Goal: Task Accomplishment & Management: Complete application form

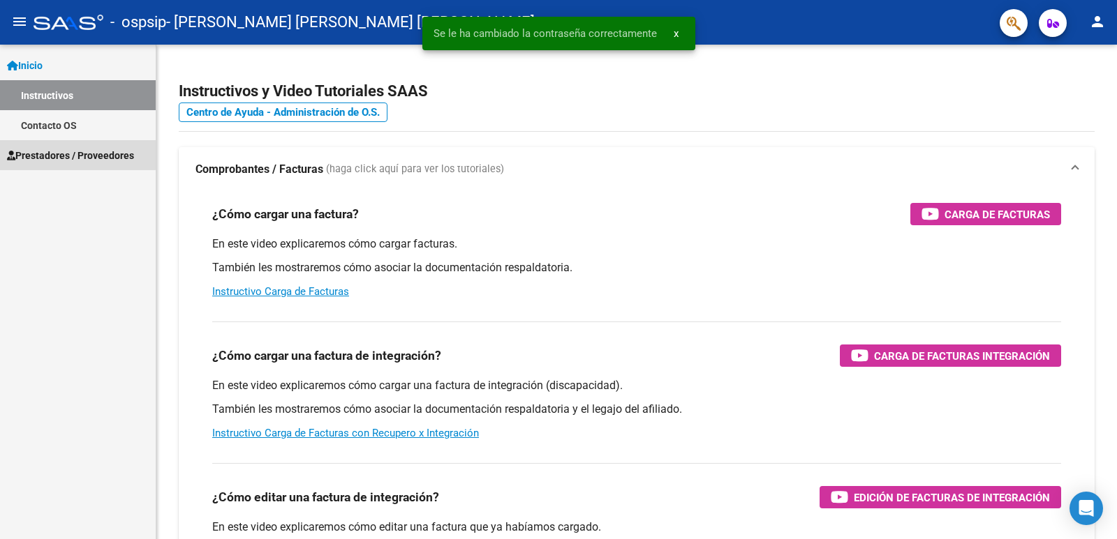
click at [52, 154] on span "Prestadores / Proveedores" at bounding box center [70, 155] width 127 height 15
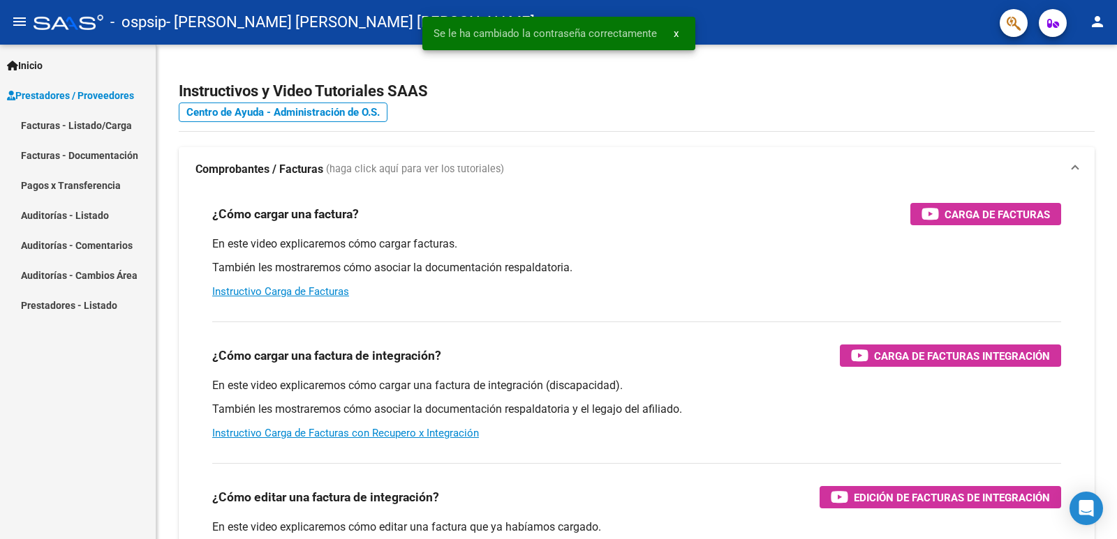
click at [74, 126] on link "Facturas - Listado/Carga" at bounding box center [78, 125] width 156 height 30
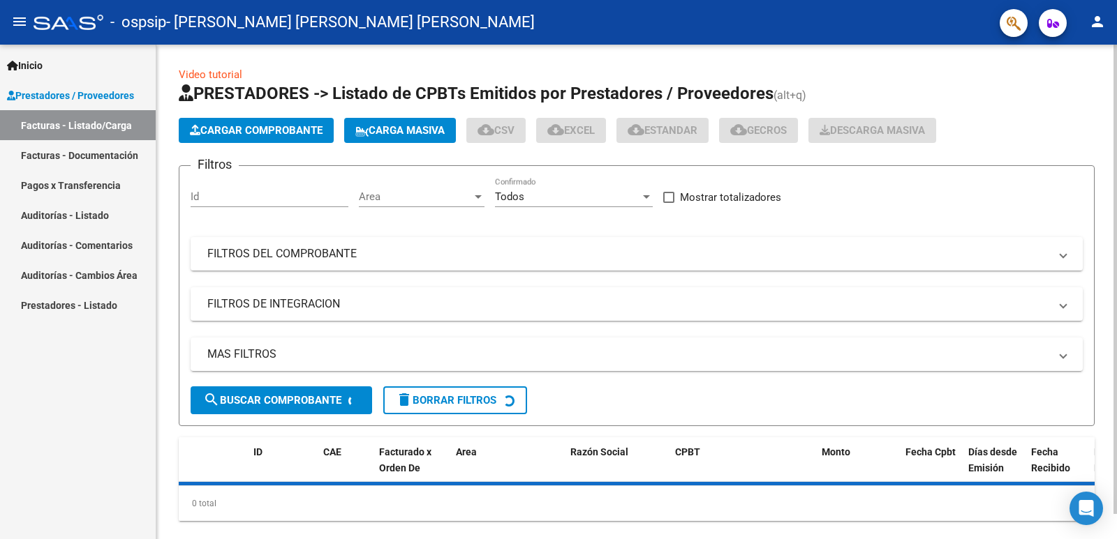
click at [305, 126] on span "Cargar Comprobante" at bounding box center [256, 130] width 133 height 13
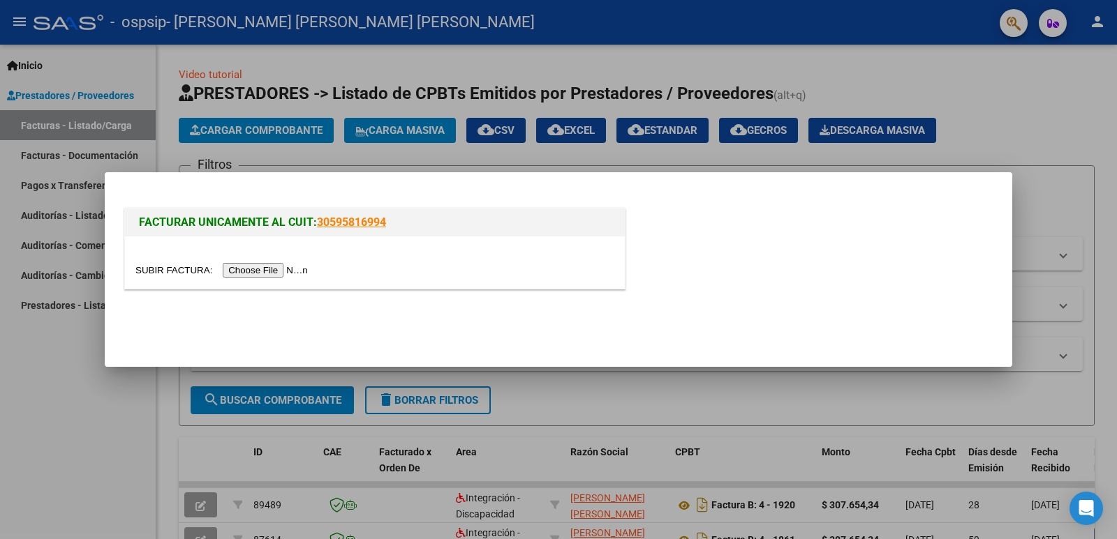
click at [297, 267] on input "file" at bounding box center [223, 270] width 177 height 15
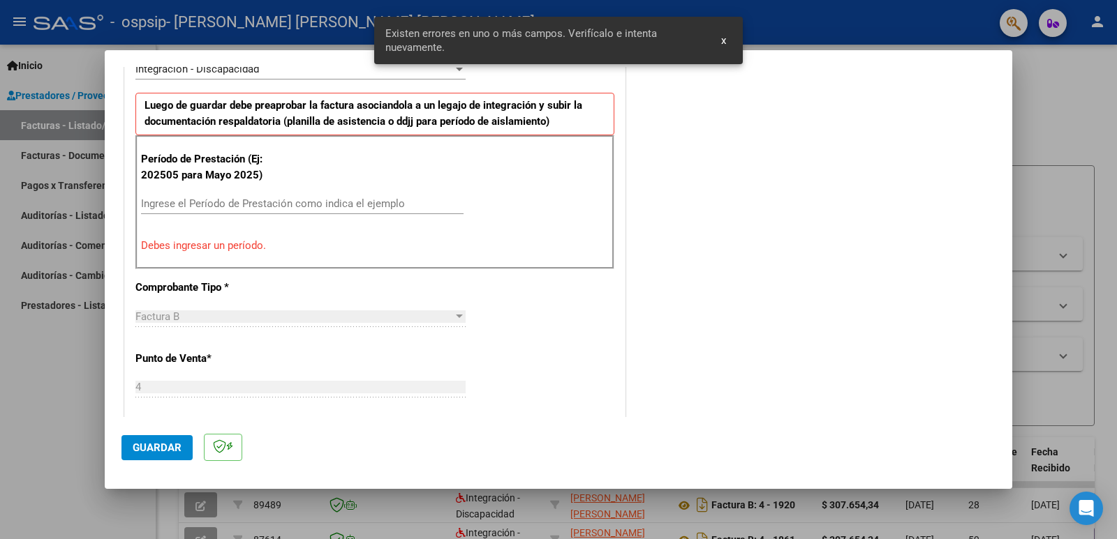
scroll to position [232, 0]
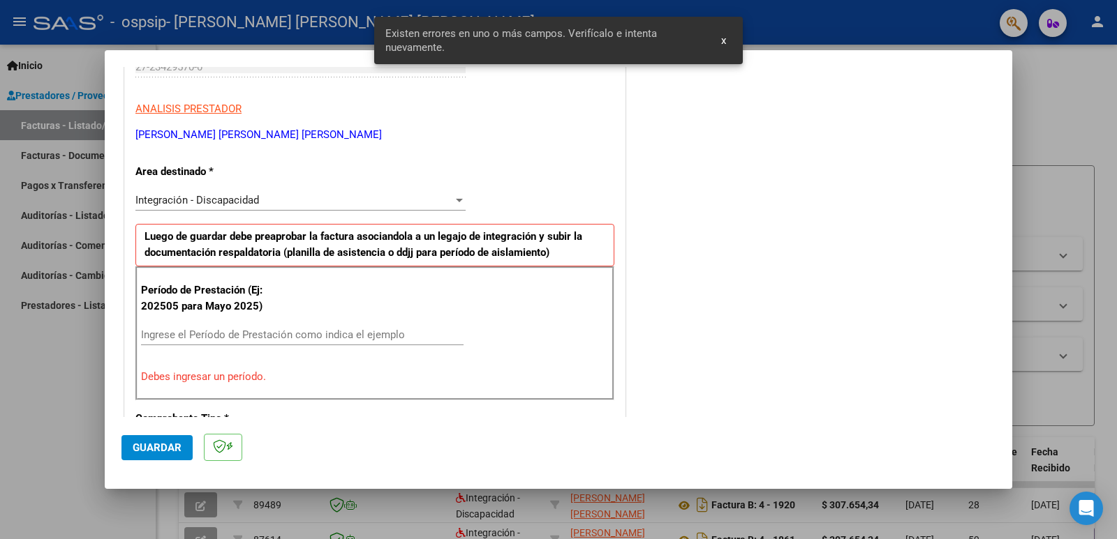
click at [204, 337] on input "Ingrese el Período de Prestación como indica el ejemplo" at bounding box center [302, 335] width 322 height 13
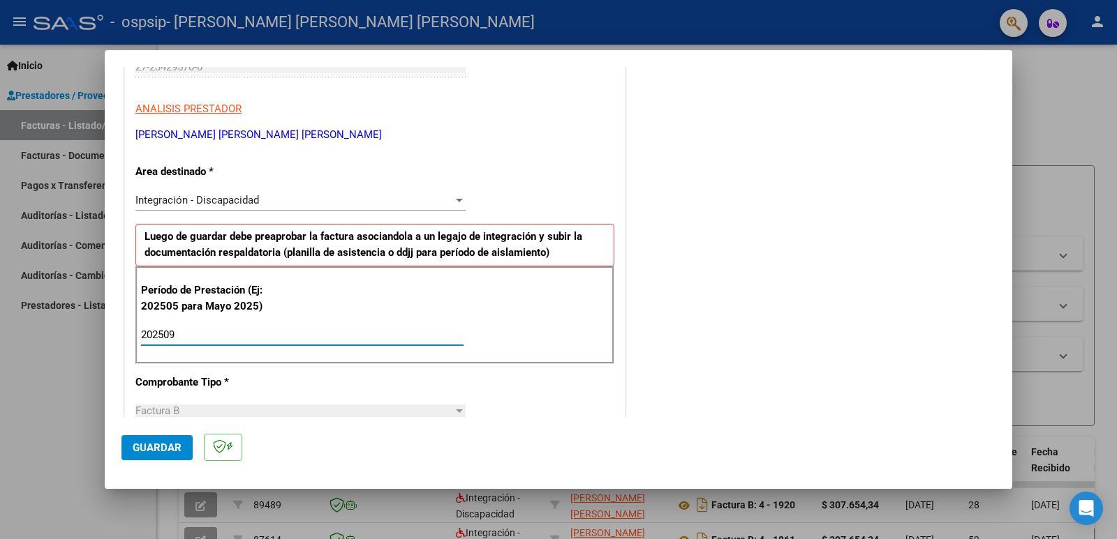
type input "202509"
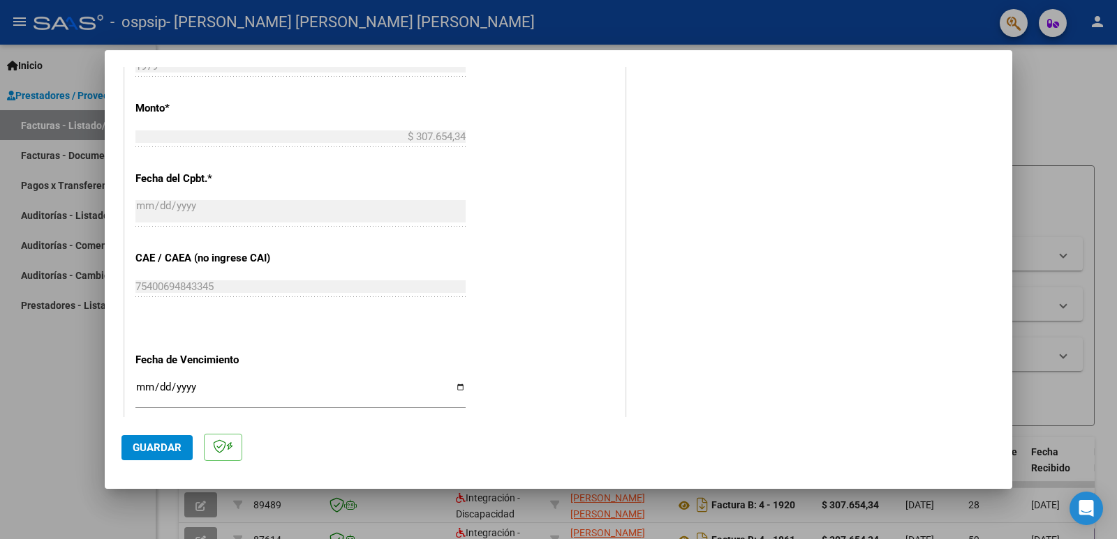
scroll to position [721, 0]
click at [145, 458] on button "Guardar" at bounding box center [156, 447] width 71 height 25
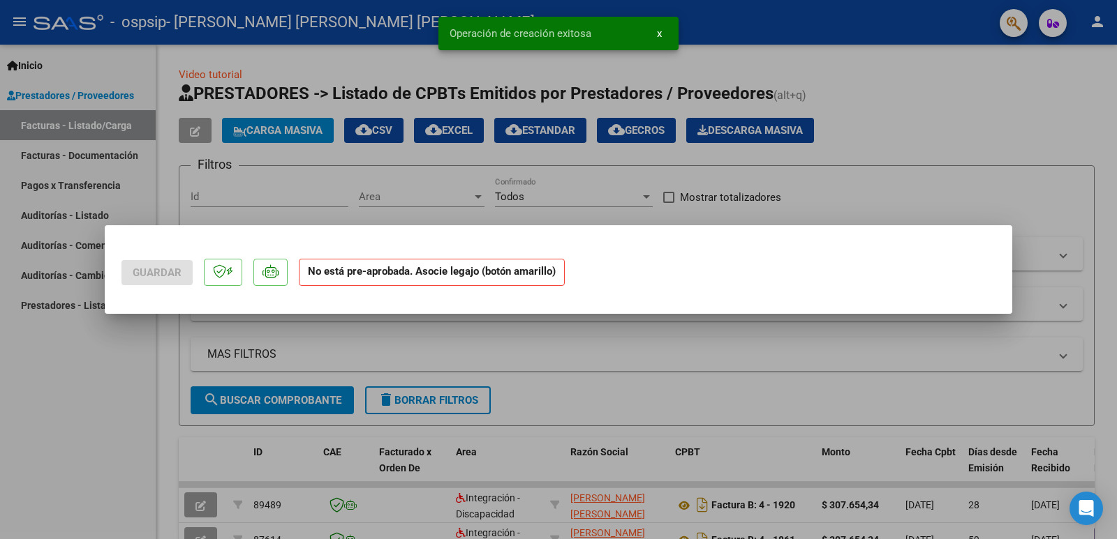
scroll to position [0, 0]
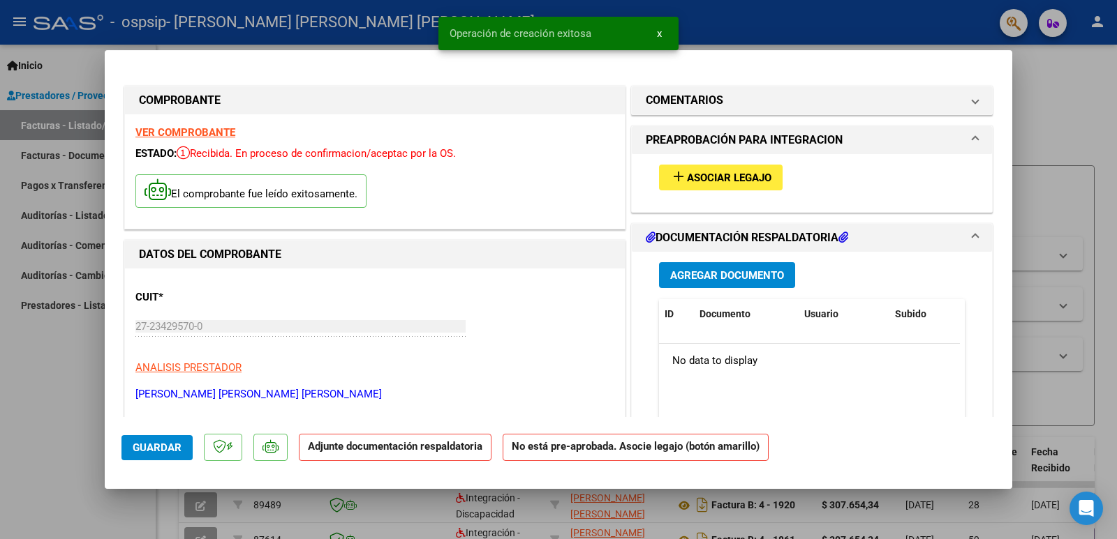
click at [729, 174] on span "Asociar Legajo" at bounding box center [729, 178] width 84 height 13
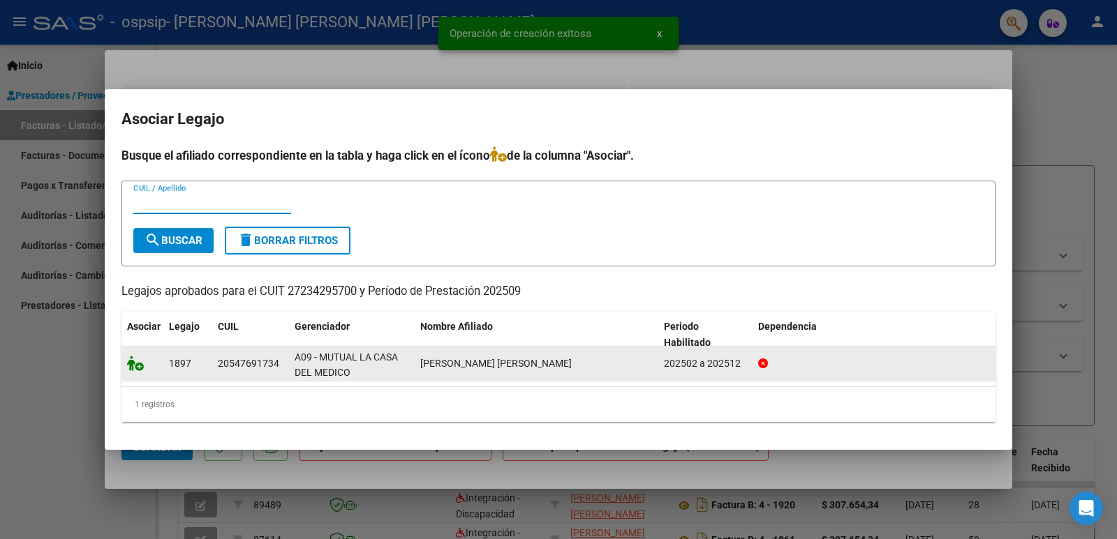
click at [137, 366] on icon at bounding box center [135, 363] width 17 height 15
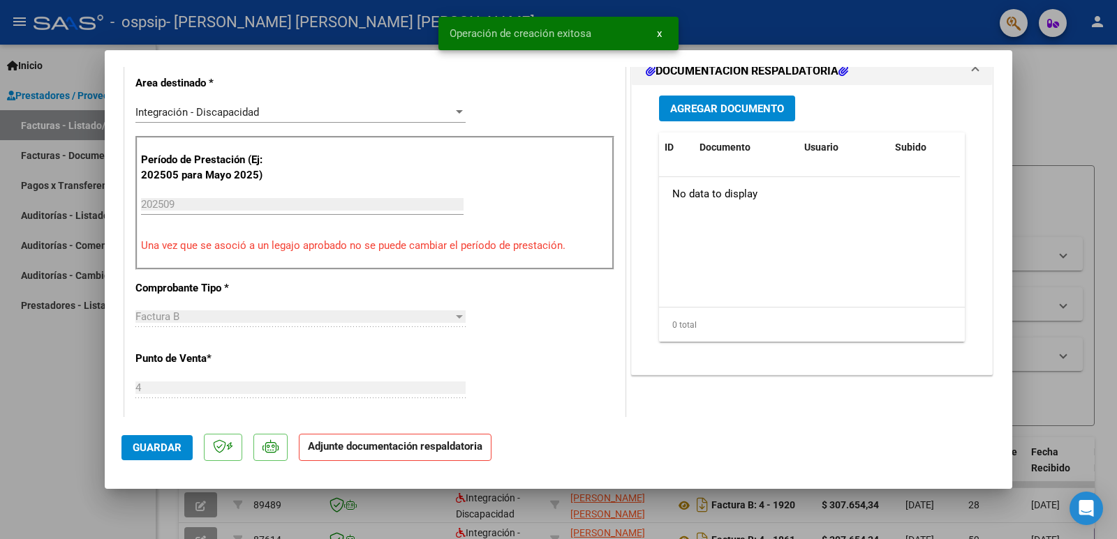
scroll to position [349, 0]
click at [739, 108] on span "Agregar Documento" at bounding box center [727, 107] width 114 height 13
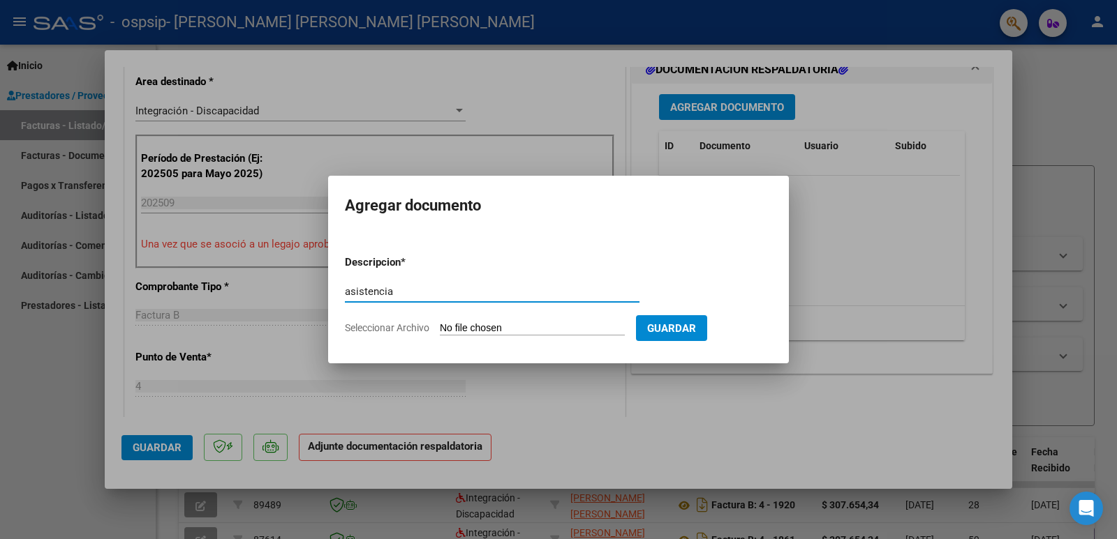
type input "asistencia"
click at [514, 321] on form "Descripcion * asistencia Escriba aquí una descripcion Seleccionar Archivo Guard…" at bounding box center [558, 295] width 427 height 102
click at [494, 334] on input "Seleccionar Archivo" at bounding box center [532, 328] width 185 height 13
type input "C:\fakepath\asistencia dylan ortiz sept 2025.pdf"
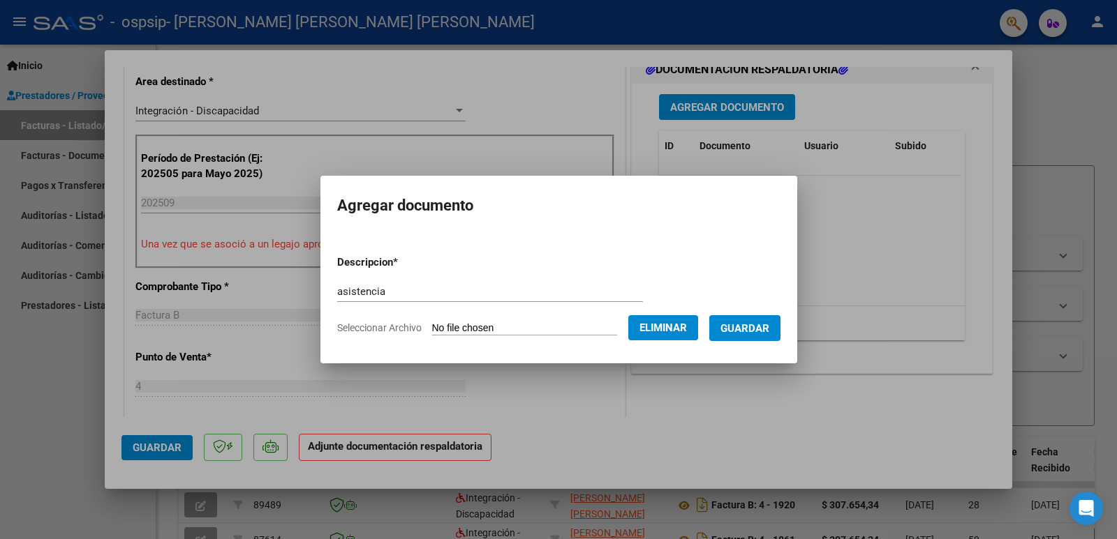
click at [770, 313] on form "Descripcion * asistencia Escriba aquí una descripcion Seleccionar Archivo Elimi…" at bounding box center [558, 295] width 443 height 102
click at [768, 324] on span "Guardar" at bounding box center [744, 328] width 49 height 13
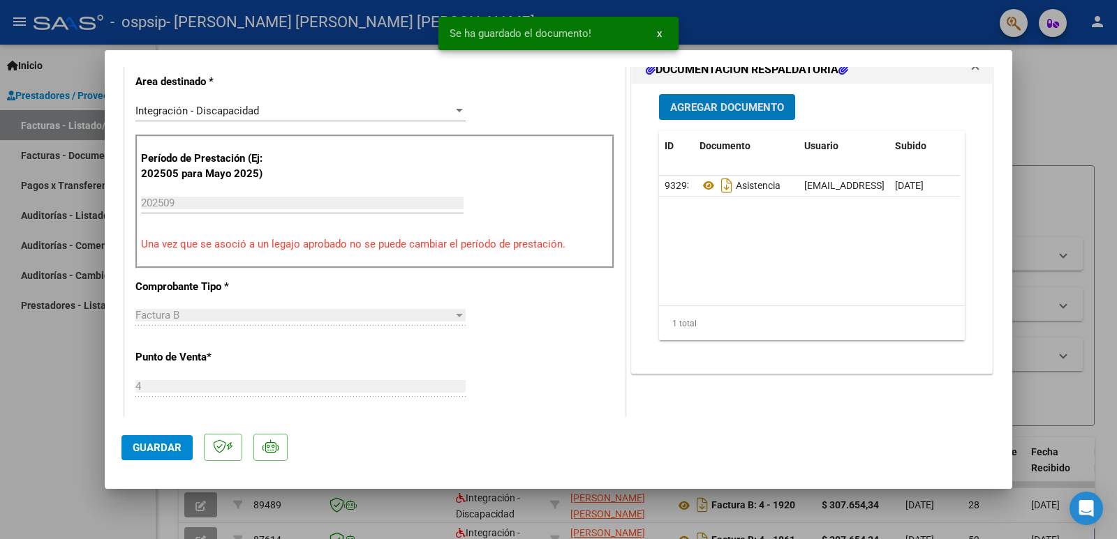
click at [726, 103] on span "Agregar Documento" at bounding box center [727, 107] width 114 height 13
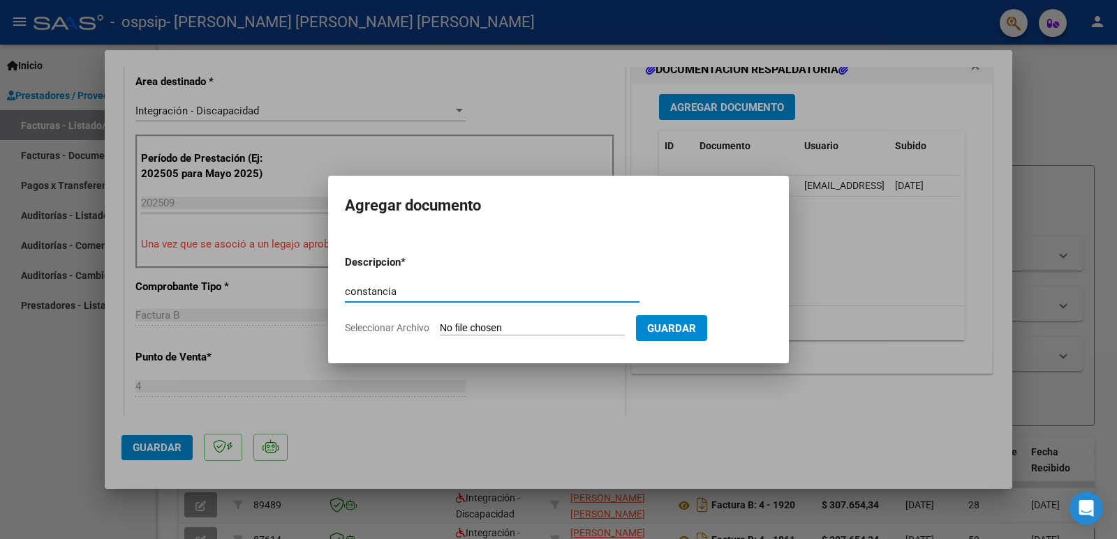
type input "constancia"
click at [465, 330] on input "Seleccionar Archivo" at bounding box center [532, 328] width 185 height 13
type input "C:\fakepath\constancia c [DATE].pdf"
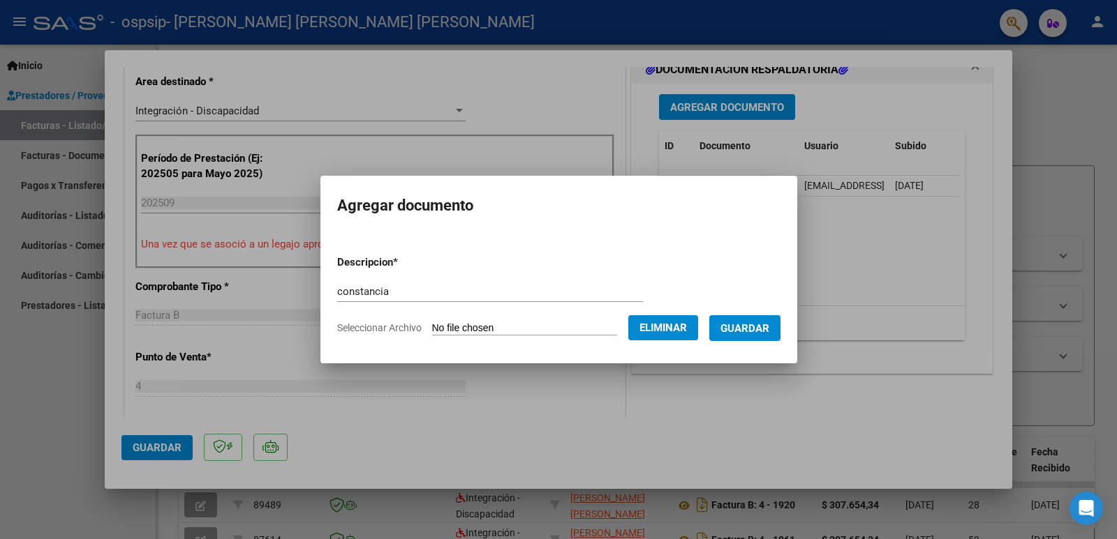
click at [743, 325] on span "Guardar" at bounding box center [744, 328] width 49 height 13
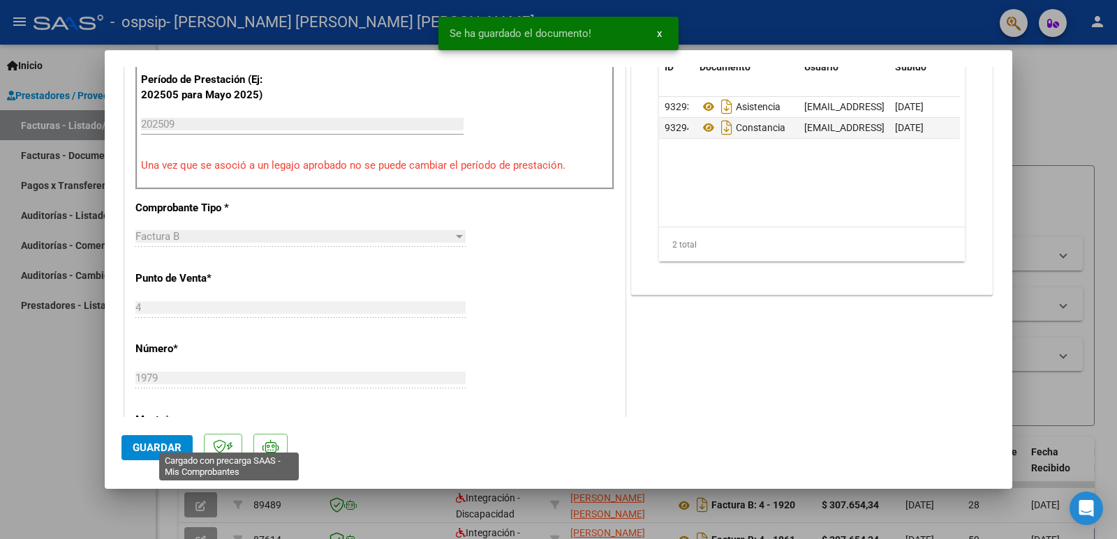
scroll to position [558, 0]
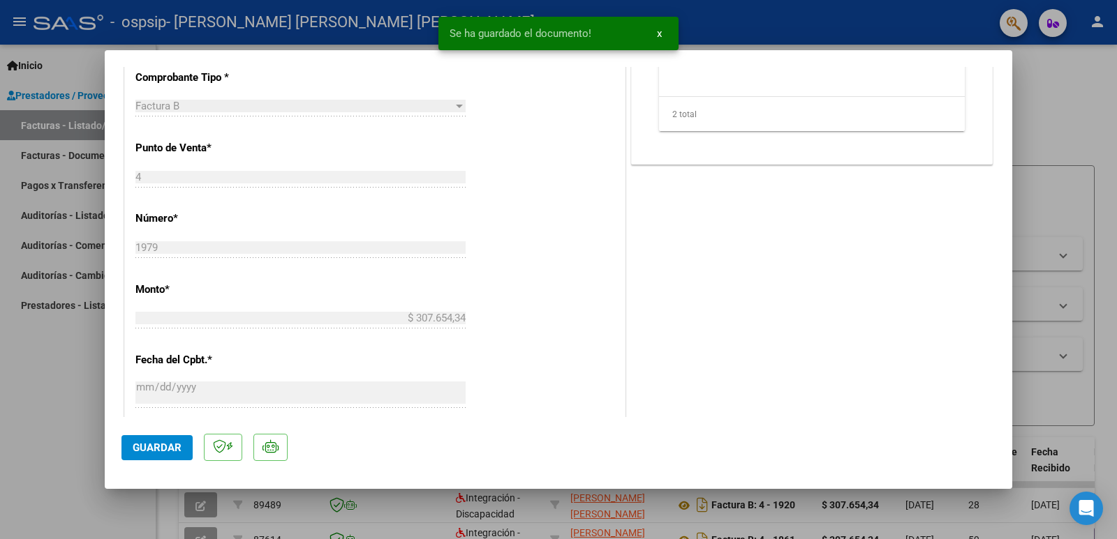
click at [183, 451] on button "Guardar" at bounding box center [156, 447] width 71 height 25
click at [53, 436] on div at bounding box center [558, 269] width 1117 height 539
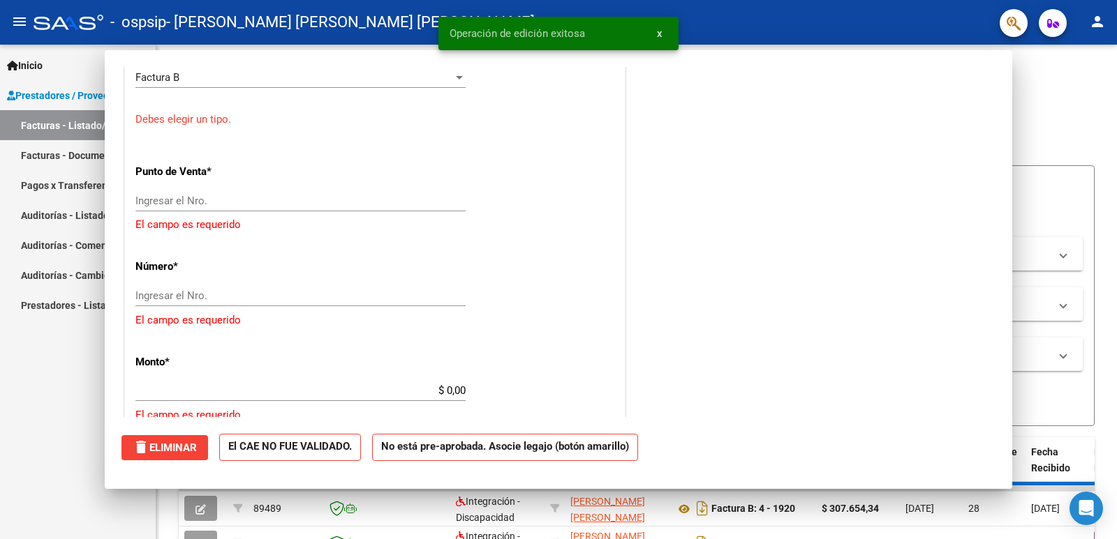
scroll to position [0, 0]
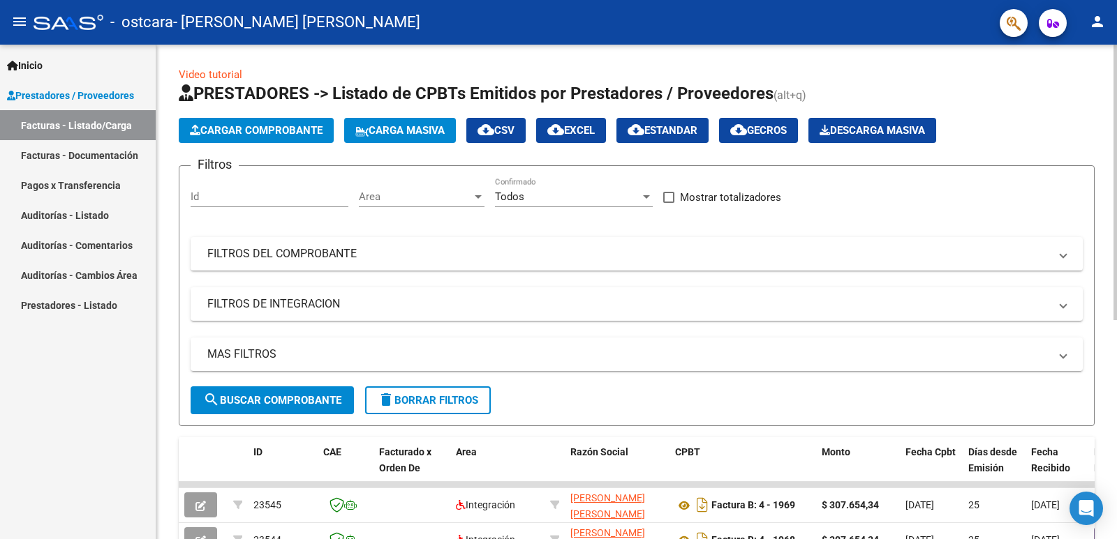
click at [267, 129] on span "Cargar Comprobante" at bounding box center [256, 130] width 133 height 13
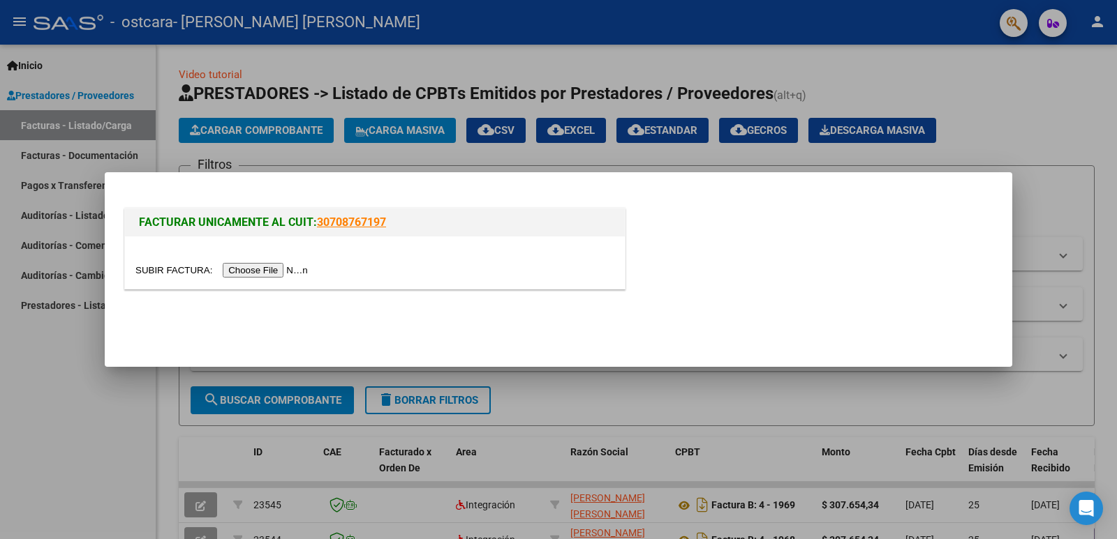
click at [264, 267] on input "file" at bounding box center [223, 270] width 177 height 15
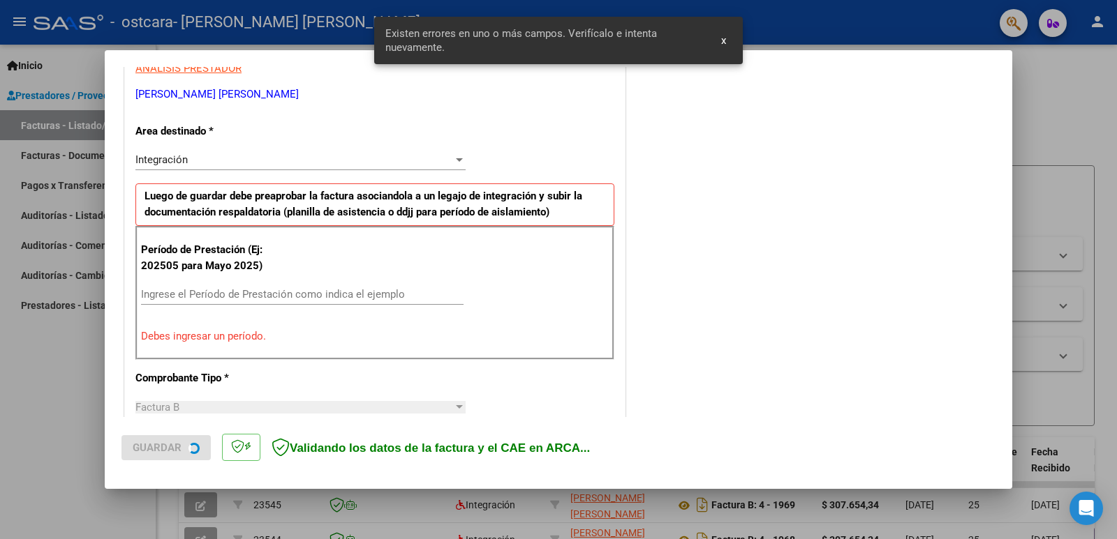
scroll to position [285, 0]
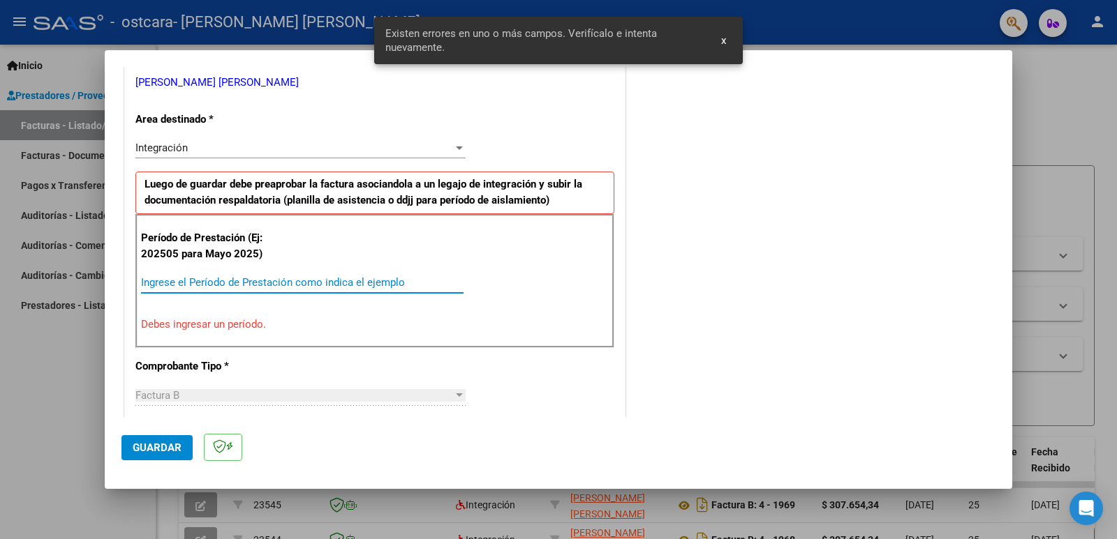
click at [294, 281] on input "Ingrese el Período de Prestación como indica el ejemplo" at bounding box center [302, 282] width 322 height 13
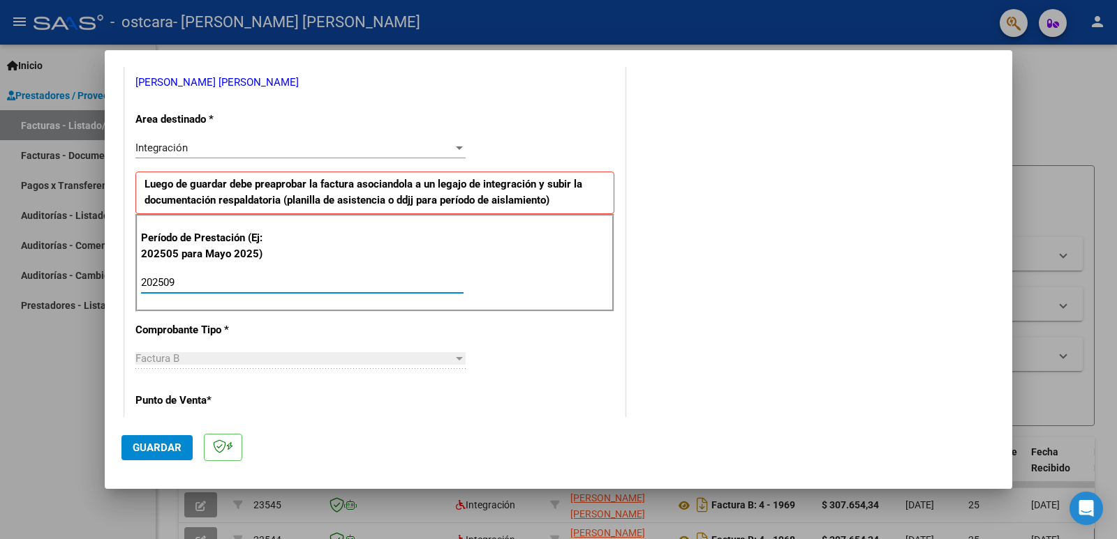
type input "202509"
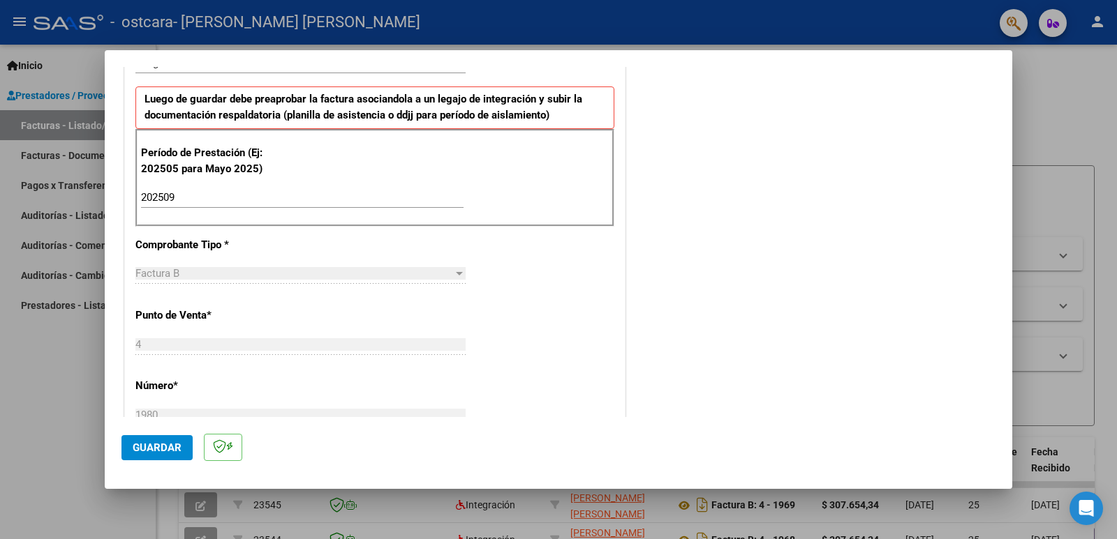
scroll to position [355, 0]
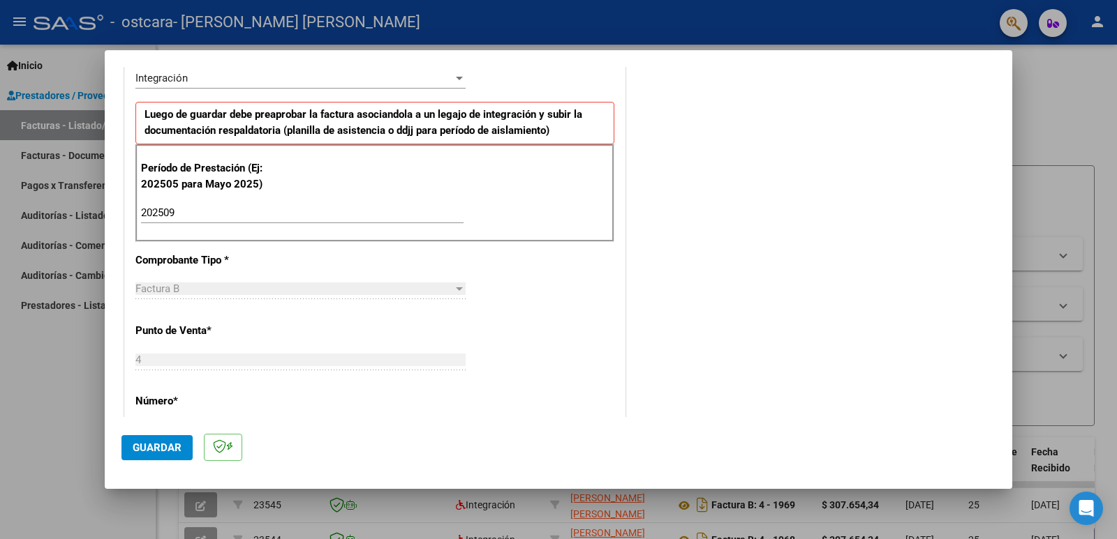
click at [172, 445] on span "Guardar" at bounding box center [157, 448] width 49 height 13
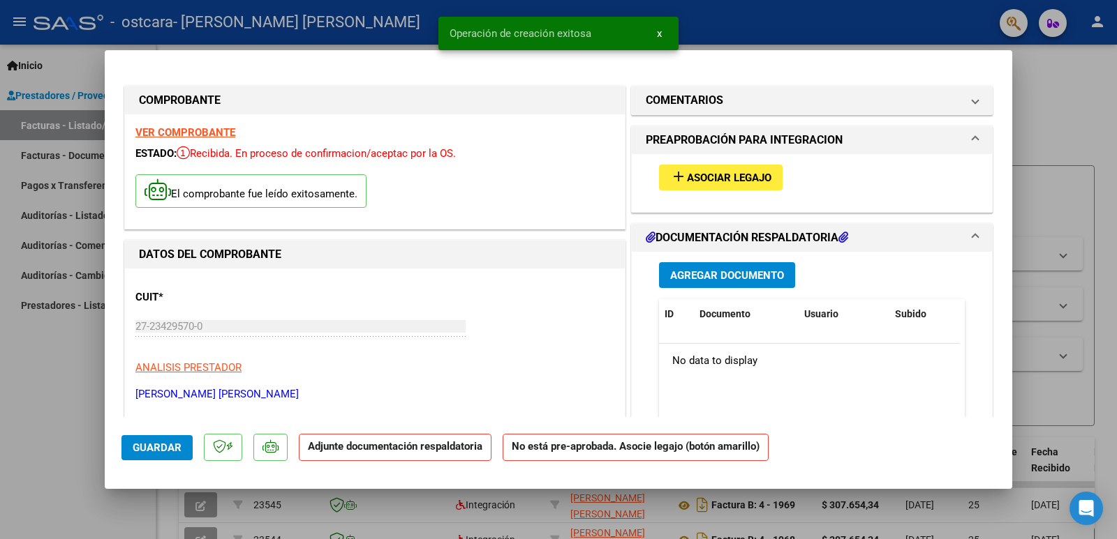
click at [733, 175] on span "Asociar Legajo" at bounding box center [729, 178] width 84 height 13
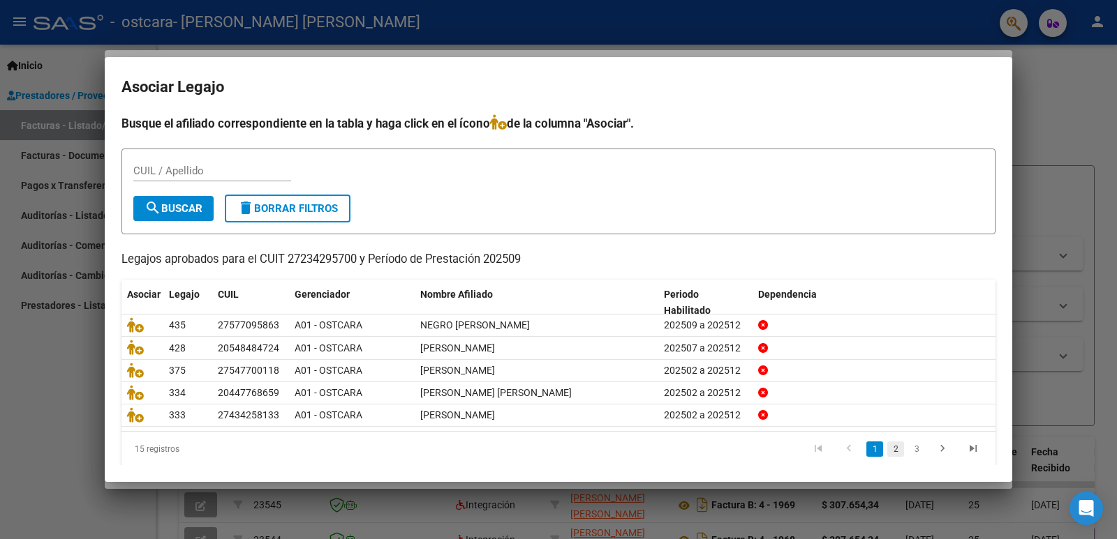
click at [887, 452] on link "2" at bounding box center [895, 449] width 17 height 15
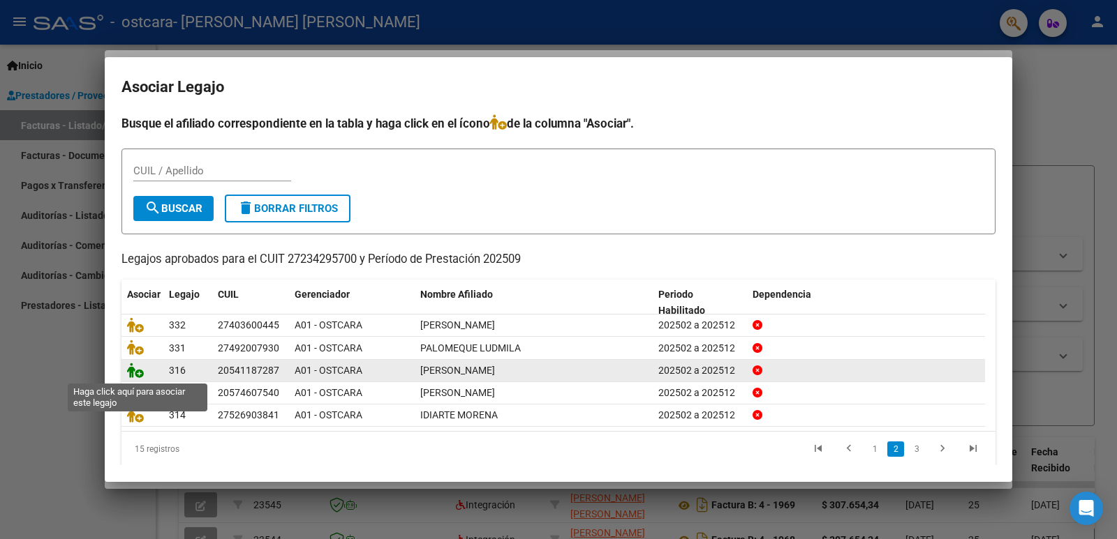
click at [137, 373] on icon at bounding box center [135, 370] width 17 height 15
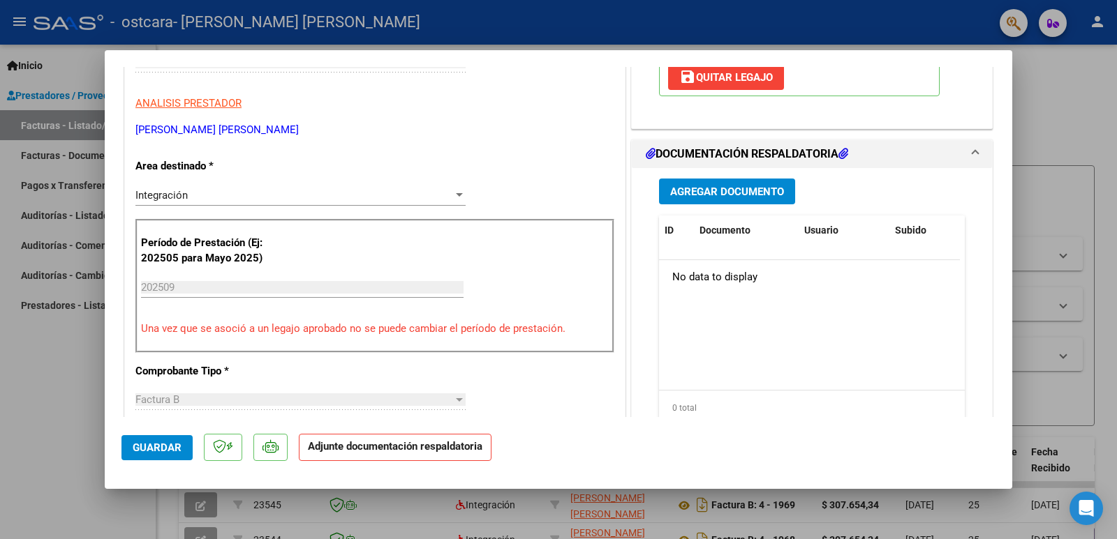
scroll to position [279, 0]
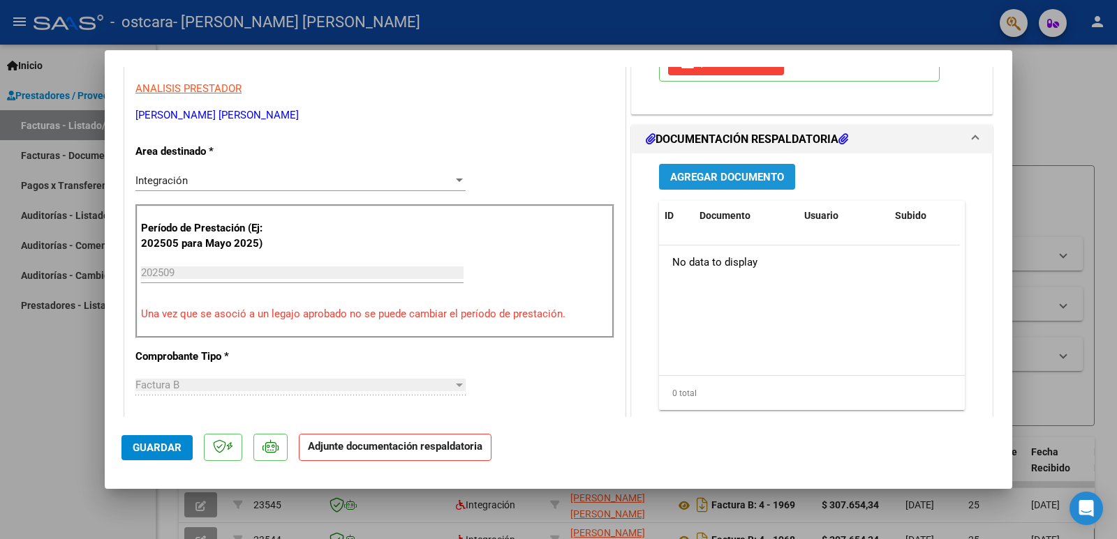
click at [743, 174] on span "Agregar Documento" at bounding box center [727, 177] width 114 height 13
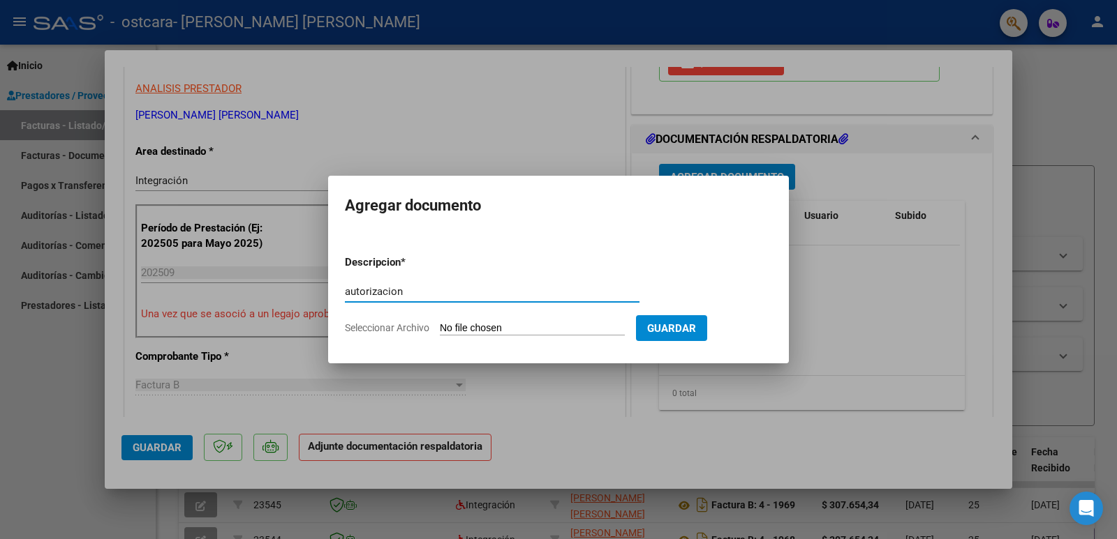
type input "autorizacion"
click at [537, 329] on input "Seleccionar Archivo" at bounding box center [532, 328] width 185 height 13
type input "C:\fakepath\[PERSON_NAME] AUT MAE 2025.pdf"
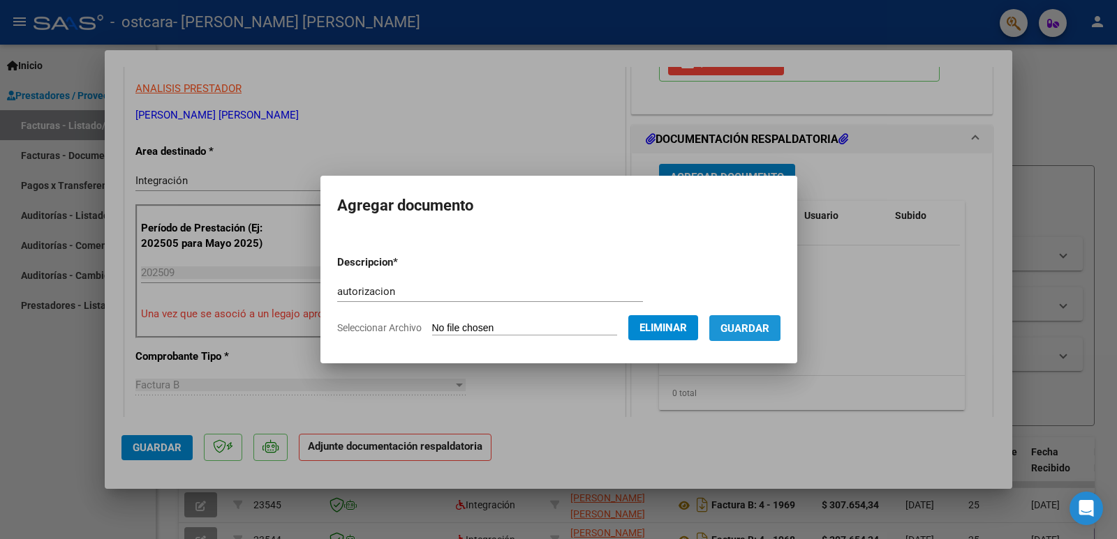
click at [749, 331] on span "Guardar" at bounding box center [744, 328] width 49 height 13
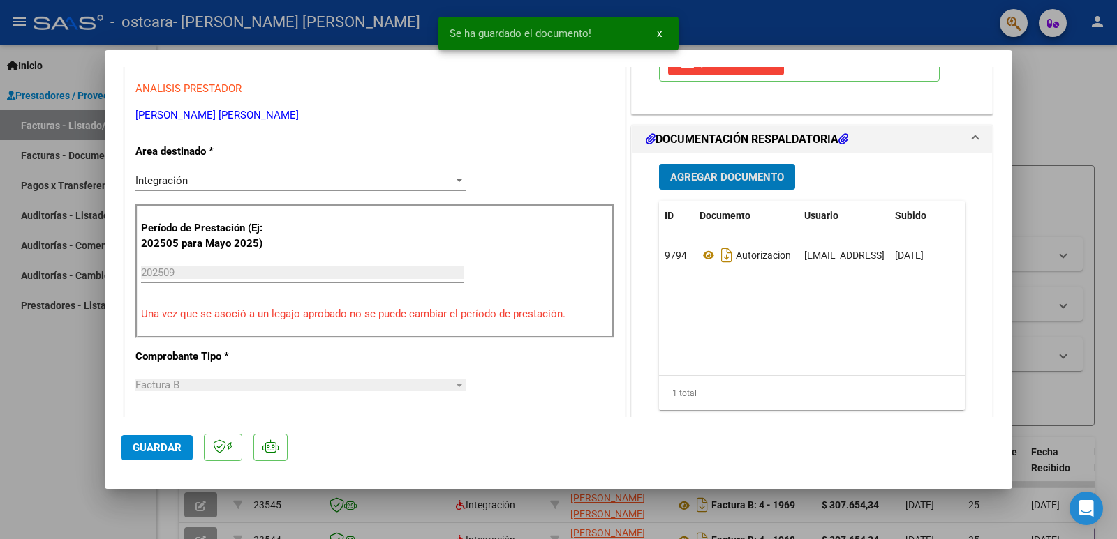
click at [754, 178] on span "Agregar Documento" at bounding box center [727, 177] width 114 height 13
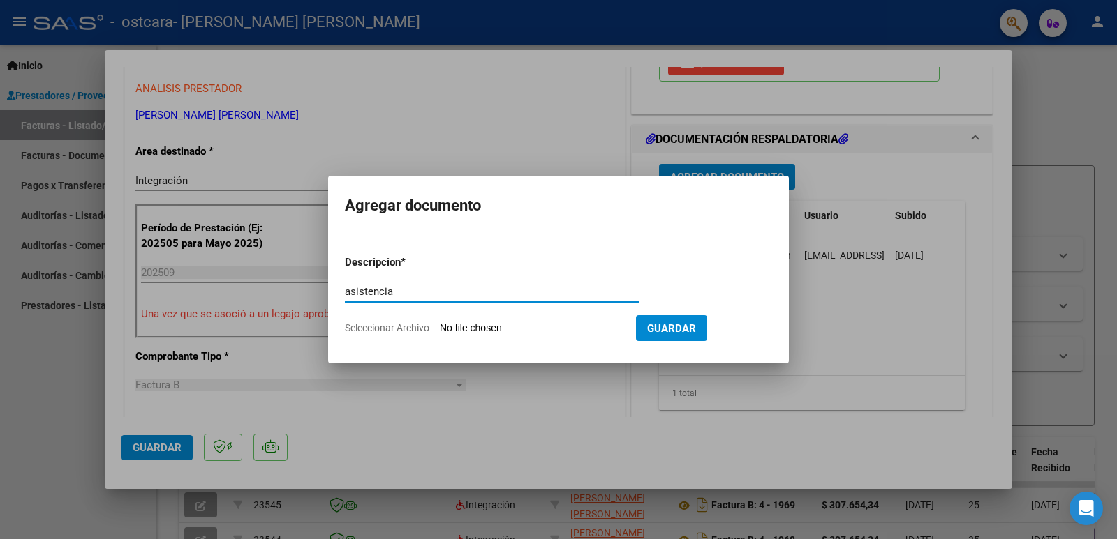
type input "asistencia"
click at [540, 333] on input "Seleccionar Archivo" at bounding box center [532, 328] width 185 height 13
type input "C:\fakepath\asistencia [PERSON_NAME] [DATE].pdf"
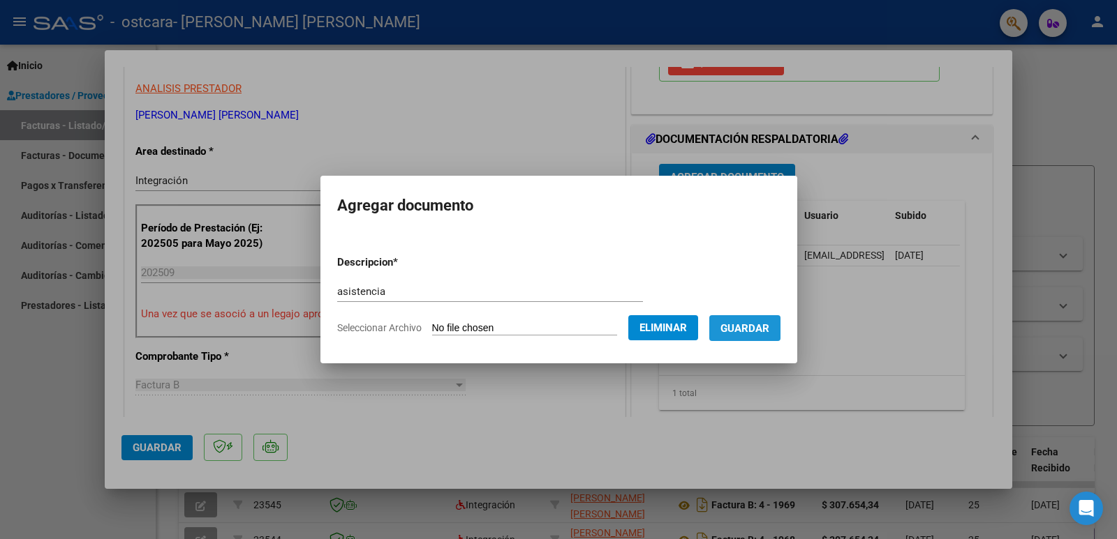
click at [760, 327] on span "Guardar" at bounding box center [744, 328] width 49 height 13
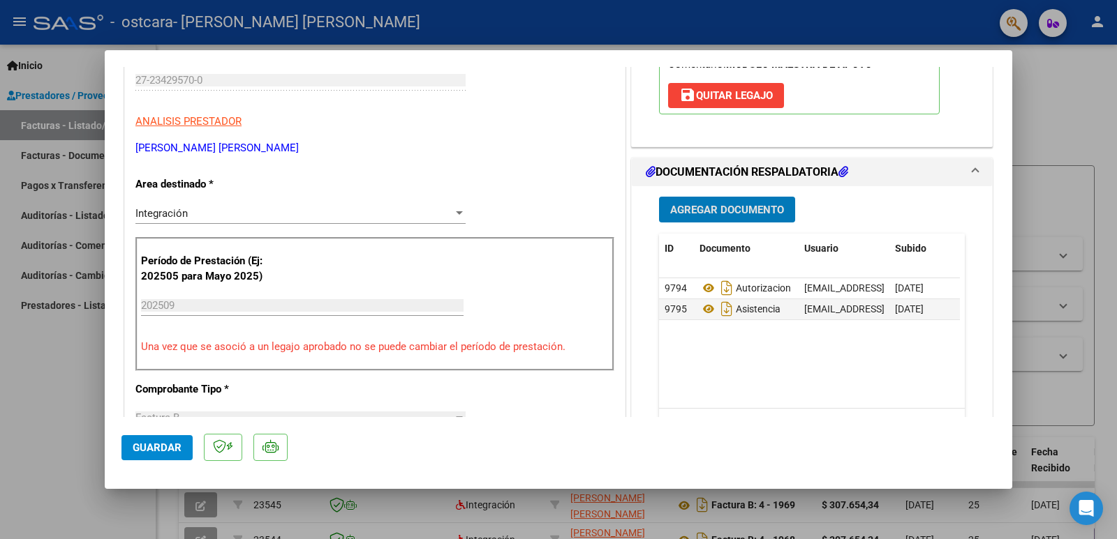
scroll to position [419, 0]
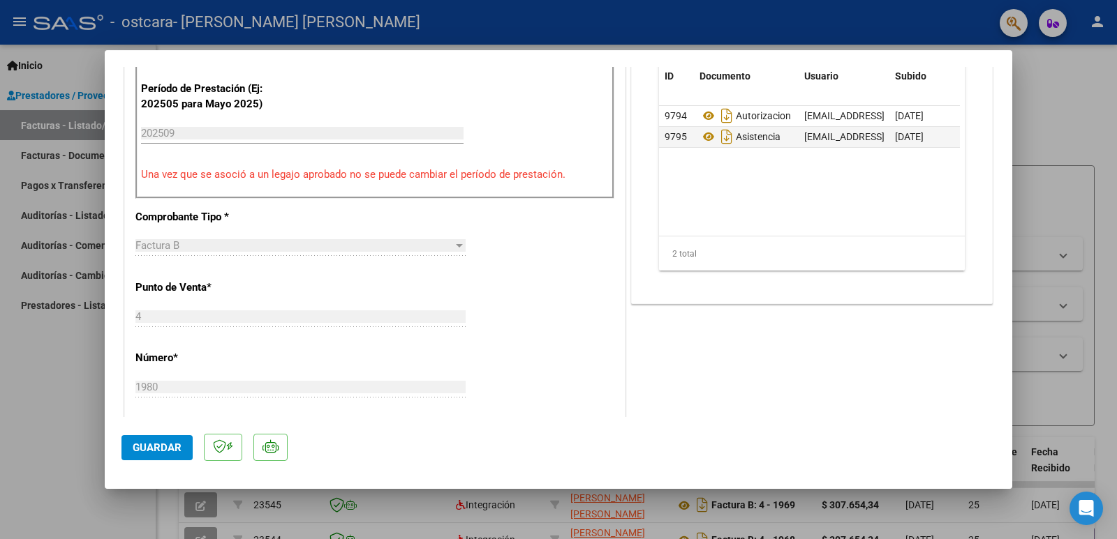
click at [158, 440] on button "Guardar" at bounding box center [156, 447] width 71 height 25
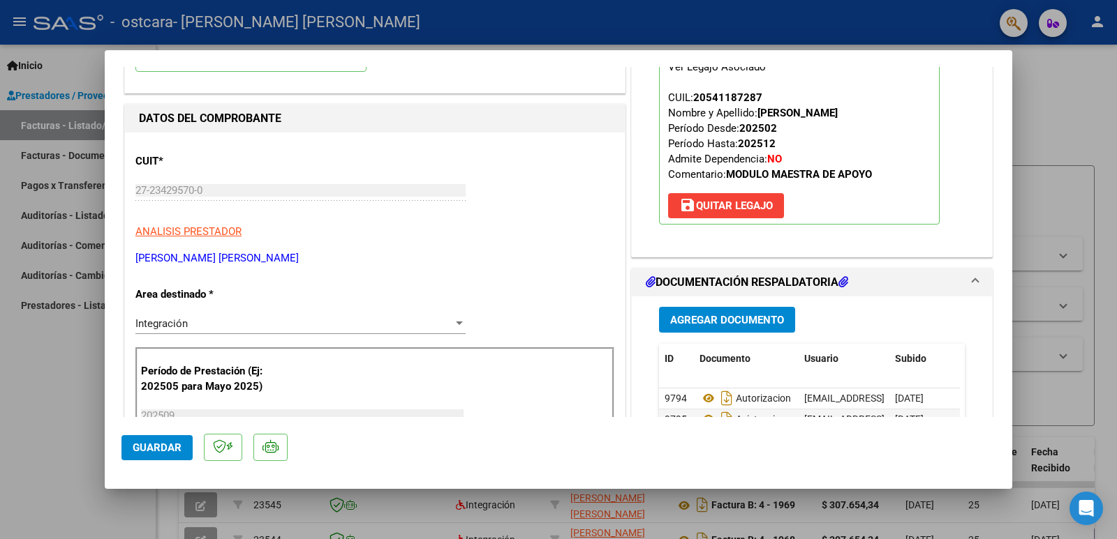
scroll to position [70, 0]
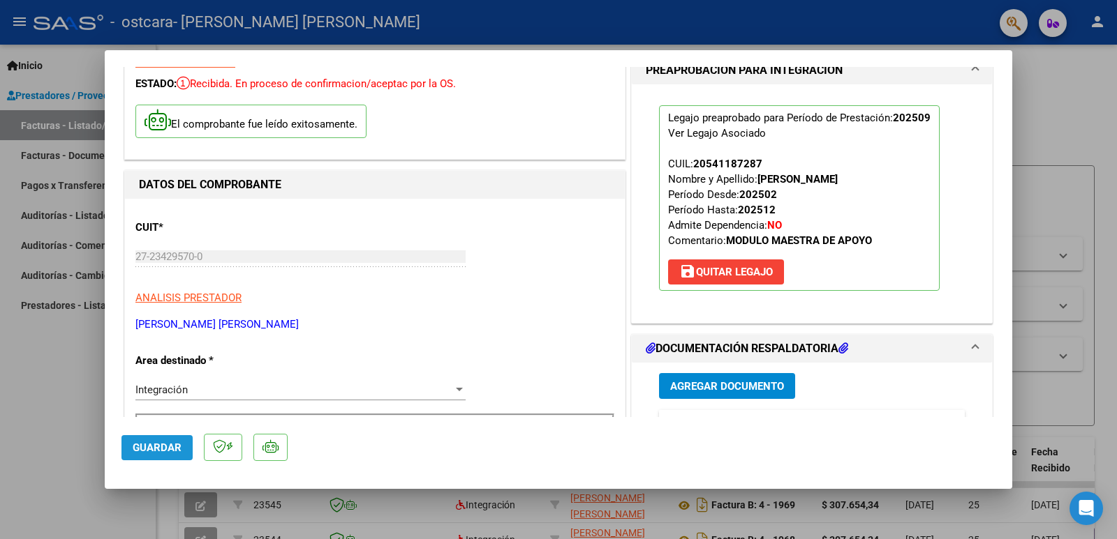
click at [159, 449] on span "Guardar" at bounding box center [157, 448] width 49 height 13
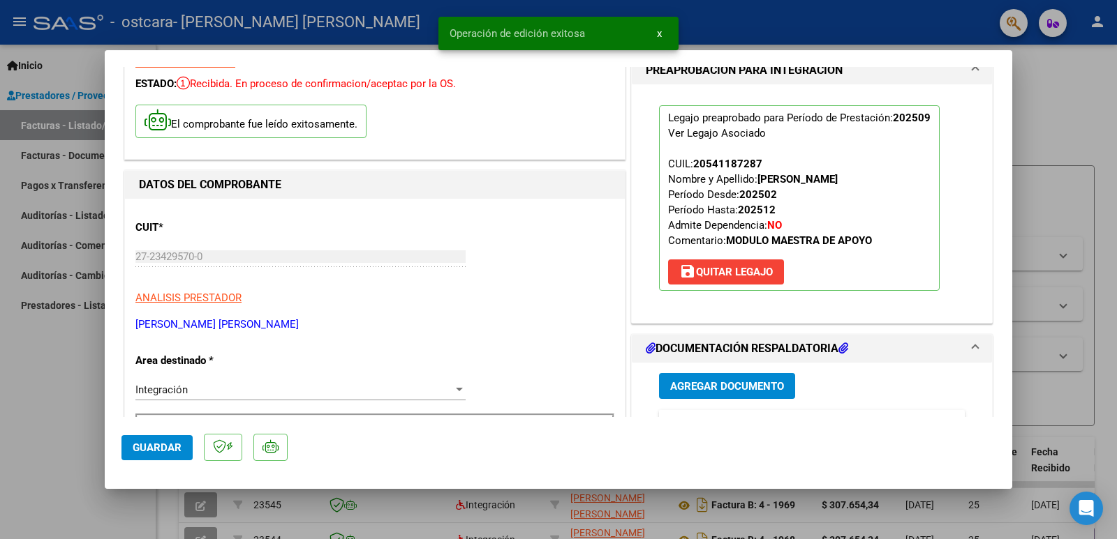
click at [63, 422] on div at bounding box center [558, 269] width 1117 height 539
type input "$ 0,00"
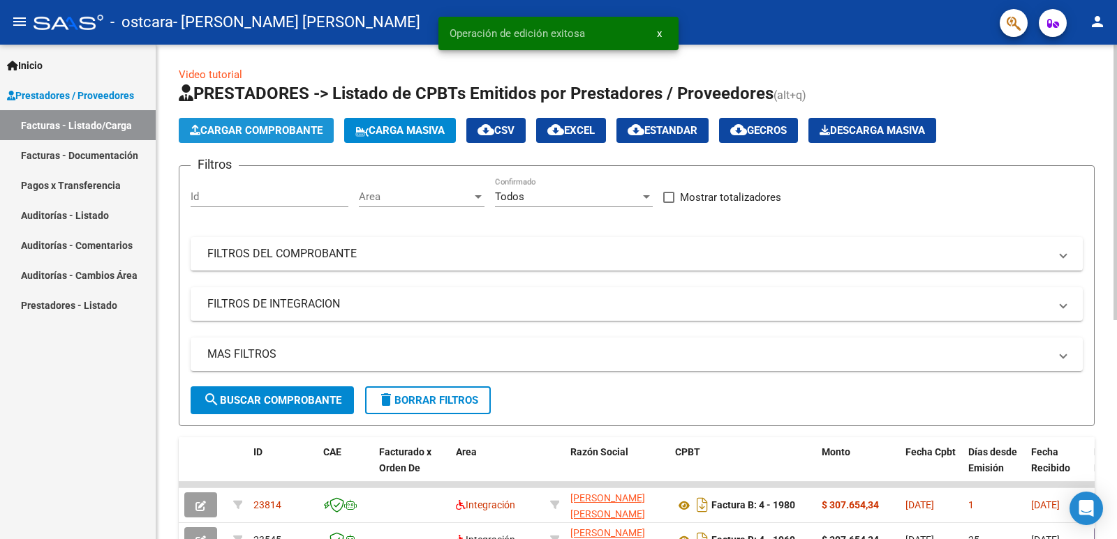
click at [278, 131] on span "Cargar Comprobante" at bounding box center [256, 130] width 133 height 13
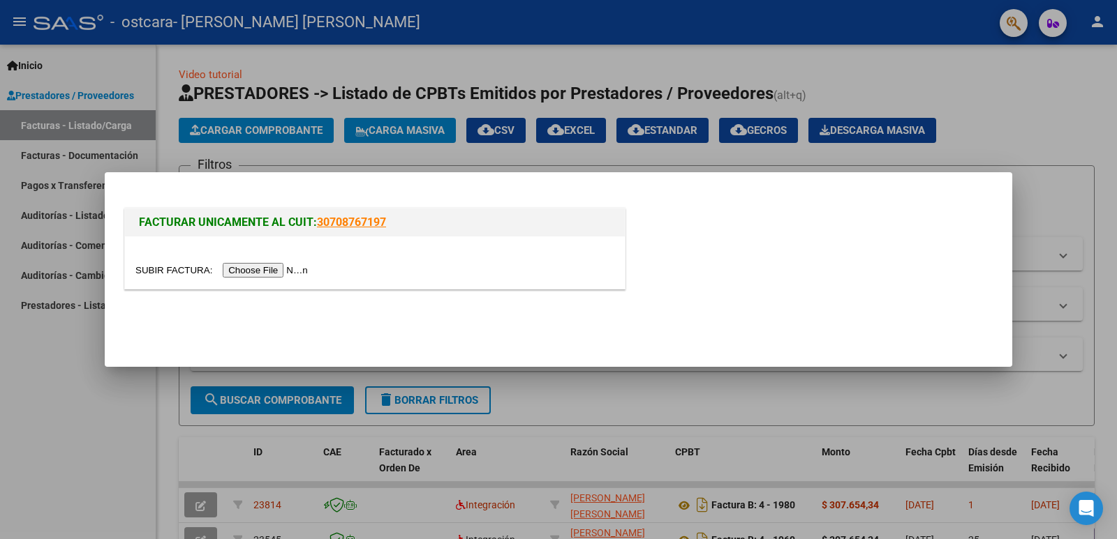
click at [285, 269] on input "file" at bounding box center [223, 270] width 177 height 15
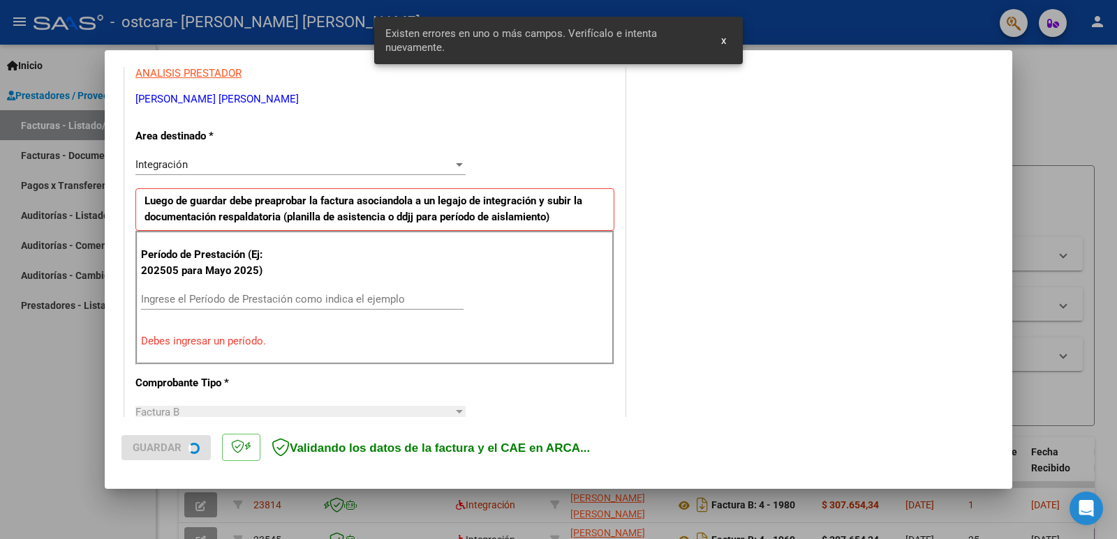
scroll to position [285, 0]
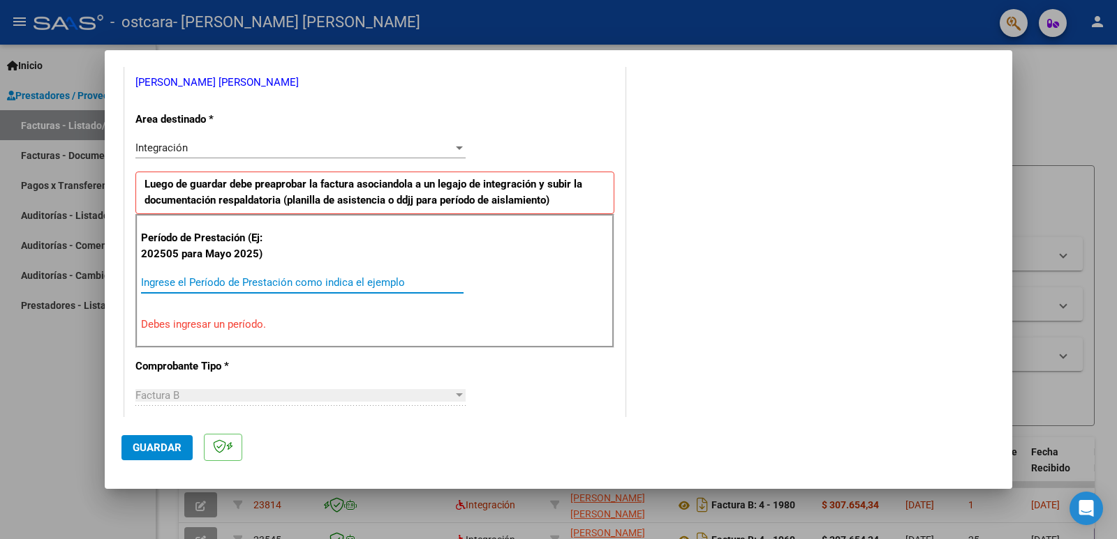
click at [288, 288] on input "Ingrese el Período de Prestación como indica el ejemplo" at bounding box center [302, 282] width 322 height 13
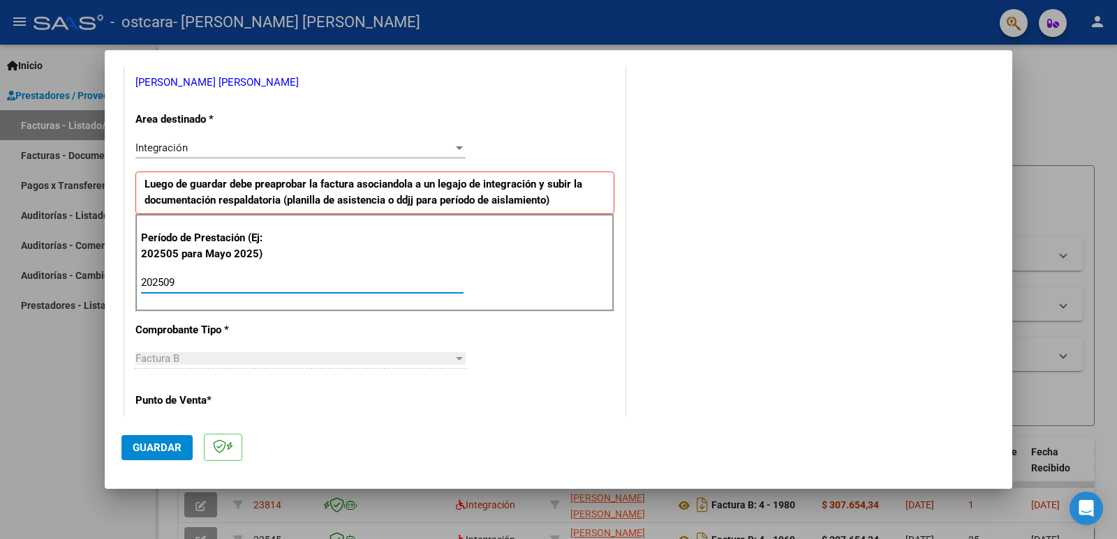
type input "202509"
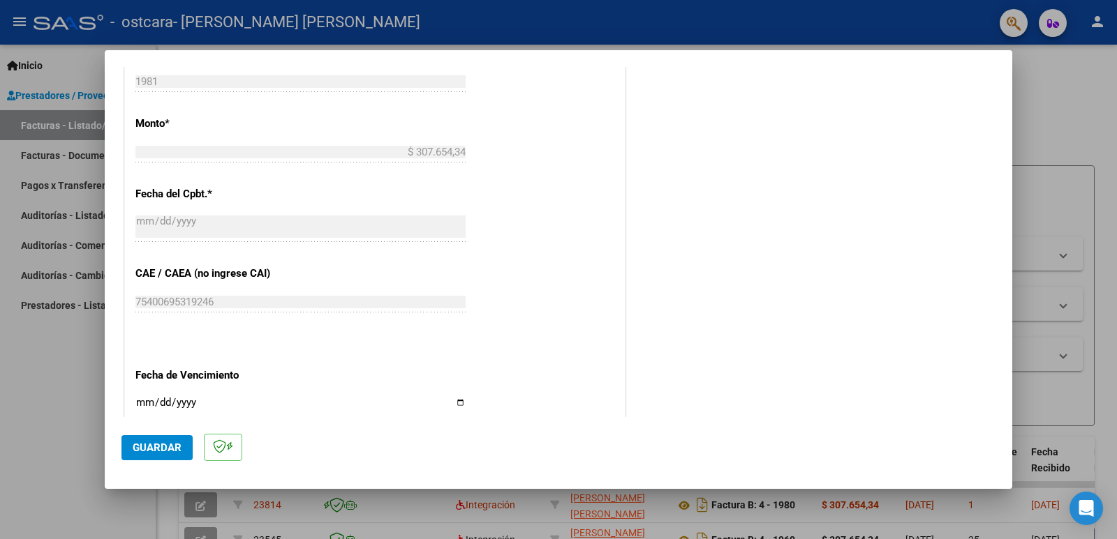
scroll to position [878, 0]
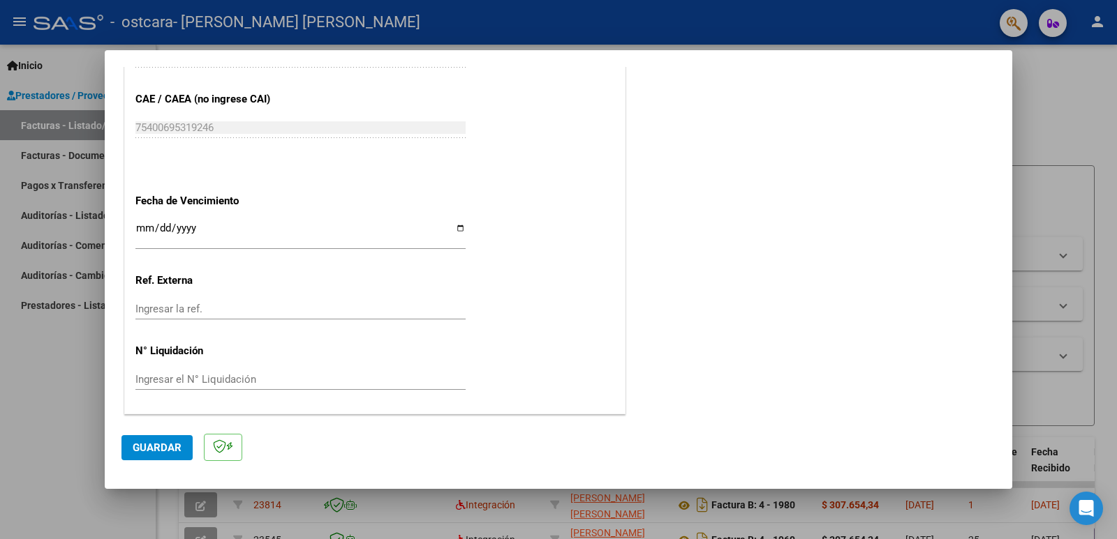
click at [170, 442] on span "Guardar" at bounding box center [157, 448] width 49 height 13
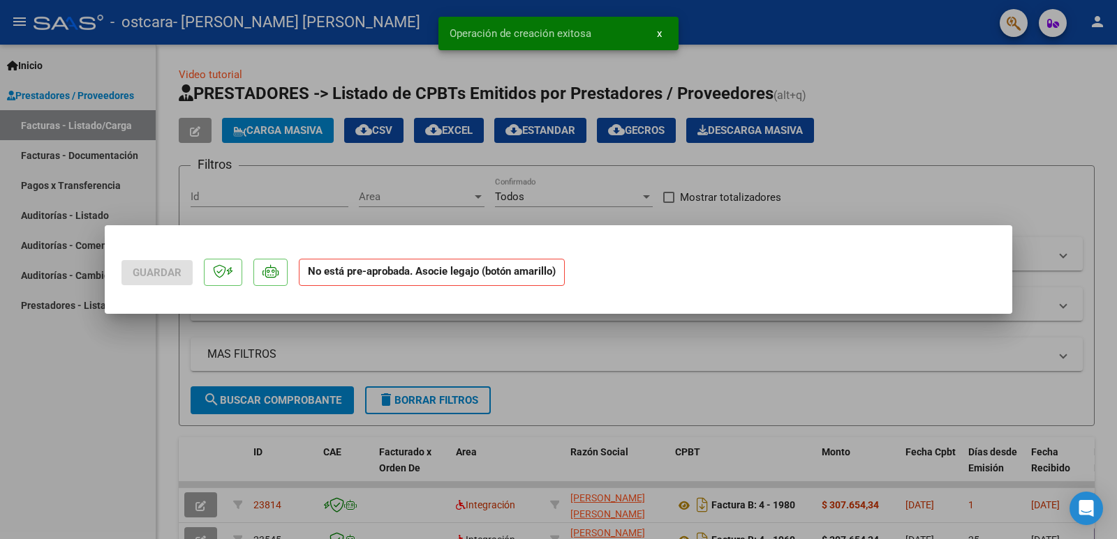
scroll to position [0, 0]
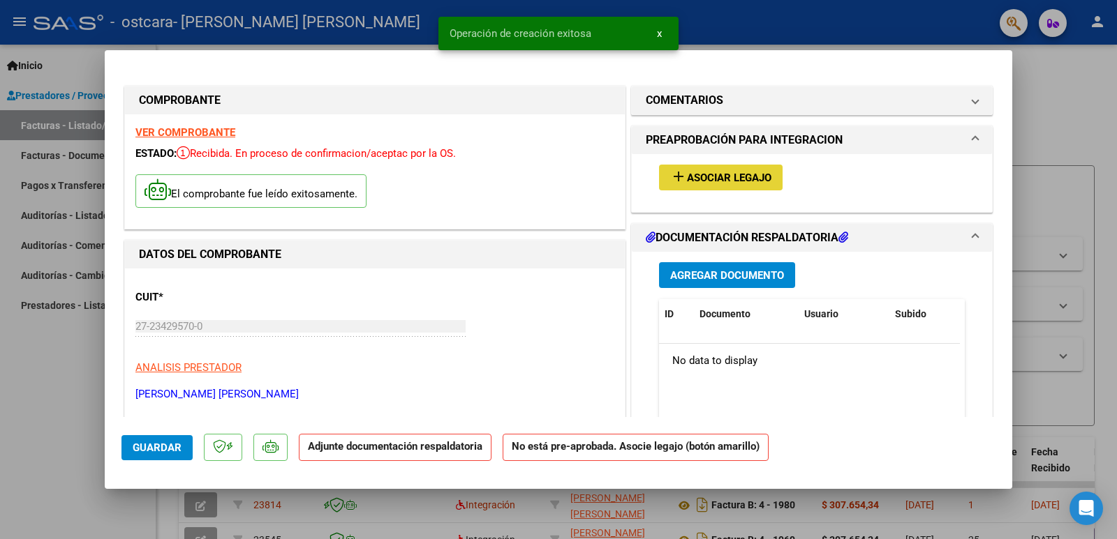
click at [692, 180] on span "Asociar Legajo" at bounding box center [729, 178] width 84 height 13
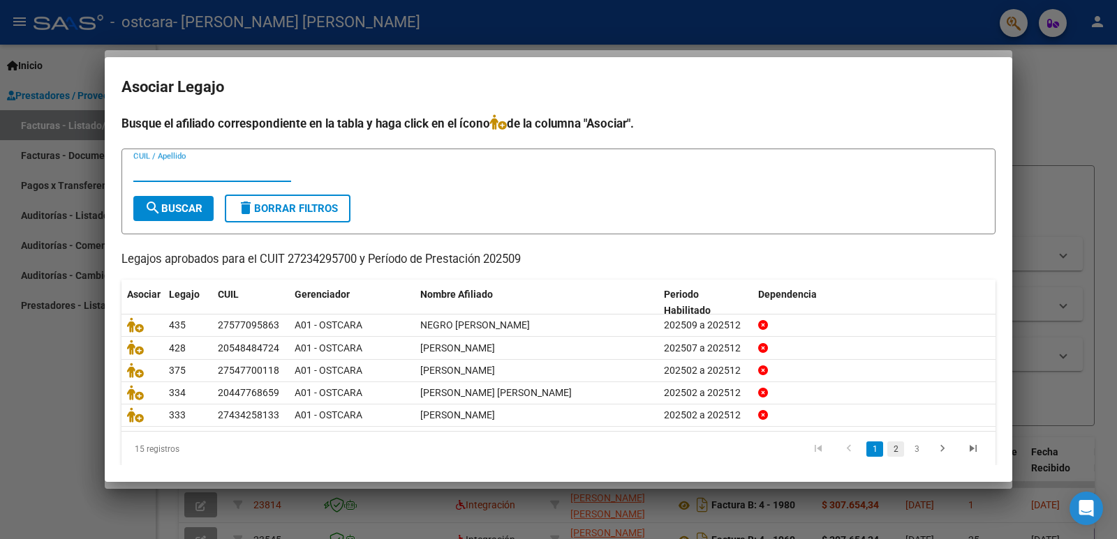
click at [887, 456] on link "2" at bounding box center [895, 449] width 17 height 15
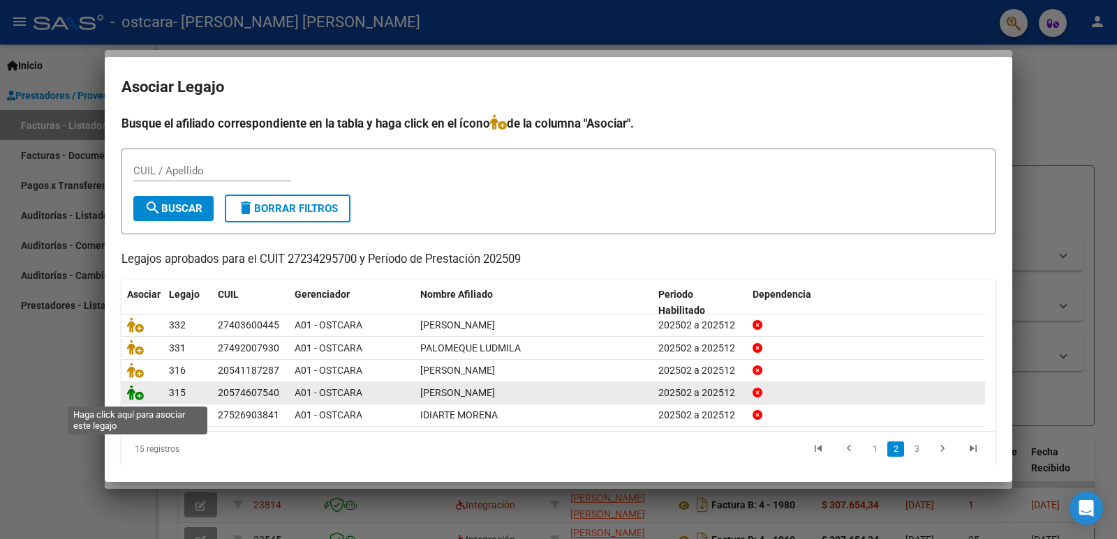
click at [135, 399] on icon at bounding box center [135, 392] width 17 height 15
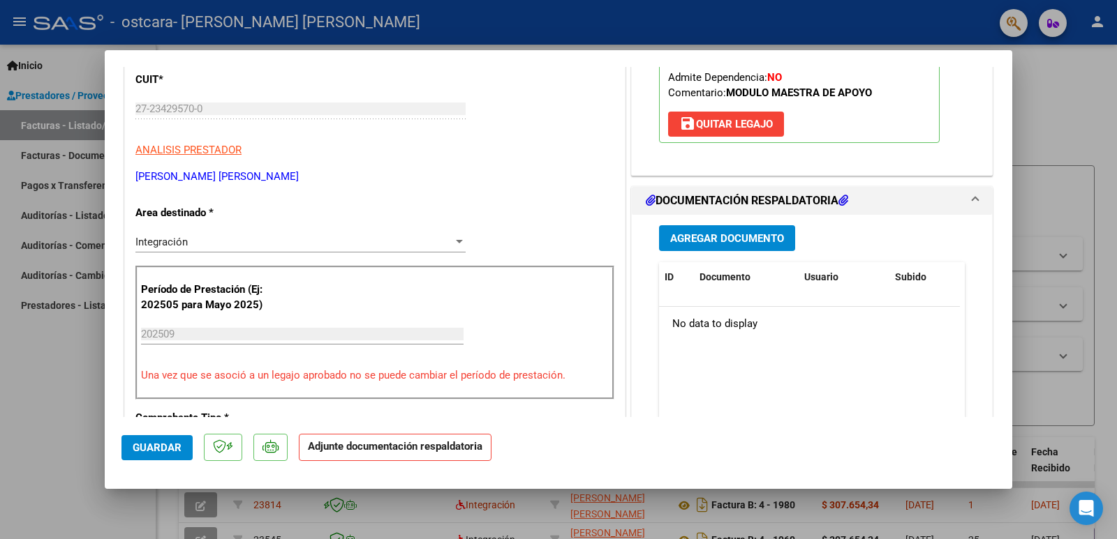
scroll to position [279, 0]
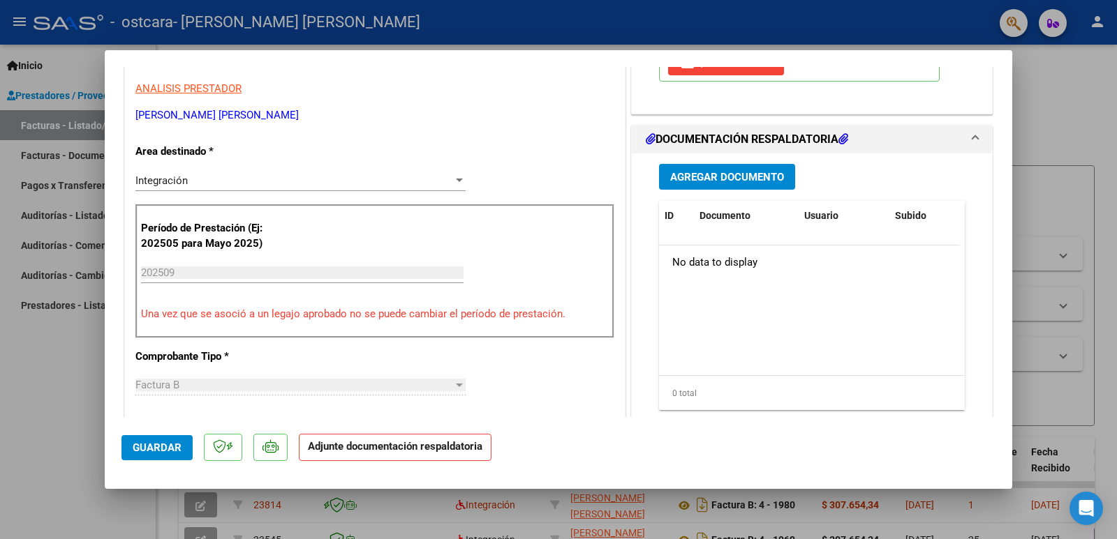
click at [717, 164] on button "Agregar Documento" at bounding box center [727, 177] width 136 height 26
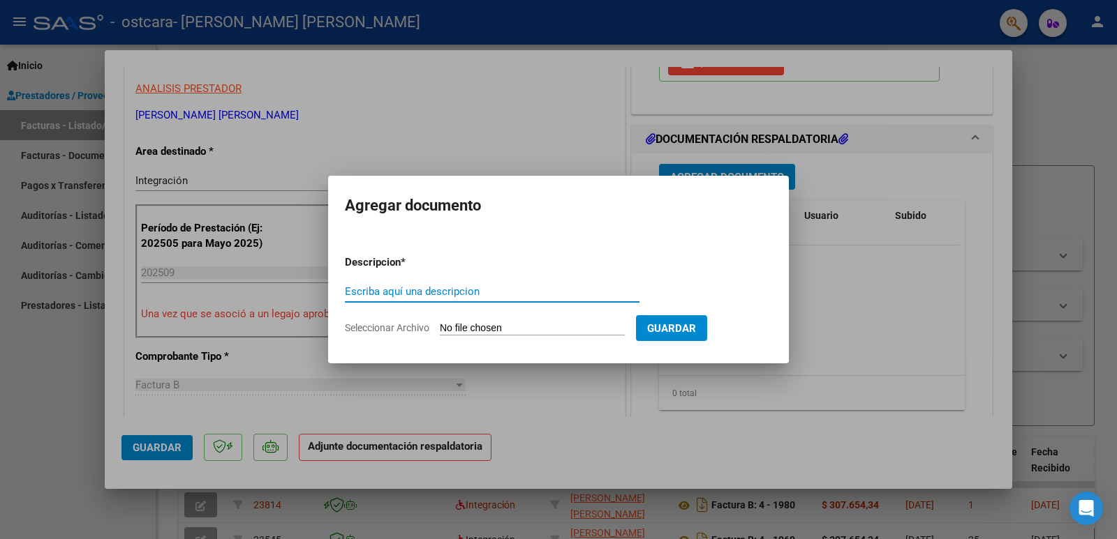
click at [530, 299] on div "Escriba aquí una descripcion" at bounding box center [492, 291] width 294 height 21
click at [530, 291] on input "Escriba aquí una descripcion" at bounding box center [492, 291] width 294 height 13
type input "autorizacion"
click at [509, 331] on input "Seleccionar Archivo" at bounding box center [532, 328] width 185 height 13
type input "C:\fakepath\[PERSON_NAME] AUT MAE 2025.pdf"
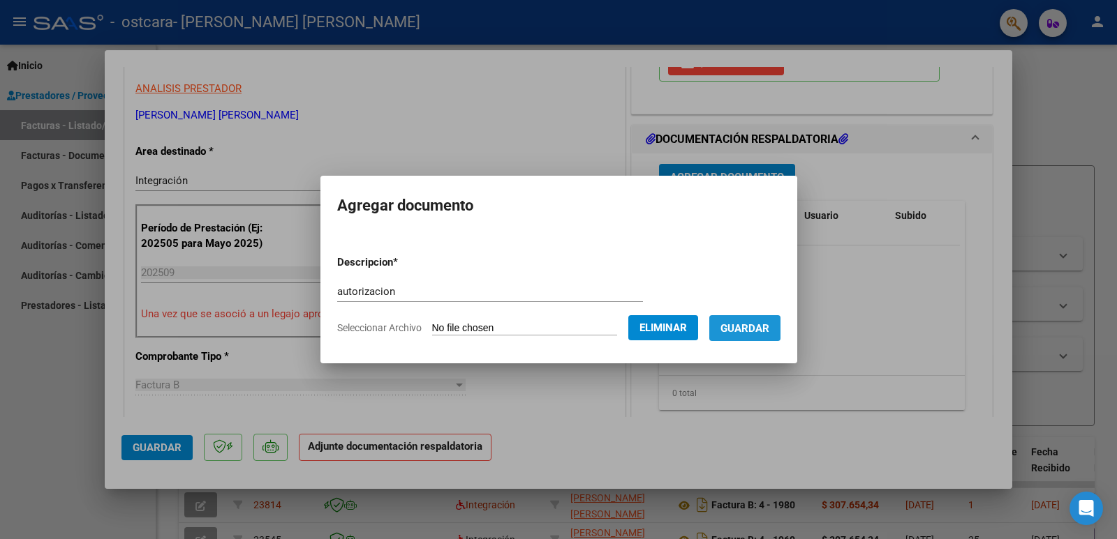
click at [753, 322] on span "Guardar" at bounding box center [744, 328] width 49 height 13
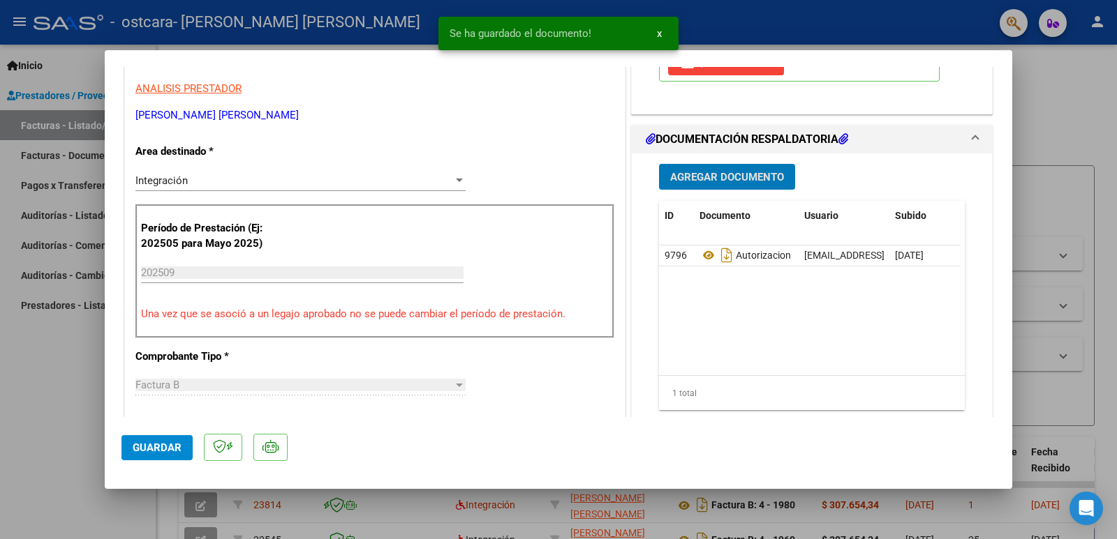
click at [723, 179] on span "Agregar Documento" at bounding box center [727, 177] width 114 height 13
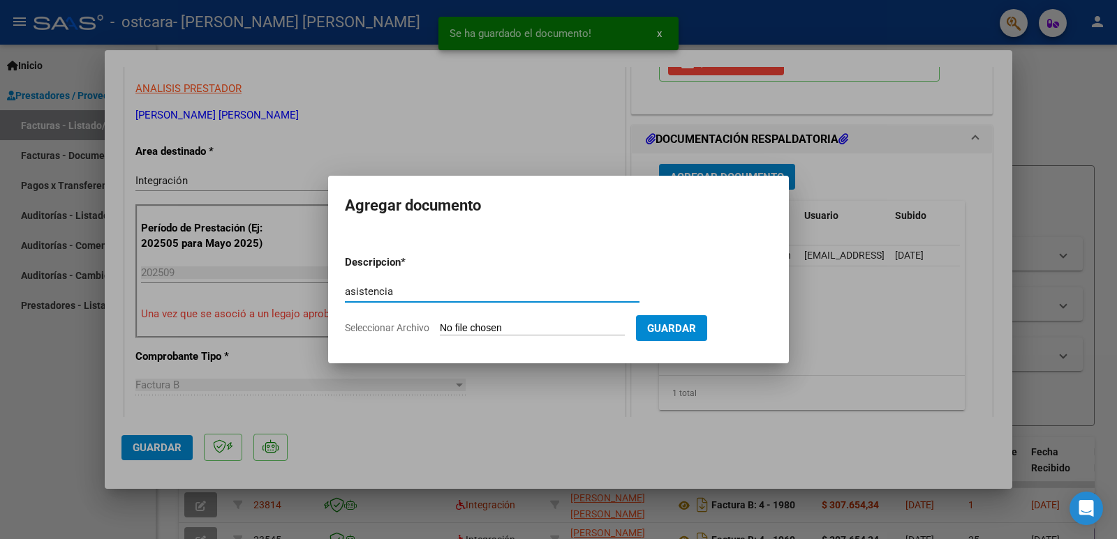
type input "asistencia"
click at [528, 319] on form "Descripcion * asistencia Escriba aquí una descripcion Seleccionar Archivo Guard…" at bounding box center [558, 295] width 427 height 102
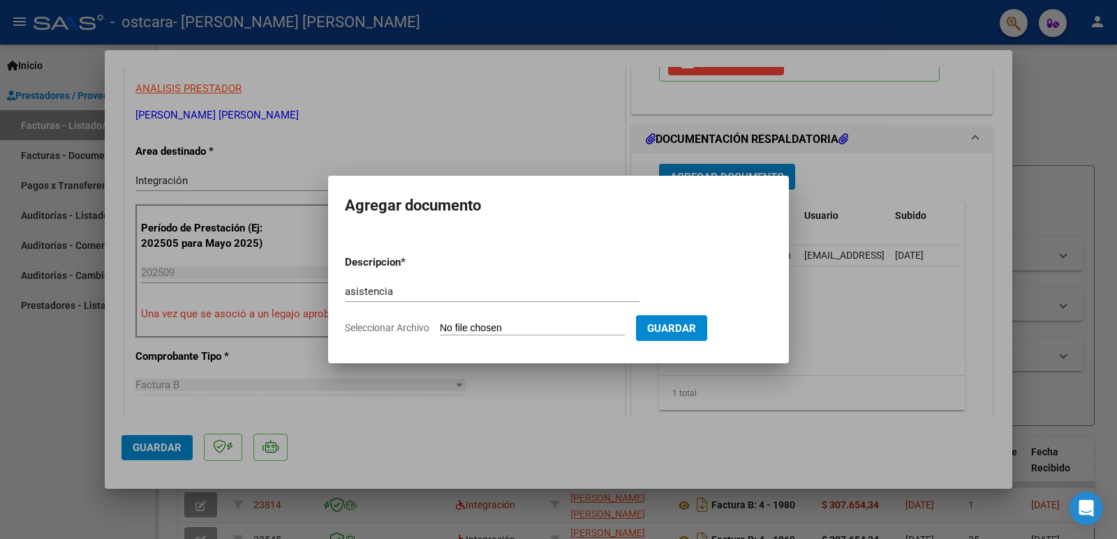
click at [525, 325] on input "Seleccionar Archivo" at bounding box center [532, 328] width 185 height 13
type input "C:\fakepath\asistencia [PERSON_NAME] [DATE].pdf"
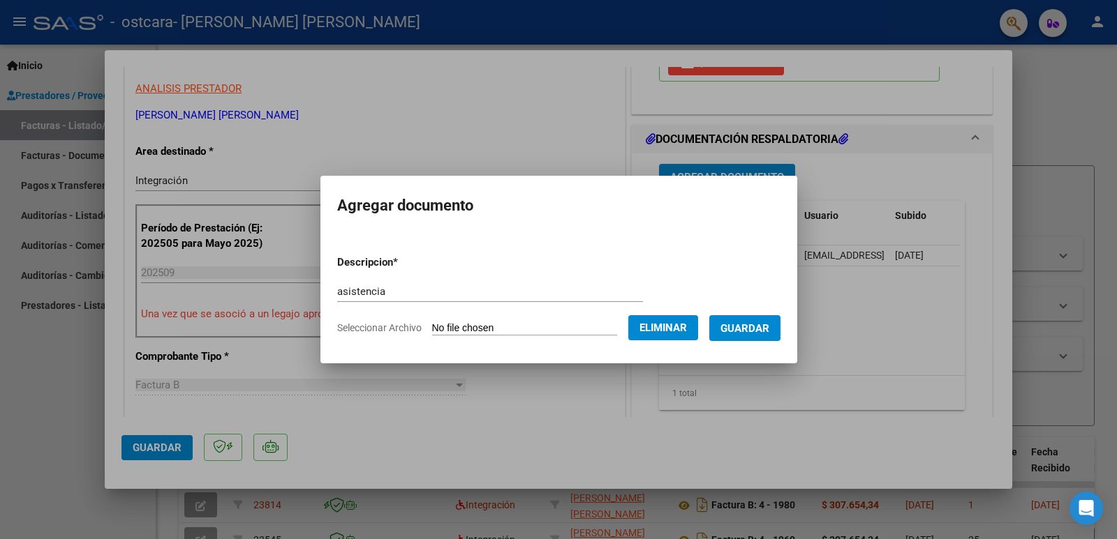
click at [743, 320] on button "Guardar" at bounding box center [744, 328] width 71 height 26
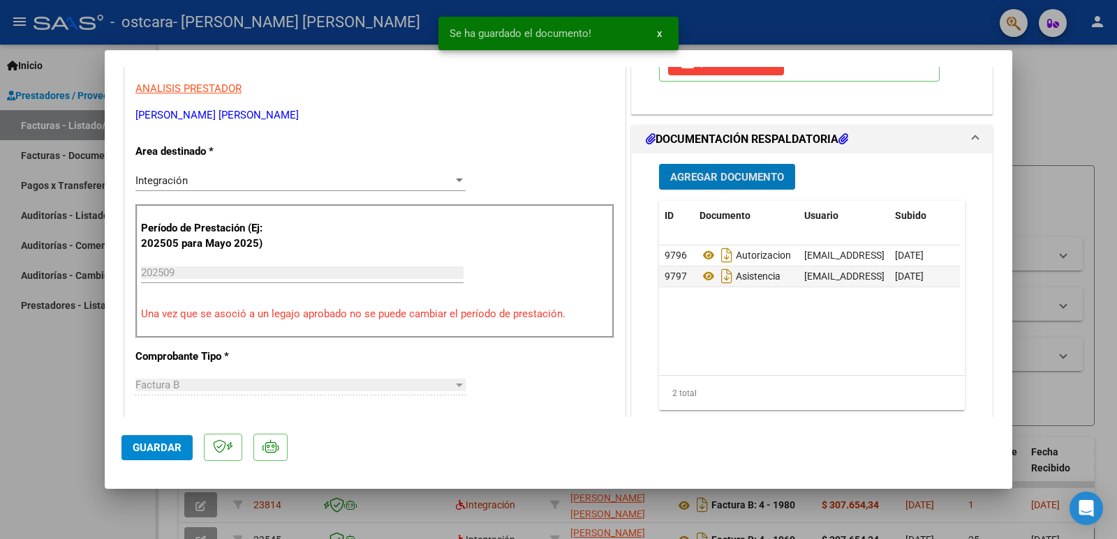
click at [153, 456] on button "Guardar" at bounding box center [156, 447] width 71 height 25
click at [71, 434] on div at bounding box center [558, 269] width 1117 height 539
type input "$ 0,00"
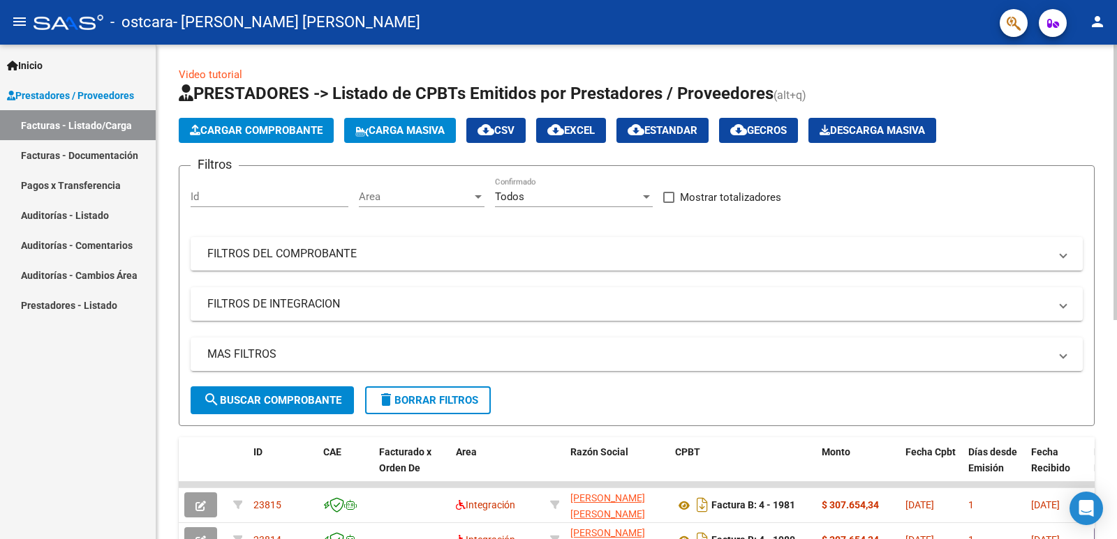
click at [300, 135] on span "Cargar Comprobante" at bounding box center [256, 130] width 133 height 13
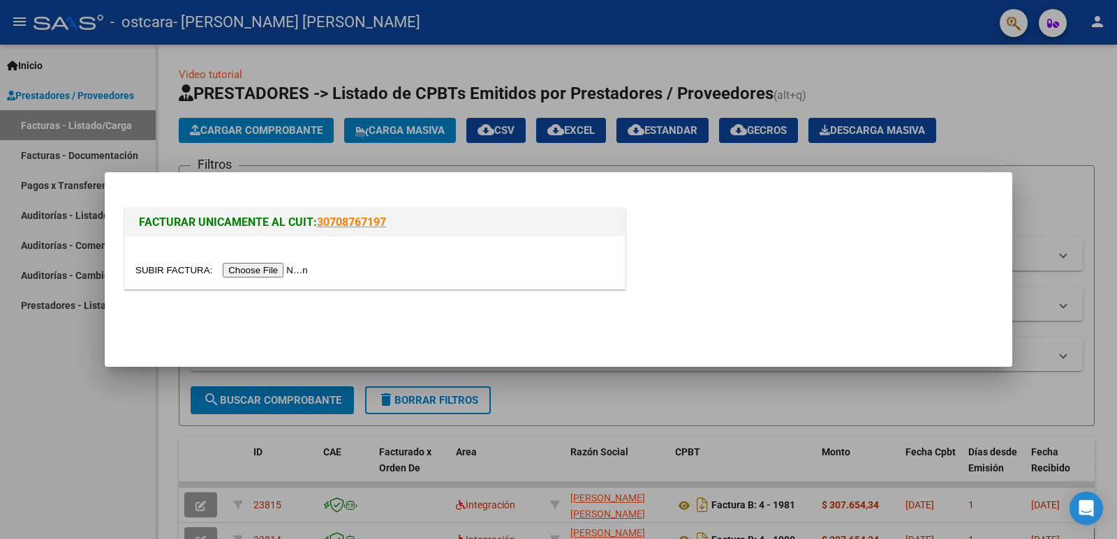
click at [285, 268] on input "file" at bounding box center [223, 270] width 177 height 15
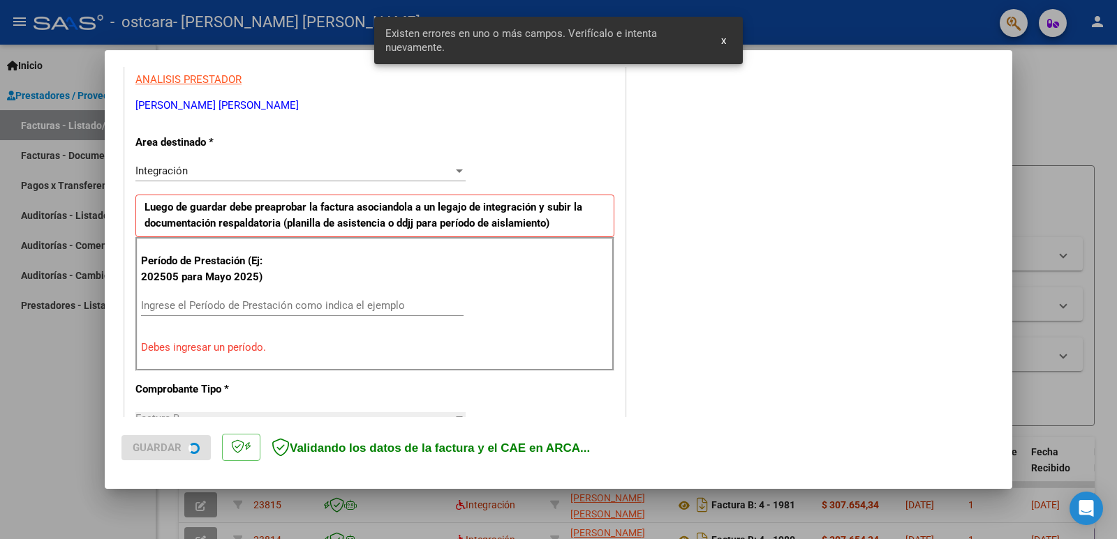
scroll to position [285, 0]
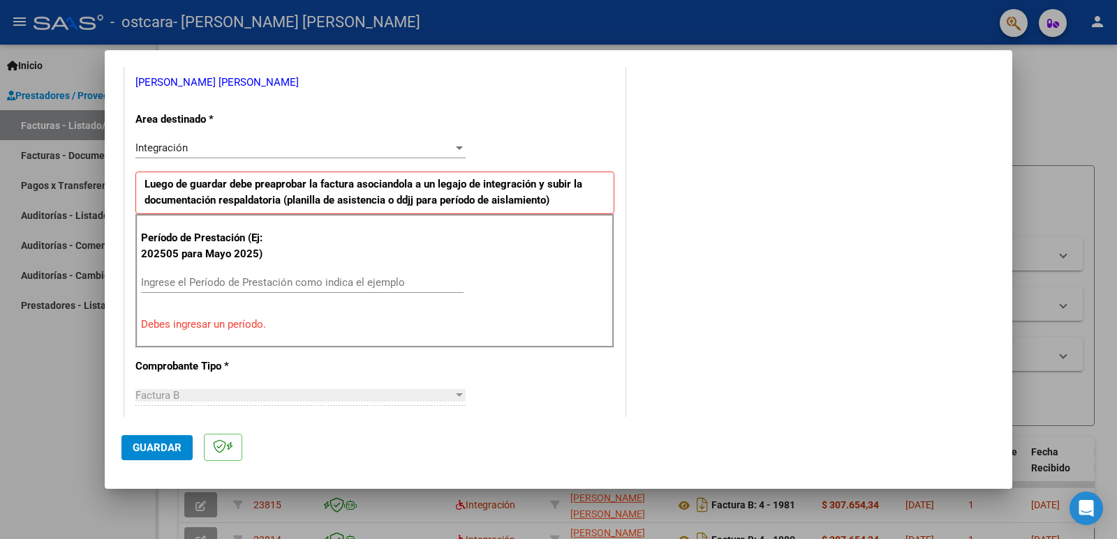
click at [228, 297] on div "Ingrese el Período de Prestación como indica el ejemplo" at bounding box center [302, 289] width 322 height 34
click at [233, 292] on div "Ingrese el Período de Prestación como indica el ejemplo" at bounding box center [302, 282] width 322 height 21
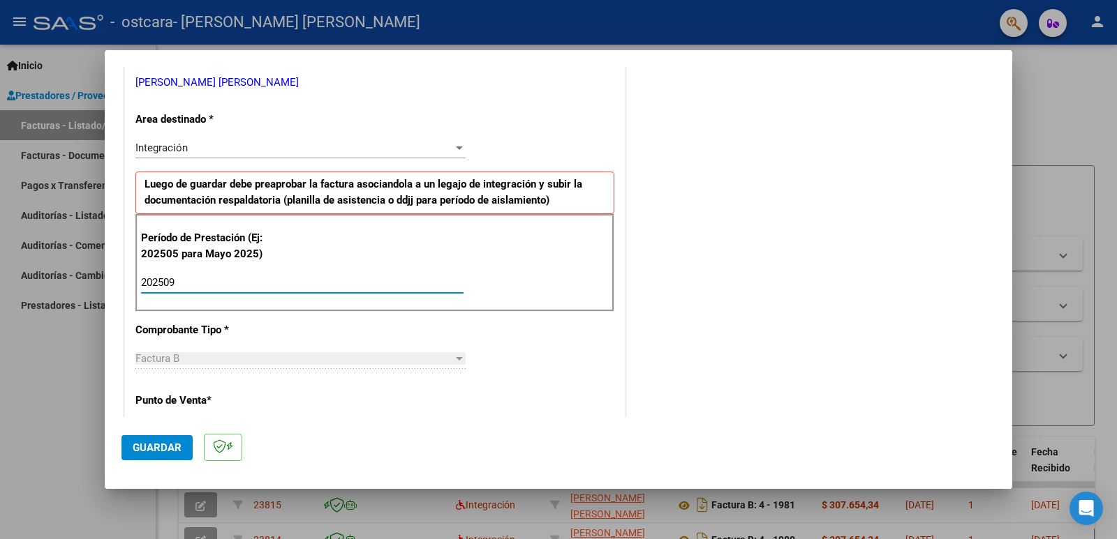
type input "202509"
click at [154, 446] on span "Guardar" at bounding box center [157, 448] width 49 height 13
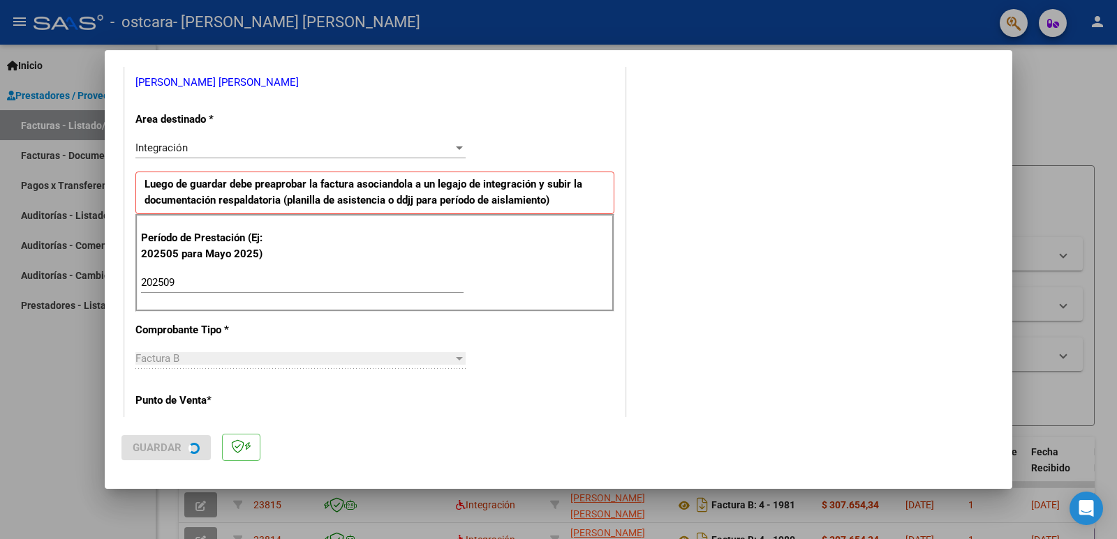
scroll to position [0, 0]
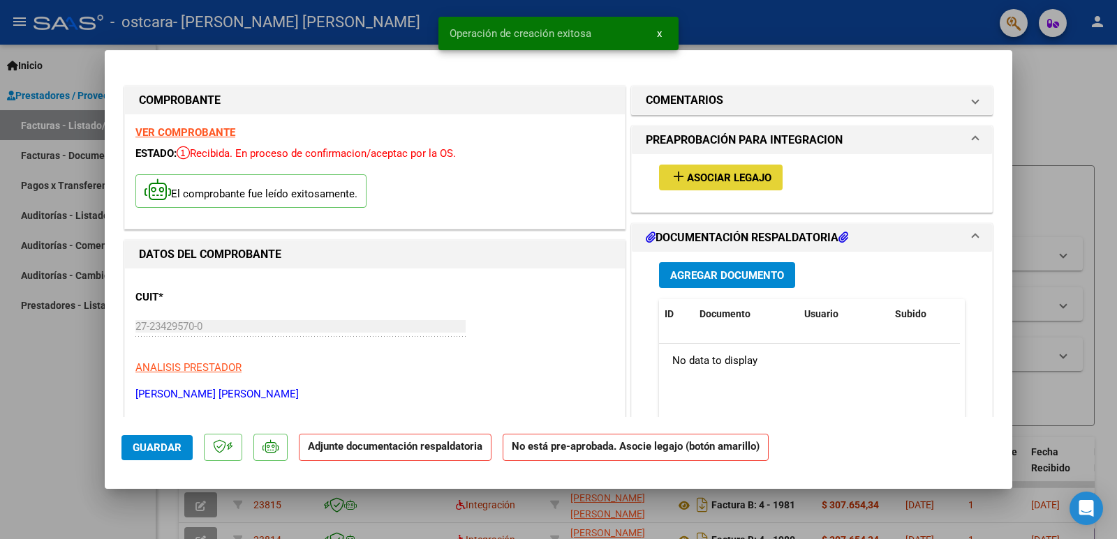
click at [759, 171] on span "add Asociar Legajo" at bounding box center [720, 177] width 101 height 13
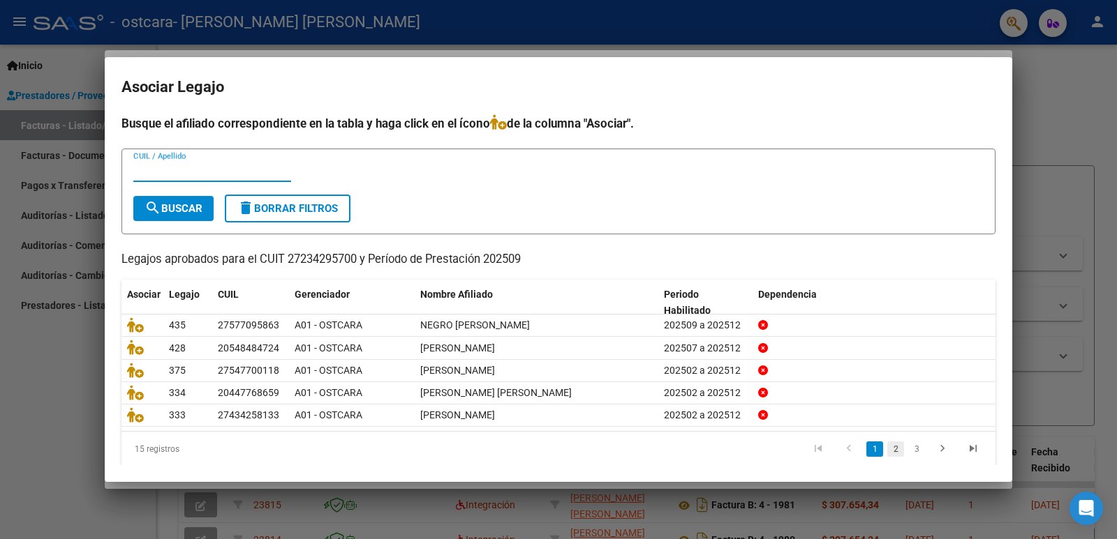
click at [888, 452] on link "2" at bounding box center [895, 449] width 17 height 15
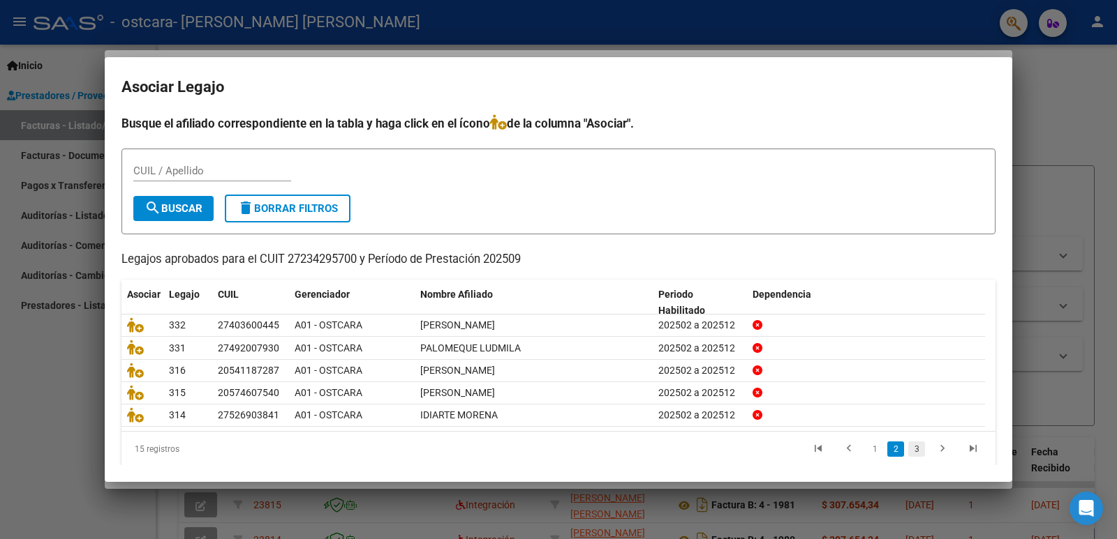
click at [908, 456] on link "3" at bounding box center [916, 449] width 17 height 15
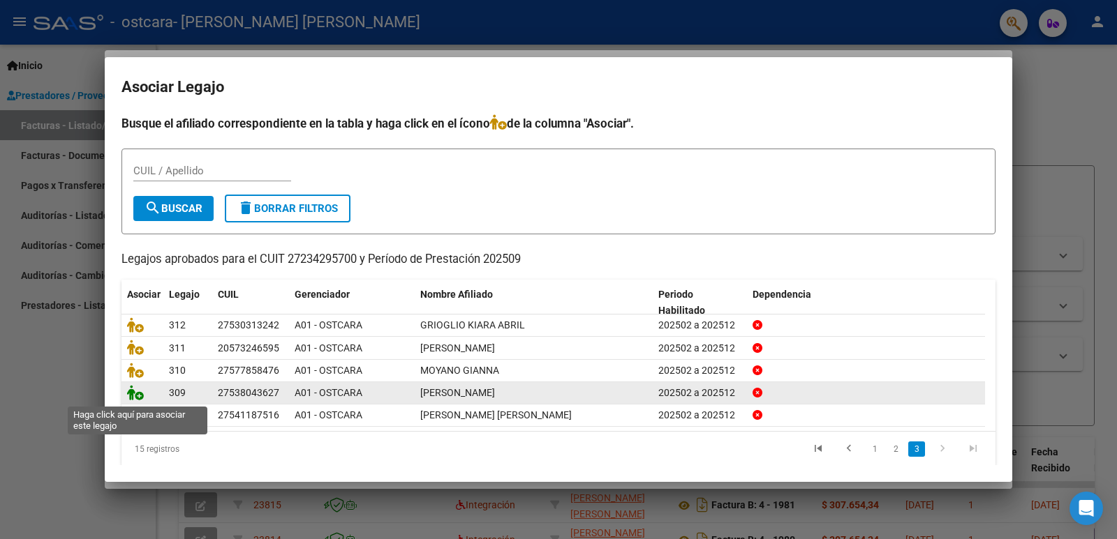
click at [135, 398] on icon at bounding box center [135, 392] width 17 height 15
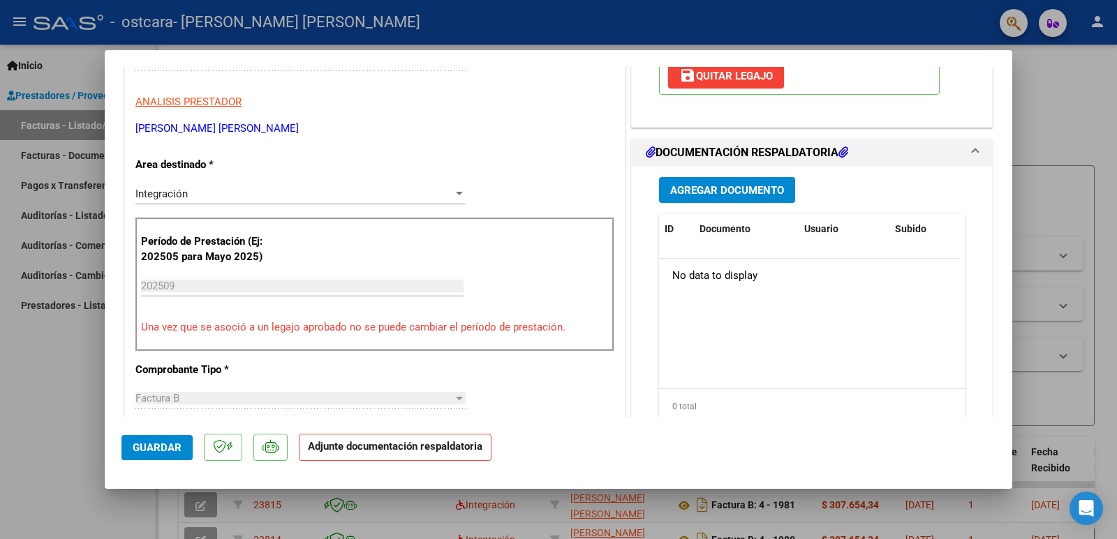
scroll to position [279, 0]
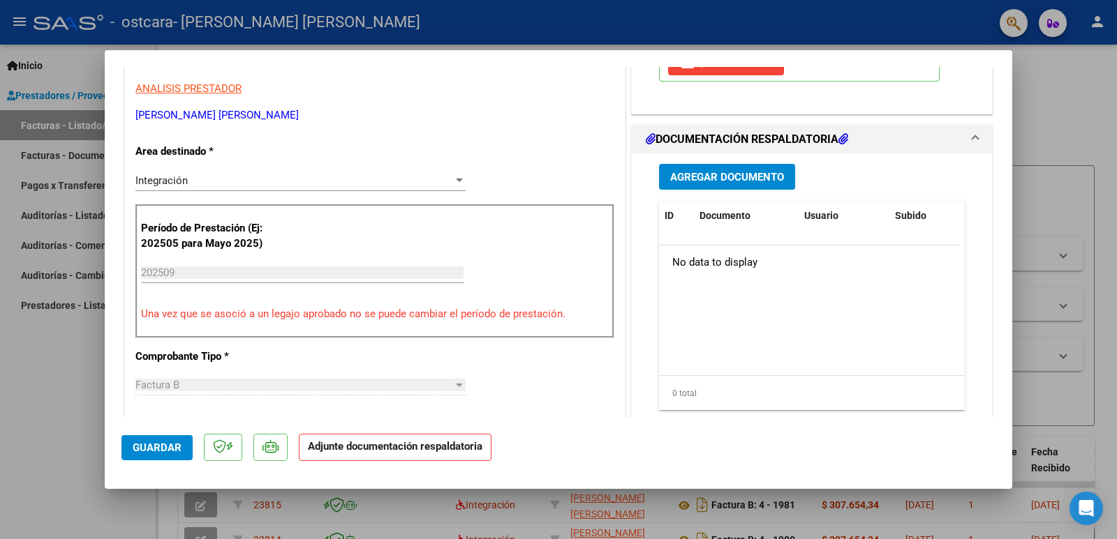
click at [729, 179] on span "Agregar Documento" at bounding box center [727, 177] width 114 height 13
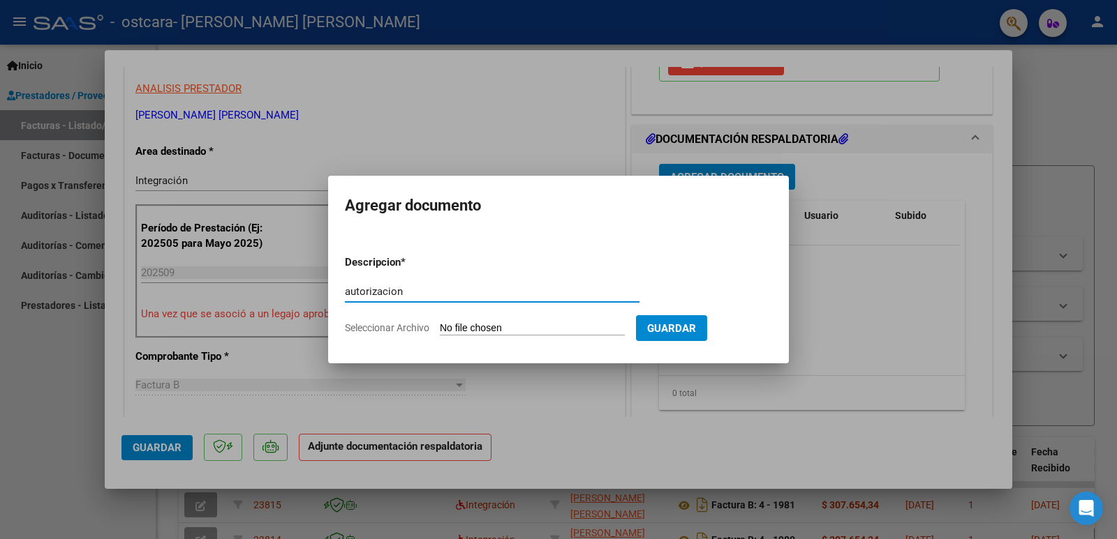
type input "autorizacion"
click at [515, 334] on input "Seleccionar Archivo" at bounding box center [532, 328] width 185 height 13
type input "C:\fakepath\[PERSON_NAME] AUT MAE 2025.pdf"
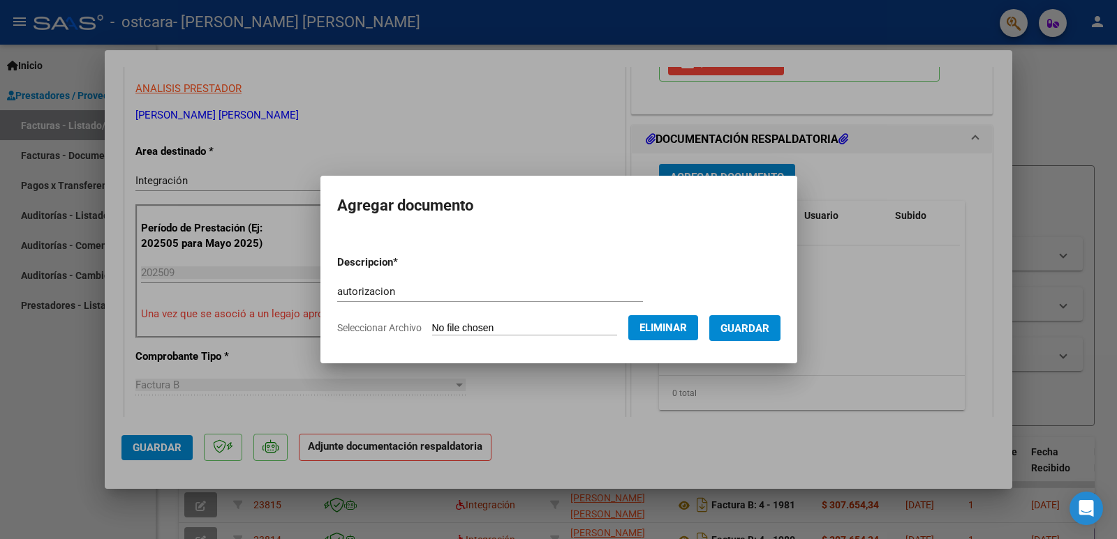
click at [769, 331] on span "Guardar" at bounding box center [744, 328] width 49 height 13
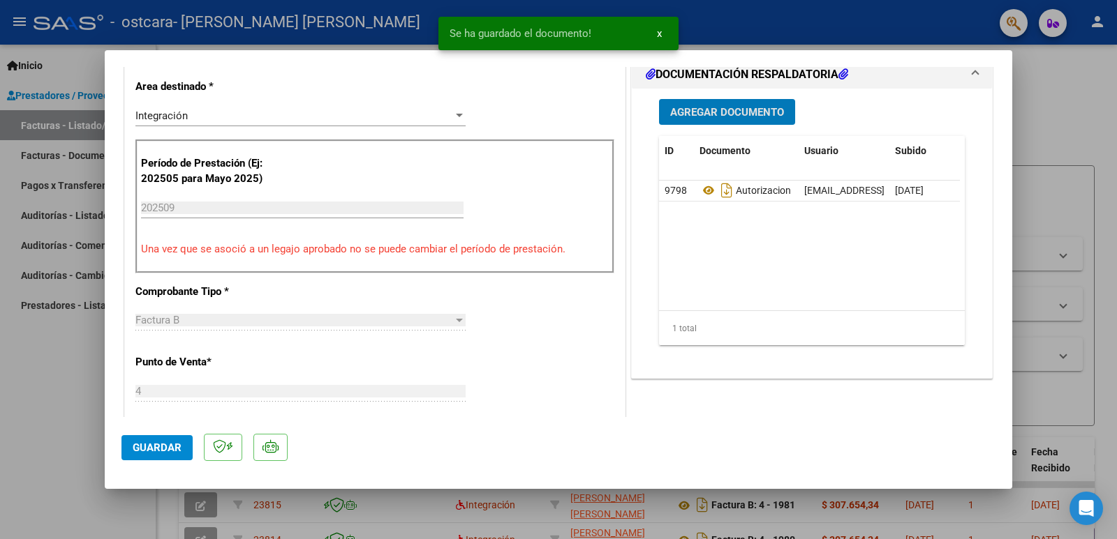
scroll to position [349, 0]
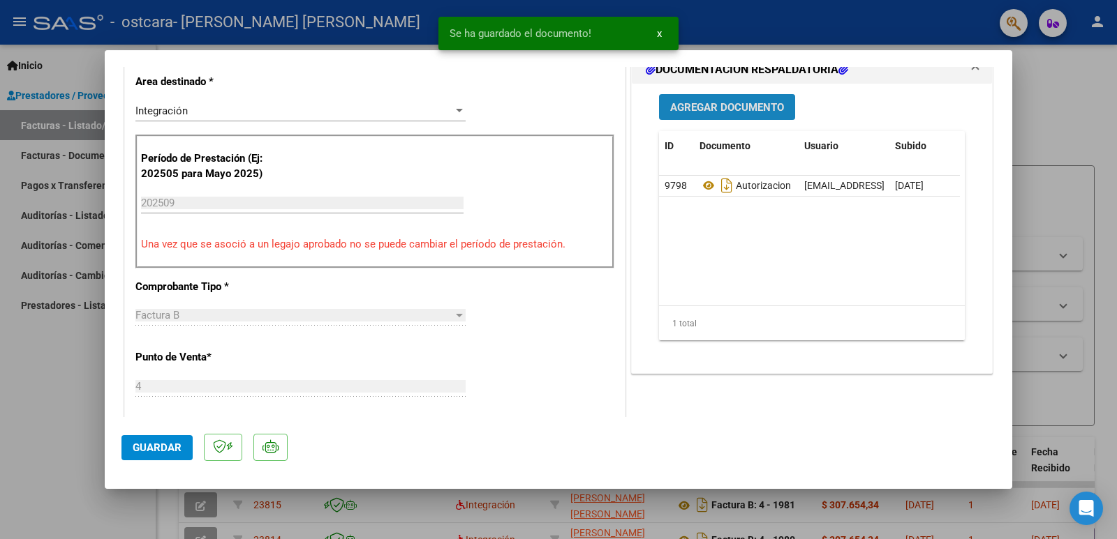
click at [696, 106] on span "Agregar Documento" at bounding box center [727, 107] width 114 height 13
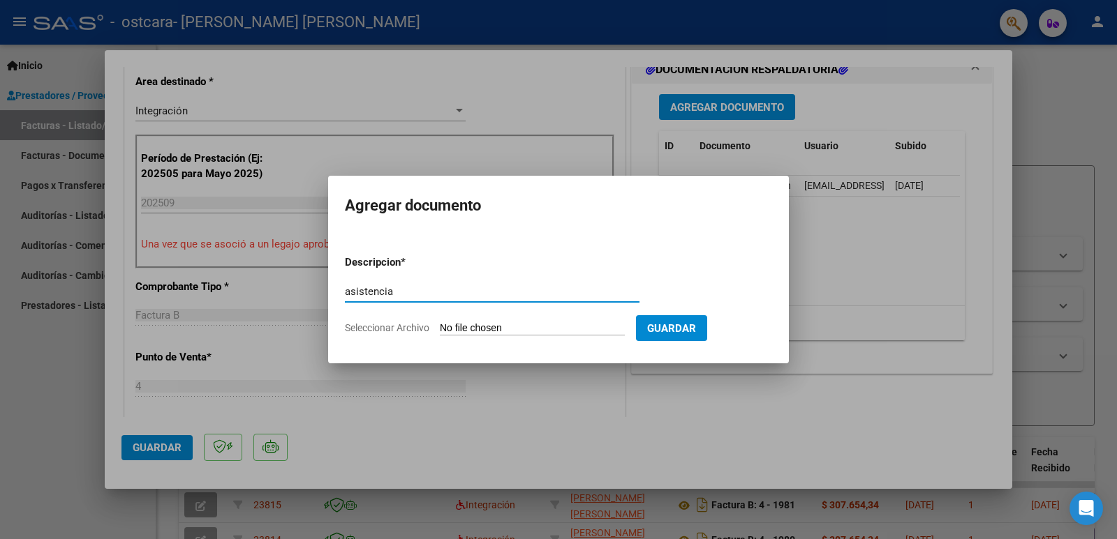
type input "asistencia"
click at [502, 328] on input "Seleccionar Archivo" at bounding box center [532, 328] width 185 height 13
type input "C:\fakepath\asistencia [PERSON_NAME] [DATE].pdf"
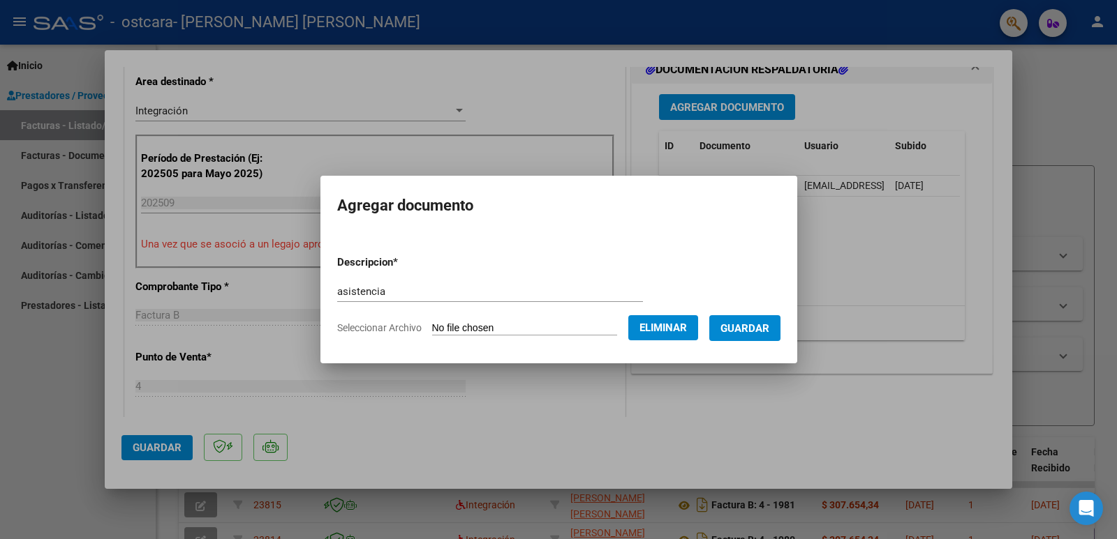
click at [746, 327] on span "Guardar" at bounding box center [744, 328] width 49 height 13
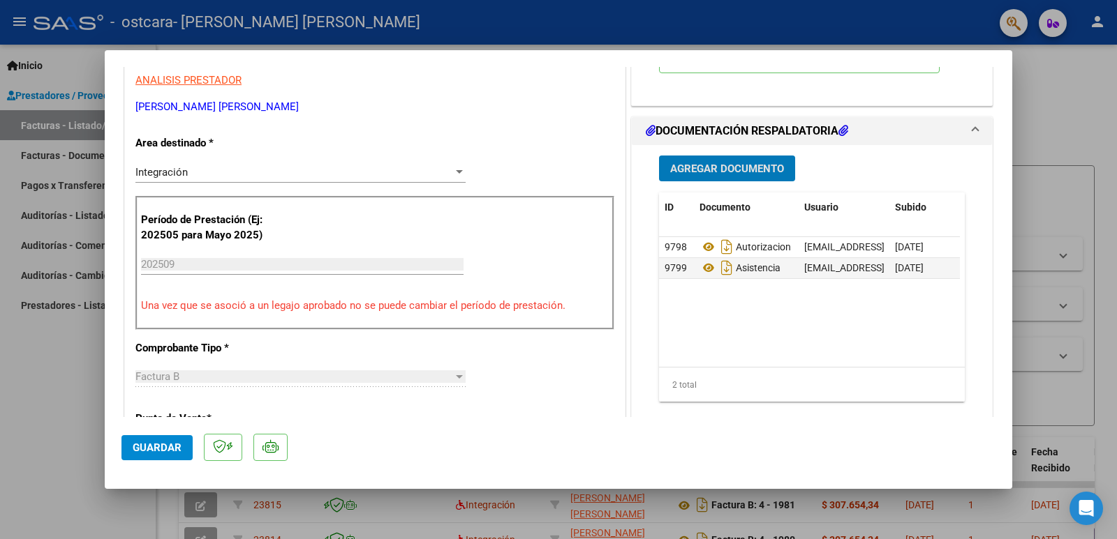
scroll to position [209, 0]
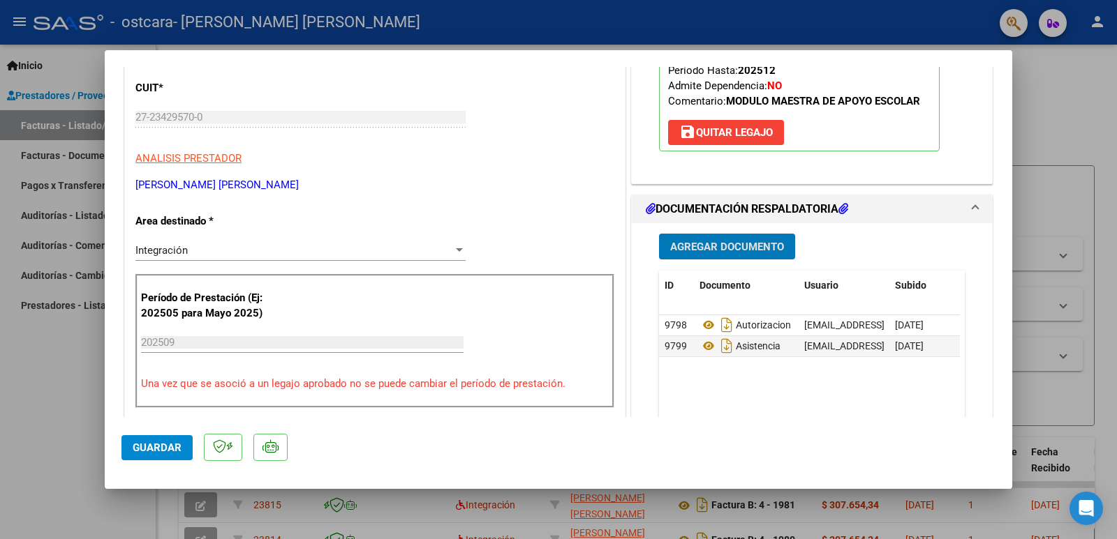
click at [156, 450] on span "Guardar" at bounding box center [157, 448] width 49 height 13
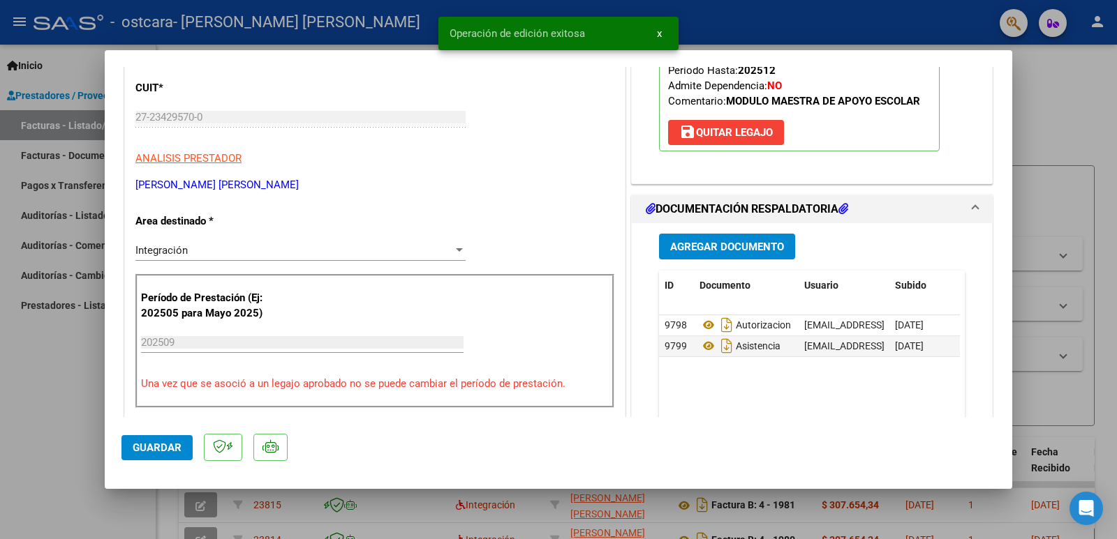
click at [58, 417] on div at bounding box center [558, 269] width 1117 height 539
type input "$ 0,00"
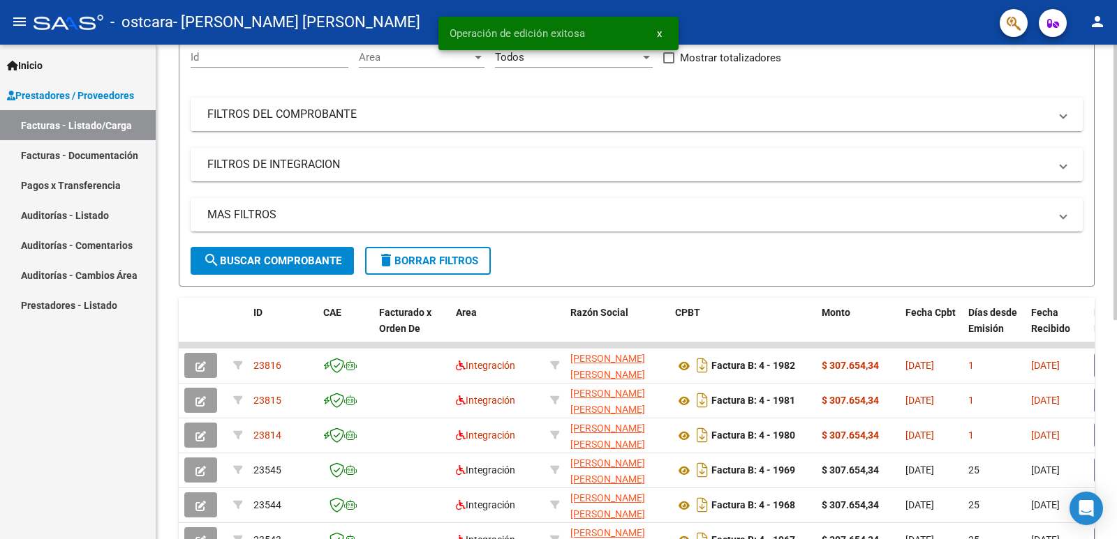
scroll to position [0, 0]
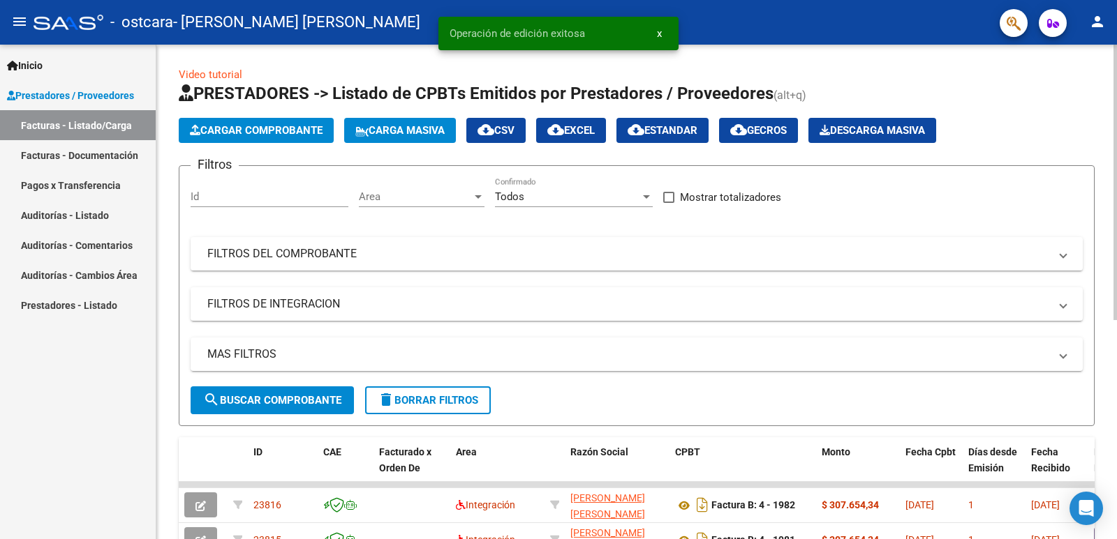
click at [232, 137] on button "Cargar Comprobante" at bounding box center [256, 130] width 155 height 25
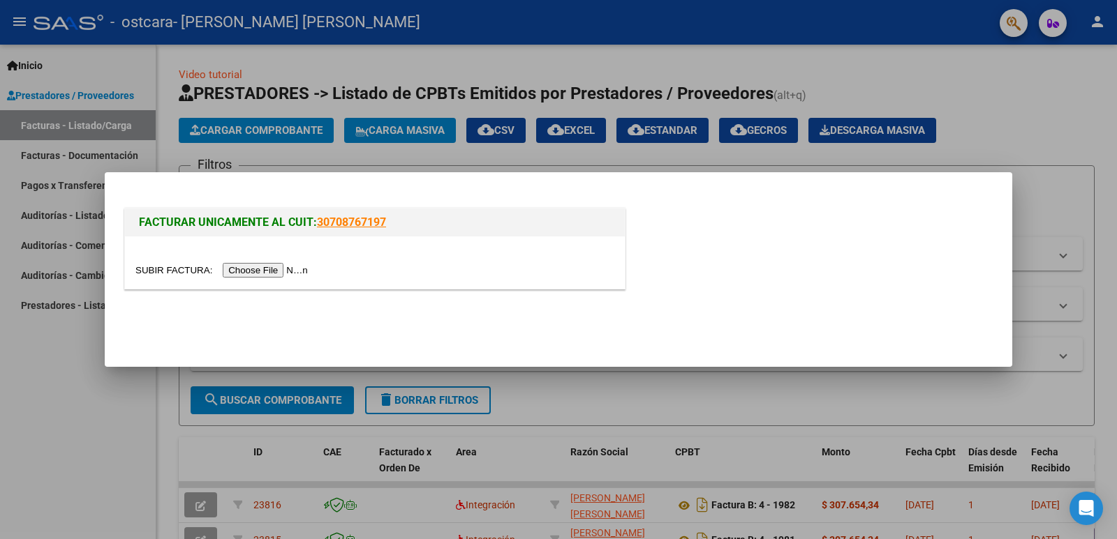
click at [281, 266] on input "file" at bounding box center [223, 270] width 177 height 15
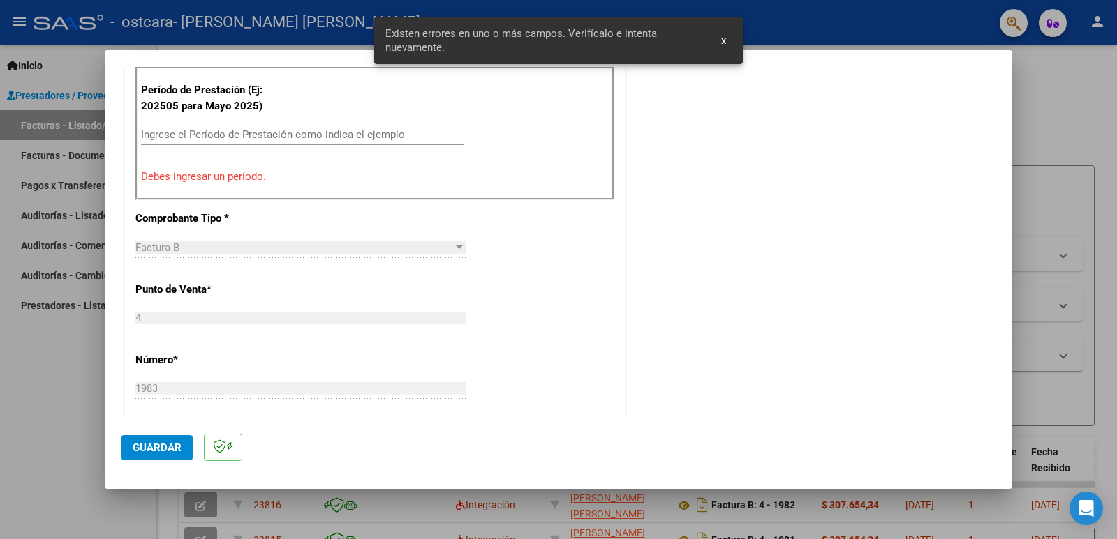
scroll to position [371, 0]
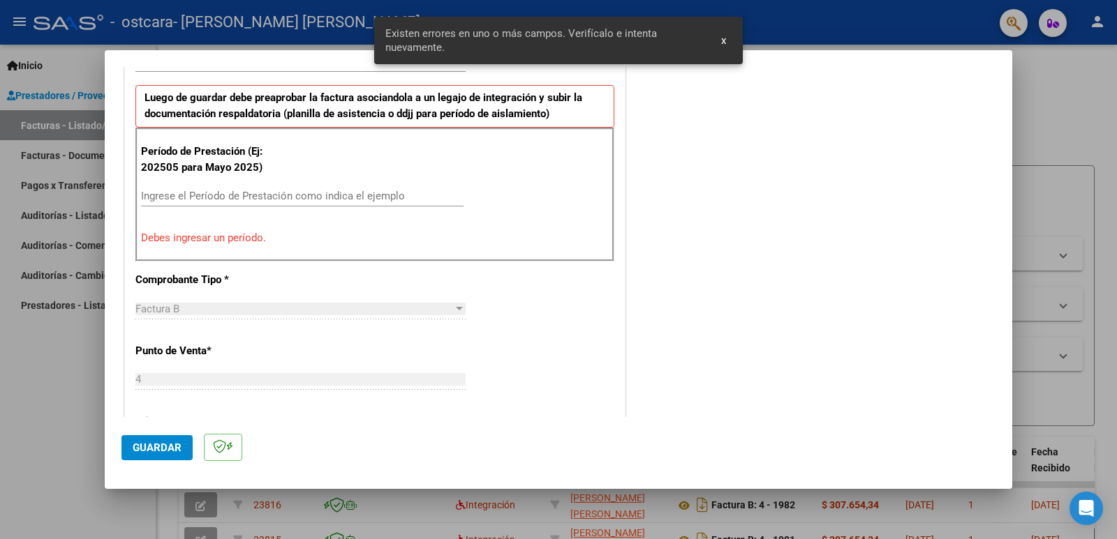
click at [271, 191] on input "Ingrese el Período de Prestación como indica el ejemplo" at bounding box center [302, 196] width 322 height 13
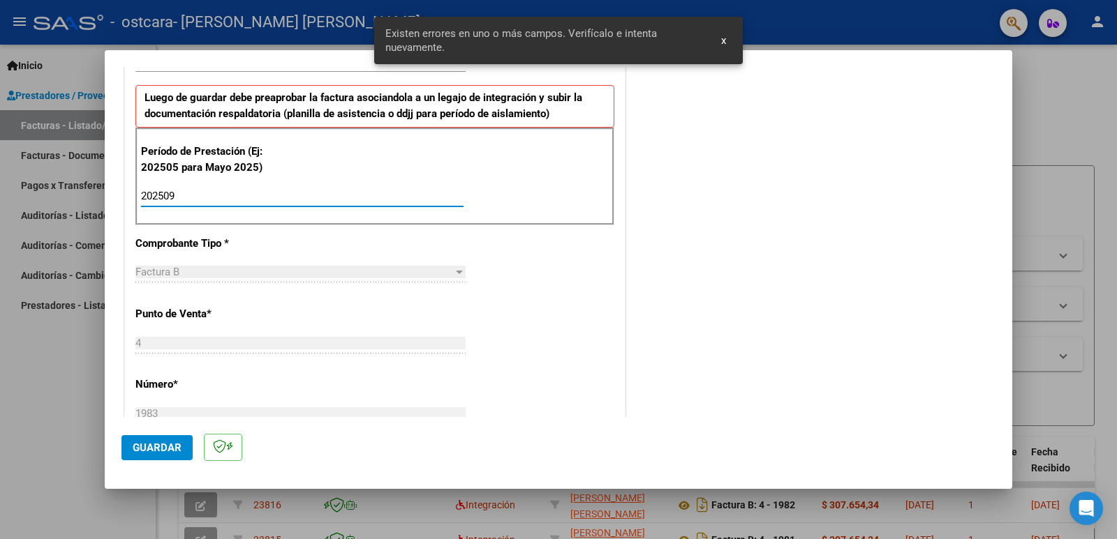
type input "202509"
click at [158, 447] on span "Guardar" at bounding box center [157, 448] width 49 height 13
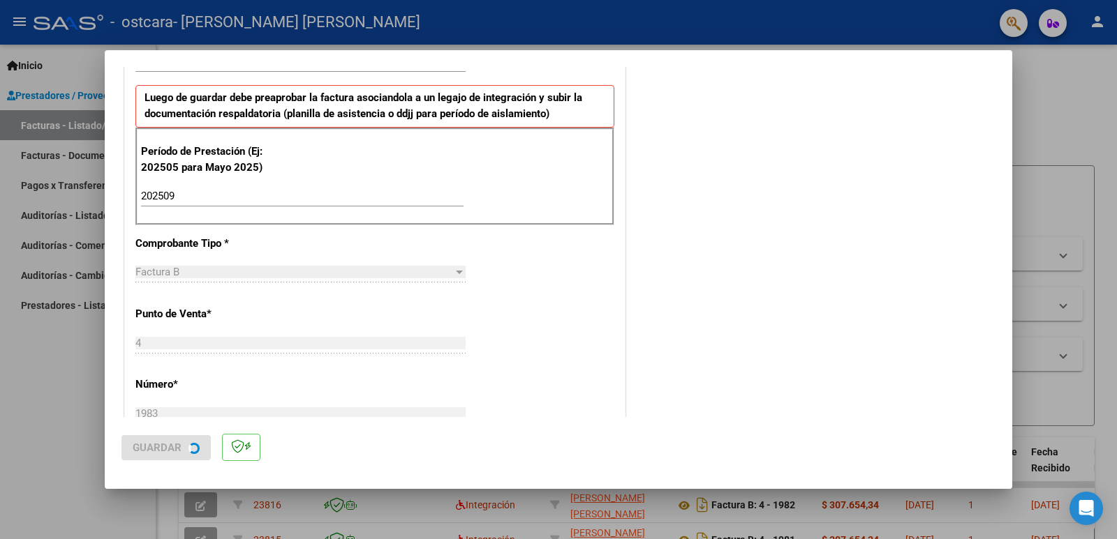
scroll to position [0, 0]
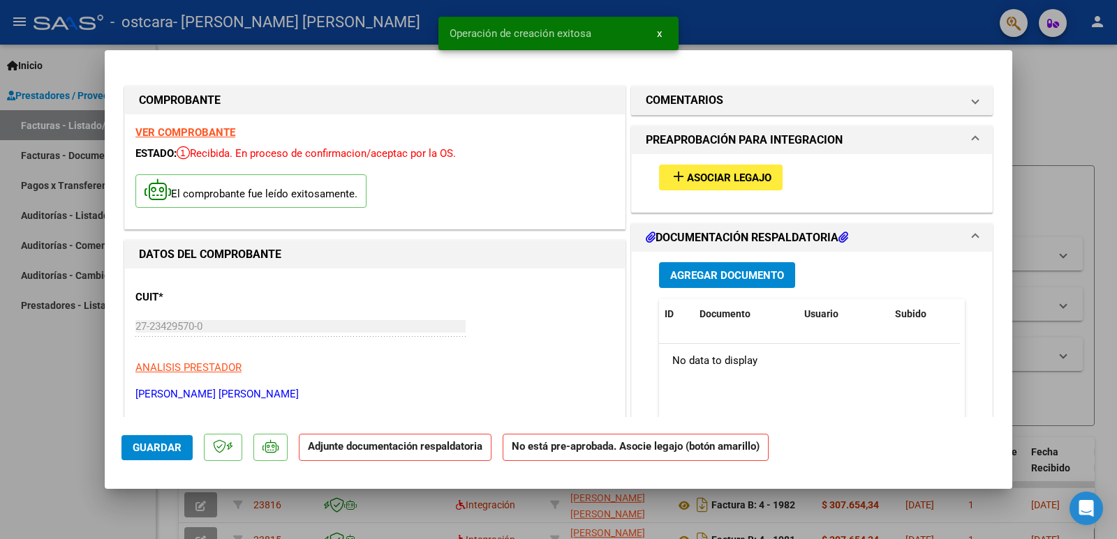
click at [687, 181] on span "Asociar Legajo" at bounding box center [729, 178] width 84 height 13
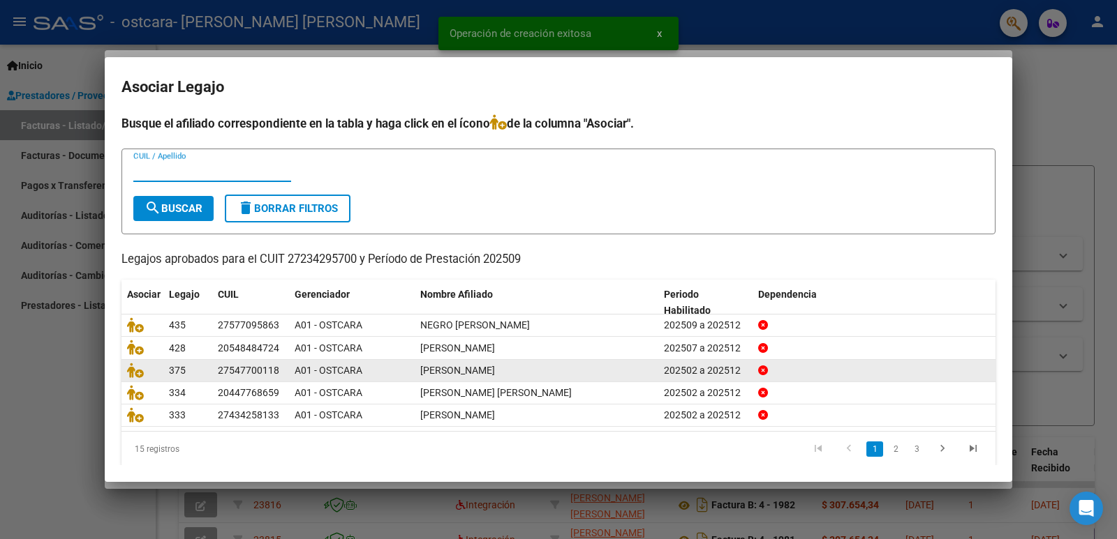
scroll to position [16, 0]
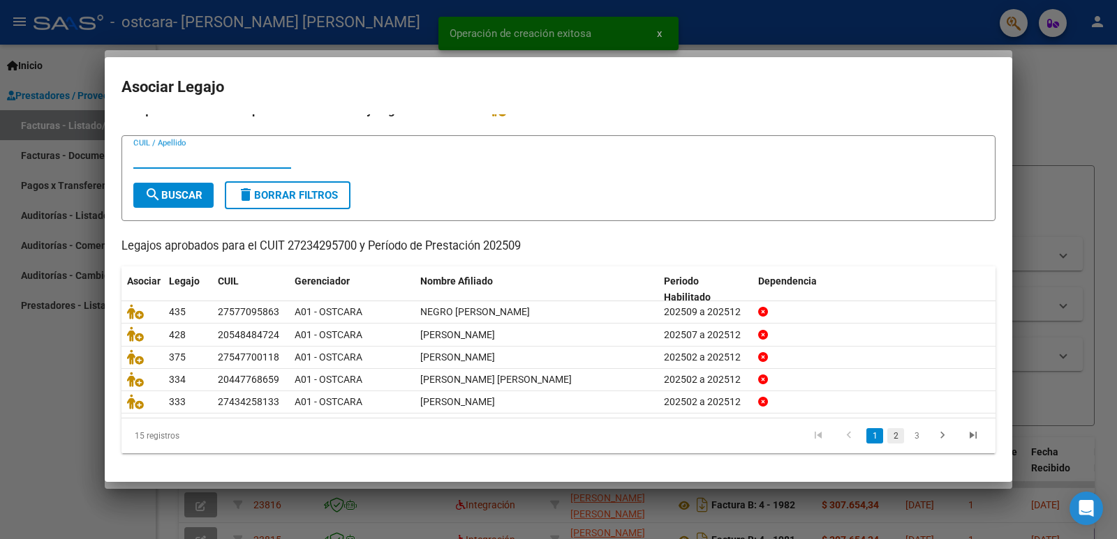
click at [887, 435] on link "2" at bounding box center [895, 435] width 17 height 15
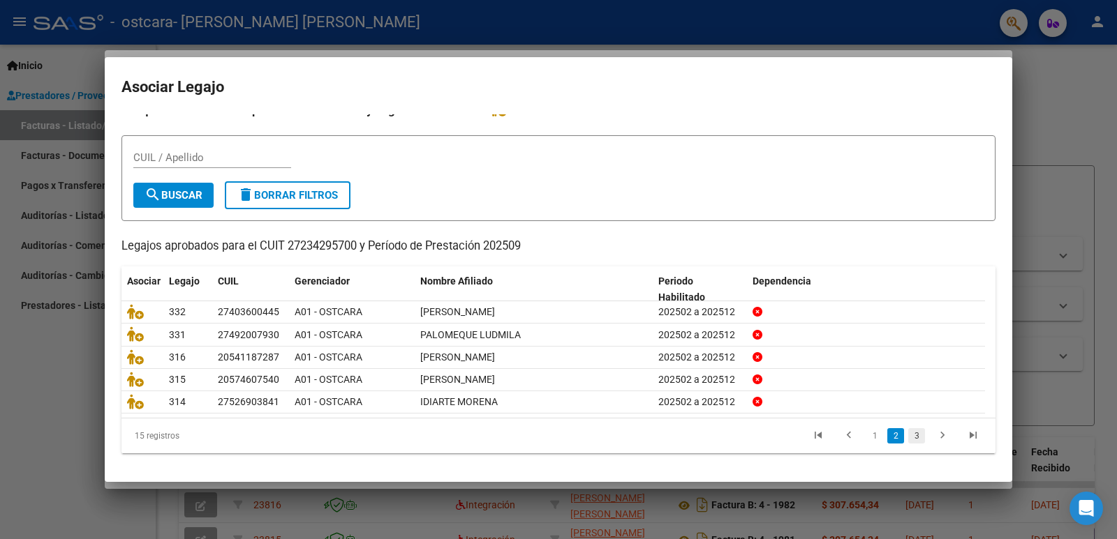
click at [927, 433] on li at bounding box center [942, 436] width 31 height 24
click at [911, 435] on link "3" at bounding box center [916, 435] width 17 height 15
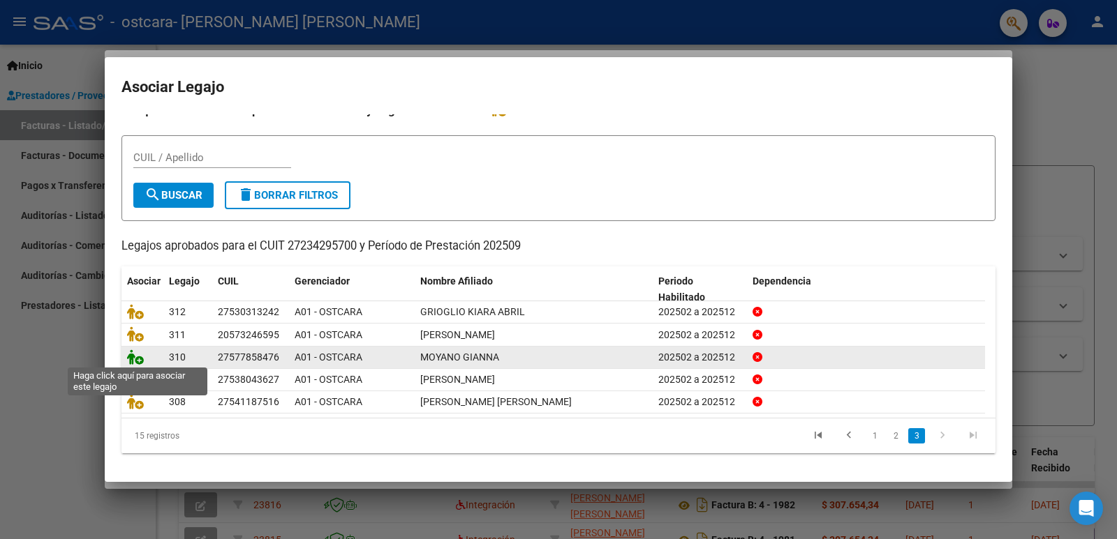
click at [134, 359] on icon at bounding box center [135, 357] width 17 height 15
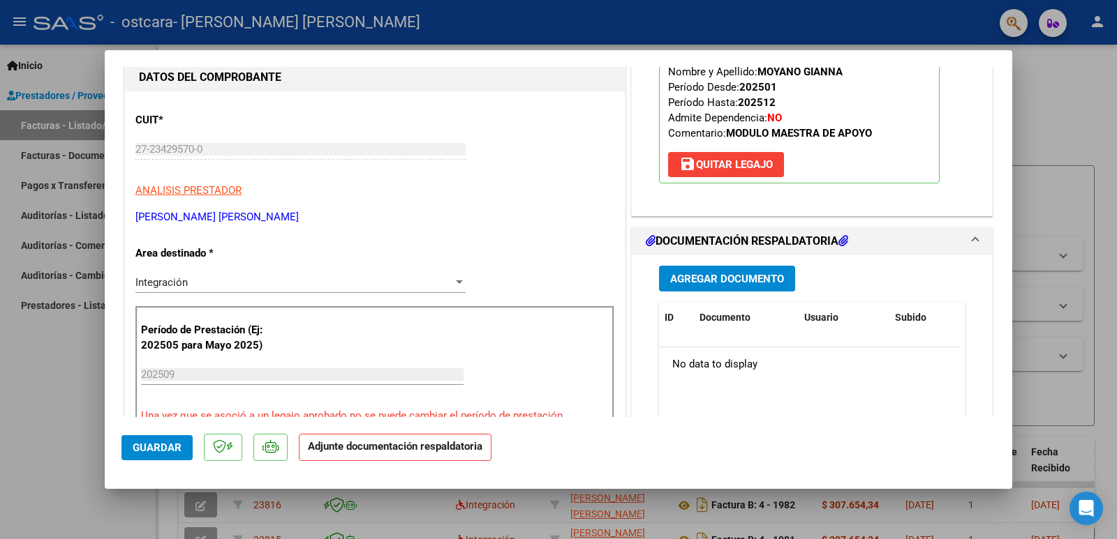
scroll to position [279, 0]
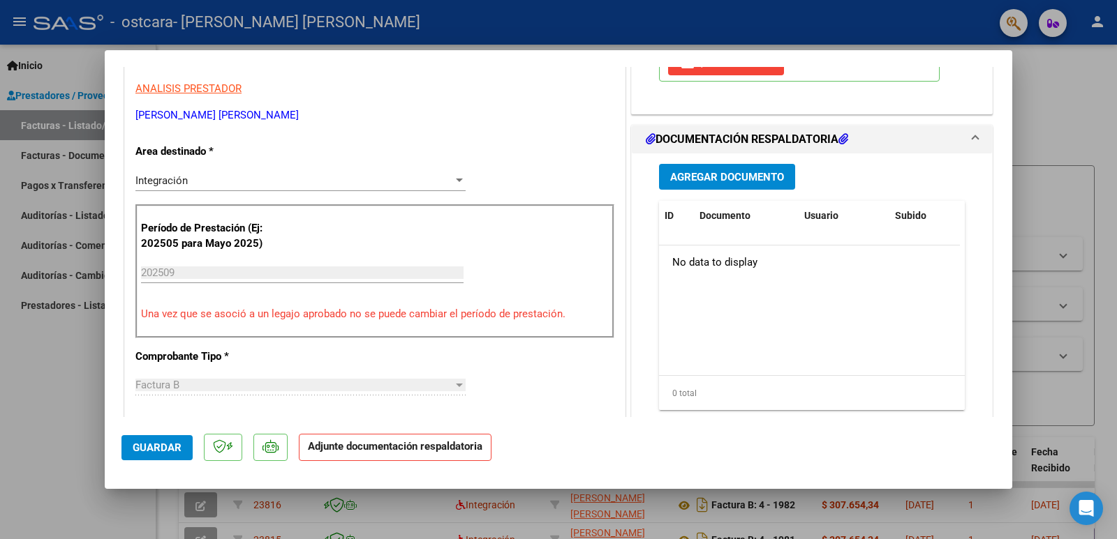
click at [727, 181] on span "Agregar Documento" at bounding box center [727, 177] width 114 height 13
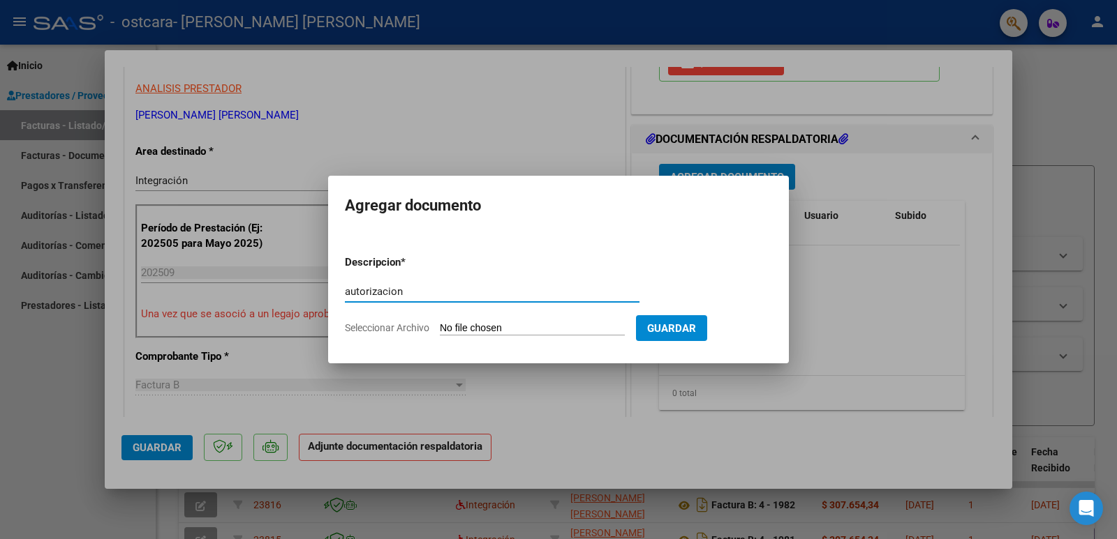
type input "autorizacion"
click at [521, 325] on input "Seleccionar Archivo" at bounding box center [532, 328] width 185 height 13
type input "C:\fakepath\[PERSON_NAME] AUT MAE 2025.pdf"
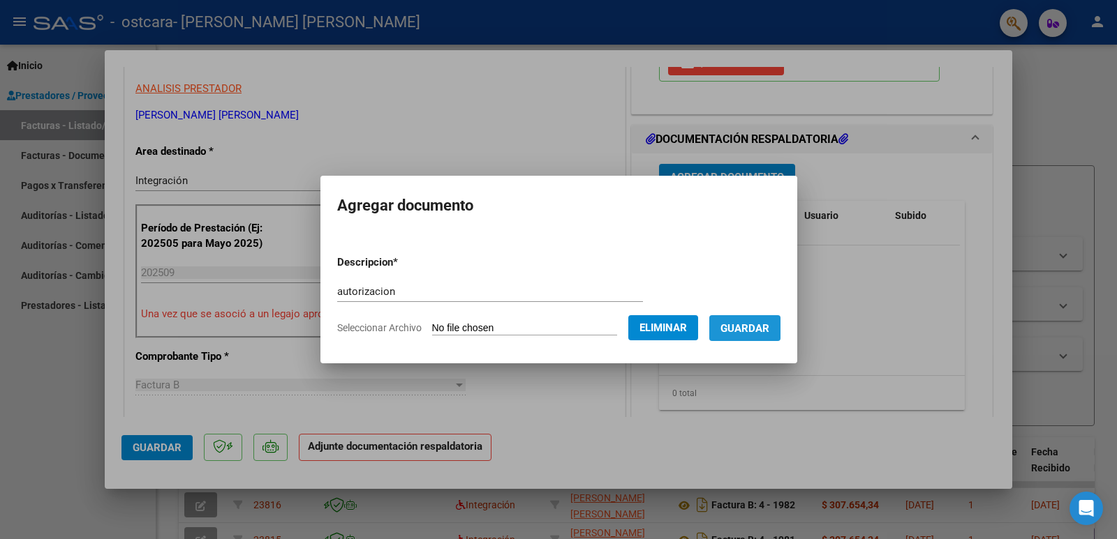
click at [763, 331] on span "Guardar" at bounding box center [744, 328] width 49 height 13
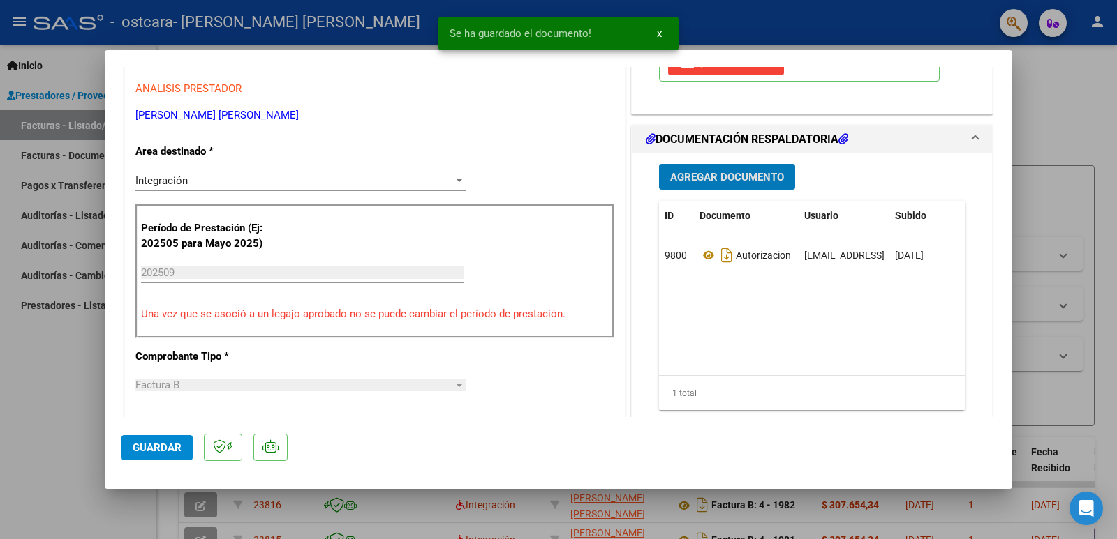
click at [726, 182] on span "Agregar Documento" at bounding box center [727, 177] width 114 height 13
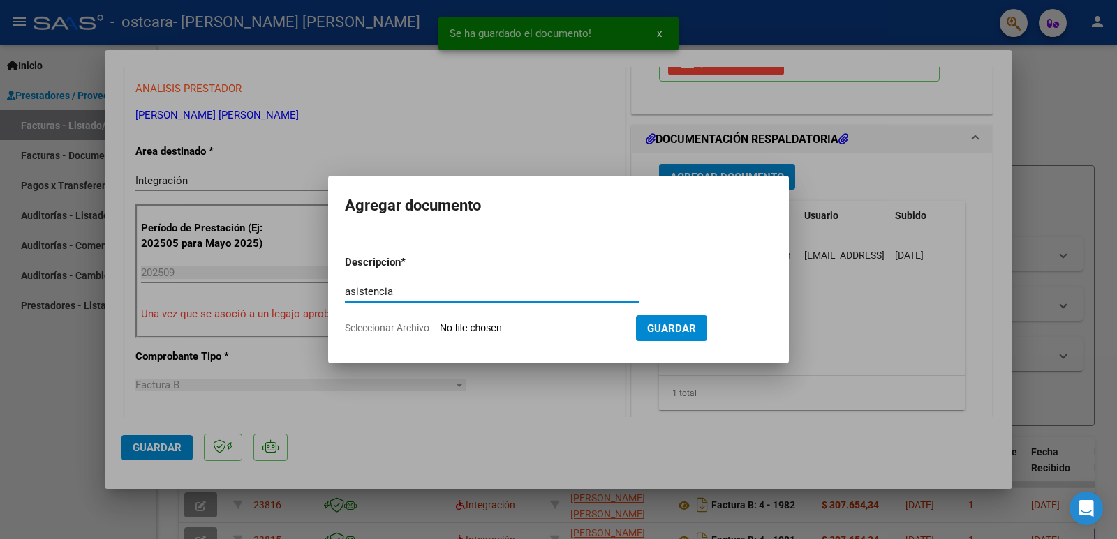
type input "asistencia"
click at [483, 336] on form "Descripcion * asistencia Escriba aquí una descripcion Seleccionar Archivo Guard…" at bounding box center [558, 295] width 427 height 102
click at [483, 329] on input "Seleccionar Archivo" at bounding box center [532, 328] width 185 height 13
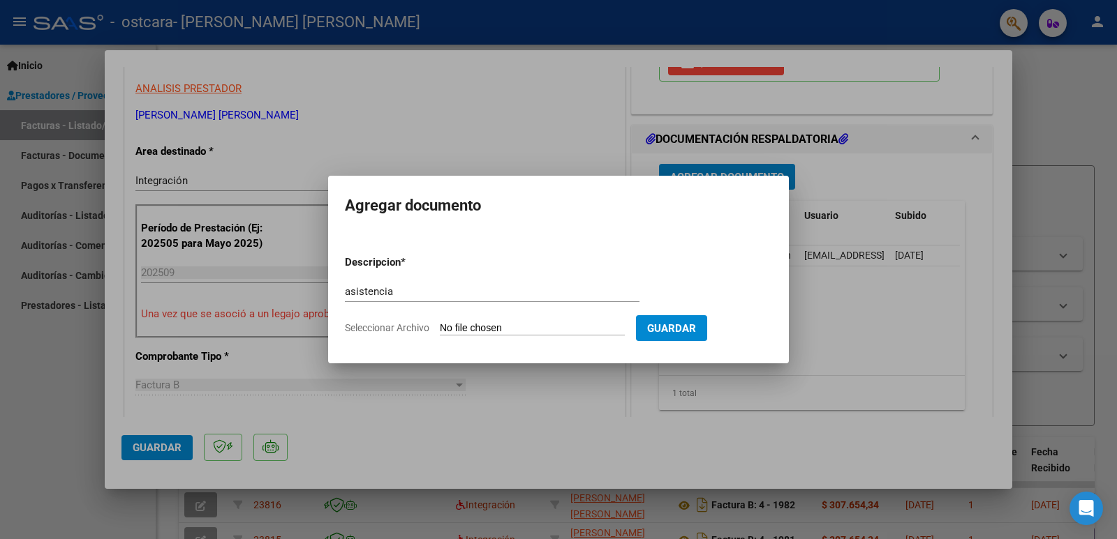
type input "C:\fakepath\asistencia [PERSON_NAME] [DATE].pdf"
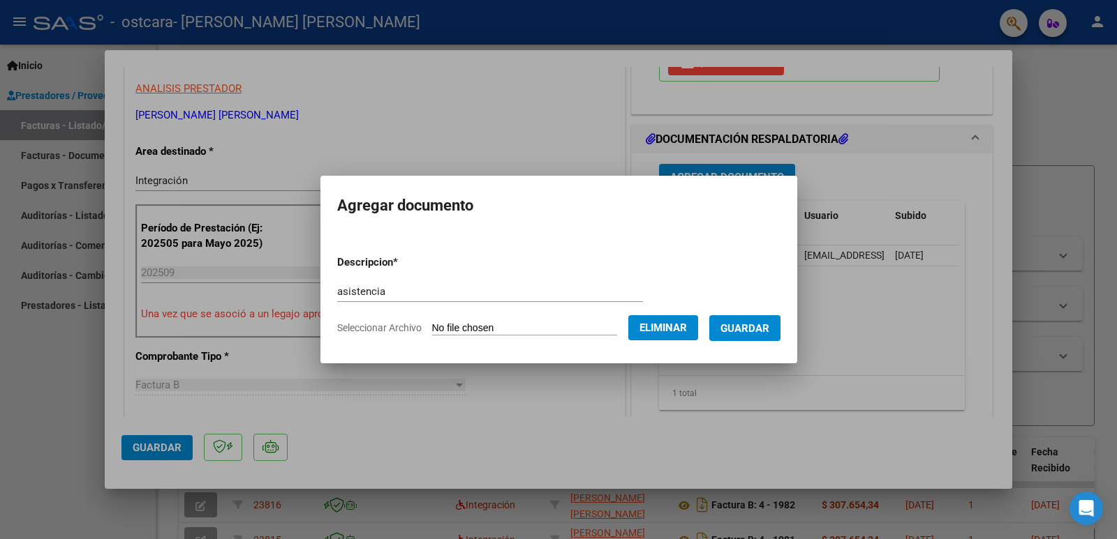
click at [751, 332] on span "Guardar" at bounding box center [744, 328] width 49 height 13
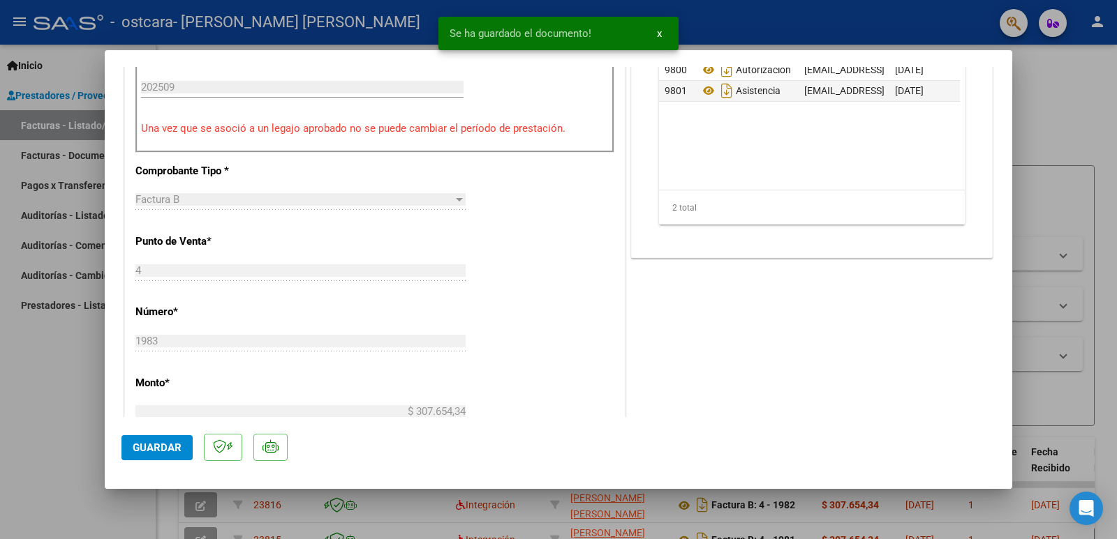
scroll to position [489, 0]
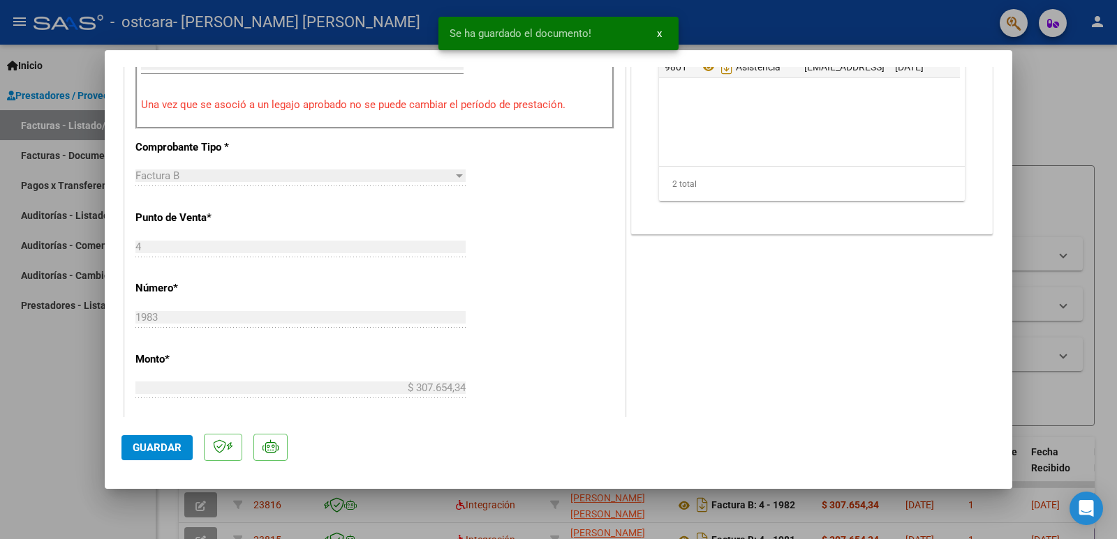
click at [169, 449] on span "Guardar" at bounding box center [157, 448] width 49 height 13
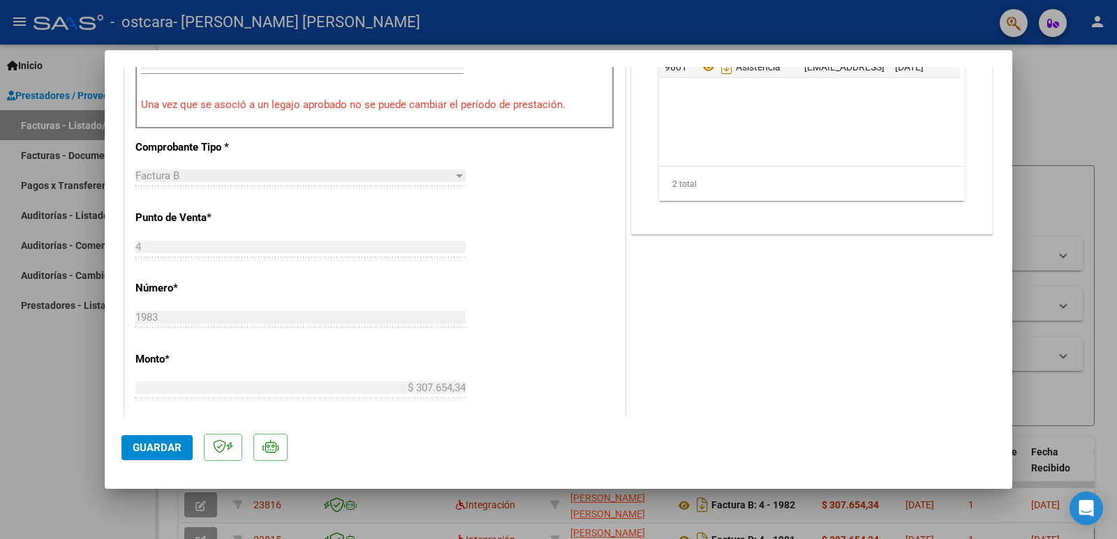
click at [56, 449] on div at bounding box center [558, 269] width 1117 height 539
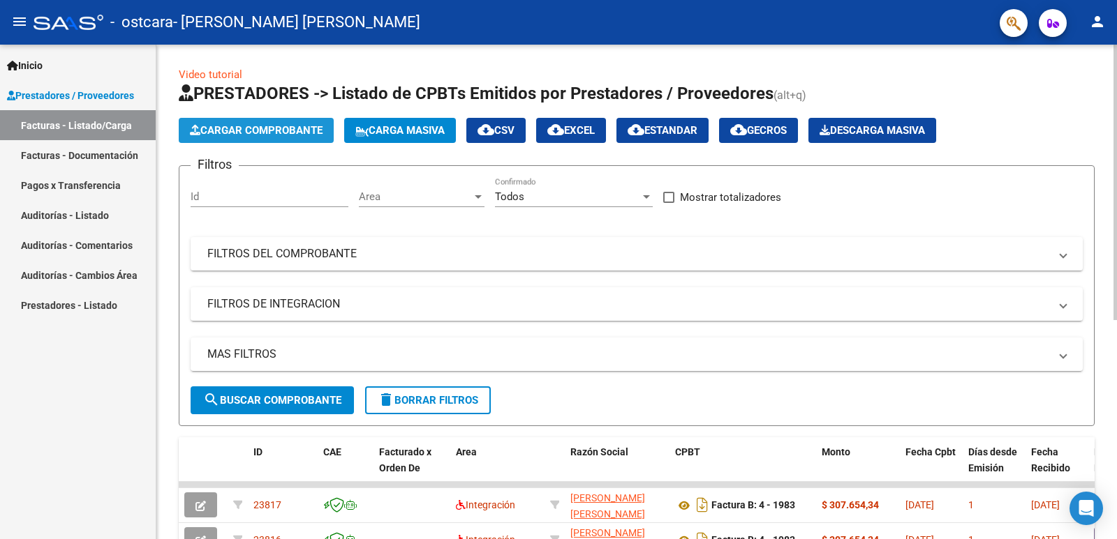
click at [256, 129] on span "Cargar Comprobante" at bounding box center [256, 130] width 133 height 13
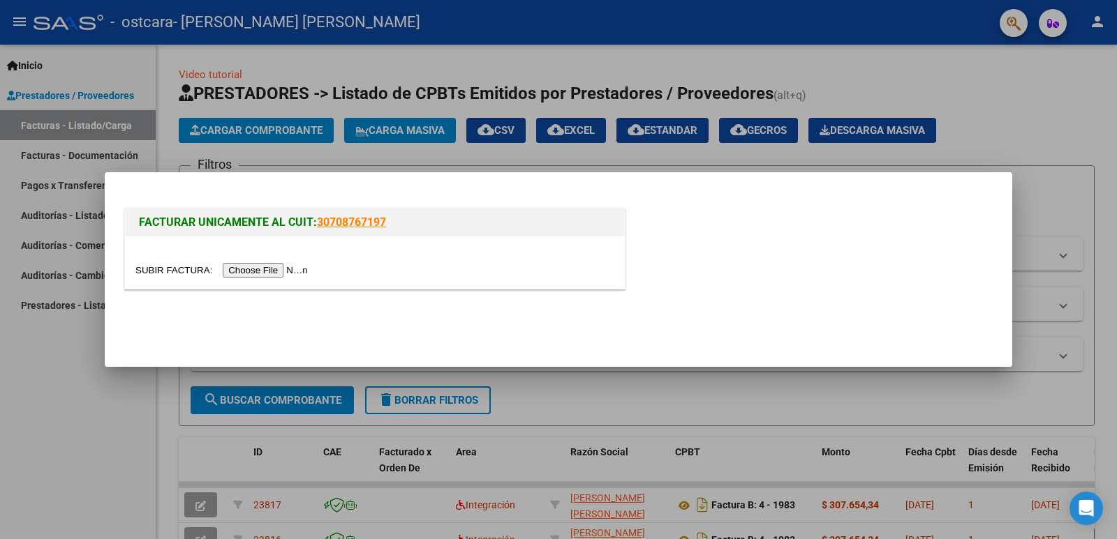
click at [253, 276] on input "file" at bounding box center [223, 270] width 177 height 15
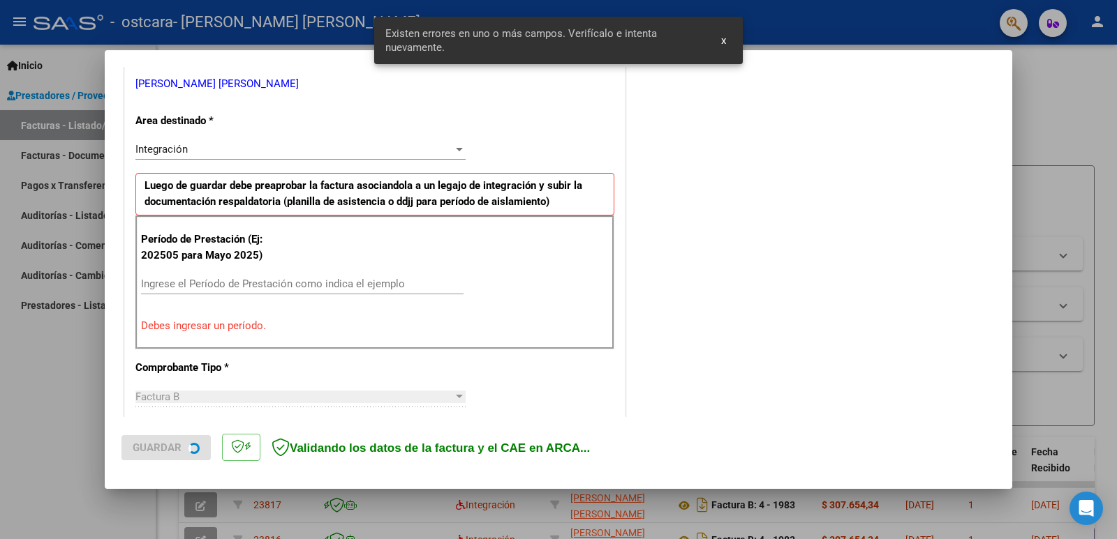
scroll to position [285, 0]
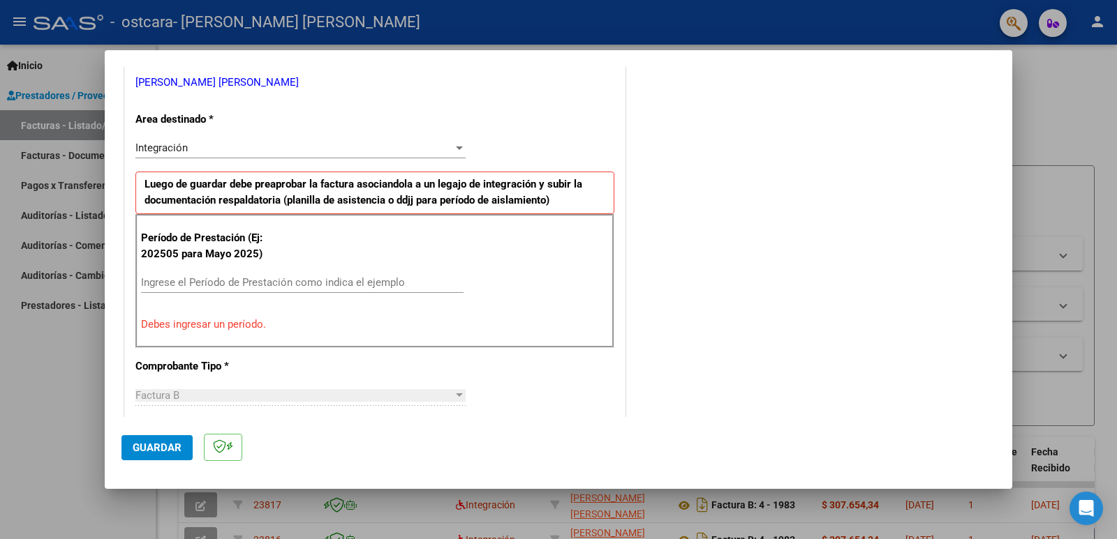
click at [419, 292] on div "Ingrese el Período de Prestación como indica el ejemplo" at bounding box center [302, 282] width 322 height 21
click at [414, 282] on input "Ingrese el Período de Prestación como indica el ejemplo" at bounding box center [302, 282] width 322 height 13
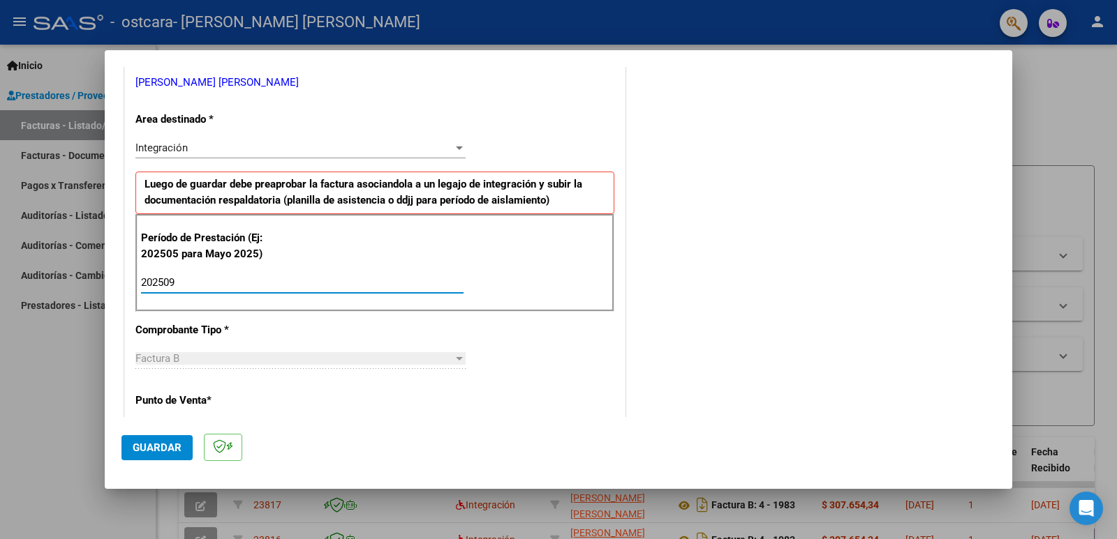
type input "202509"
click at [155, 449] on span "Guardar" at bounding box center [157, 448] width 49 height 13
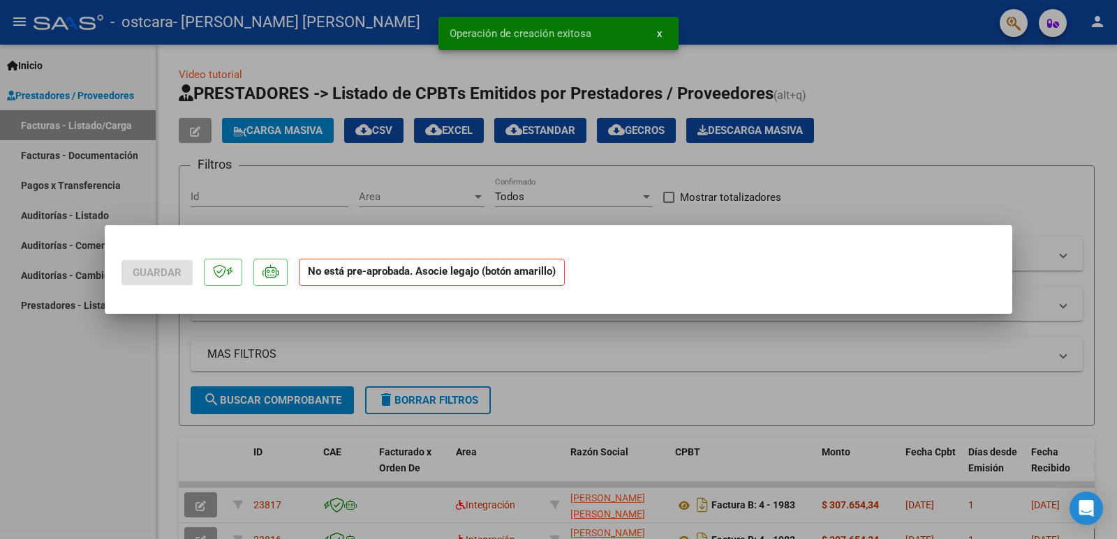
scroll to position [0, 0]
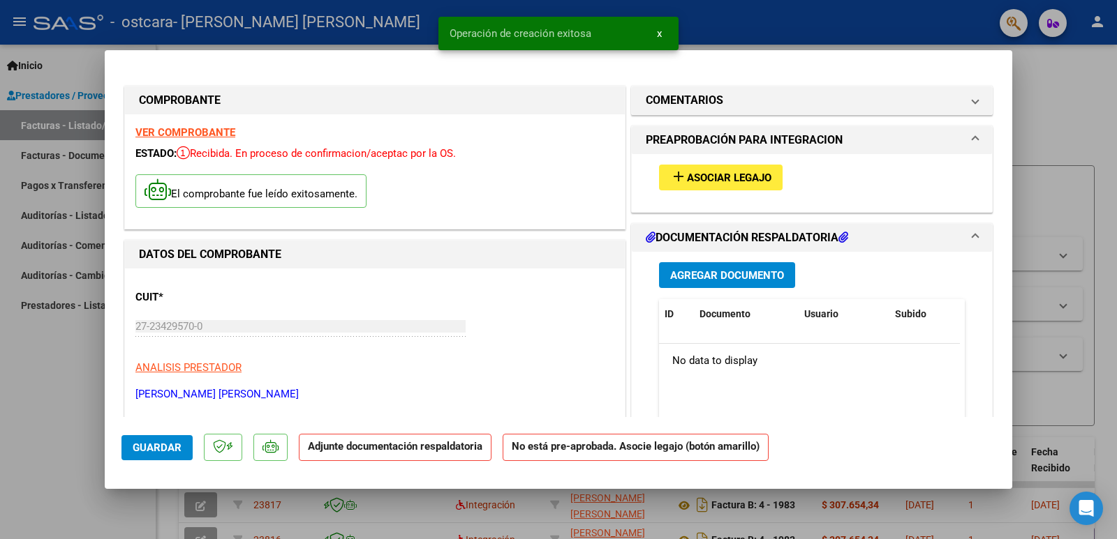
click at [745, 184] on span "Asociar Legajo" at bounding box center [729, 178] width 84 height 13
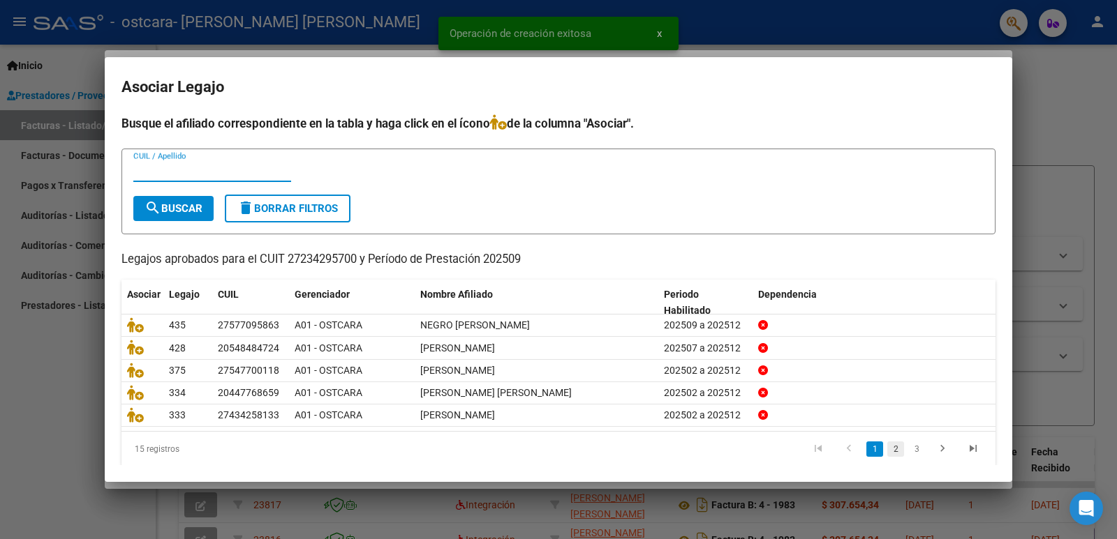
click at [887, 454] on link "2" at bounding box center [895, 449] width 17 height 15
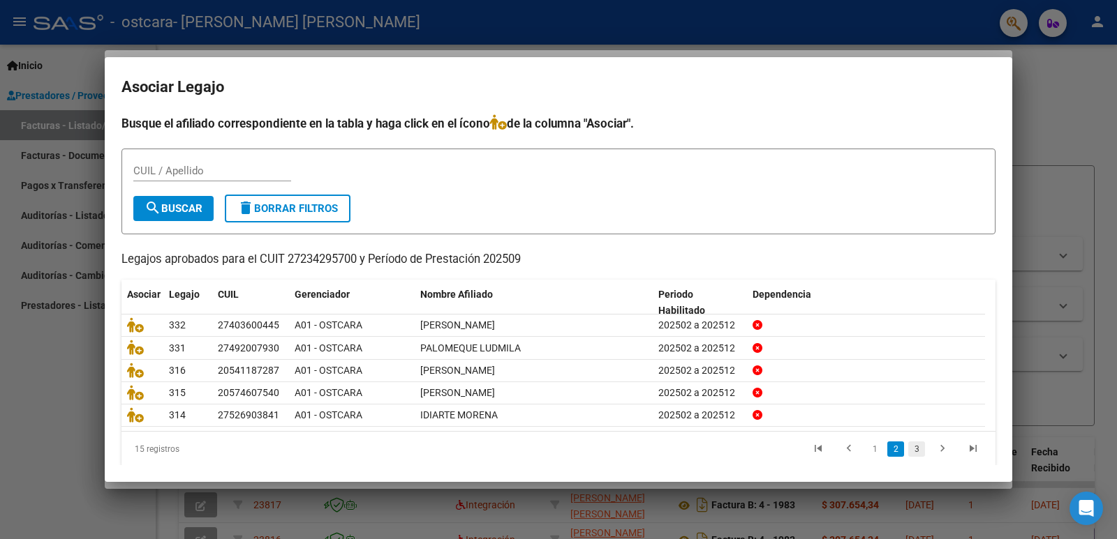
click at [908, 455] on link "3" at bounding box center [916, 449] width 17 height 15
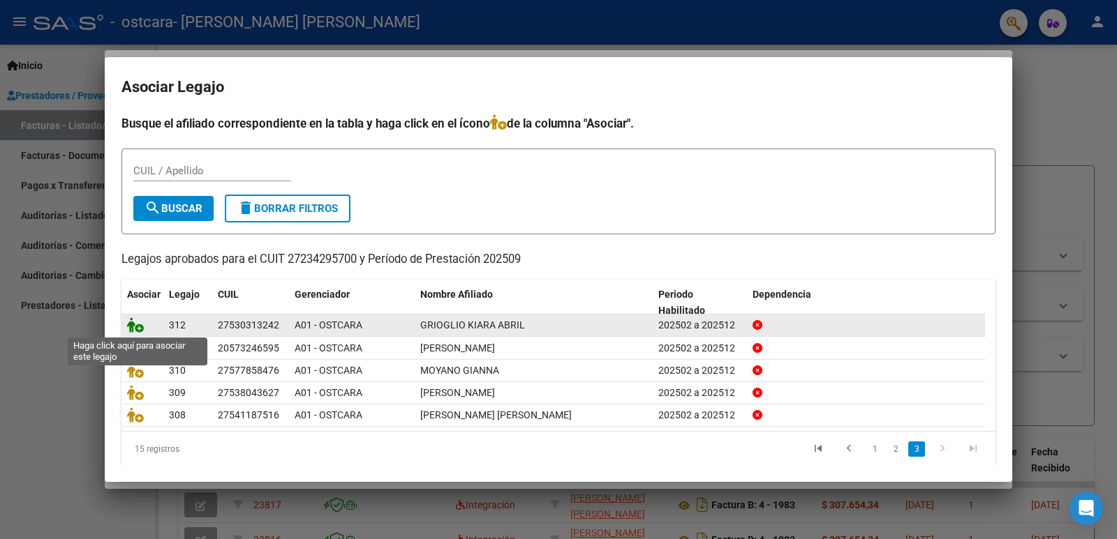
click at [130, 328] on icon at bounding box center [135, 325] width 17 height 15
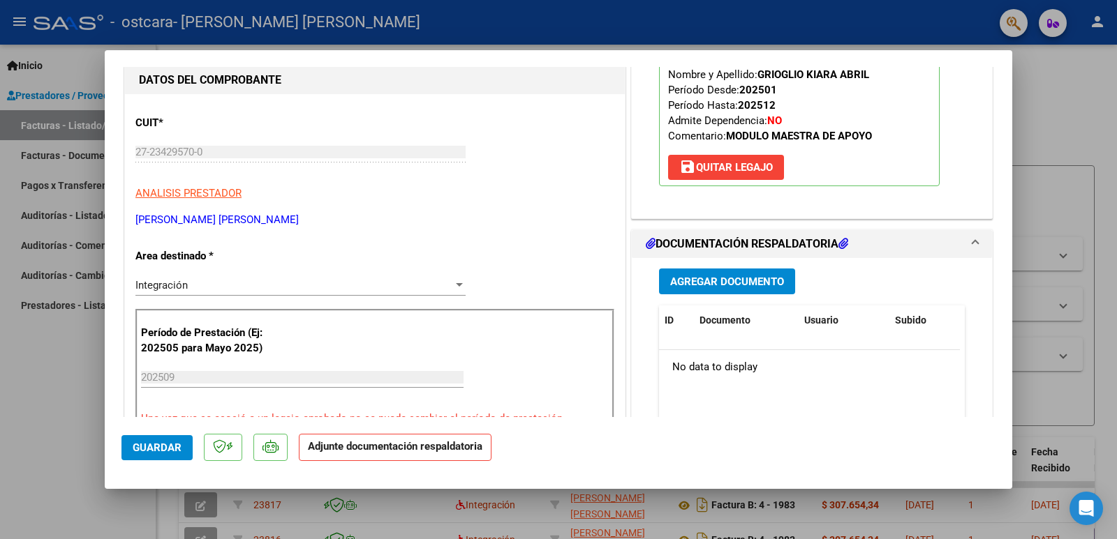
scroll to position [279, 0]
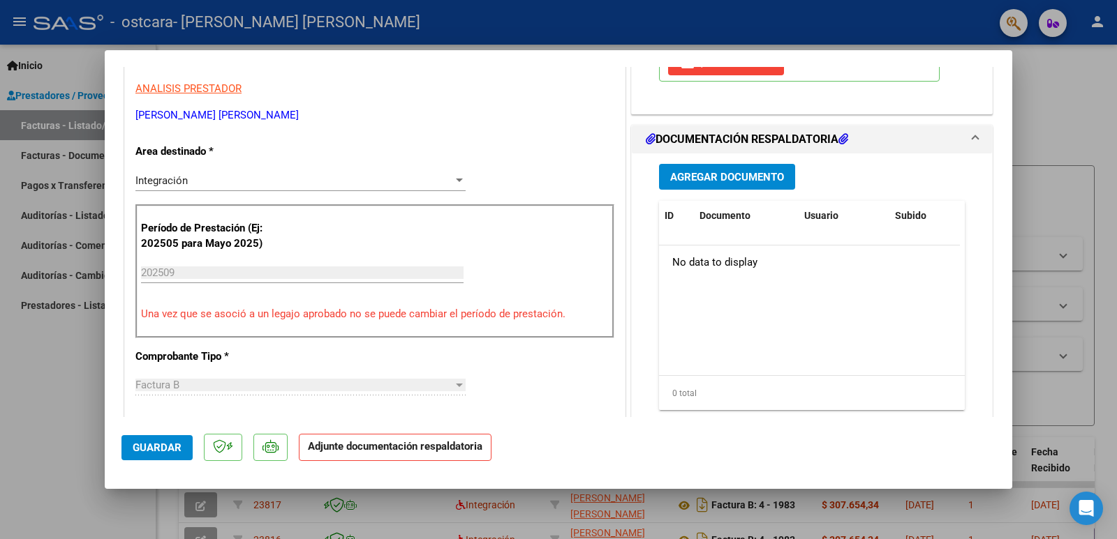
click at [717, 174] on span "Agregar Documento" at bounding box center [727, 177] width 114 height 13
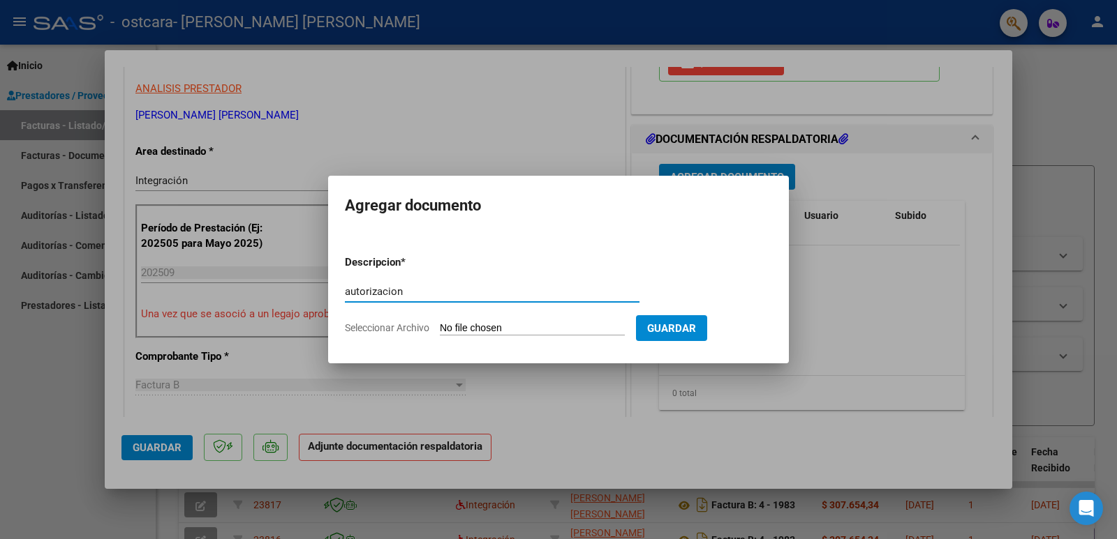
type input "autorizacion"
click at [533, 327] on input "Seleccionar Archivo" at bounding box center [532, 328] width 185 height 13
type input "C:\fakepath\[PERSON_NAME] MAE AUT 2025.pdf"
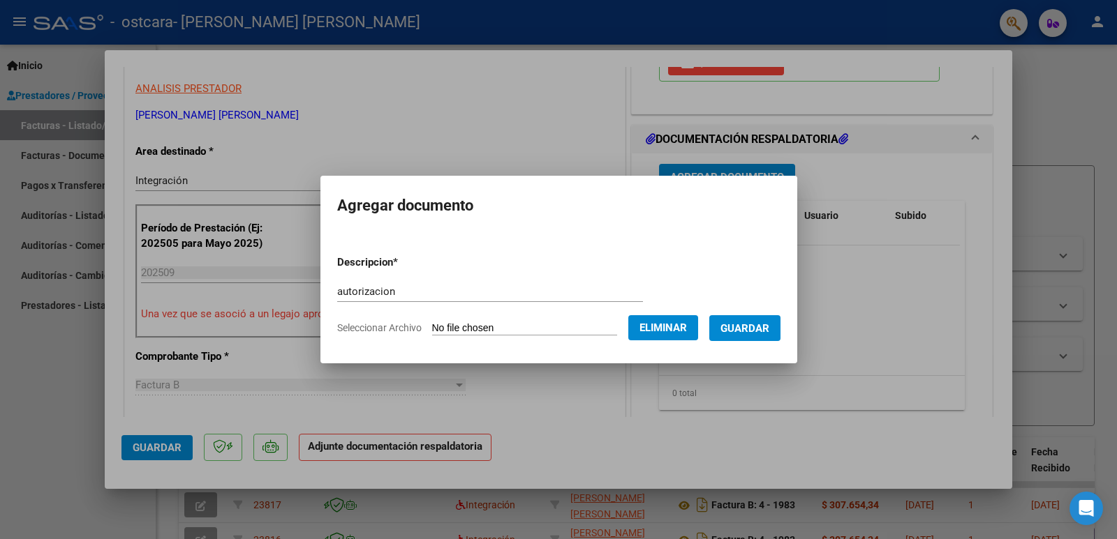
click at [759, 314] on form "Descripcion * autorizacion Escriba aquí una descripcion Seleccionar Archivo Eli…" at bounding box center [558, 295] width 443 height 102
click at [763, 322] on span "Guardar" at bounding box center [744, 328] width 49 height 13
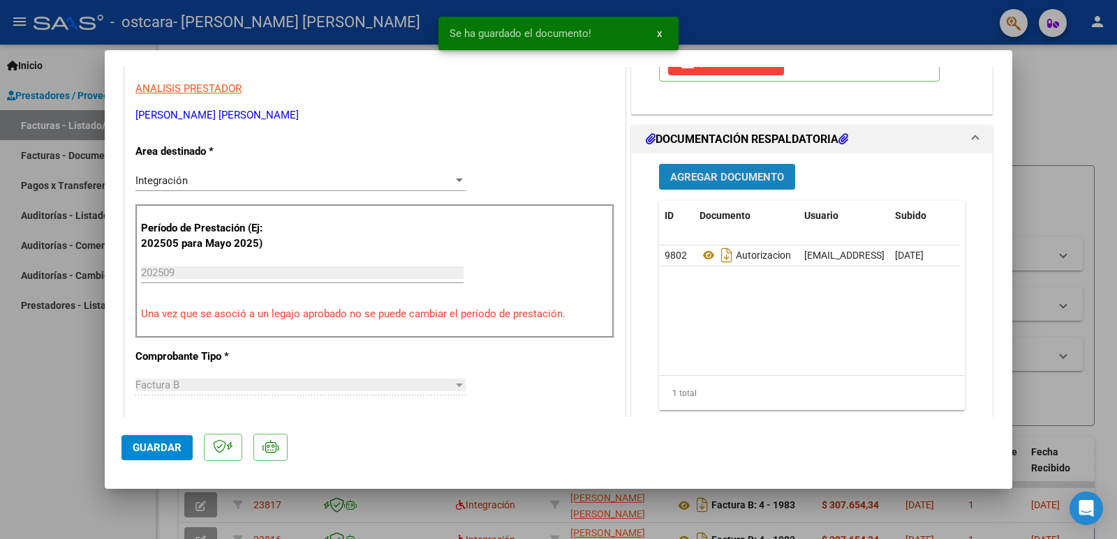
click at [688, 166] on button "Agregar Documento" at bounding box center [727, 177] width 136 height 26
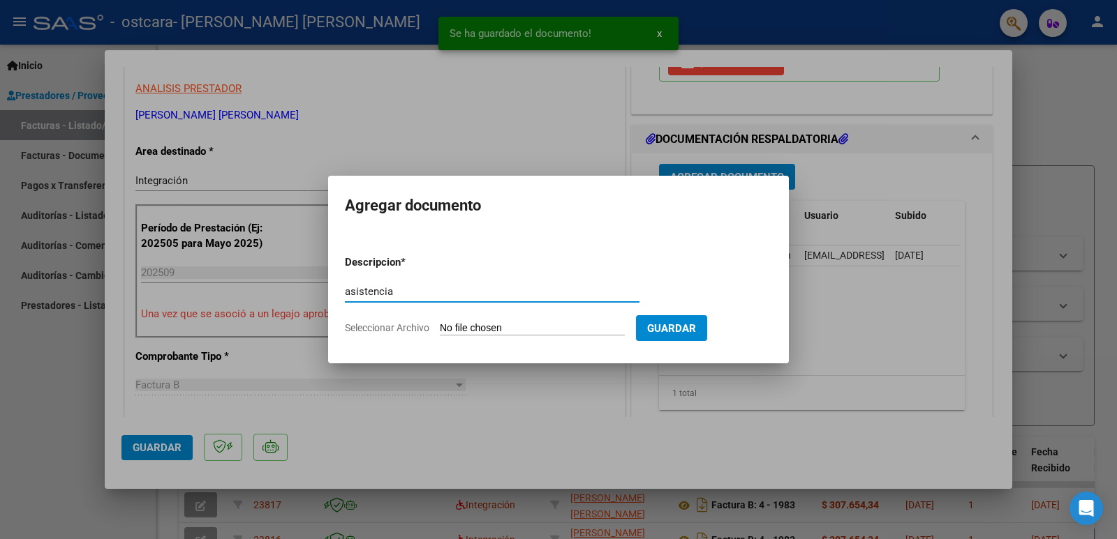
type input "asistencia"
click at [519, 326] on input "Seleccionar Archivo" at bounding box center [532, 328] width 185 height 13
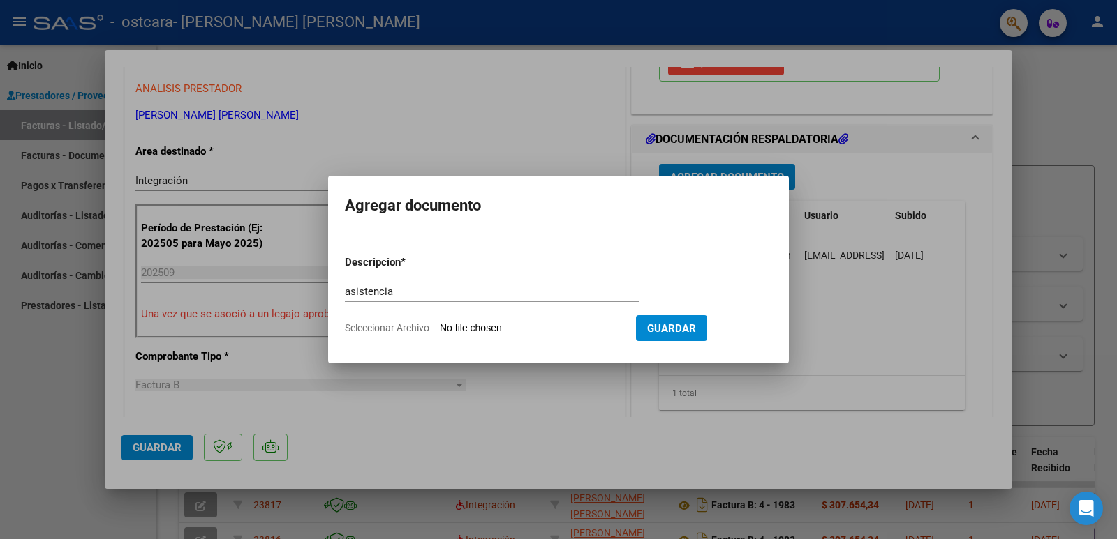
type input "C:\fakepath\asistencia [PERSON_NAME] [DATE].pdf"
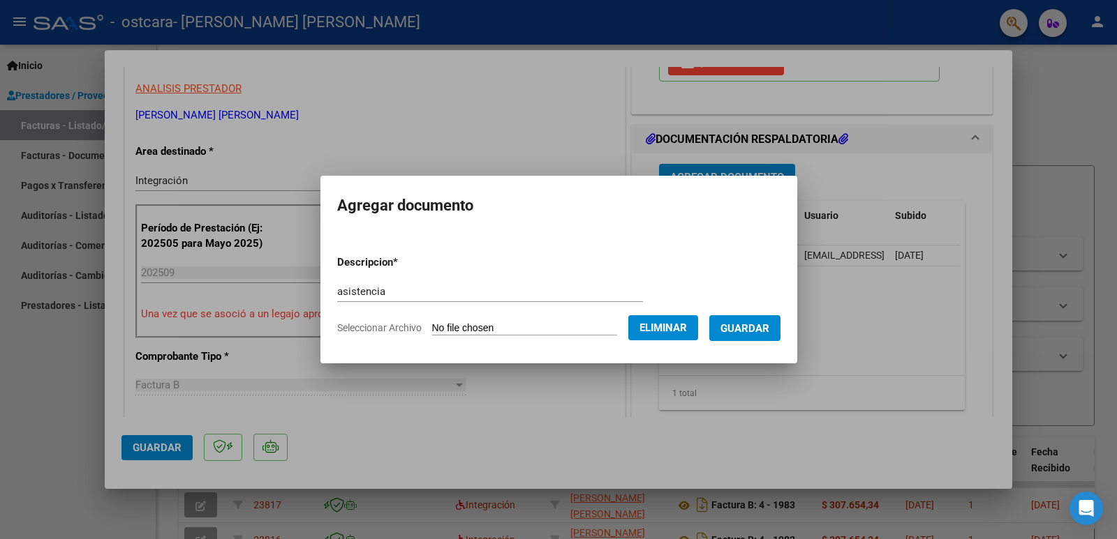
click at [758, 325] on span "Guardar" at bounding box center [744, 328] width 49 height 13
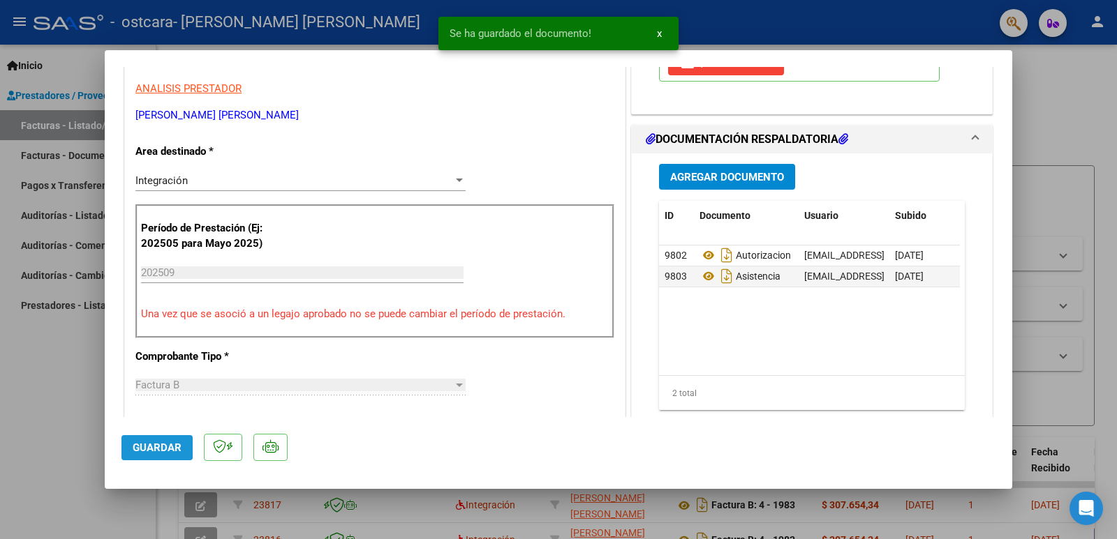
click at [138, 445] on span "Guardar" at bounding box center [157, 448] width 49 height 13
click at [68, 378] on div at bounding box center [558, 269] width 1117 height 539
type input "$ 0,00"
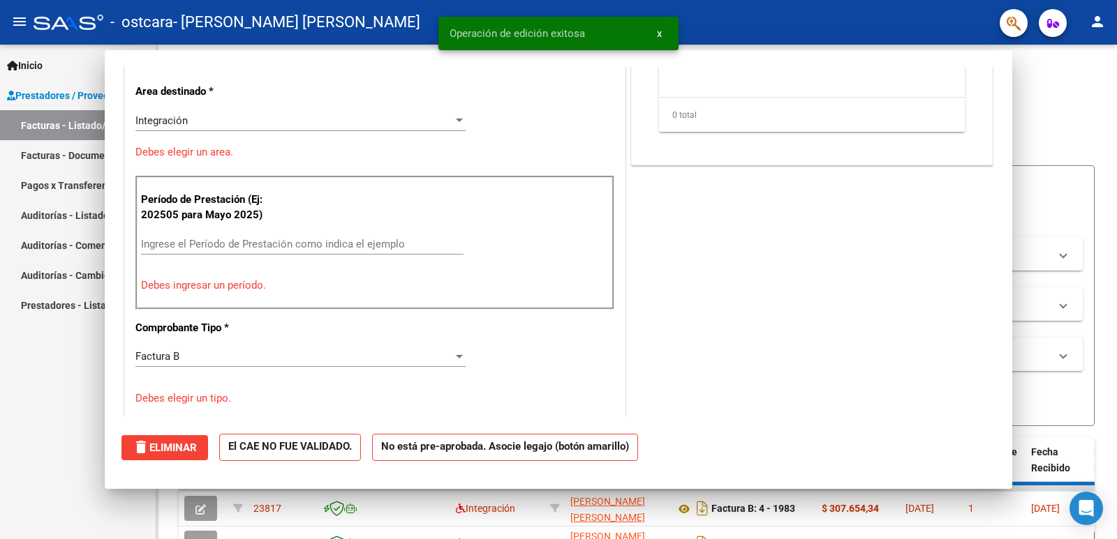
scroll to position [237, 0]
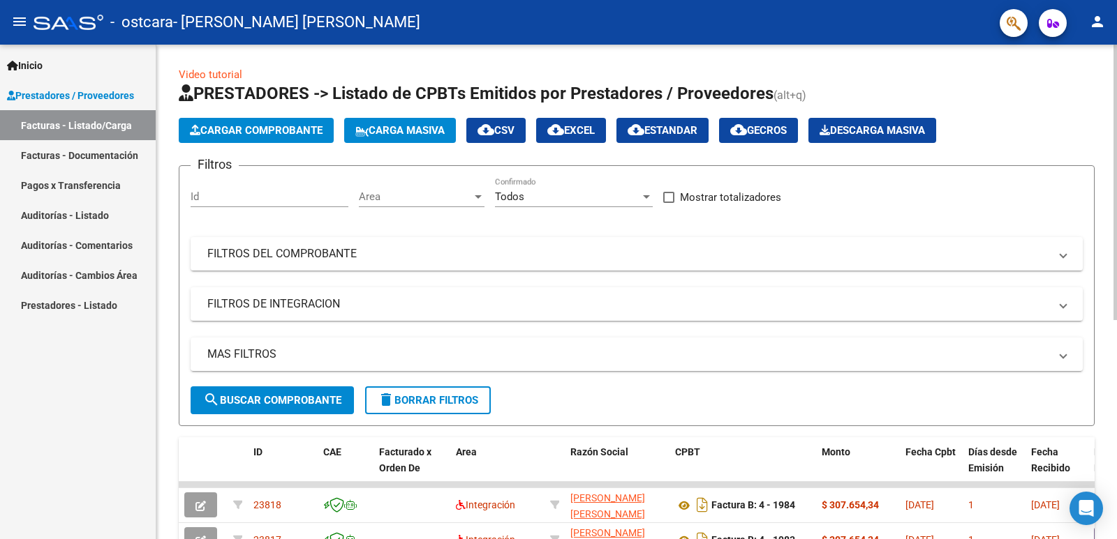
click at [272, 135] on span "Cargar Comprobante" at bounding box center [256, 130] width 133 height 13
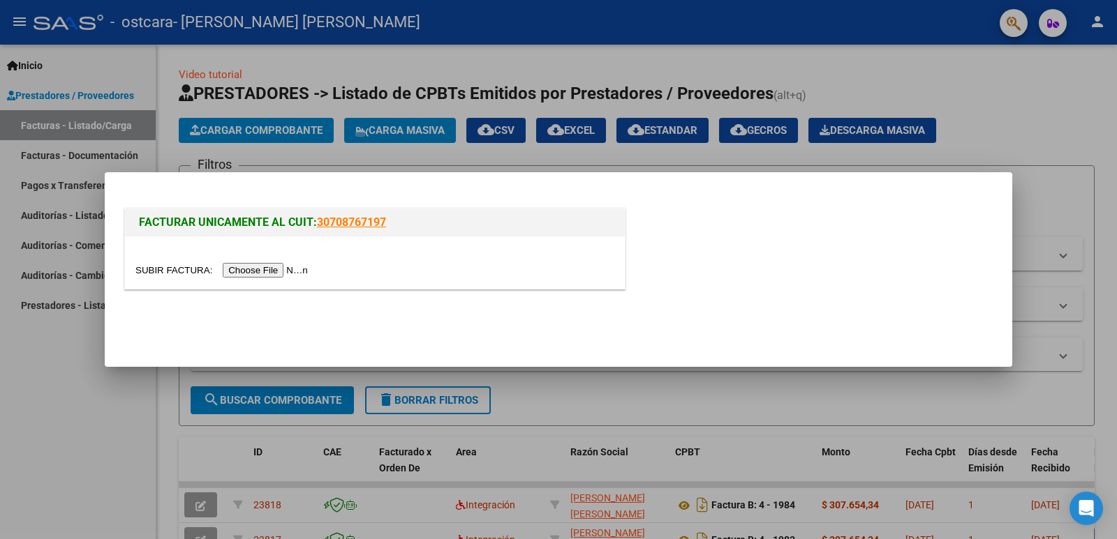
click at [287, 267] on input "file" at bounding box center [223, 270] width 177 height 15
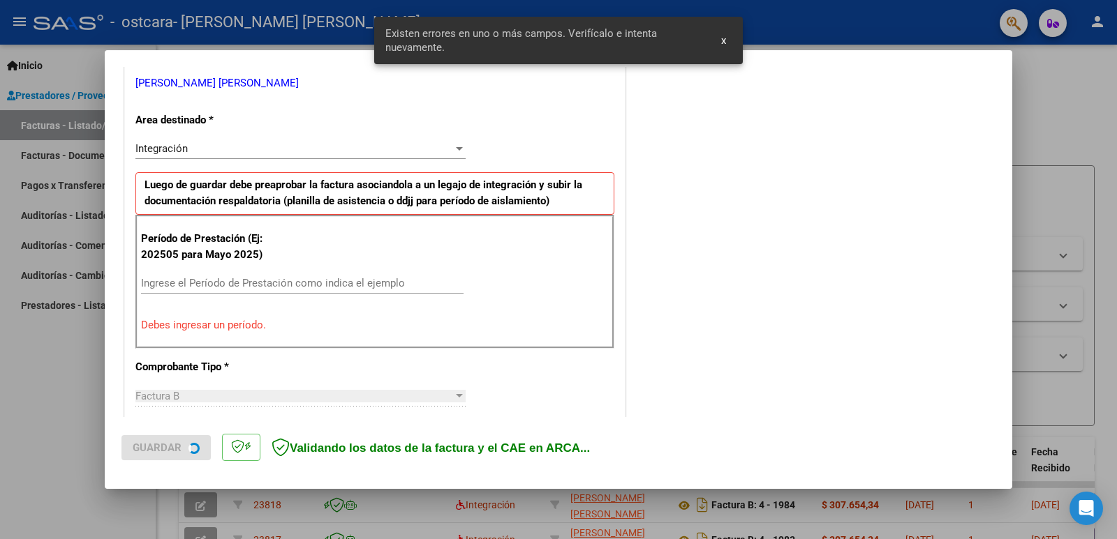
scroll to position [285, 0]
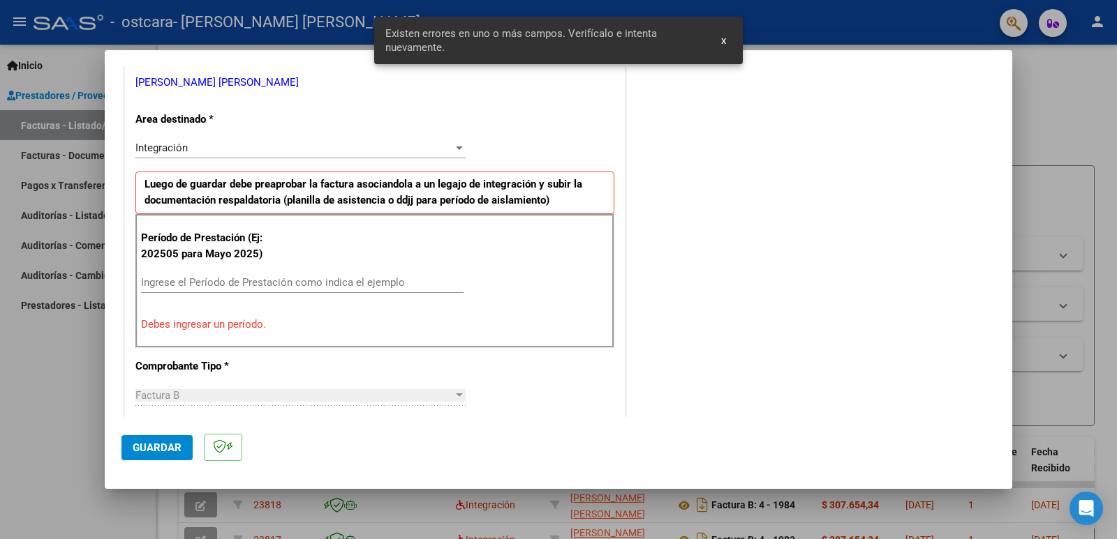
click at [310, 290] on div "Ingrese el Período de Prestación como indica el ejemplo" at bounding box center [302, 282] width 322 height 21
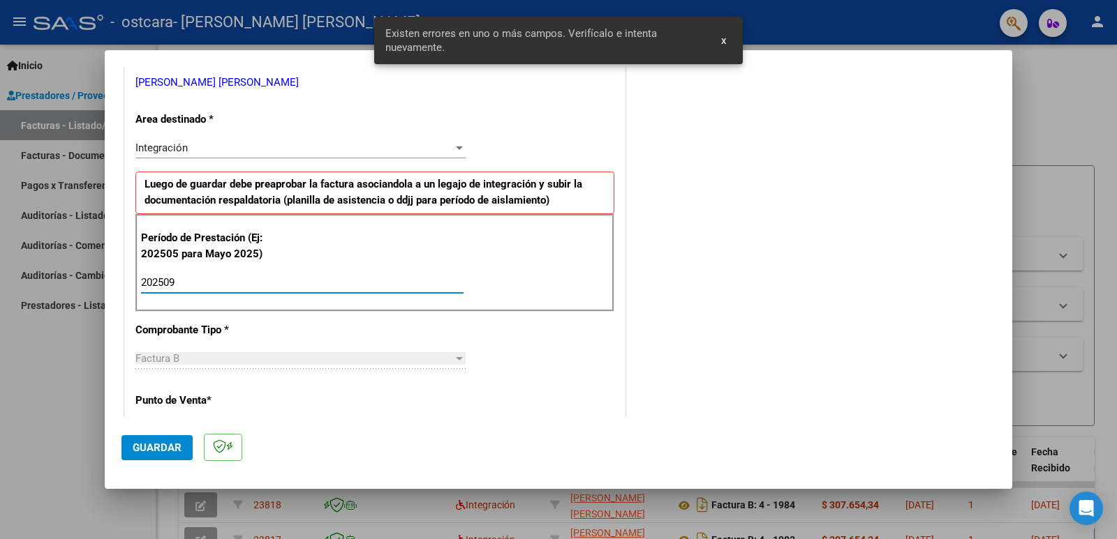
type input "202509"
click at [163, 458] on button "Guardar" at bounding box center [156, 447] width 71 height 25
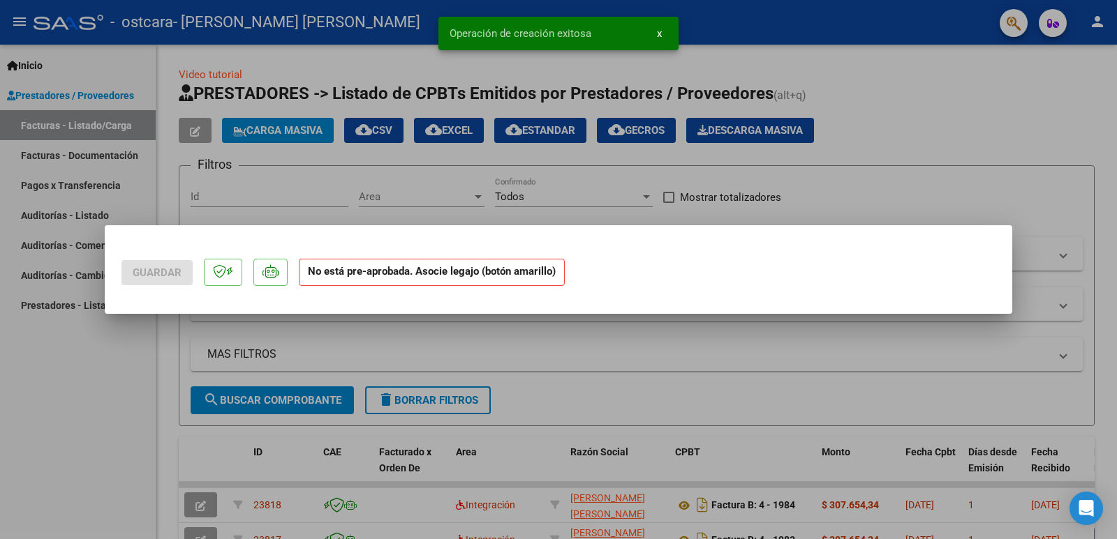
scroll to position [0, 0]
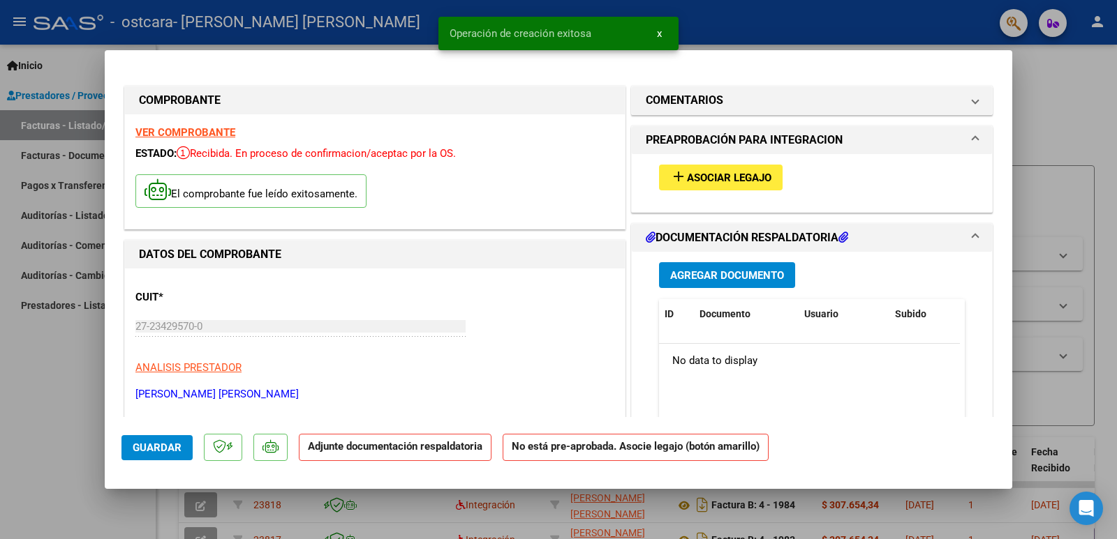
click at [709, 184] on button "add Asociar Legajo" at bounding box center [721, 178] width 124 height 26
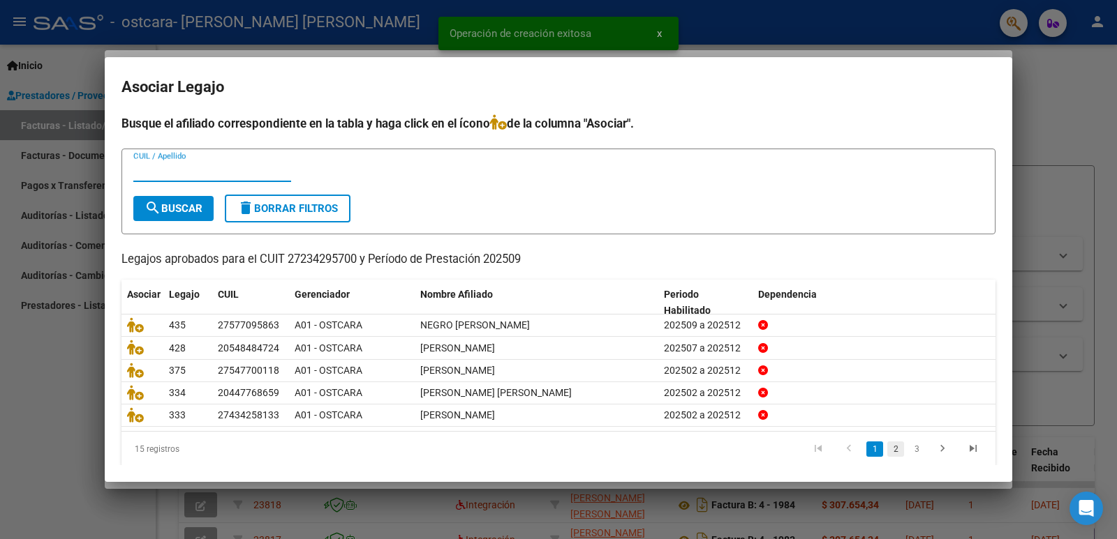
click at [887, 455] on link "2" at bounding box center [895, 449] width 17 height 15
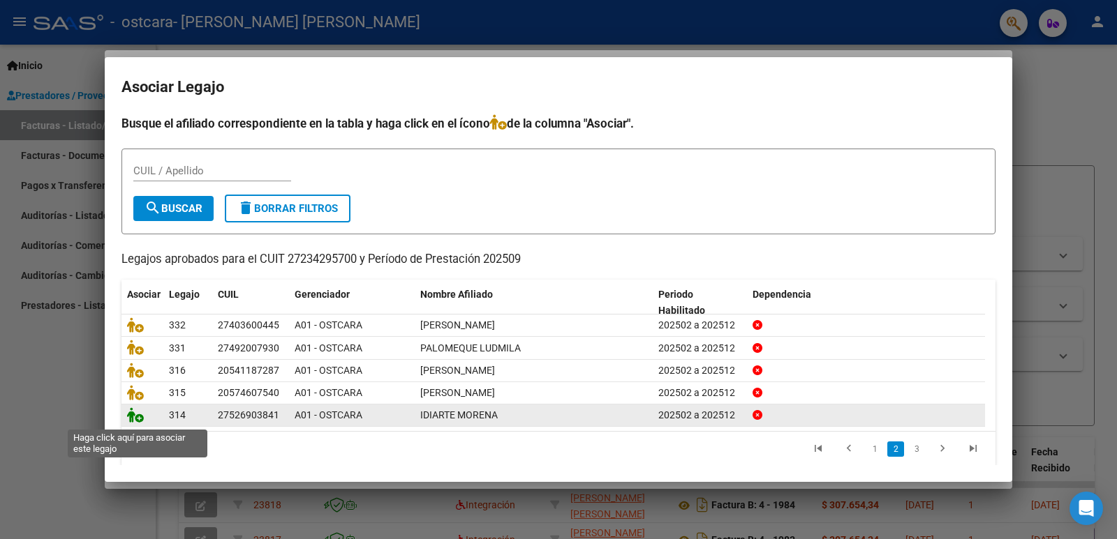
click at [135, 417] on icon at bounding box center [135, 415] width 17 height 15
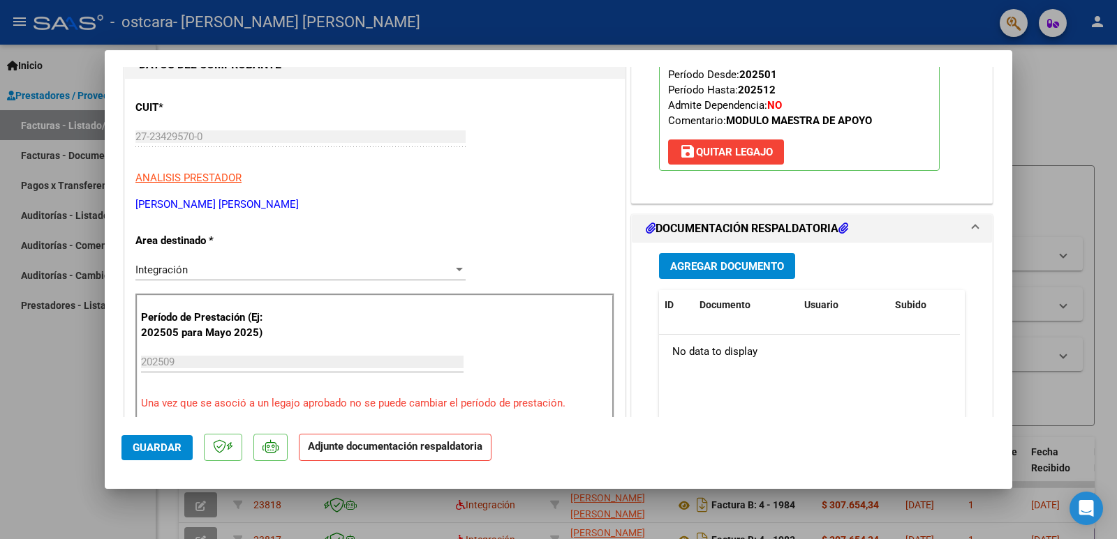
scroll to position [209, 0]
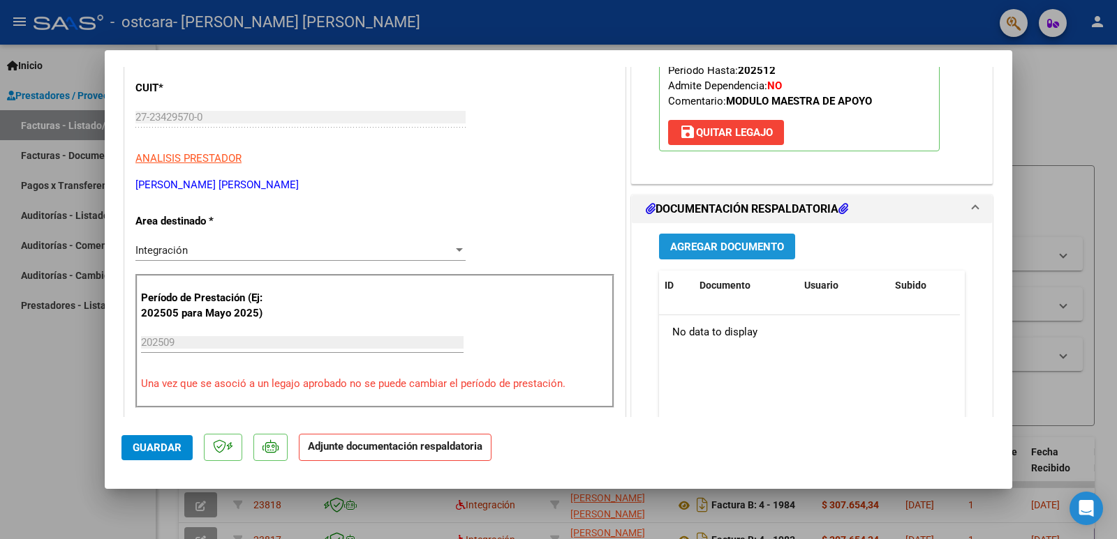
click at [719, 257] on button "Agregar Documento" at bounding box center [727, 247] width 136 height 26
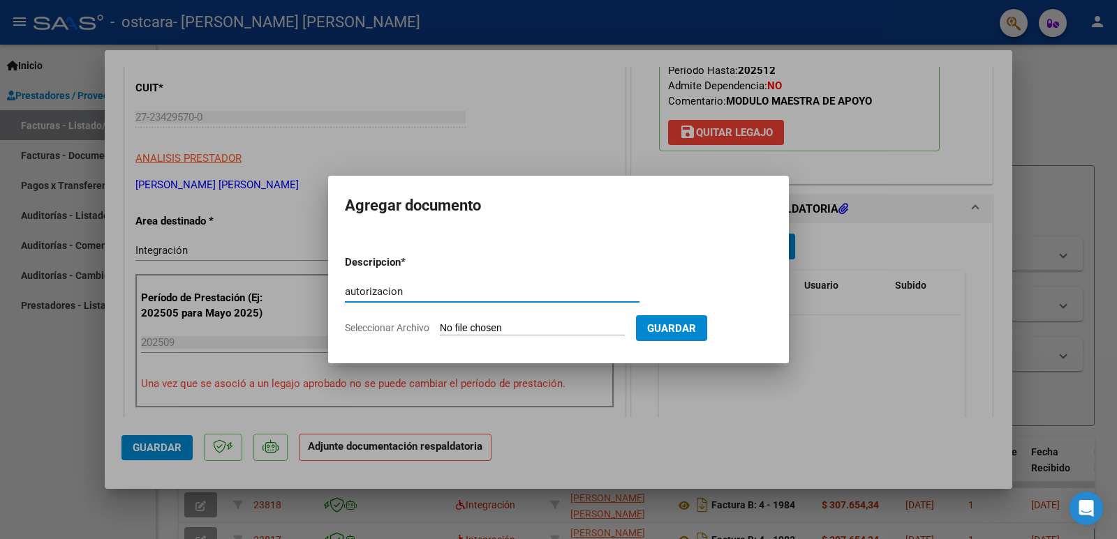
type input "autorizacion"
click at [479, 325] on input "Seleccionar Archivo" at bounding box center [532, 328] width 185 height 13
type input "C:\fakepath\[PERSON_NAME] AUR MAE (1).pdf"
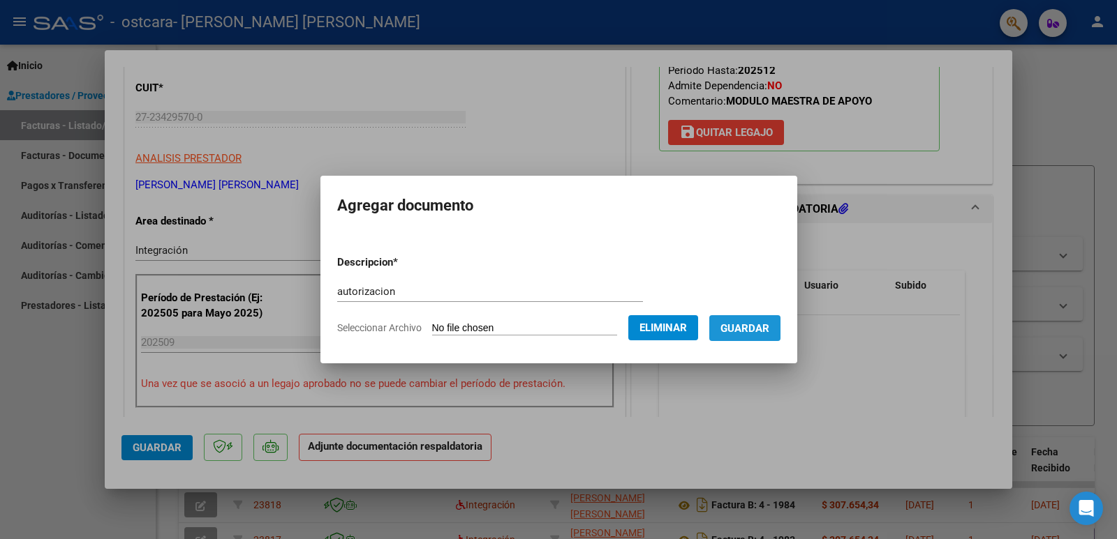
click at [769, 324] on span "Guardar" at bounding box center [744, 328] width 49 height 13
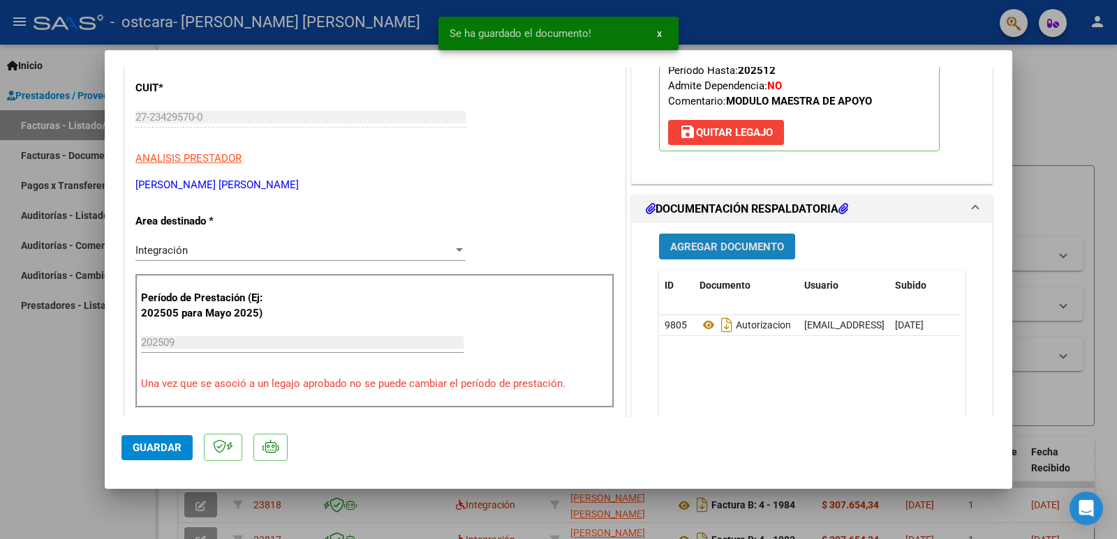
click at [736, 241] on span "Agregar Documento" at bounding box center [727, 247] width 114 height 13
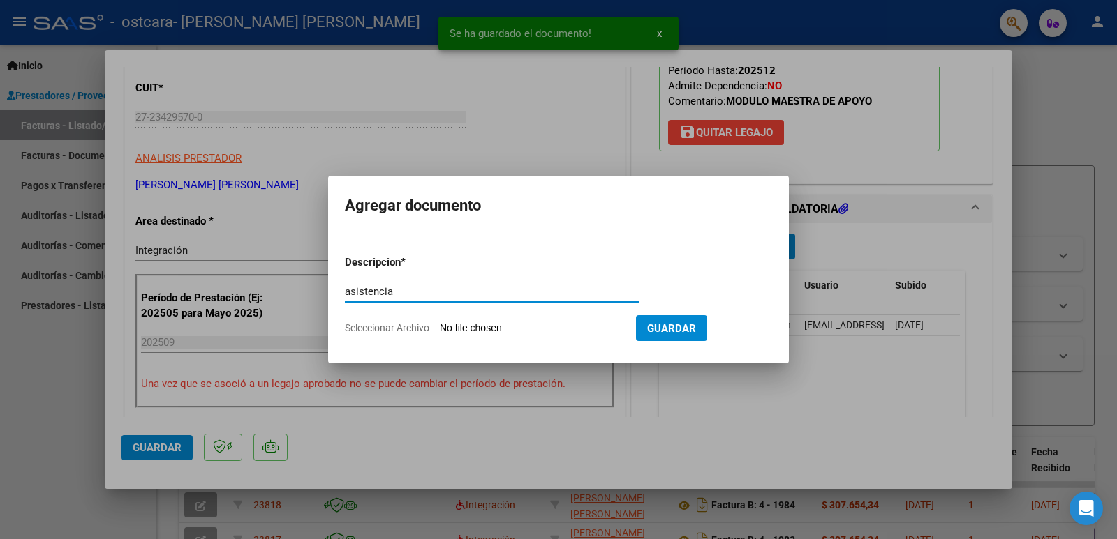
type input "asistencia"
click at [496, 330] on input "Seleccionar Archivo" at bounding box center [532, 328] width 185 height 13
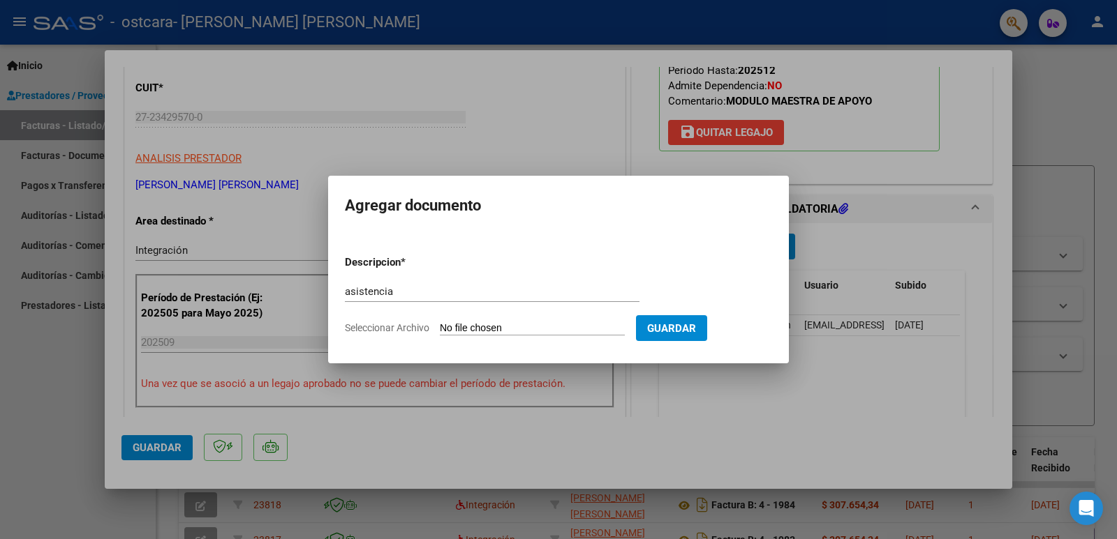
type input "C:\fakepath\asistencia [PERSON_NAME] [DATE].pdf"
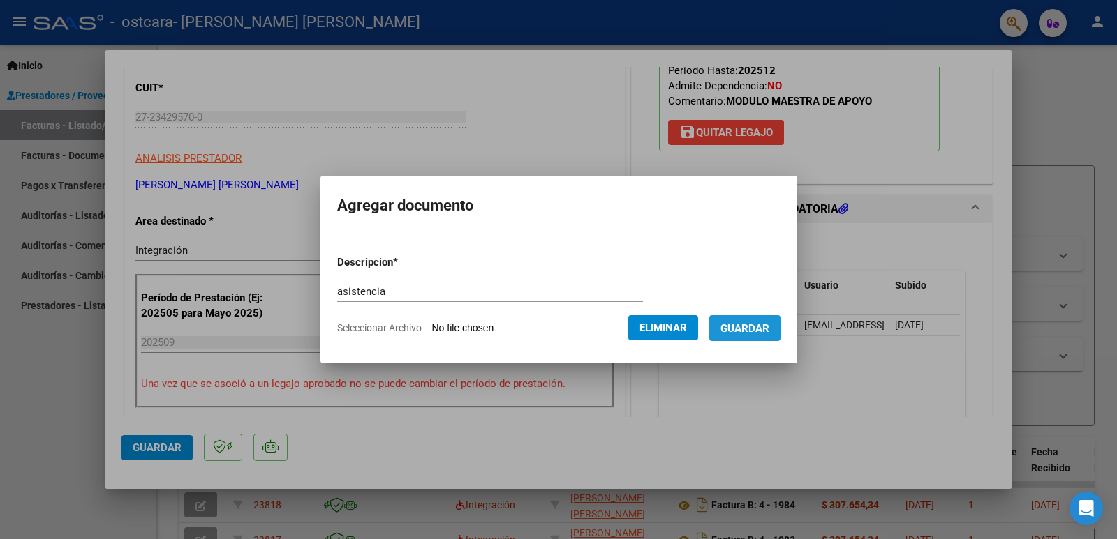
click at [763, 326] on span "Guardar" at bounding box center [744, 328] width 49 height 13
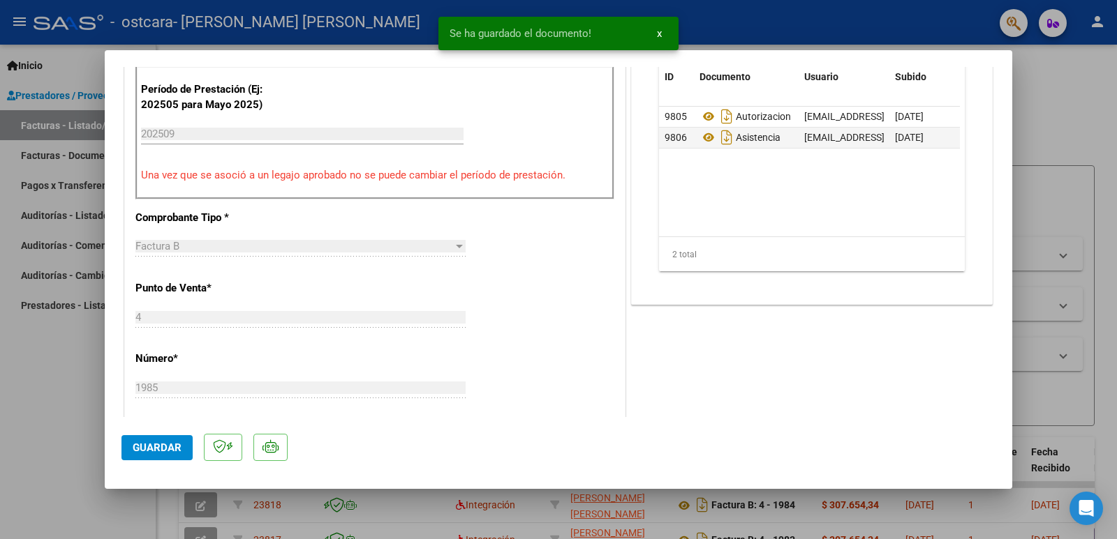
scroll to position [419, 0]
click at [141, 447] on span "Guardar" at bounding box center [157, 448] width 49 height 13
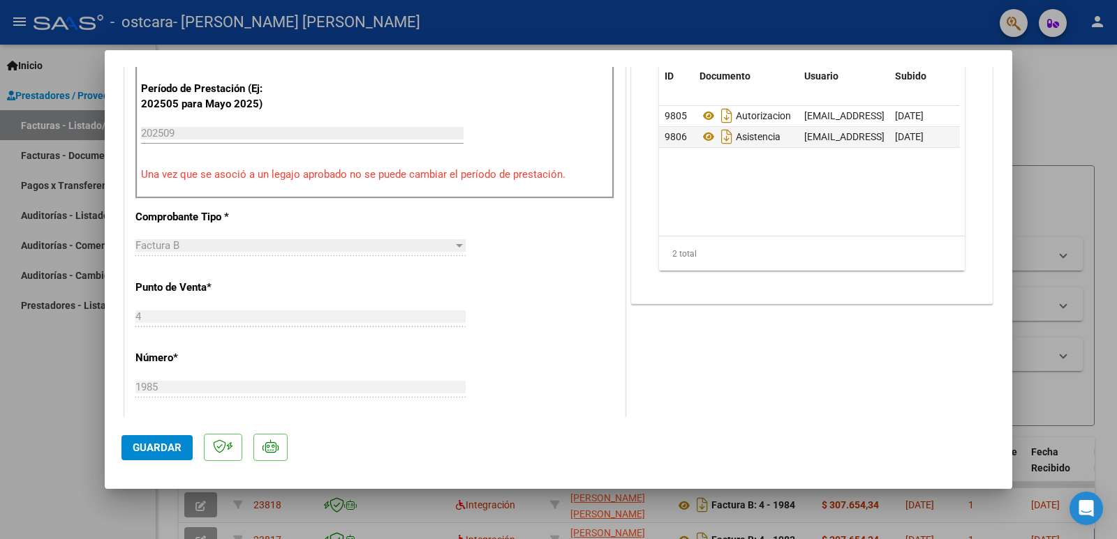
click at [165, 445] on span "Guardar" at bounding box center [157, 448] width 49 height 13
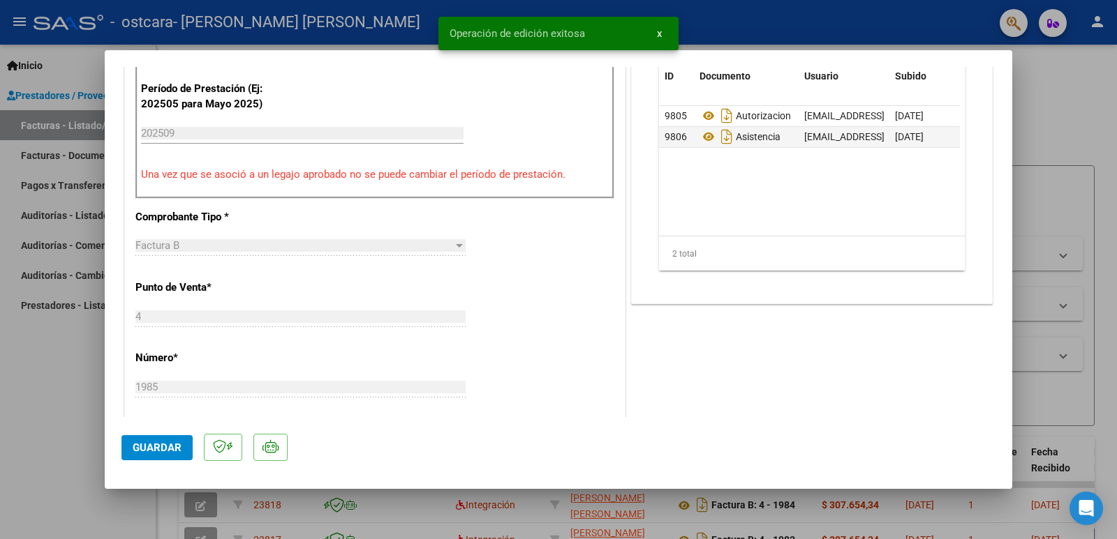
click at [38, 435] on div at bounding box center [558, 269] width 1117 height 539
type input "$ 0,00"
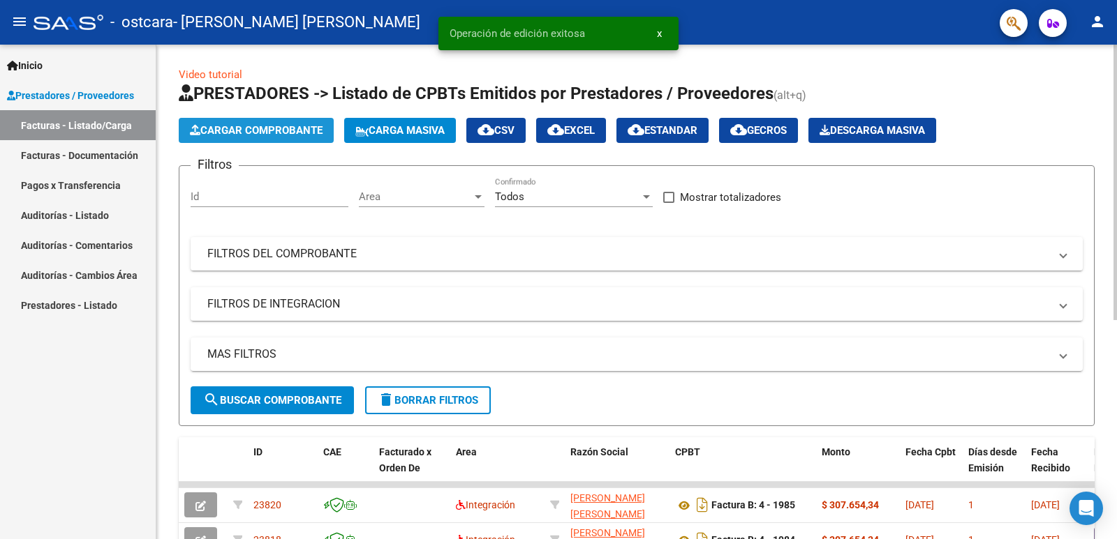
click at [274, 131] on span "Cargar Comprobante" at bounding box center [256, 130] width 133 height 13
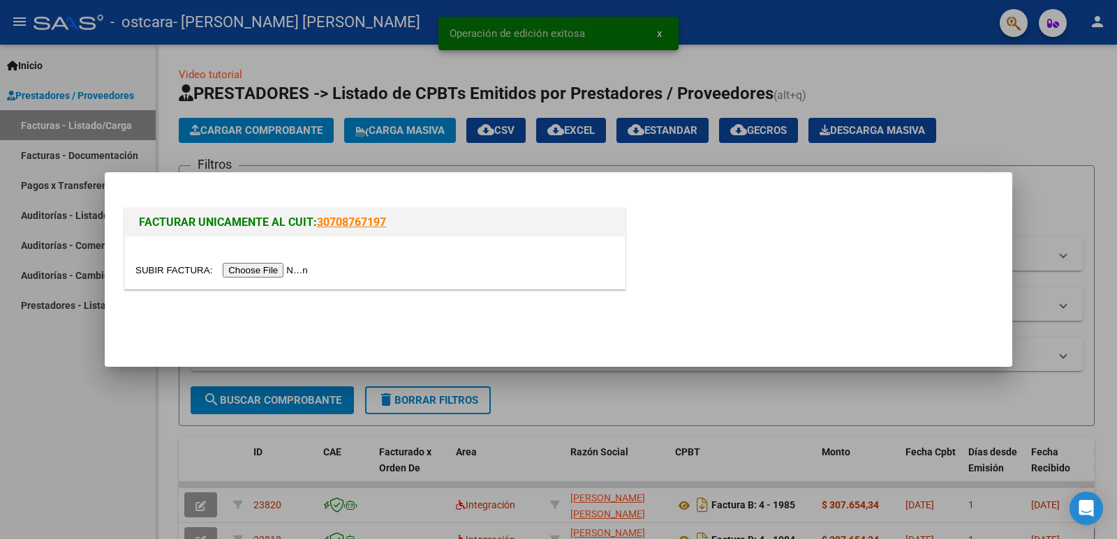
click at [262, 269] on input "file" at bounding box center [223, 270] width 177 height 15
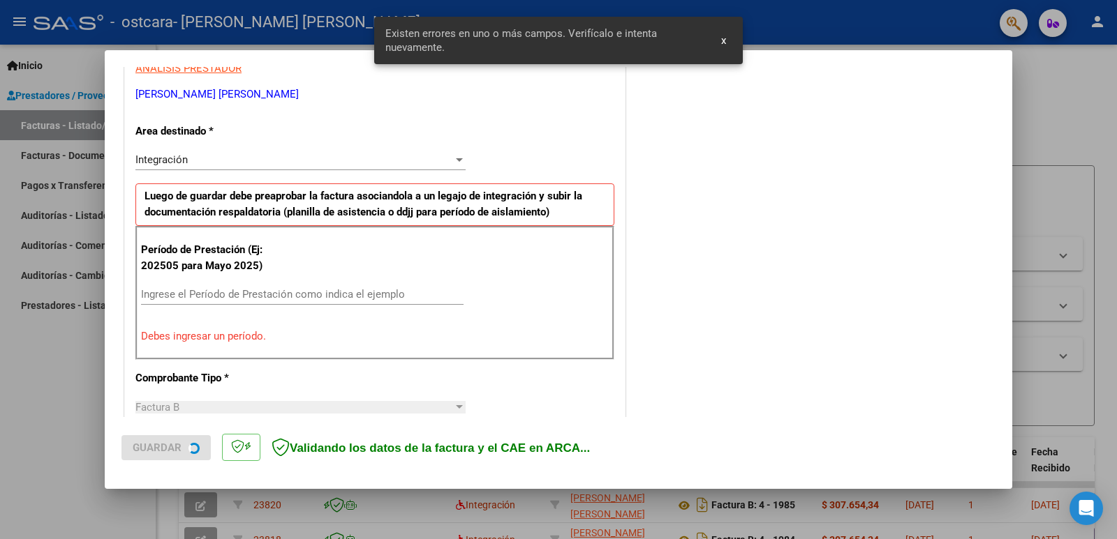
scroll to position [285, 0]
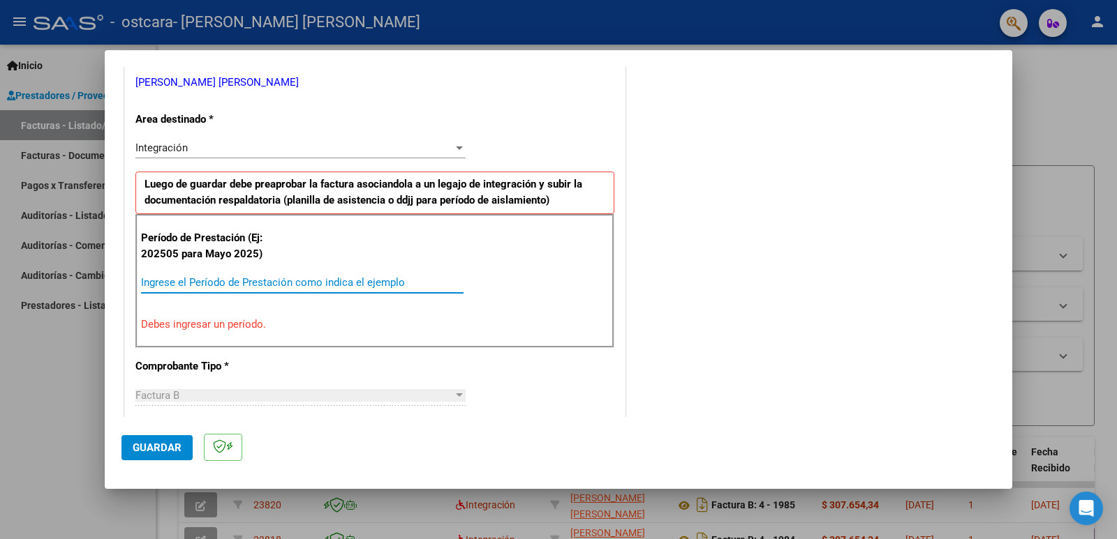
click at [269, 281] on input "Ingrese el Período de Prestación como indica el ejemplo" at bounding box center [302, 282] width 322 height 13
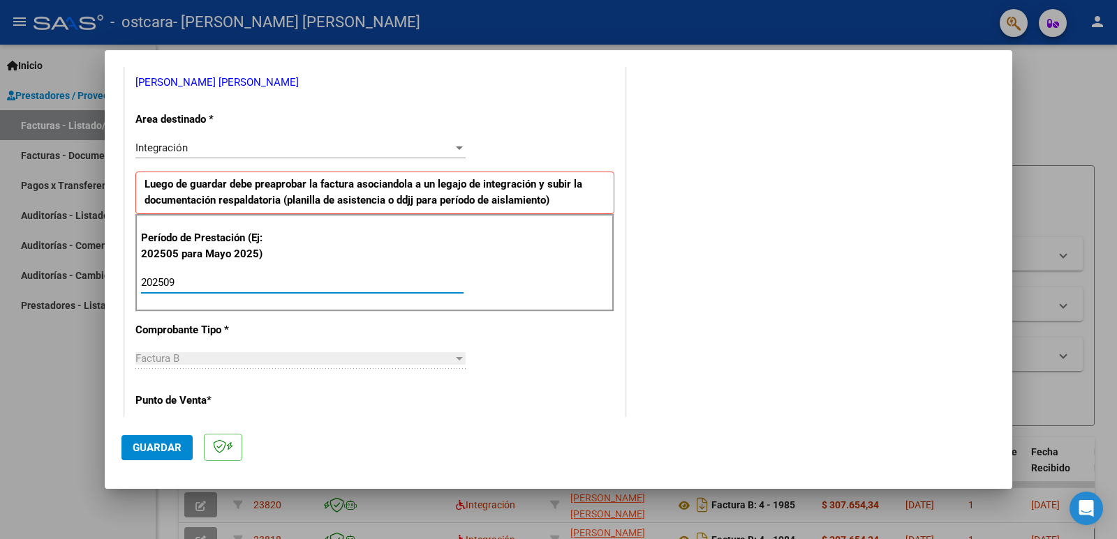
type input "202509"
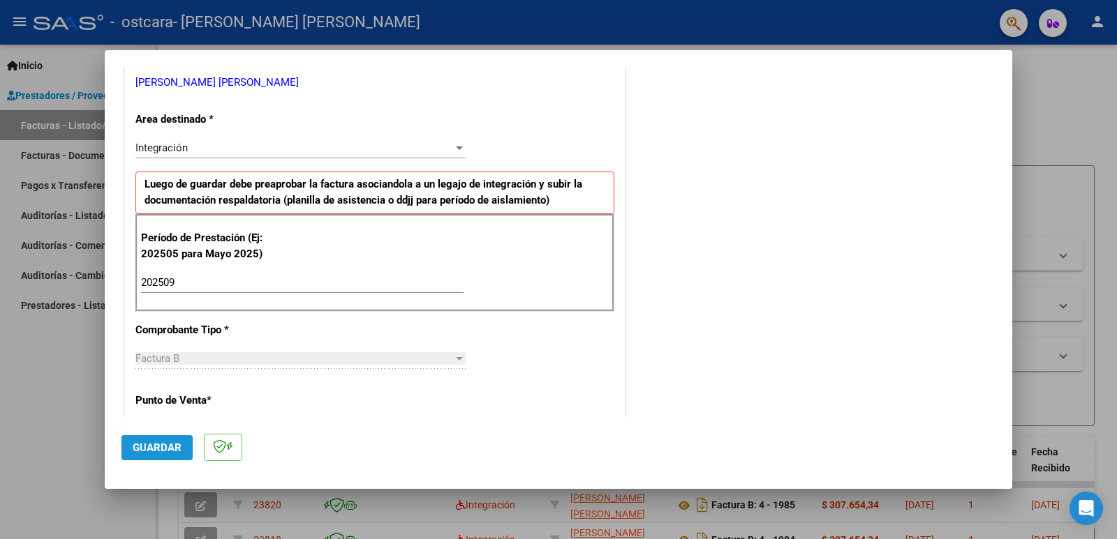
click at [151, 446] on span "Guardar" at bounding box center [157, 448] width 49 height 13
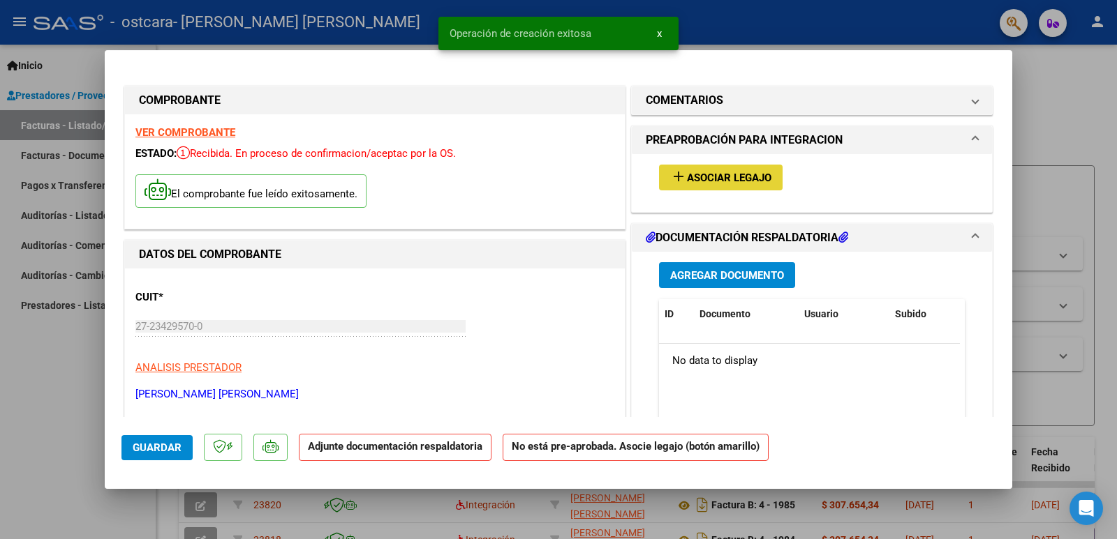
click at [743, 179] on span "Asociar Legajo" at bounding box center [729, 178] width 84 height 13
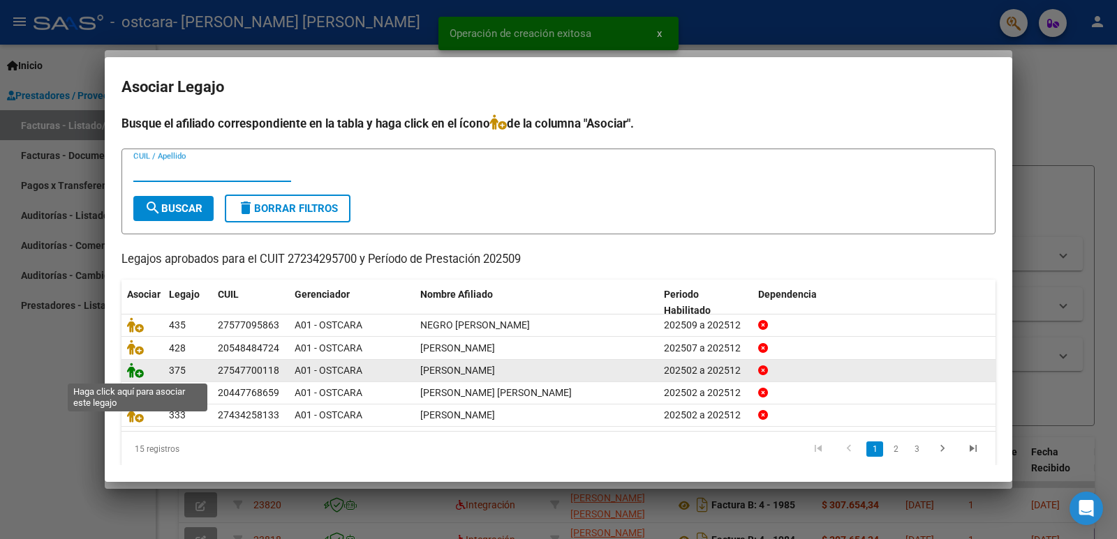
click at [131, 375] on icon at bounding box center [135, 370] width 17 height 15
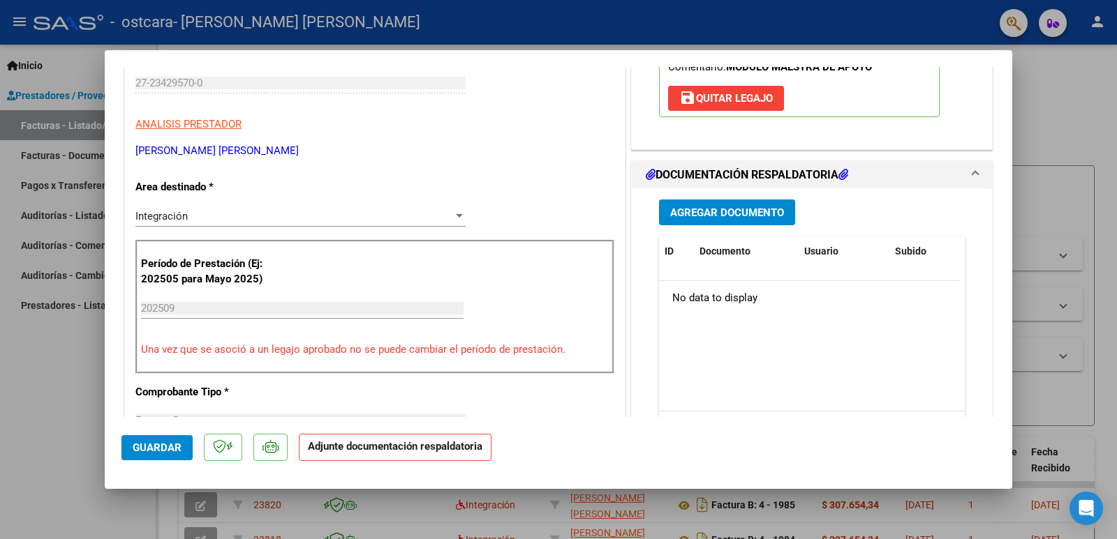
scroll to position [279, 0]
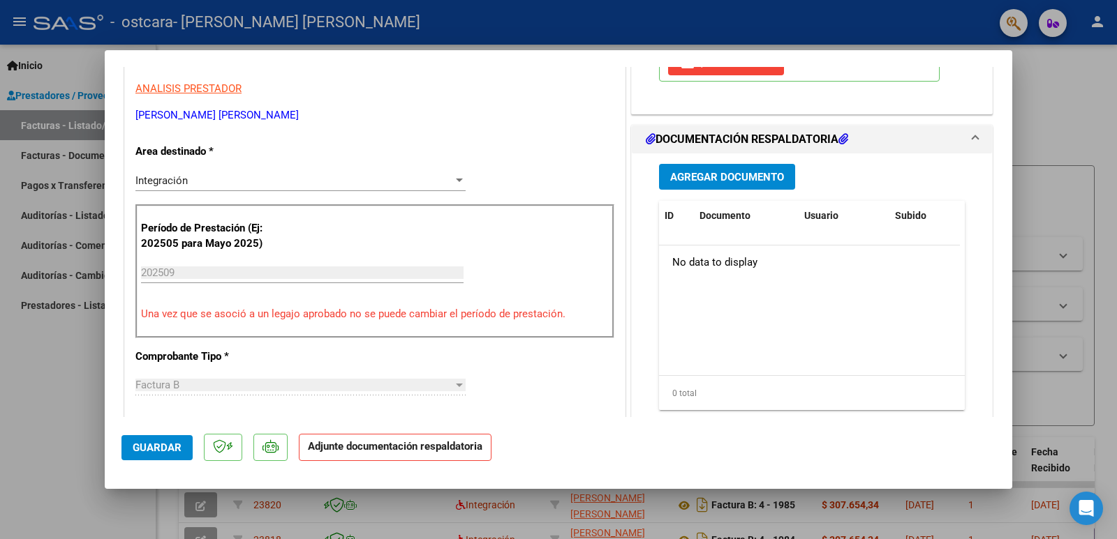
click at [736, 181] on span "Agregar Documento" at bounding box center [727, 177] width 114 height 13
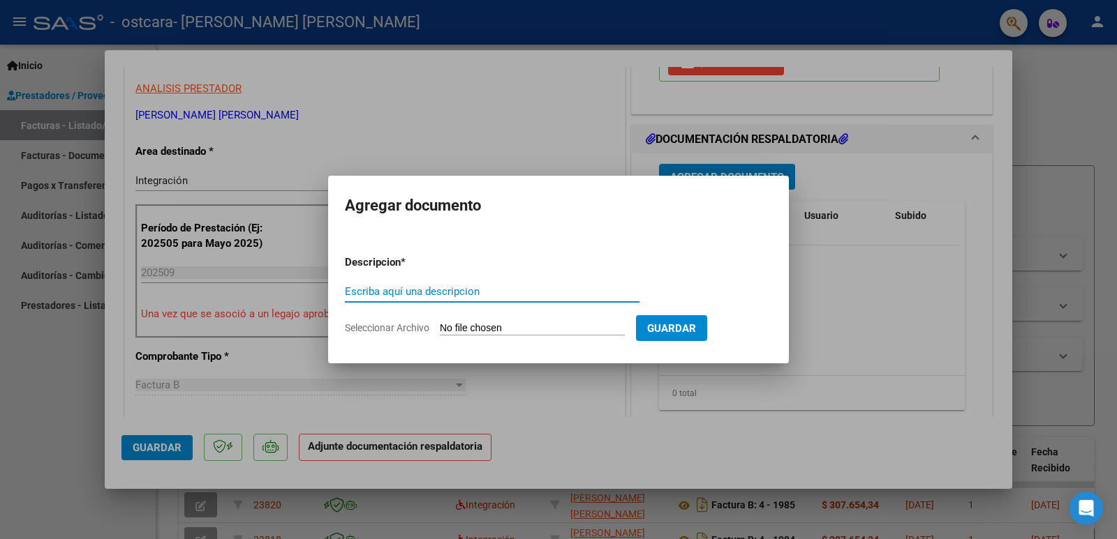
click at [387, 294] on input "Escriba aquí una descripcion" at bounding box center [492, 291] width 294 height 13
type input "autorizacion"
click at [491, 328] on input "Seleccionar Archivo" at bounding box center [532, 328] width 185 height 13
type input "C:\fakepath\[PERSON_NAME] AUT MMA 2025.pdf"
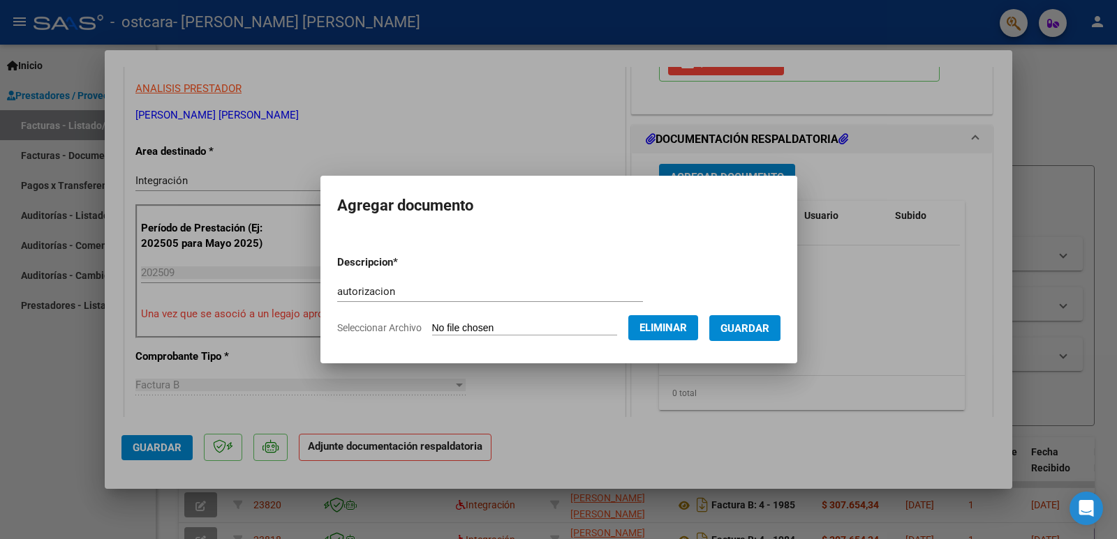
click at [738, 320] on button "Guardar" at bounding box center [744, 328] width 71 height 26
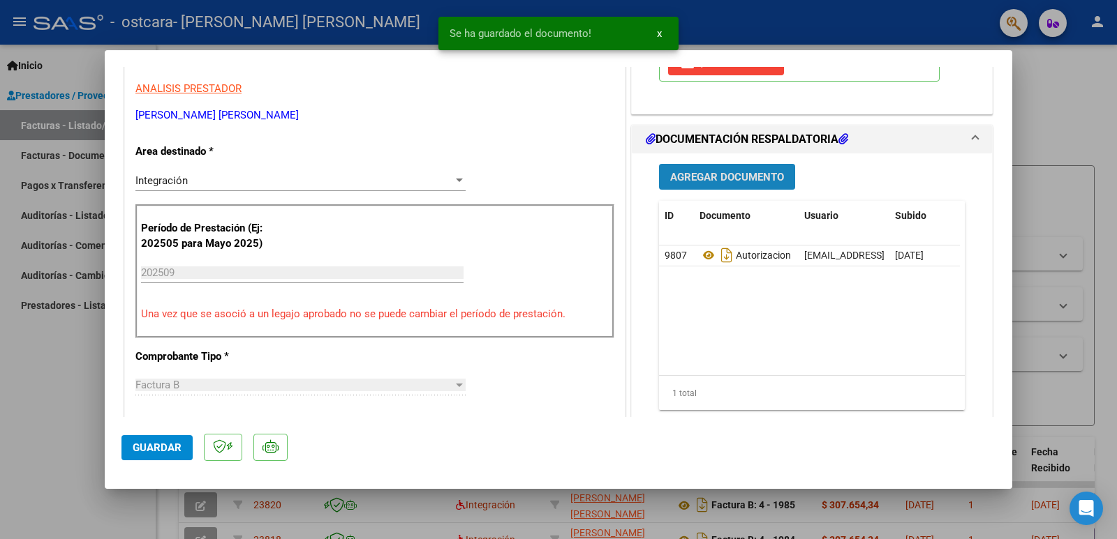
click at [734, 175] on span "Agregar Documento" at bounding box center [727, 177] width 114 height 13
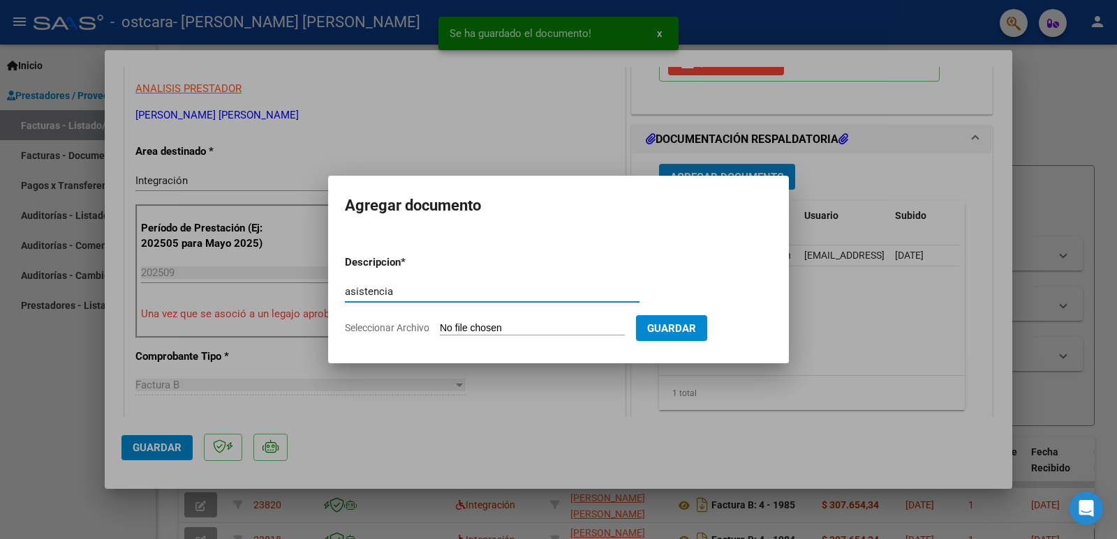
type input "asistencia"
click at [550, 325] on input "Seleccionar Archivo" at bounding box center [532, 328] width 185 height 13
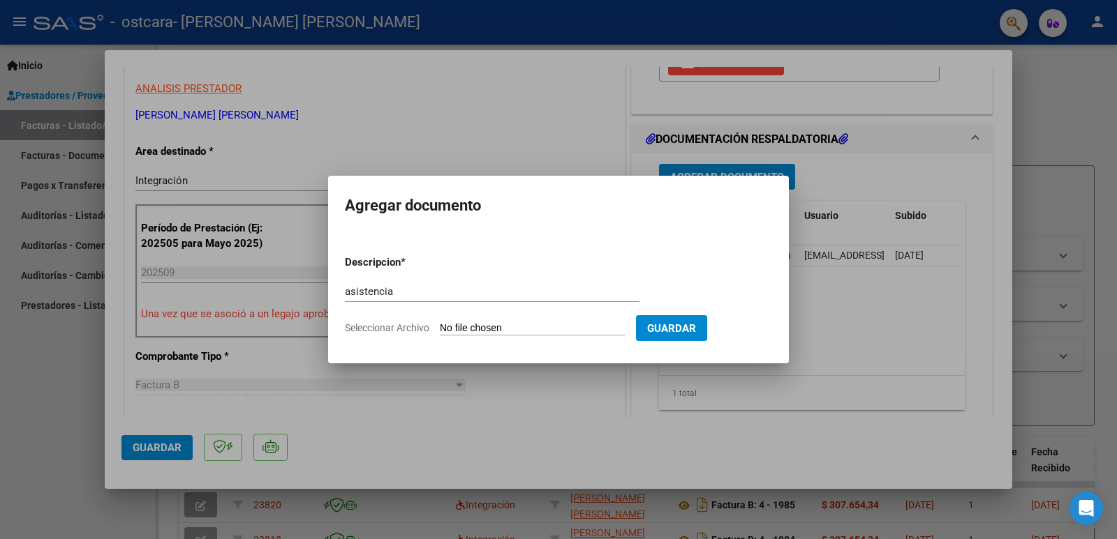
type input "C:\fakepath\asistencia [PERSON_NAME] [DATE].pdf"
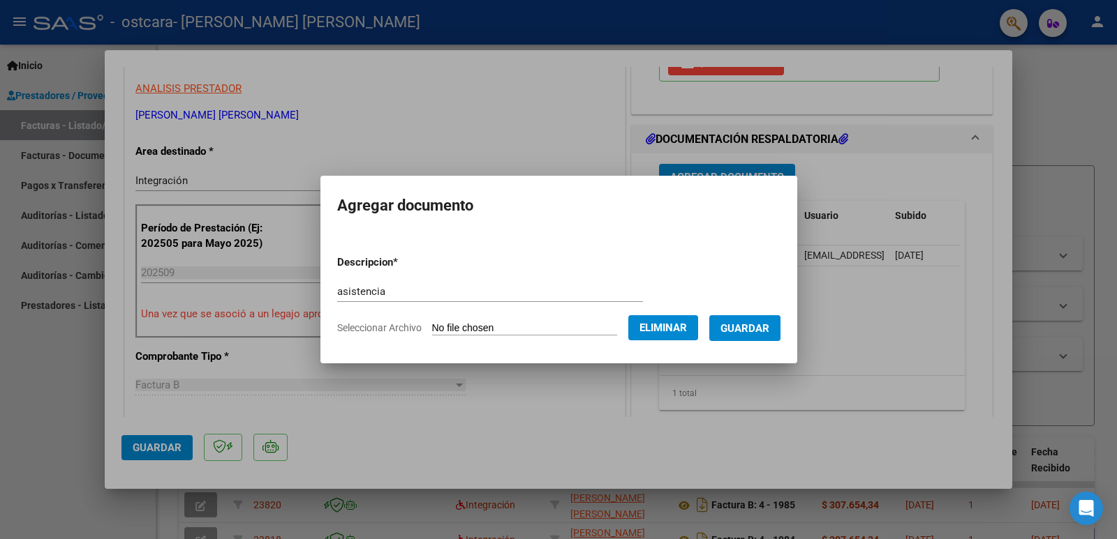
click at [761, 327] on span "Guardar" at bounding box center [744, 328] width 49 height 13
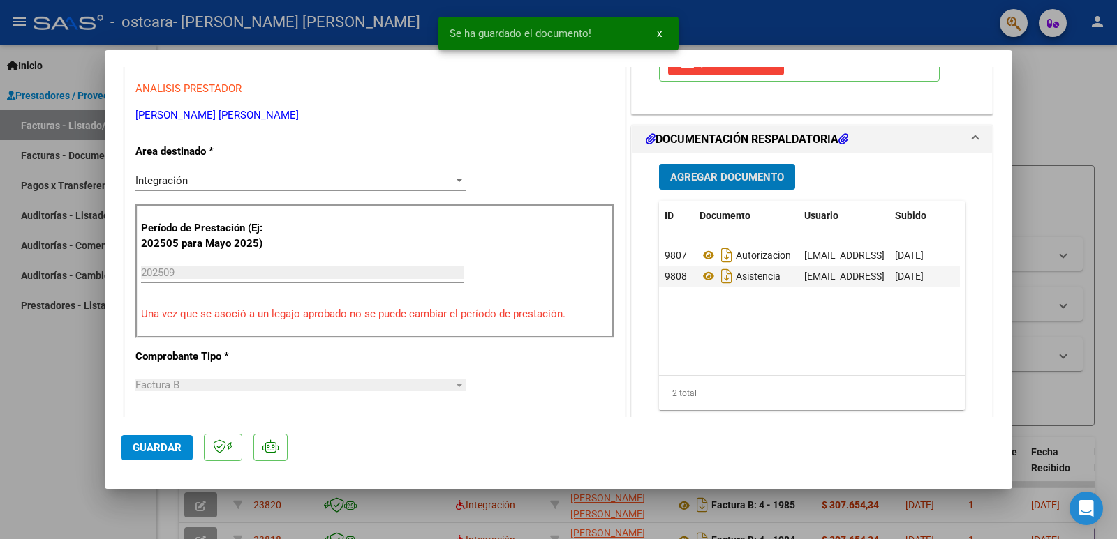
click at [165, 446] on span "Guardar" at bounding box center [157, 448] width 49 height 13
click at [75, 412] on div at bounding box center [558, 269] width 1117 height 539
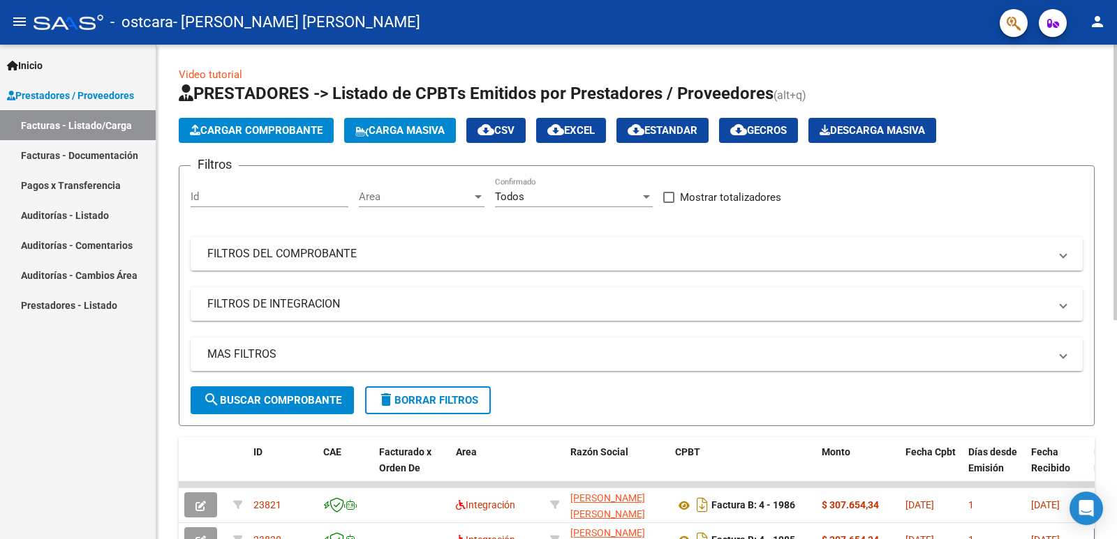
click at [280, 130] on span "Cargar Comprobante" at bounding box center [256, 130] width 133 height 13
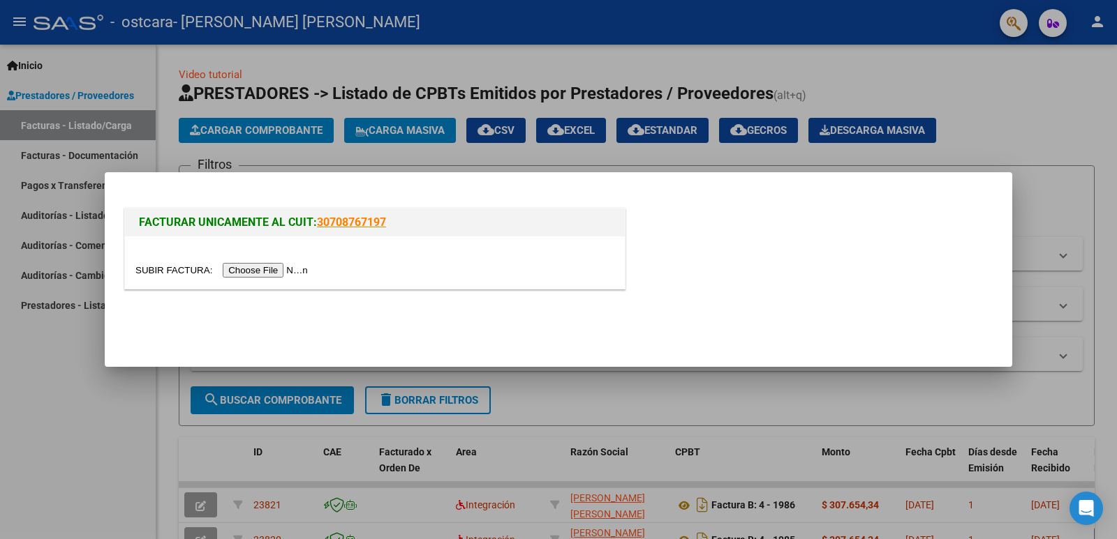
click at [267, 267] on input "file" at bounding box center [223, 270] width 177 height 15
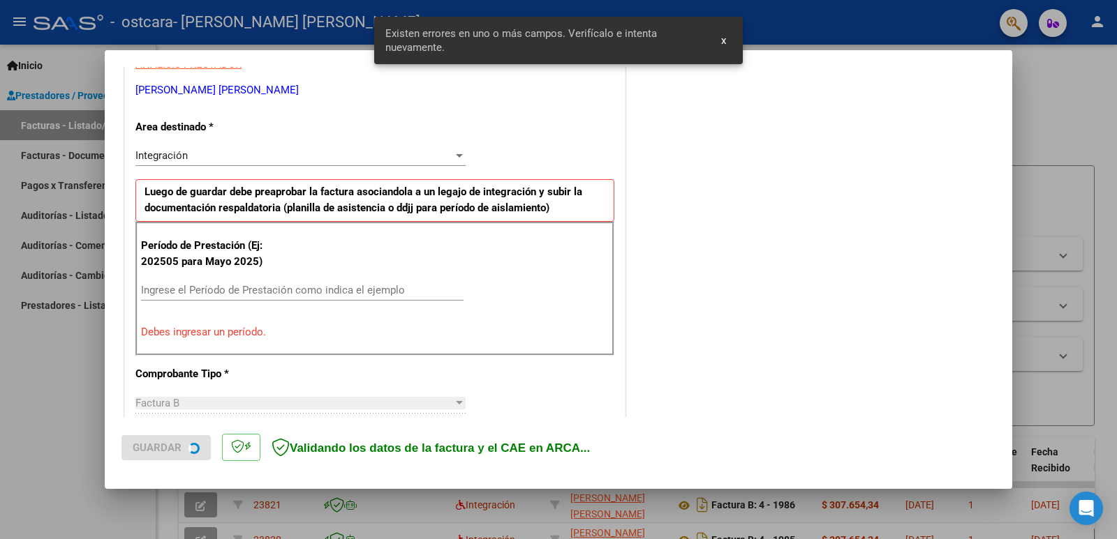
scroll to position [285, 0]
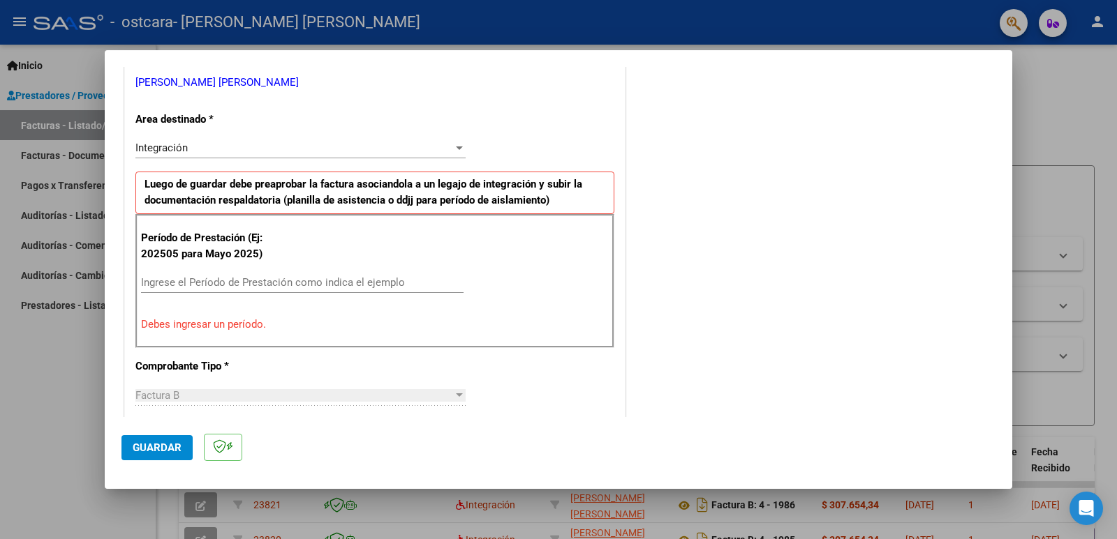
click at [303, 283] on input "Ingrese el Período de Prestación como indica el ejemplo" at bounding box center [302, 282] width 322 height 13
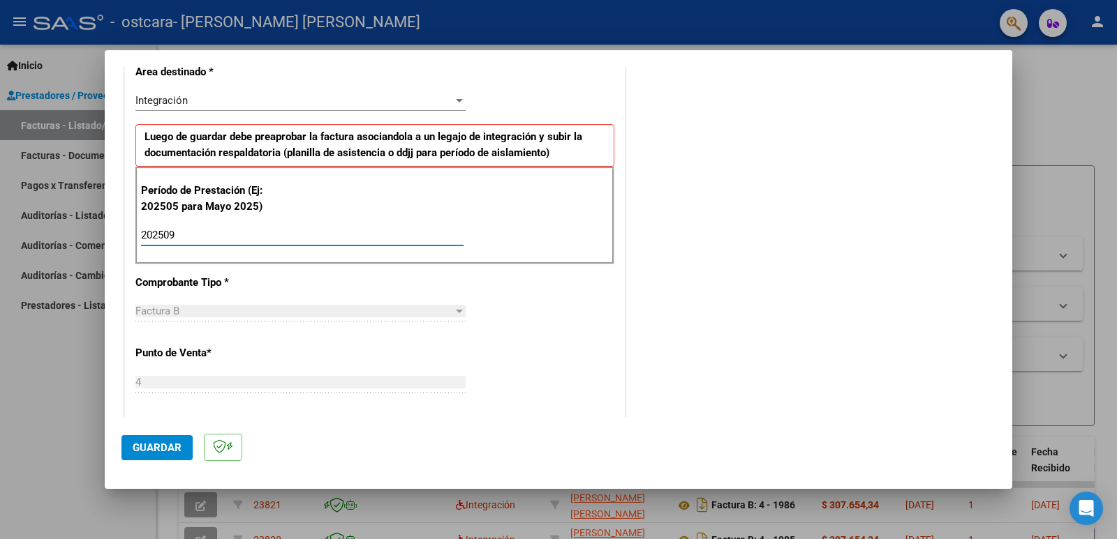
scroll to position [424, 0]
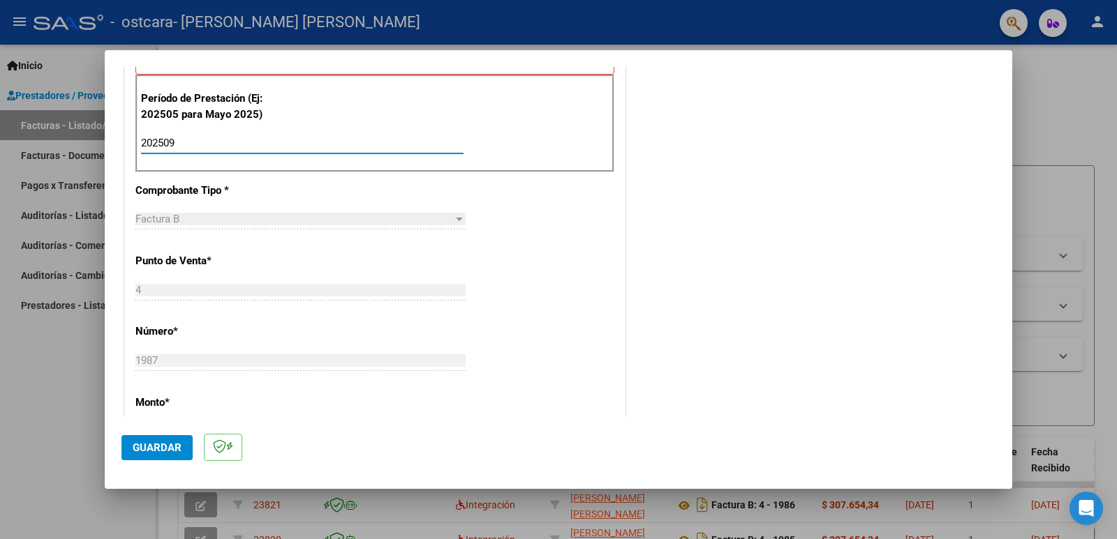
type input "202509"
click at [161, 445] on span "Guardar" at bounding box center [157, 448] width 49 height 13
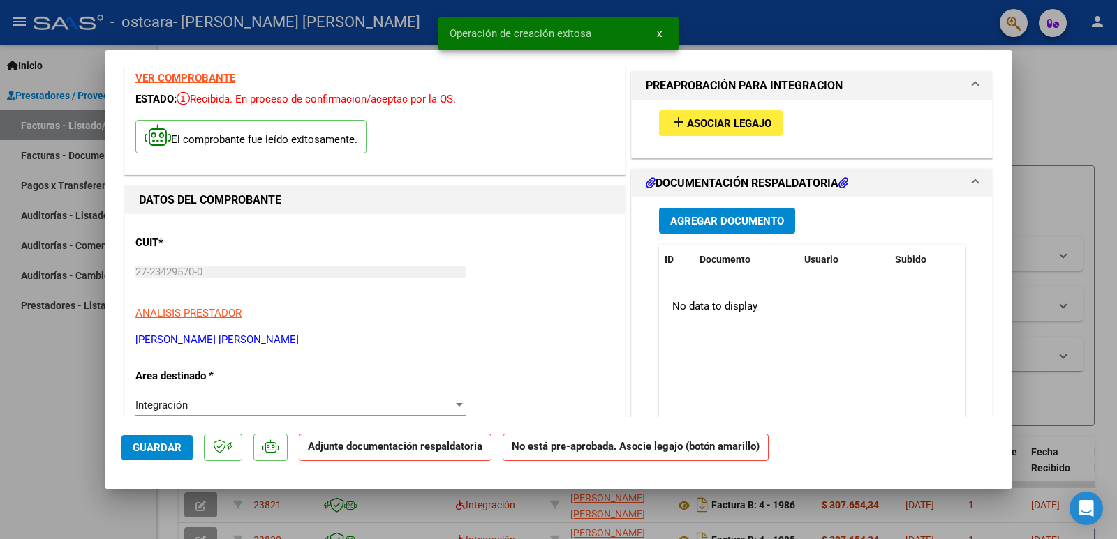
scroll to position [70, 0]
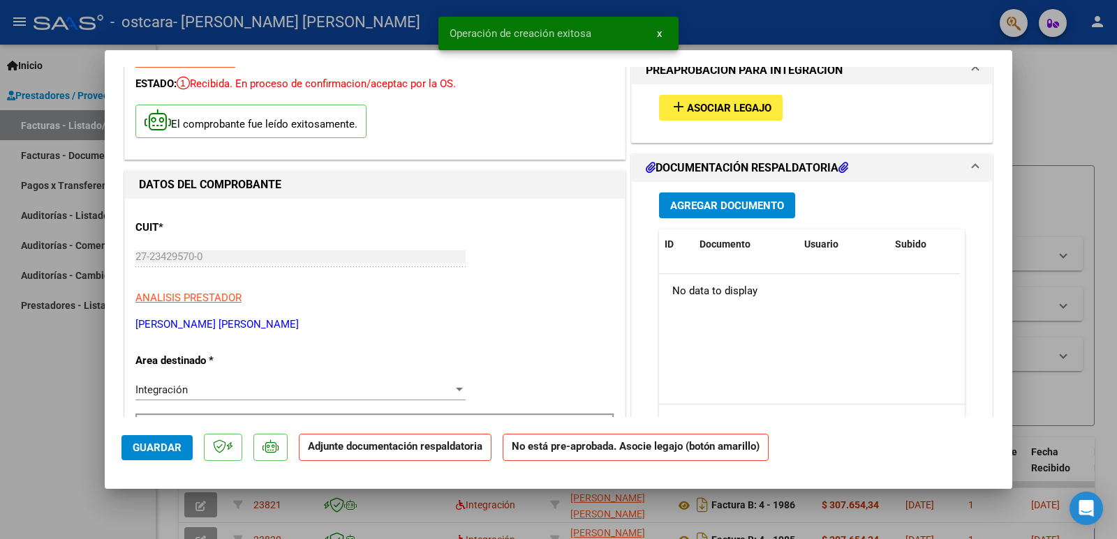
click at [754, 105] on span "Asociar Legajo" at bounding box center [729, 108] width 84 height 13
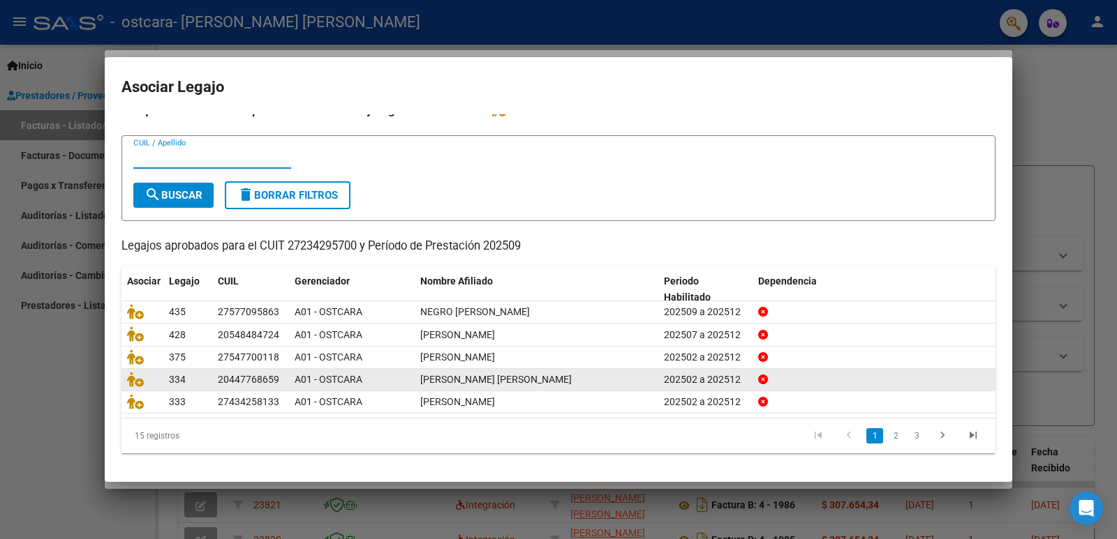
scroll to position [16, 0]
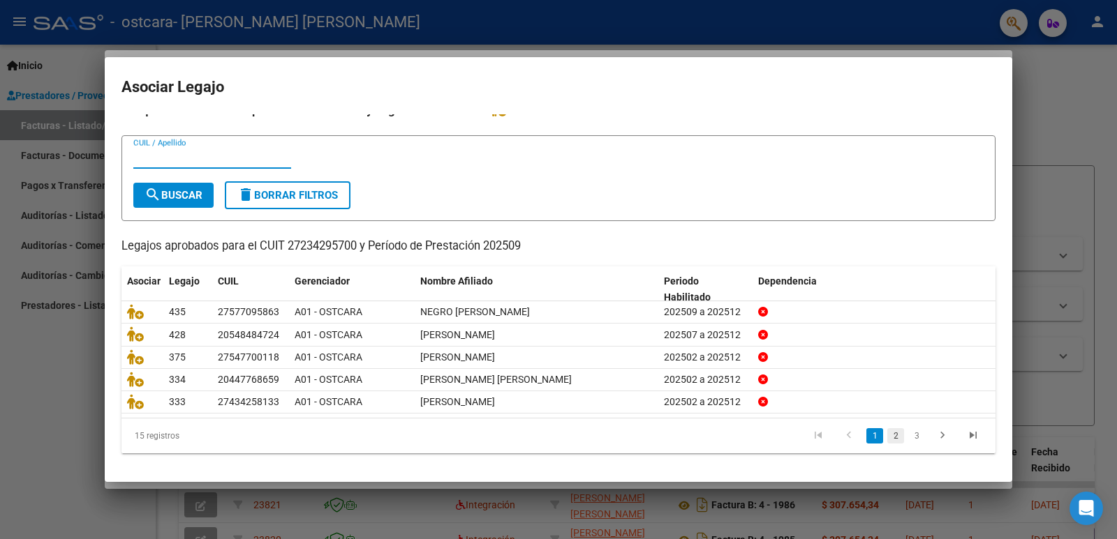
click at [887, 433] on link "2" at bounding box center [895, 435] width 17 height 15
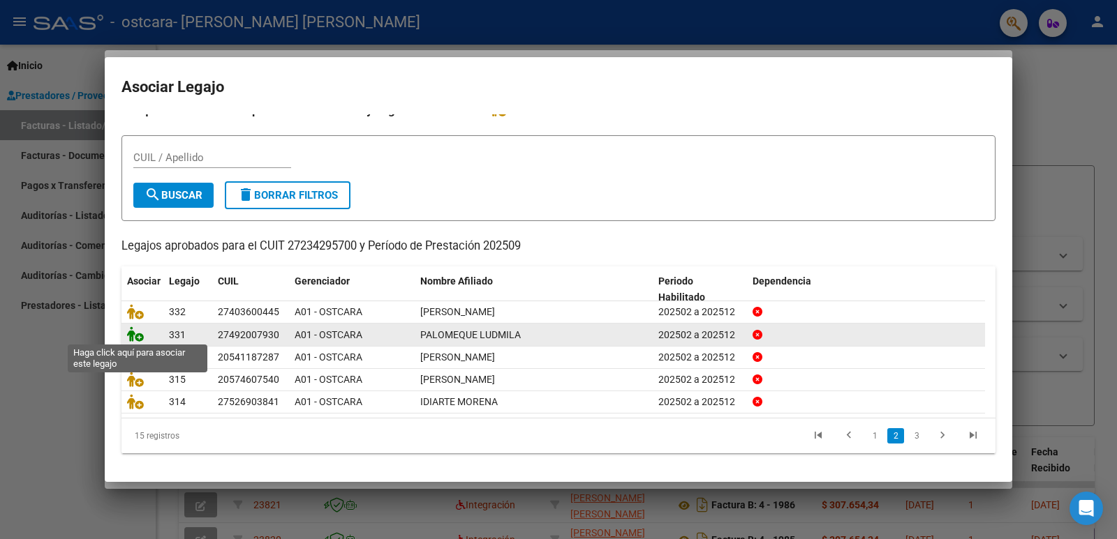
click at [130, 334] on icon at bounding box center [135, 334] width 17 height 15
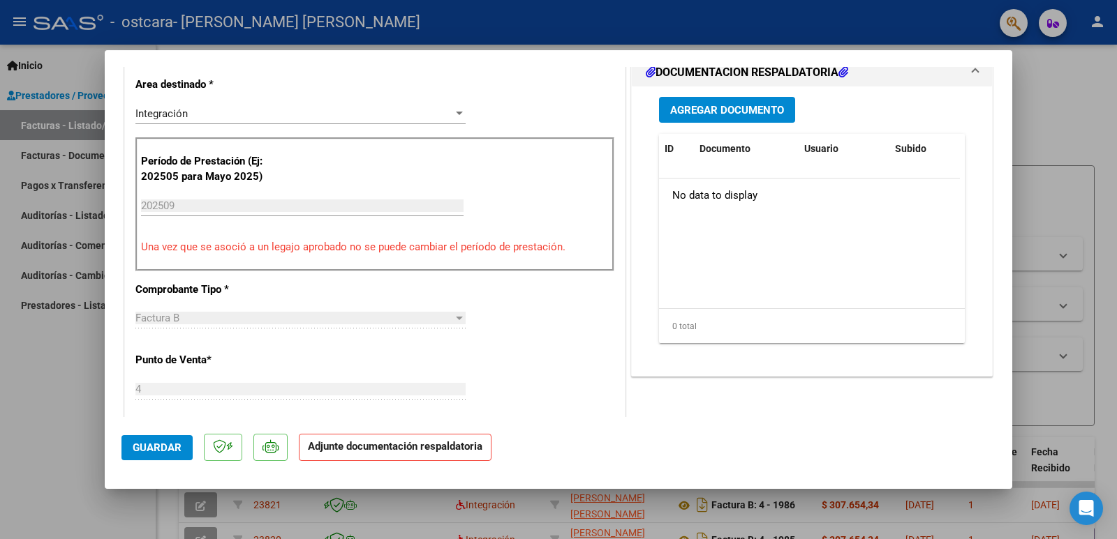
scroll to position [349, 0]
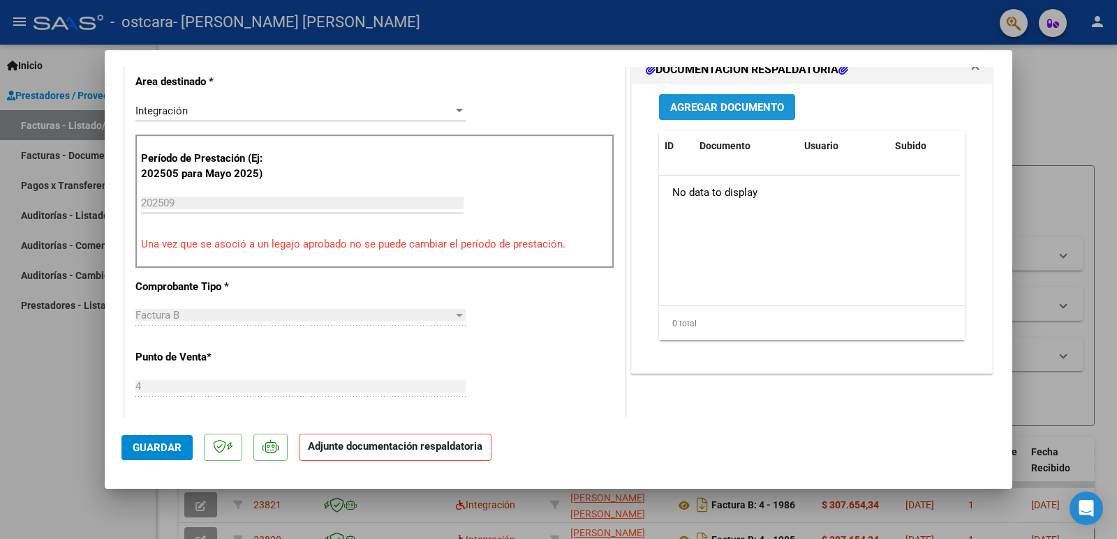
click at [721, 110] on span "Agregar Documento" at bounding box center [727, 107] width 114 height 13
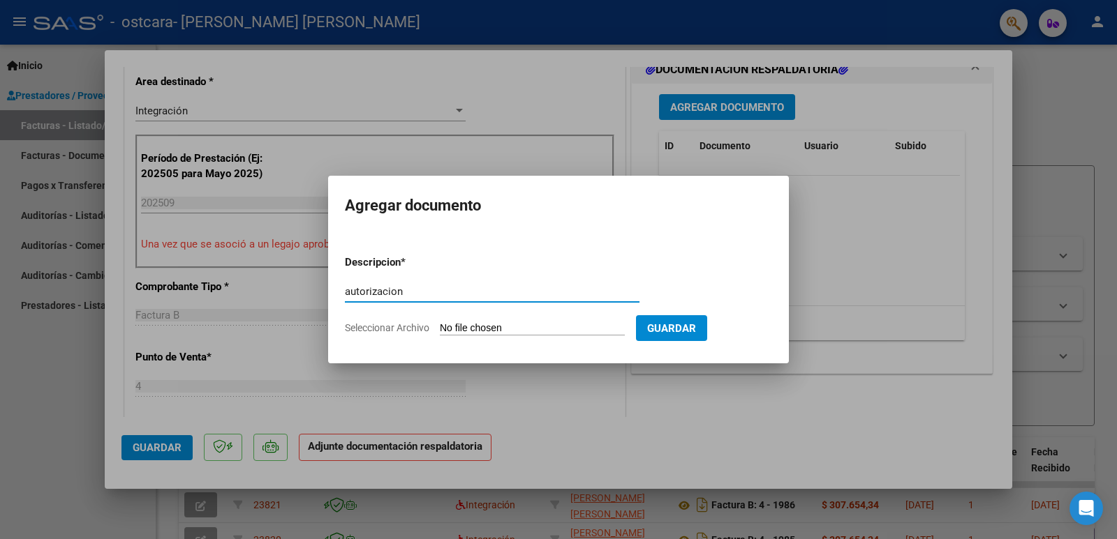
type input "autorizacion"
click at [552, 331] on input "Seleccionar Archivo" at bounding box center [532, 328] width 185 height 13
type input "C:\fakepath\[PERSON_NAME] AUT MAE 2025.pdf"
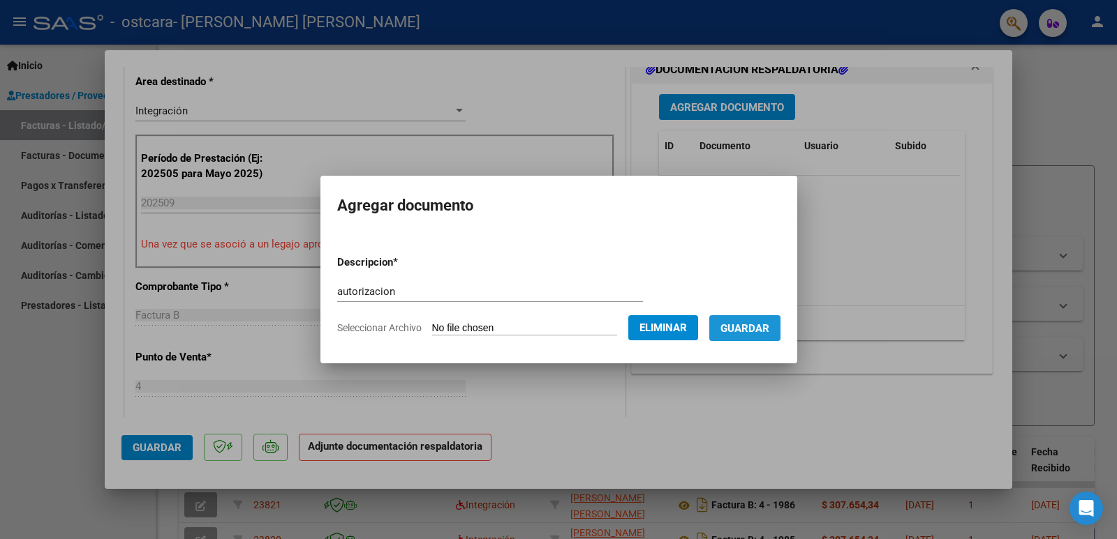
click at [766, 325] on span "Guardar" at bounding box center [744, 328] width 49 height 13
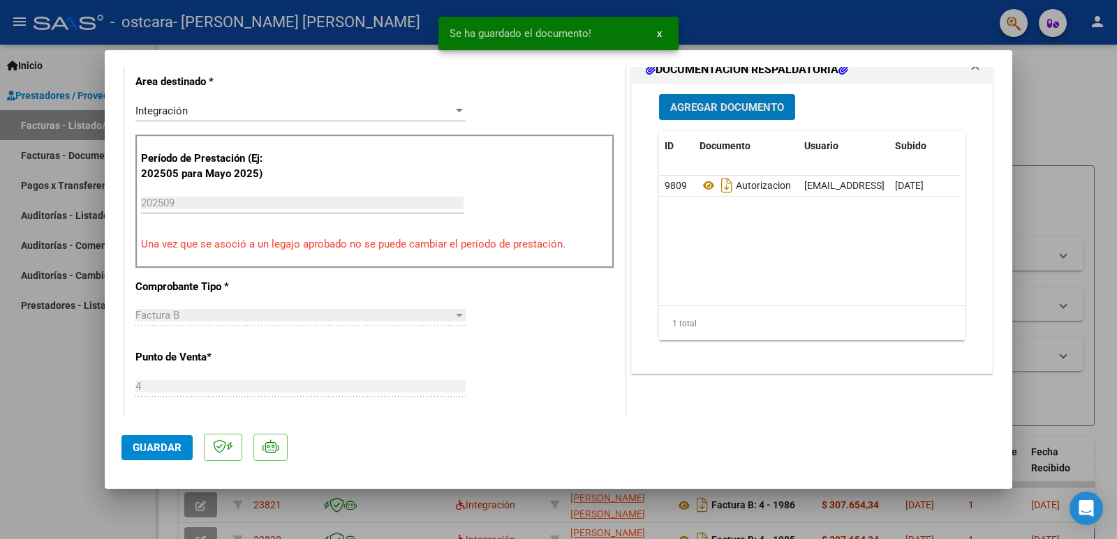
click at [738, 107] on span "Agregar Documento" at bounding box center [727, 107] width 114 height 13
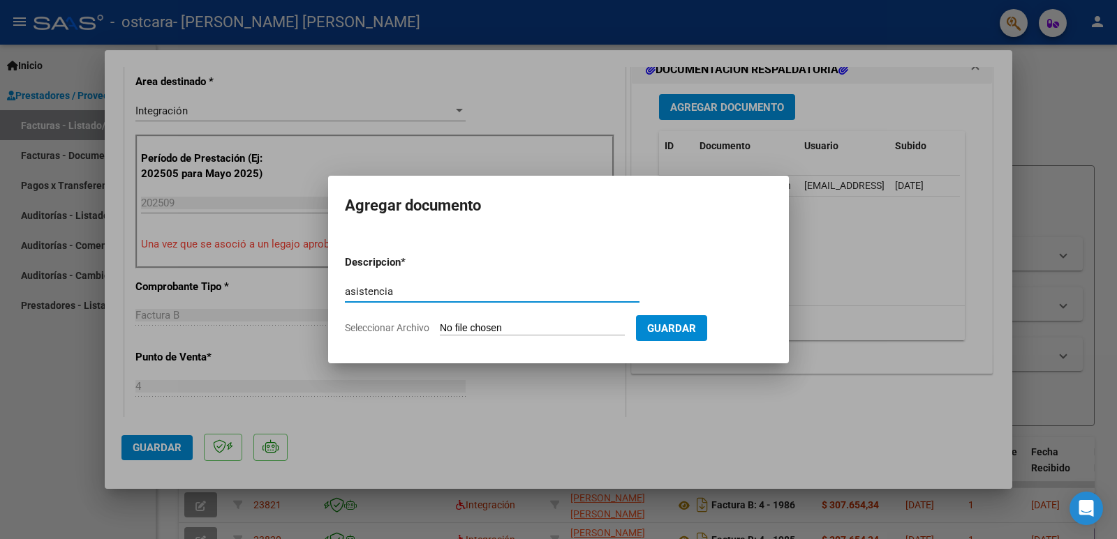
type input "asistencia"
click at [544, 318] on form "Descripcion * asistencia Escriba aquí una descripcion Seleccionar Archivo Guard…" at bounding box center [558, 295] width 427 height 102
click at [541, 329] on input "Seleccionar Archivo" at bounding box center [532, 328] width 185 height 13
type input "C:\fakepath\asistencia [PERSON_NAME] [DATE].pdf"
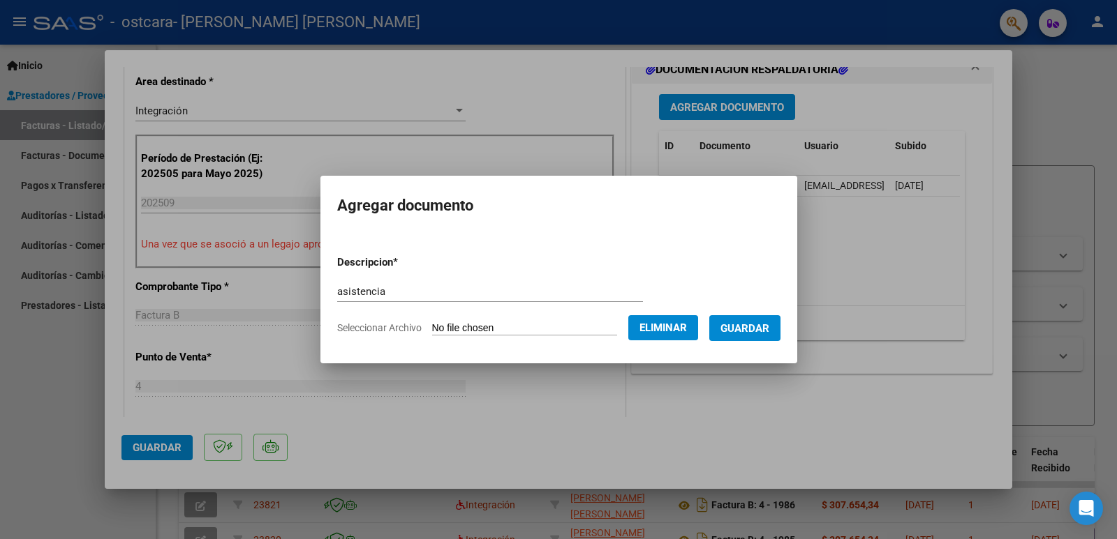
click at [749, 322] on span "Guardar" at bounding box center [744, 328] width 49 height 13
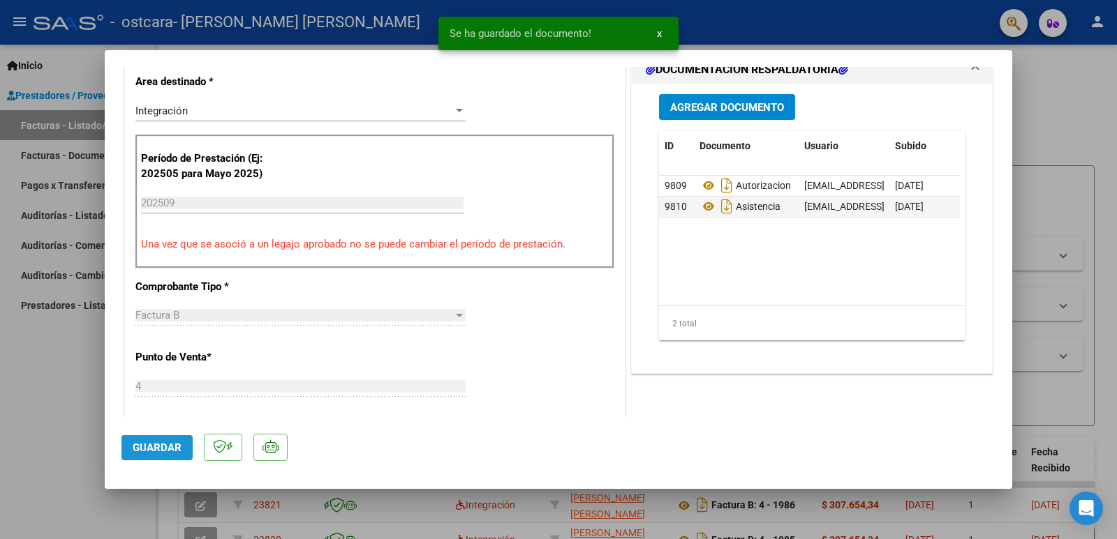
click at [154, 444] on span "Guardar" at bounding box center [157, 448] width 49 height 13
click at [39, 440] on div at bounding box center [558, 269] width 1117 height 539
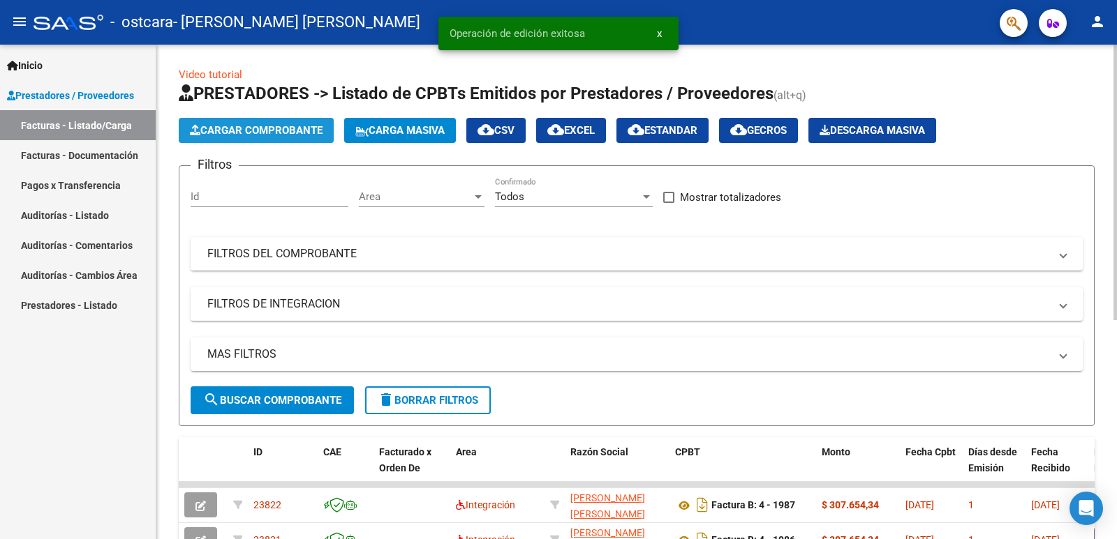
click at [258, 128] on span "Cargar Comprobante" at bounding box center [256, 130] width 133 height 13
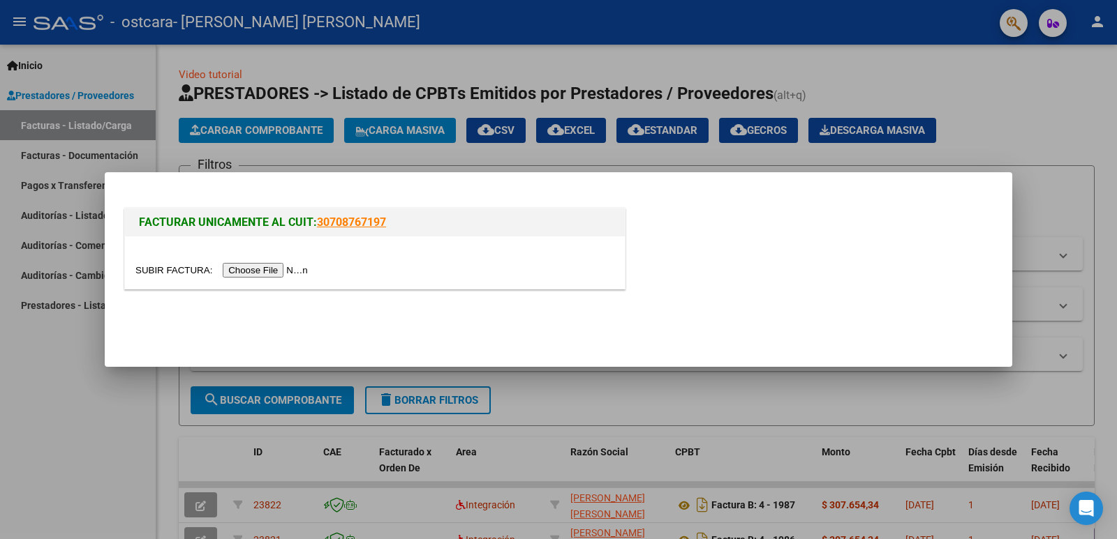
click at [279, 268] on input "file" at bounding box center [223, 270] width 177 height 15
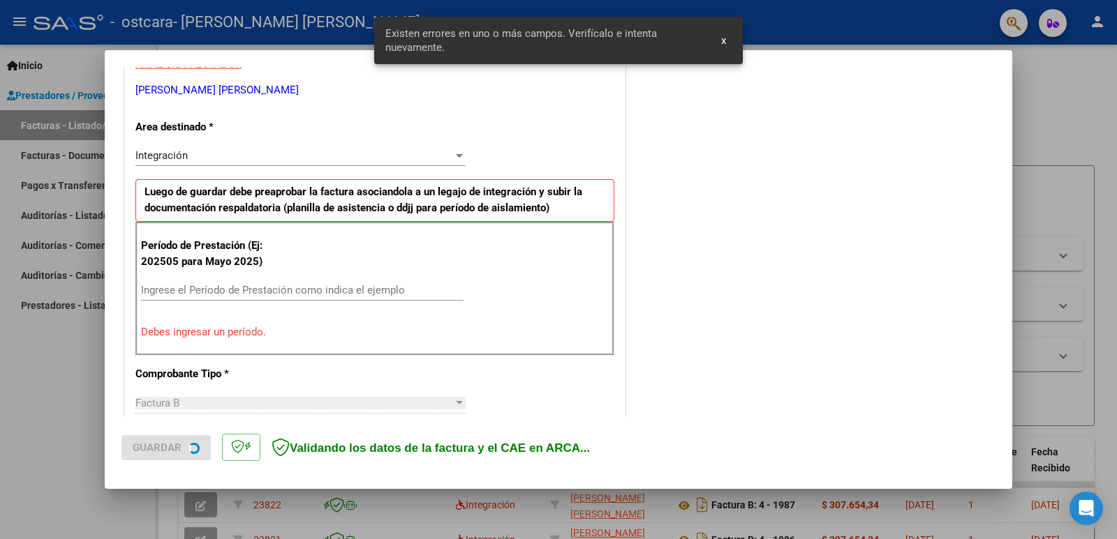
scroll to position [285, 0]
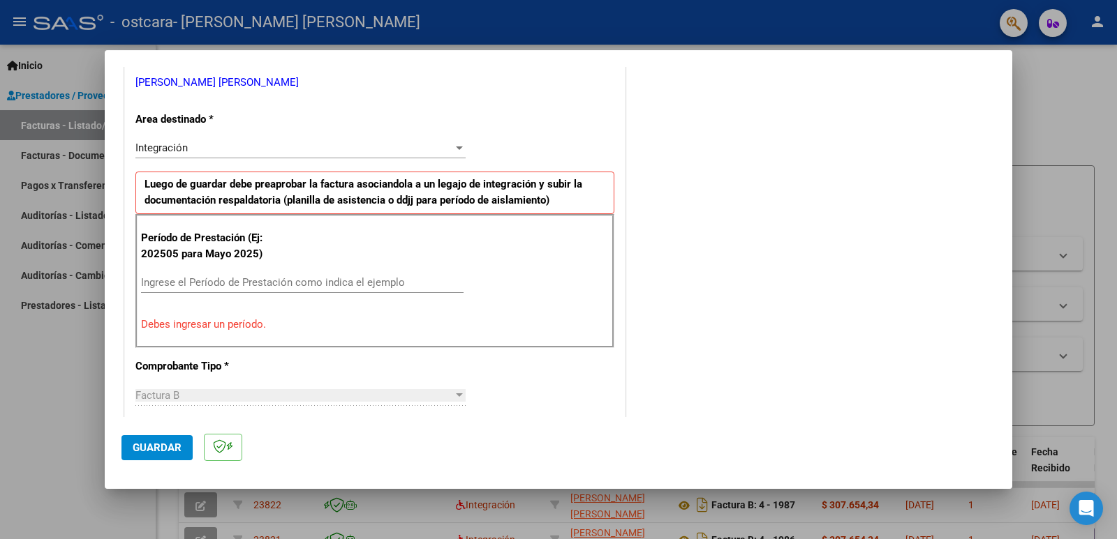
click at [288, 282] on input "Ingrese el Período de Prestación como indica el ejemplo" at bounding box center [302, 282] width 322 height 13
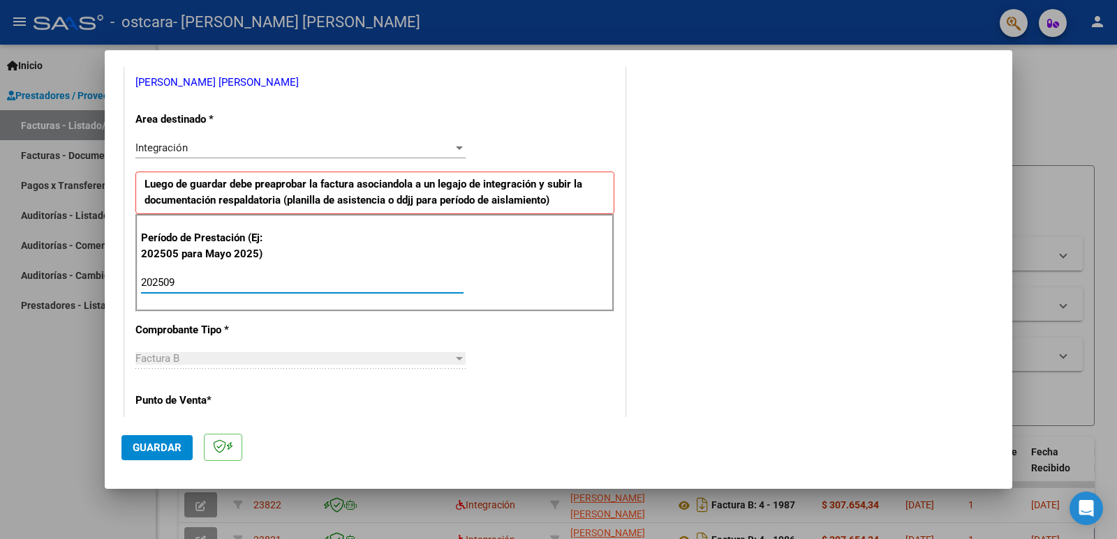
type input "202509"
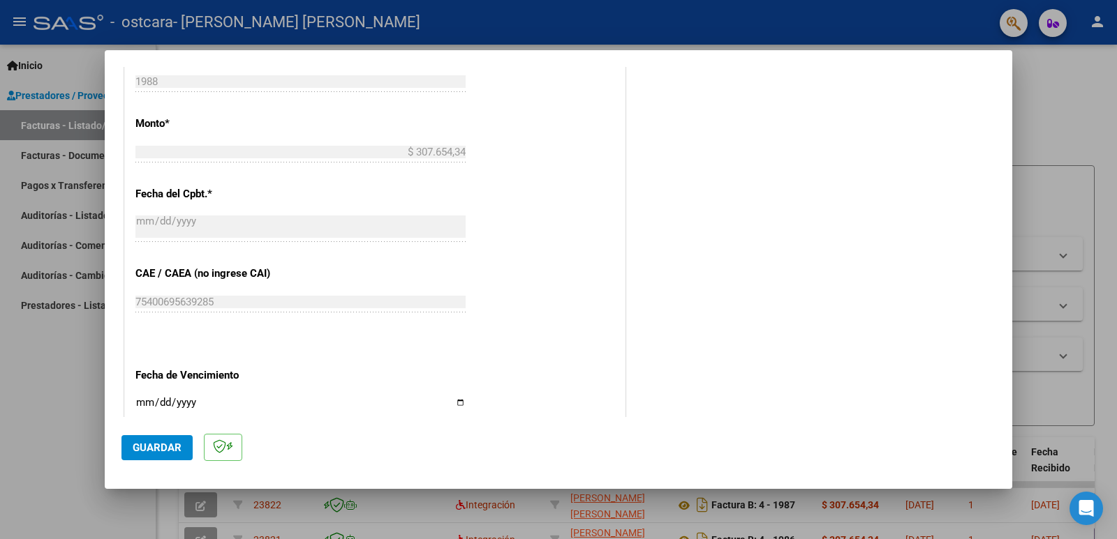
click at [154, 442] on span "Guardar" at bounding box center [157, 448] width 49 height 13
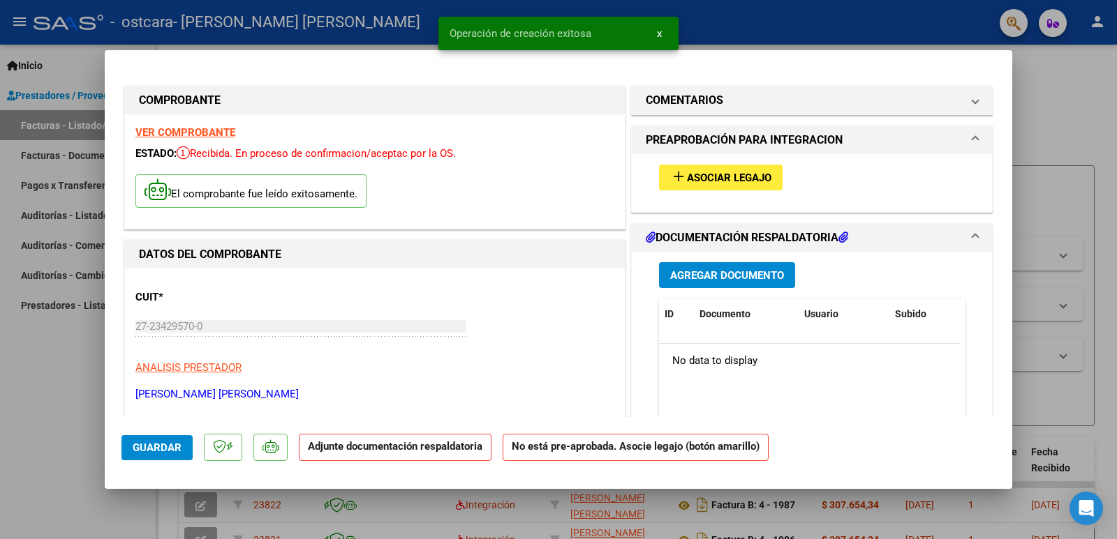
click at [746, 181] on span "Asociar Legajo" at bounding box center [729, 178] width 84 height 13
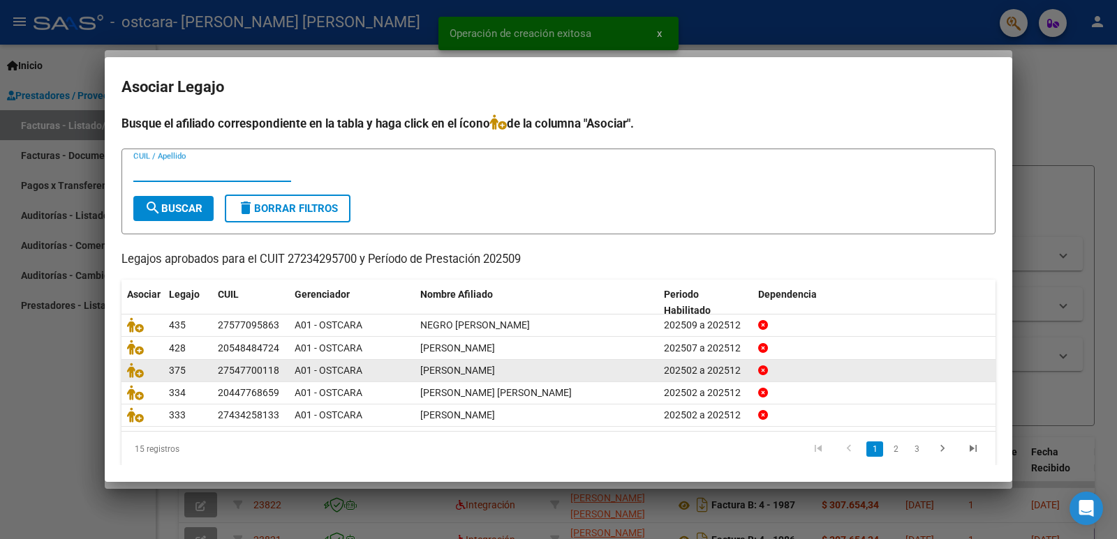
scroll to position [16, 0]
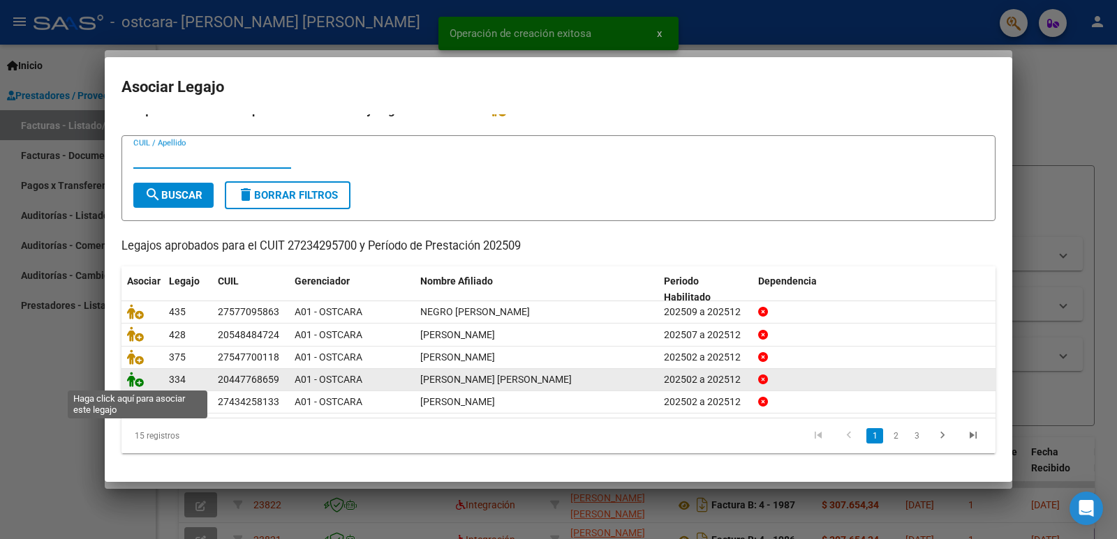
click at [137, 382] on icon at bounding box center [135, 379] width 17 height 15
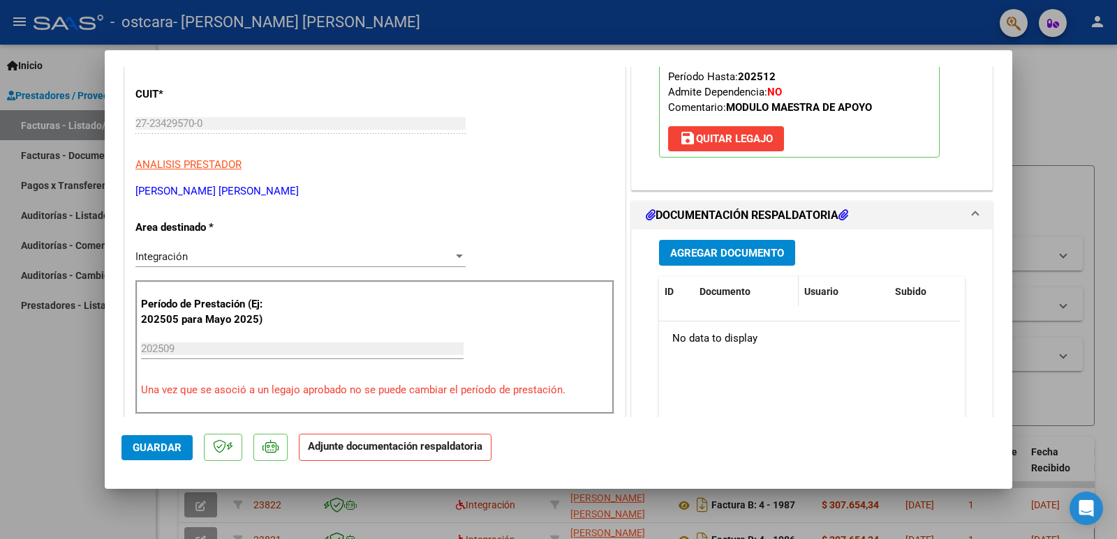
scroll to position [209, 0]
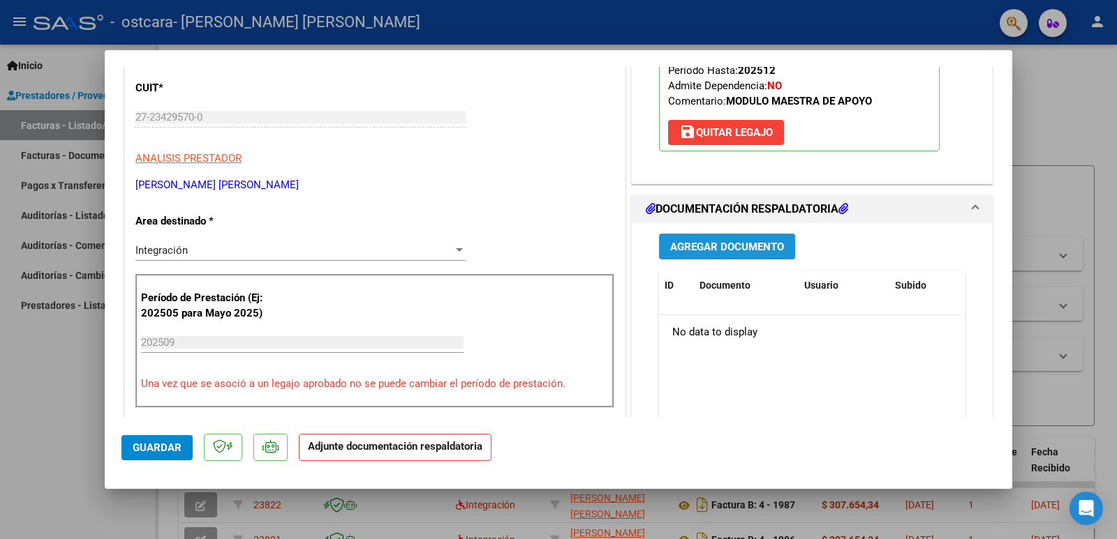
click at [726, 248] on span "Agregar Documento" at bounding box center [727, 247] width 114 height 13
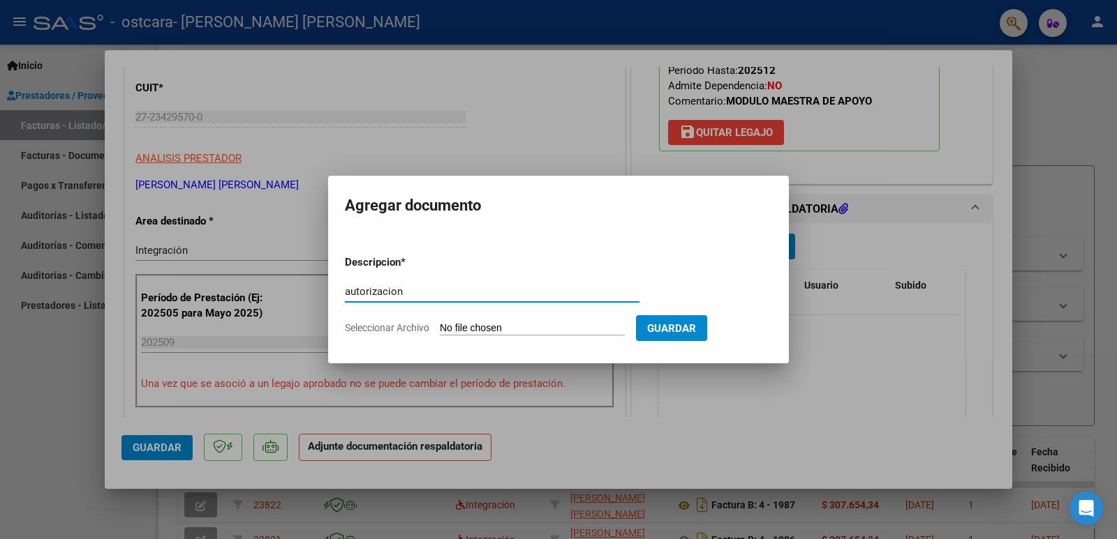
type input "autorizacion"
click at [475, 329] on input "Seleccionar Archivo" at bounding box center [532, 328] width 185 height 13
type input "C:\fakepath\[PERSON_NAME] 2025.pdf"
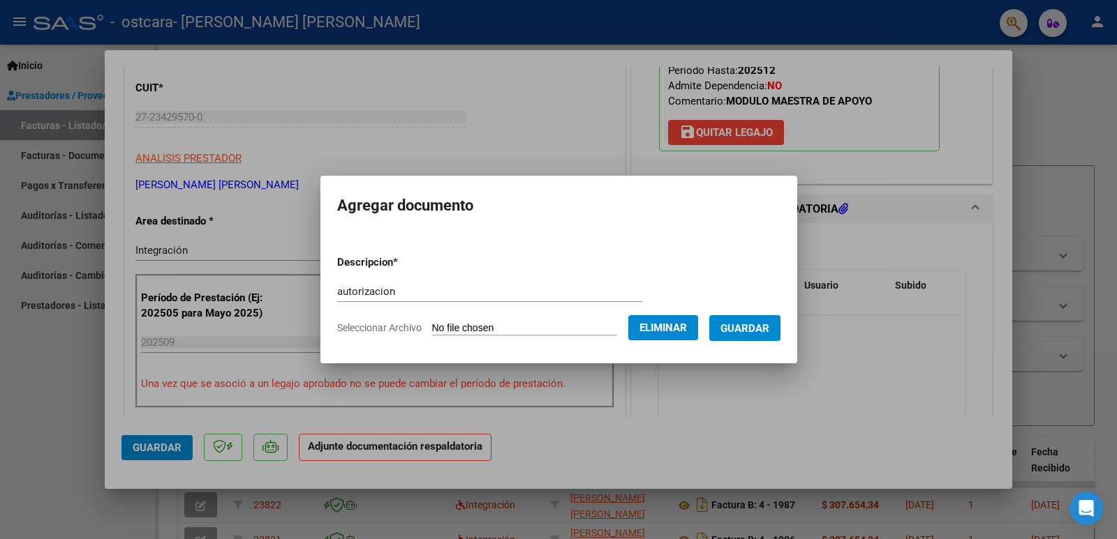
click at [749, 329] on span "Guardar" at bounding box center [744, 328] width 49 height 13
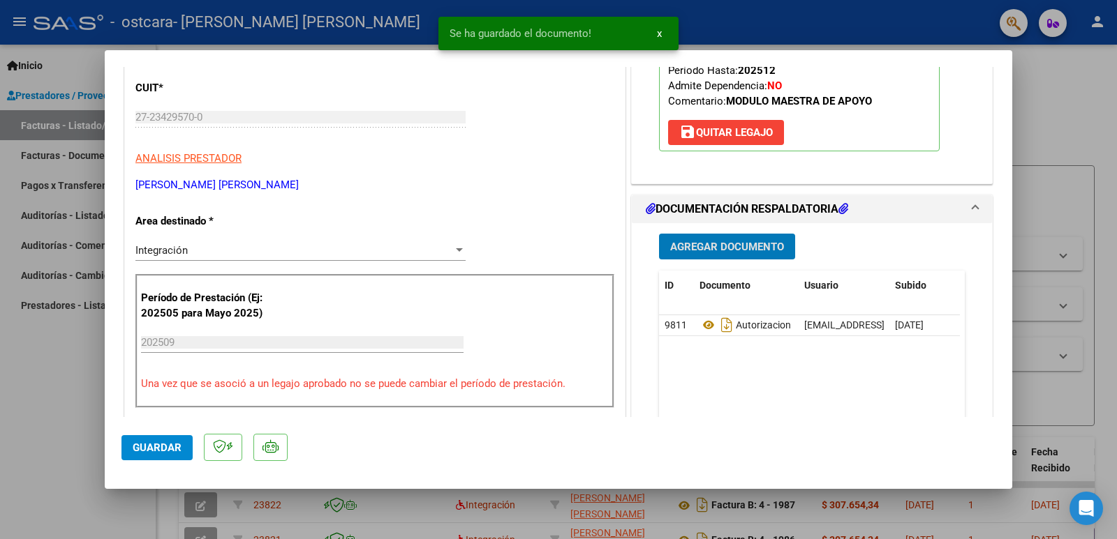
click at [708, 239] on button "Agregar Documento" at bounding box center [727, 247] width 136 height 26
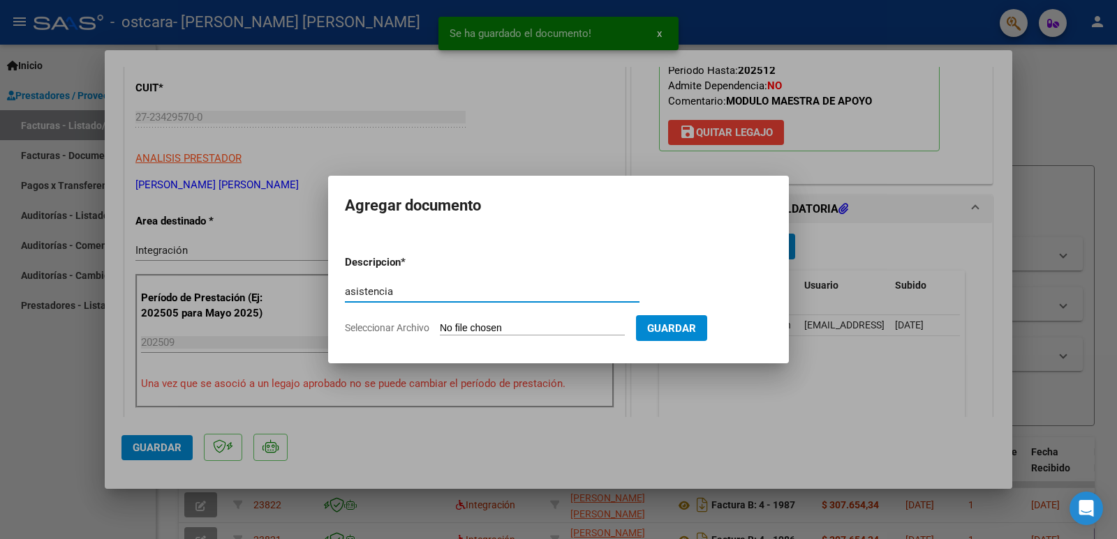
type input "asistencia"
click at [460, 326] on input "Seleccionar Archivo" at bounding box center [532, 328] width 185 height 13
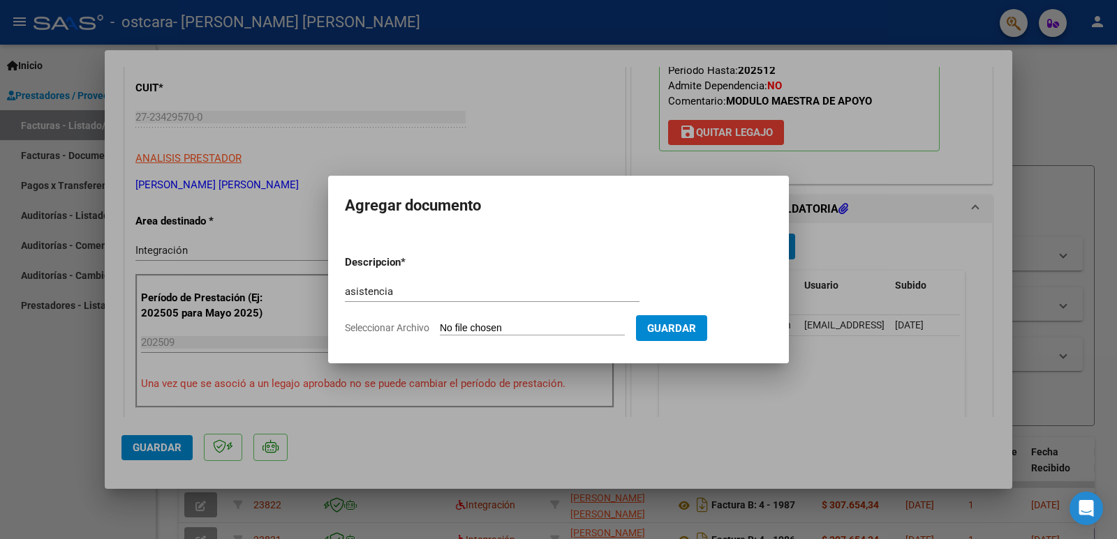
type input "C:\fakepath\asistencia [PERSON_NAME] [PERSON_NAME] [DATE].pdf"
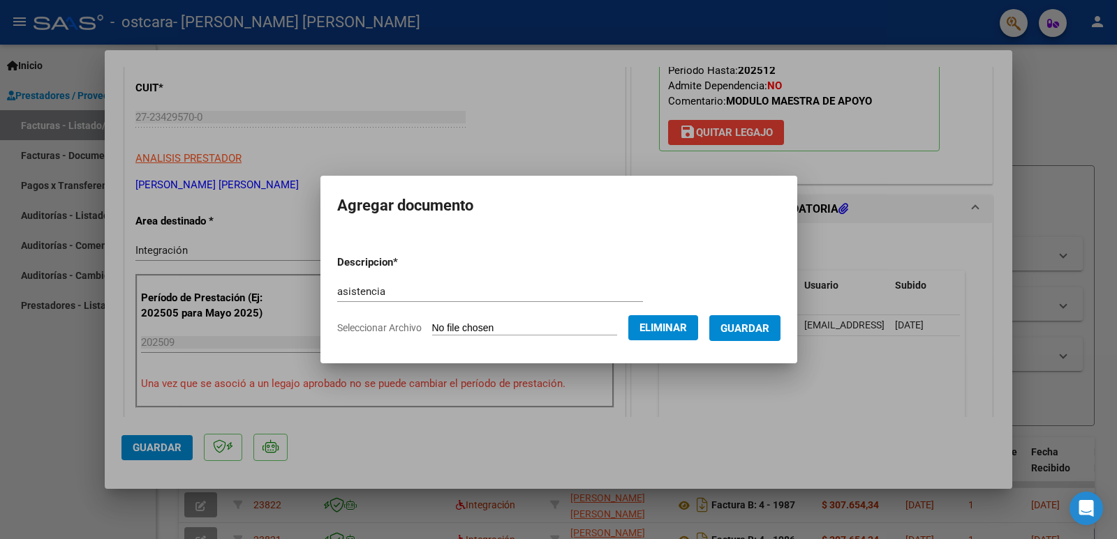
click at [747, 326] on span "Guardar" at bounding box center [744, 328] width 49 height 13
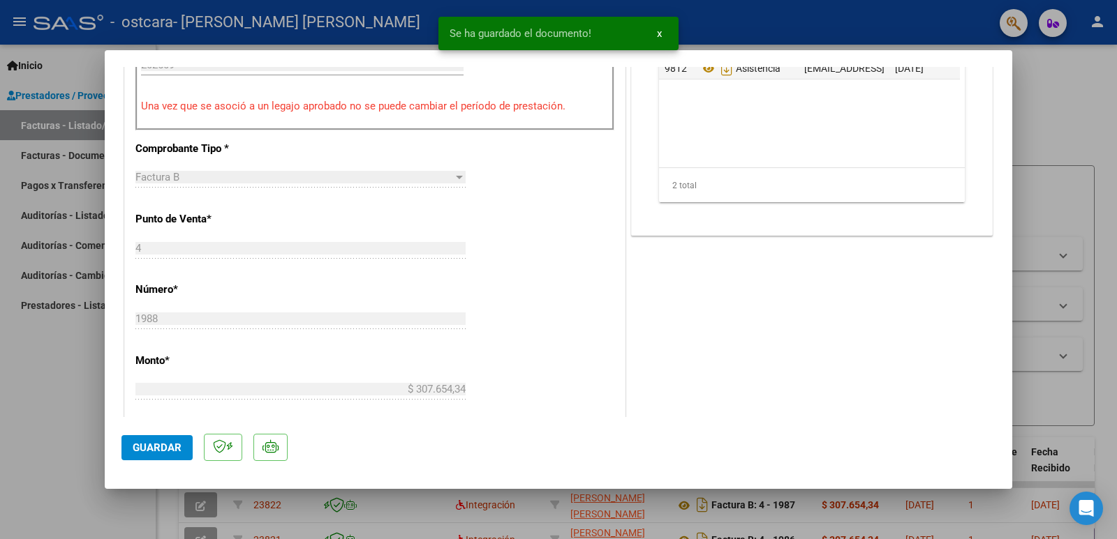
scroll to position [489, 0]
click at [170, 453] on span "Guardar" at bounding box center [157, 448] width 49 height 13
click at [148, 412] on div "CUIT * 27-23429570-0 Ingresar CUIT ANALISIS PRESTADOR [PERSON_NAME] [PERSON_NAM…" at bounding box center [375, 302] width 500 height 1044
click at [86, 406] on div at bounding box center [558, 269] width 1117 height 539
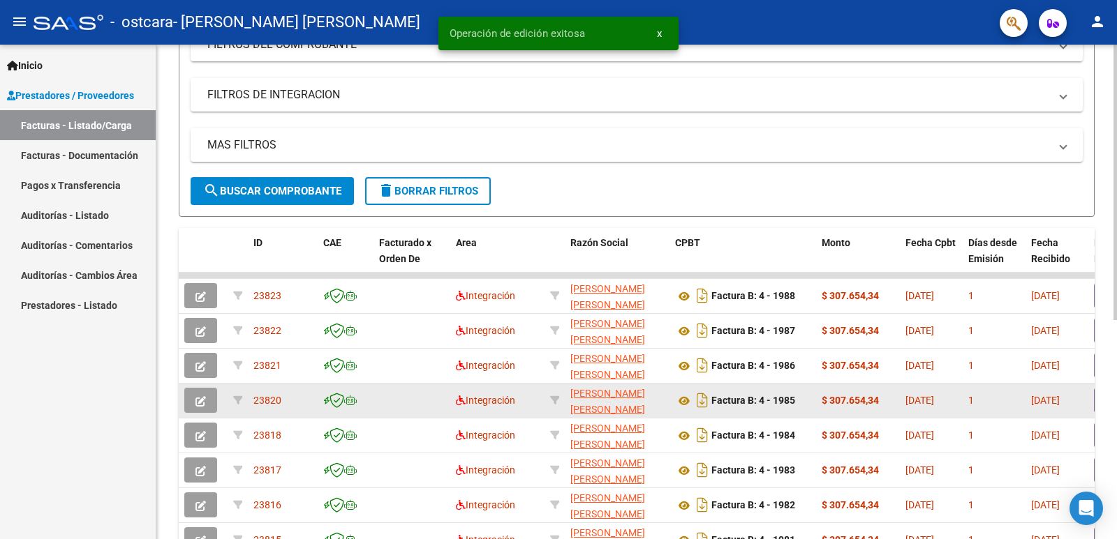
scroll to position [0, 0]
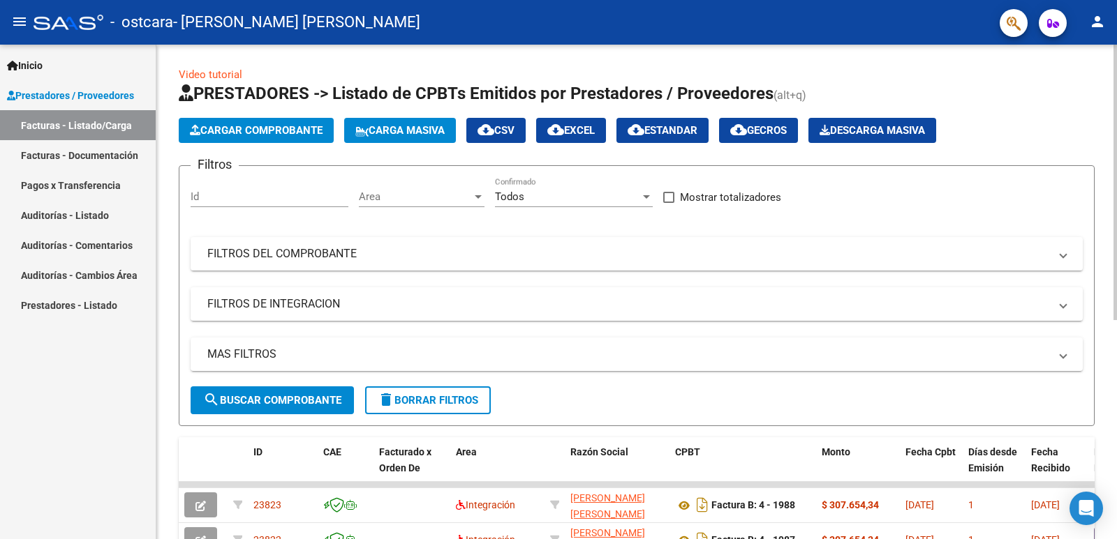
click at [275, 136] on span "Cargar Comprobante" at bounding box center [256, 130] width 133 height 13
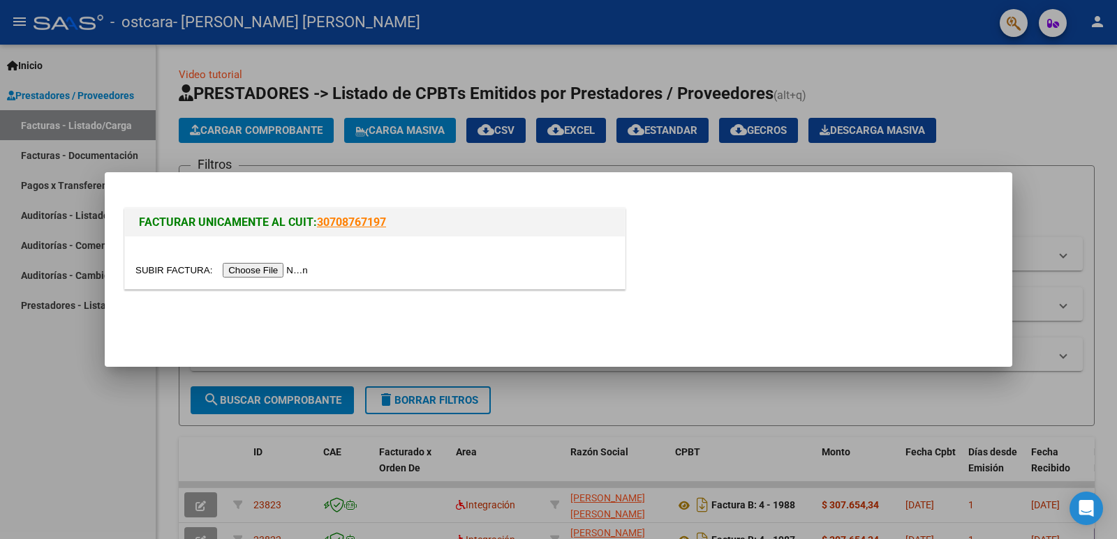
click at [297, 265] on input "file" at bounding box center [223, 270] width 177 height 15
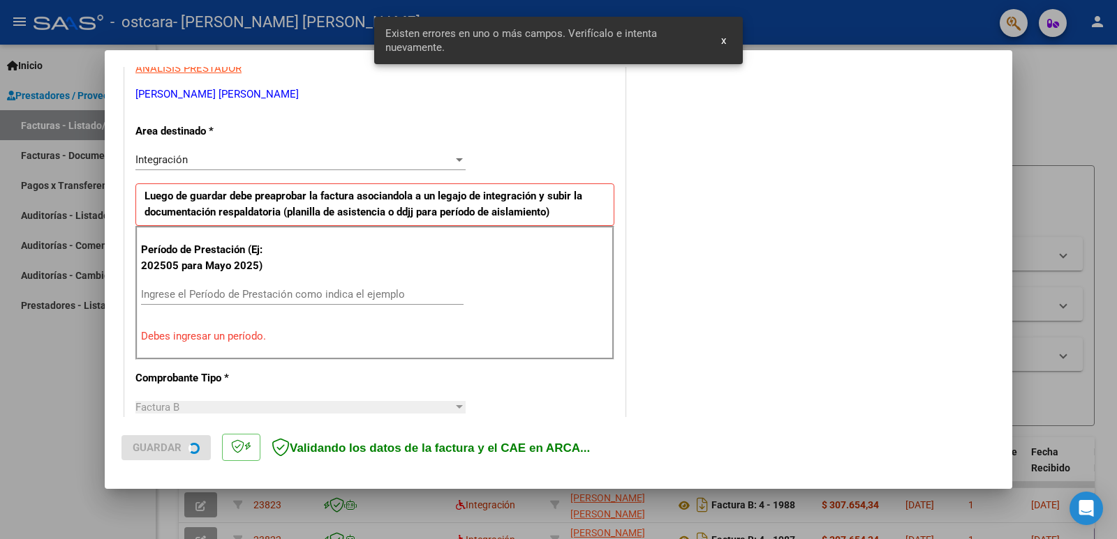
scroll to position [285, 0]
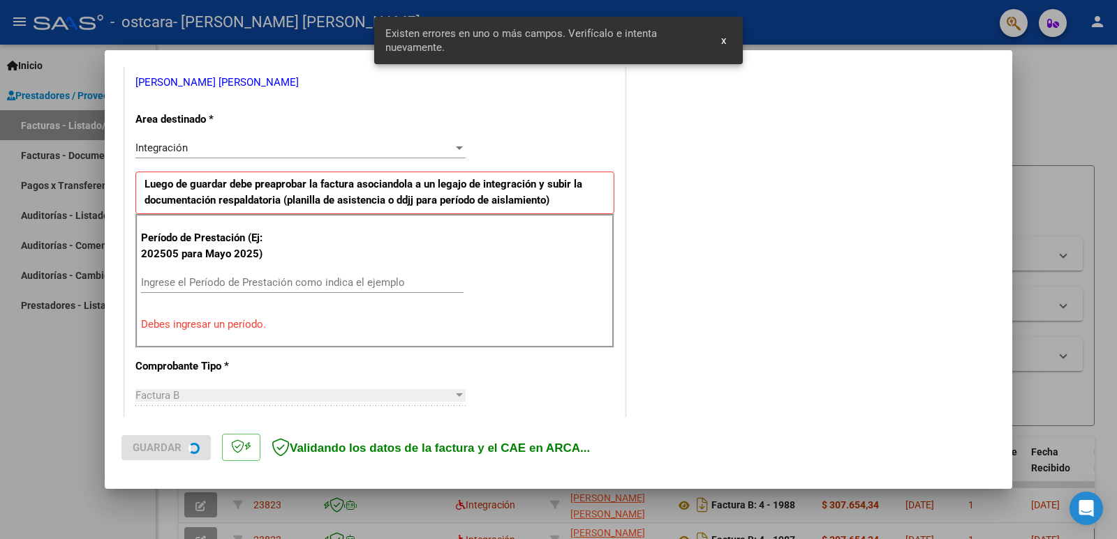
drag, startPoint x: 296, startPoint y: 269, endPoint x: 288, endPoint y: 285, distance: 18.7
click at [288, 285] on div "Período de Prestación (Ej: 202505 para [DATE]) Ingrese el Período de Prestación…" at bounding box center [374, 281] width 479 height 134
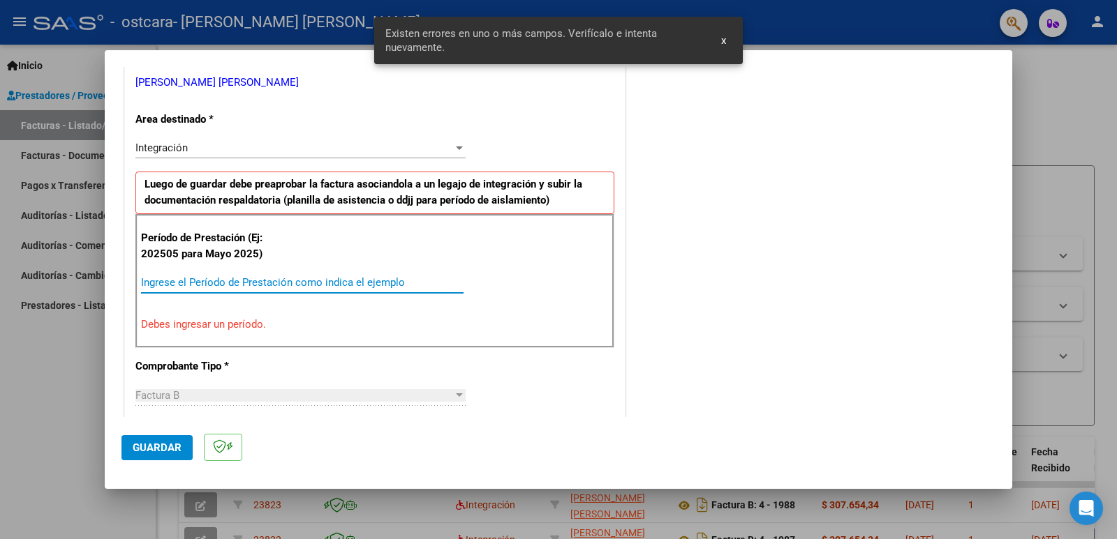
click at [288, 285] on input "Ingrese el Período de Prestación como indica el ejemplo" at bounding box center [302, 282] width 322 height 13
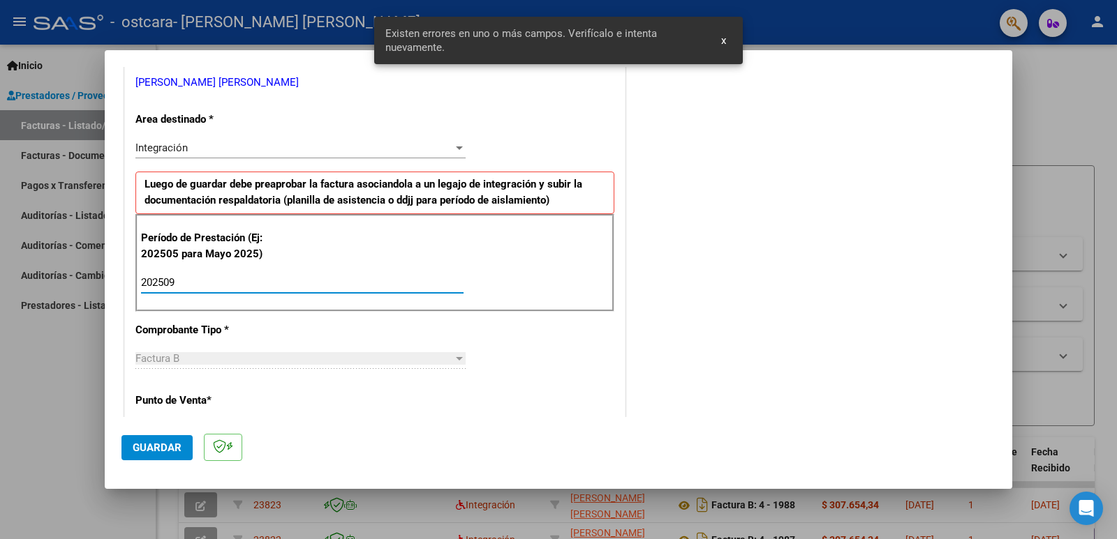
type input "202509"
click at [156, 438] on button "Guardar" at bounding box center [156, 447] width 71 height 25
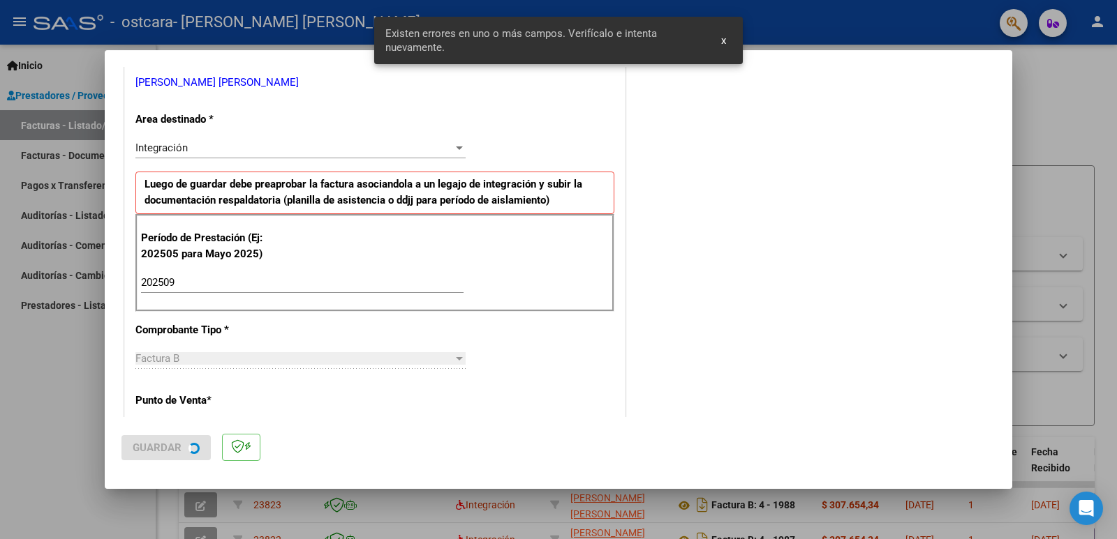
scroll to position [0, 0]
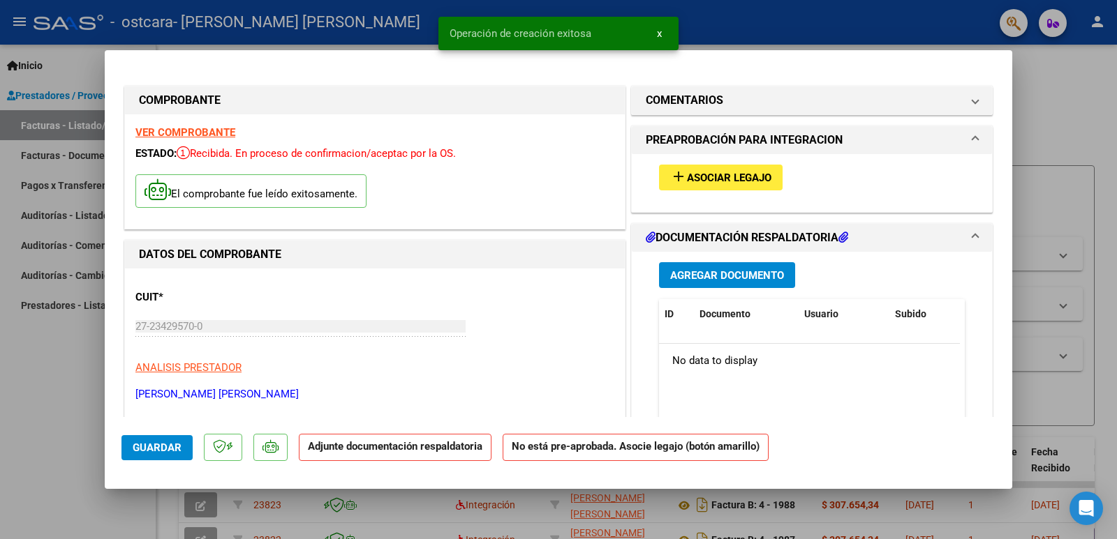
click at [743, 190] on button "add Asociar Legajo" at bounding box center [721, 178] width 124 height 26
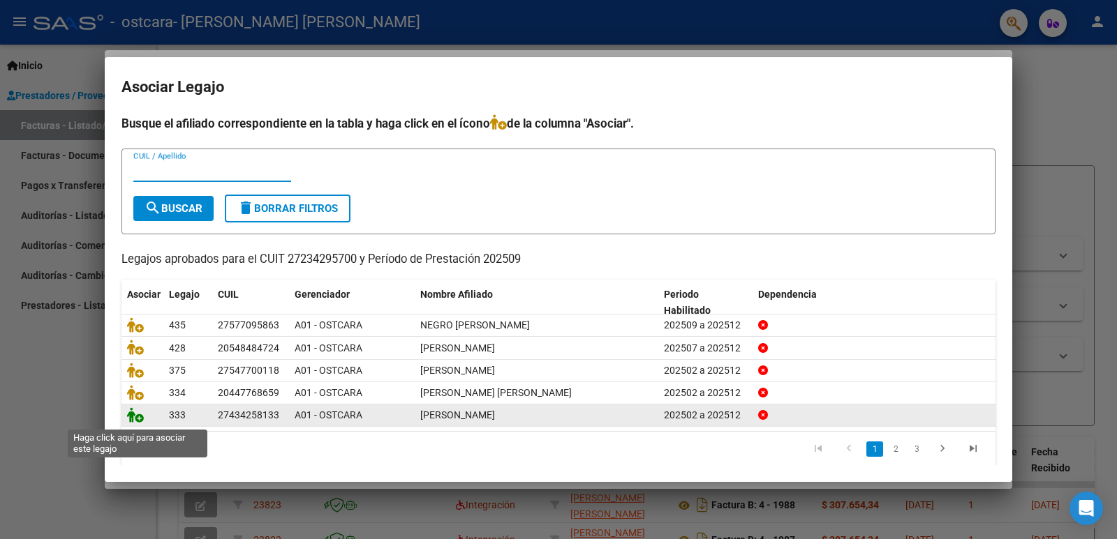
click at [127, 420] on icon at bounding box center [135, 415] width 17 height 15
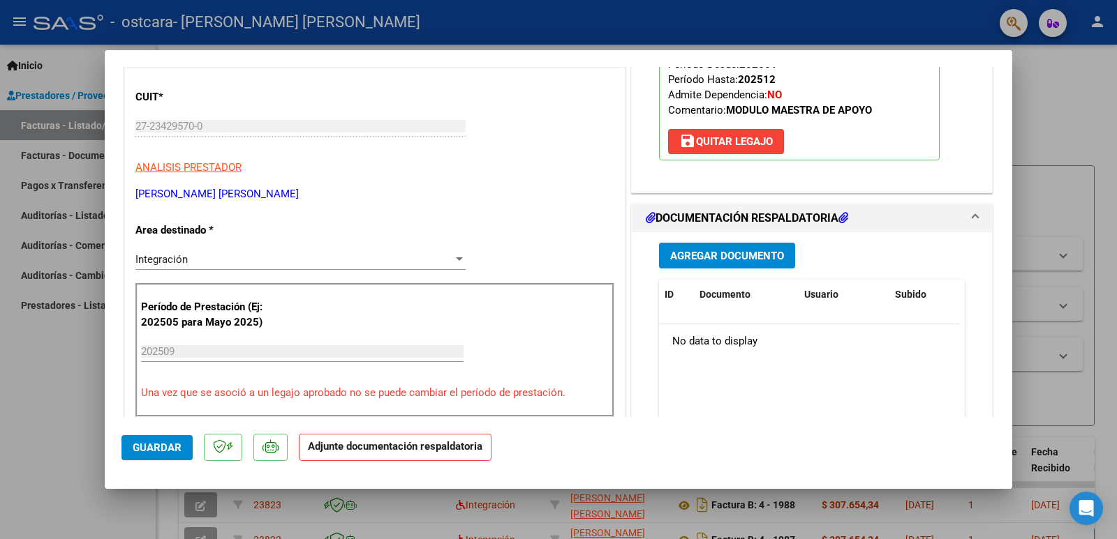
scroll to position [279, 0]
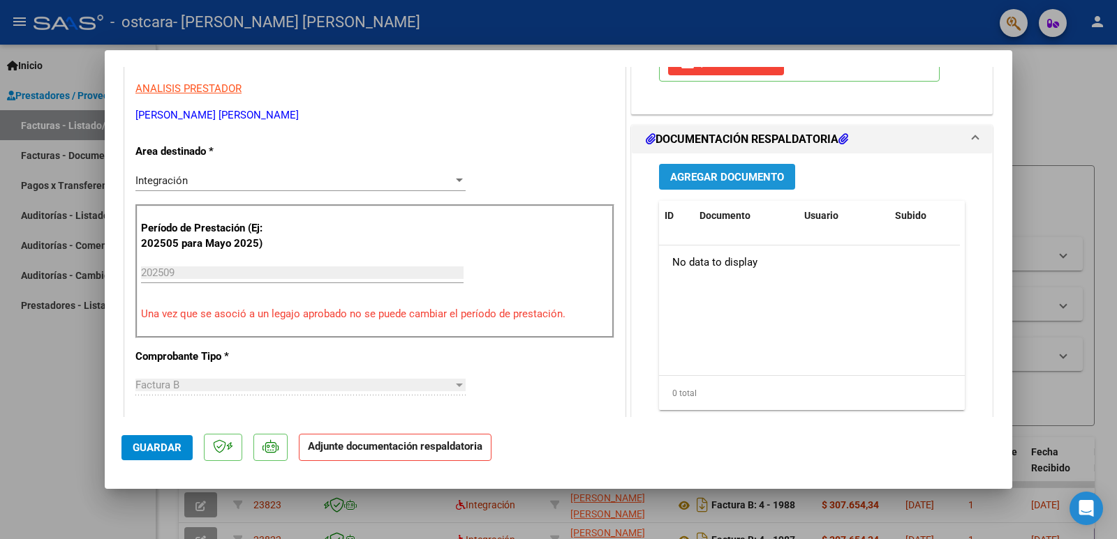
click at [710, 181] on span "Agregar Documento" at bounding box center [727, 177] width 114 height 13
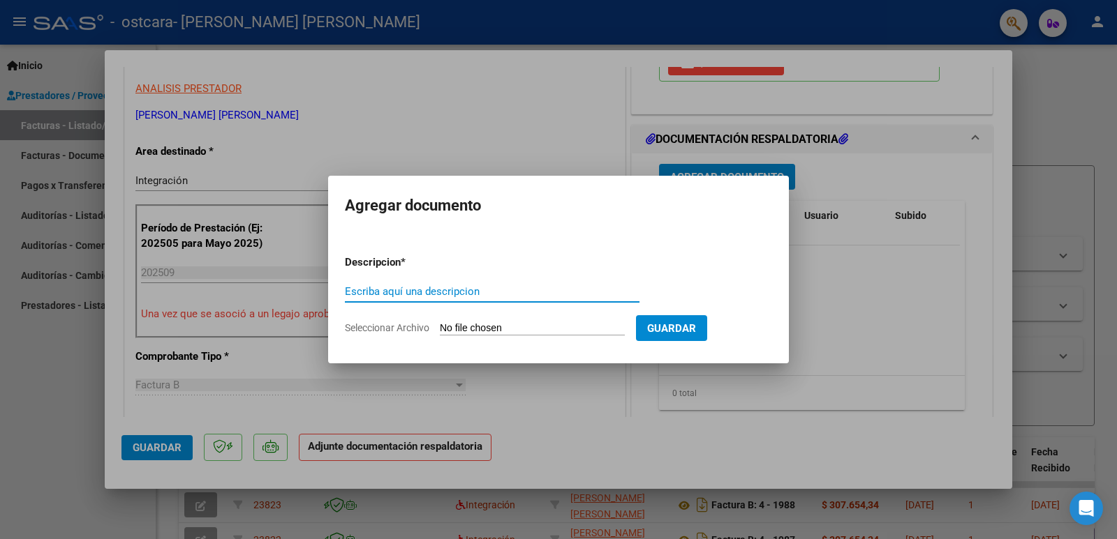
click at [460, 297] on input "Escriba aquí una descripcion" at bounding box center [492, 291] width 294 height 13
type input "autorizacion"
click at [468, 329] on input "Seleccionar Archivo" at bounding box center [532, 328] width 185 height 13
type input "C:\fakepath\[PERSON_NAME] AUT MAE 2025.pdf"
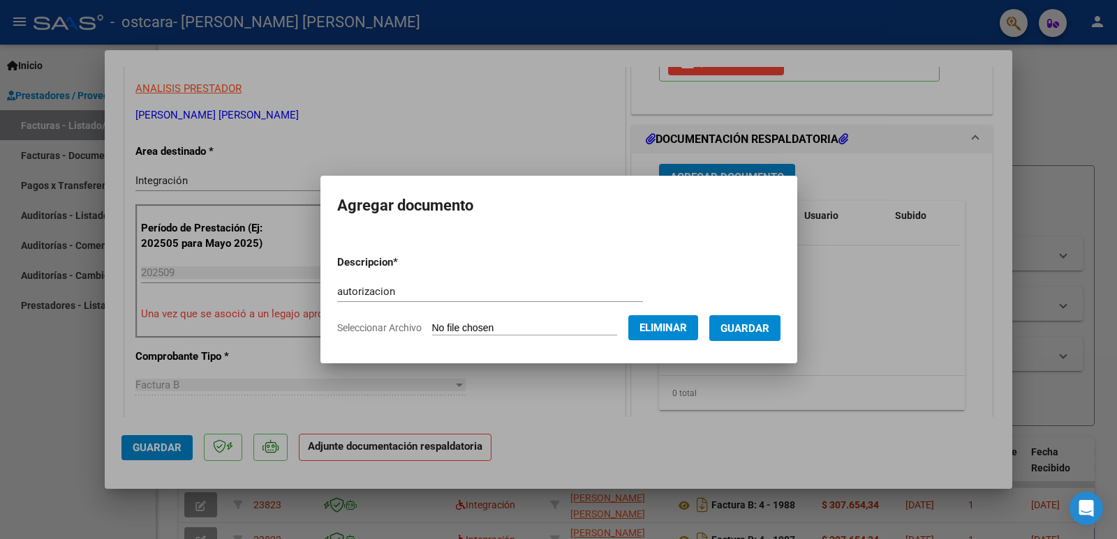
click at [748, 322] on span "Guardar" at bounding box center [744, 328] width 49 height 13
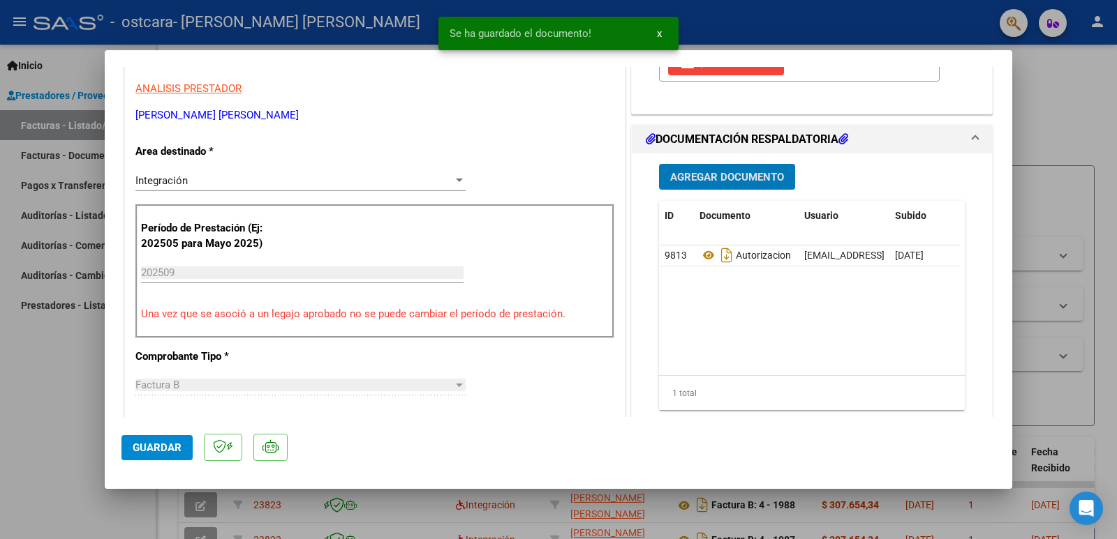
click at [709, 174] on span "Agregar Documento" at bounding box center [727, 177] width 114 height 13
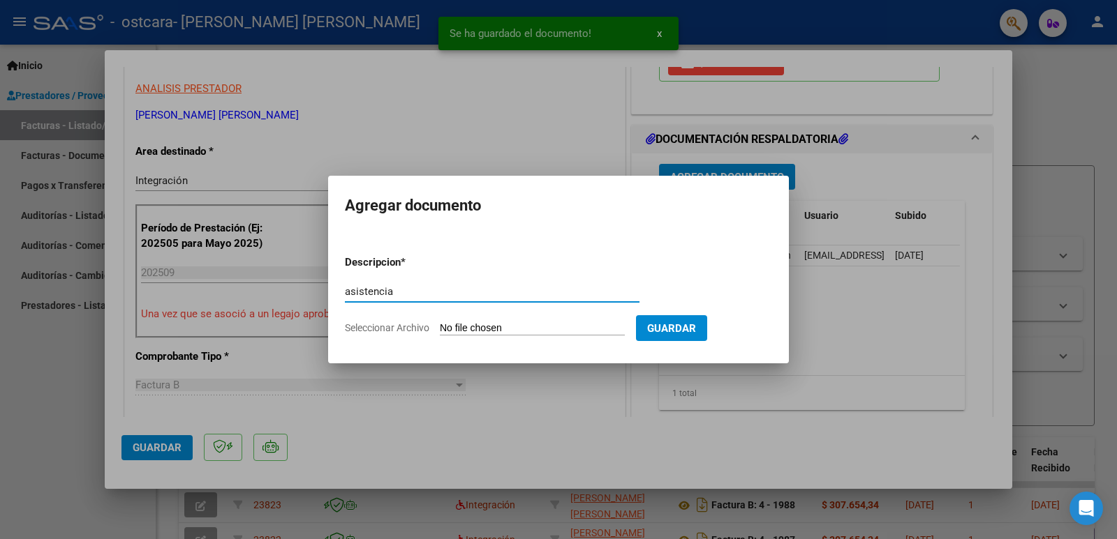
type input "asistencia"
click at [539, 327] on input "Seleccionar Archivo" at bounding box center [532, 328] width 185 height 13
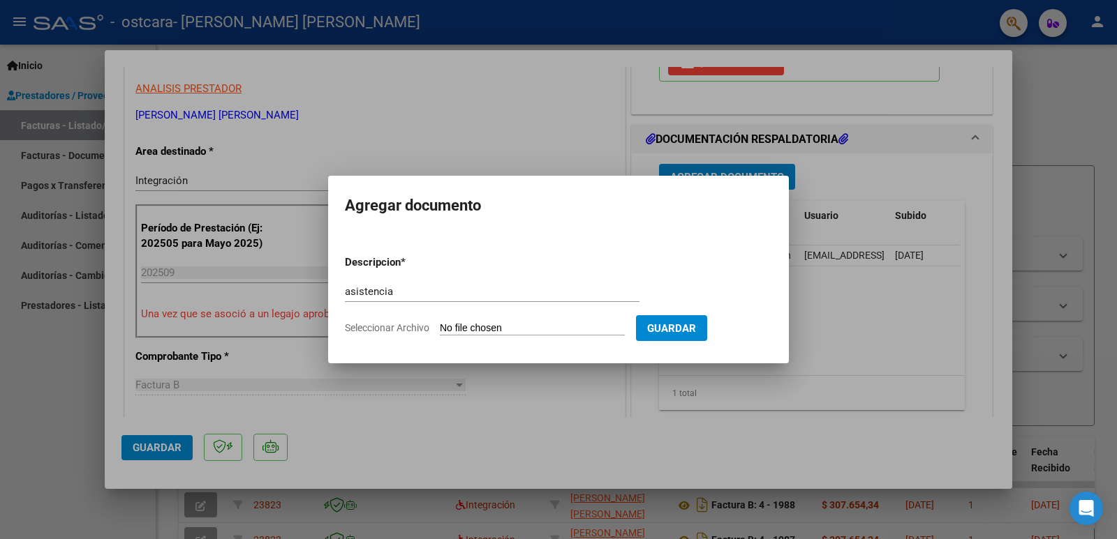
type input "C:\fakepath\asistencia [PERSON_NAME] [DATE].pdf"
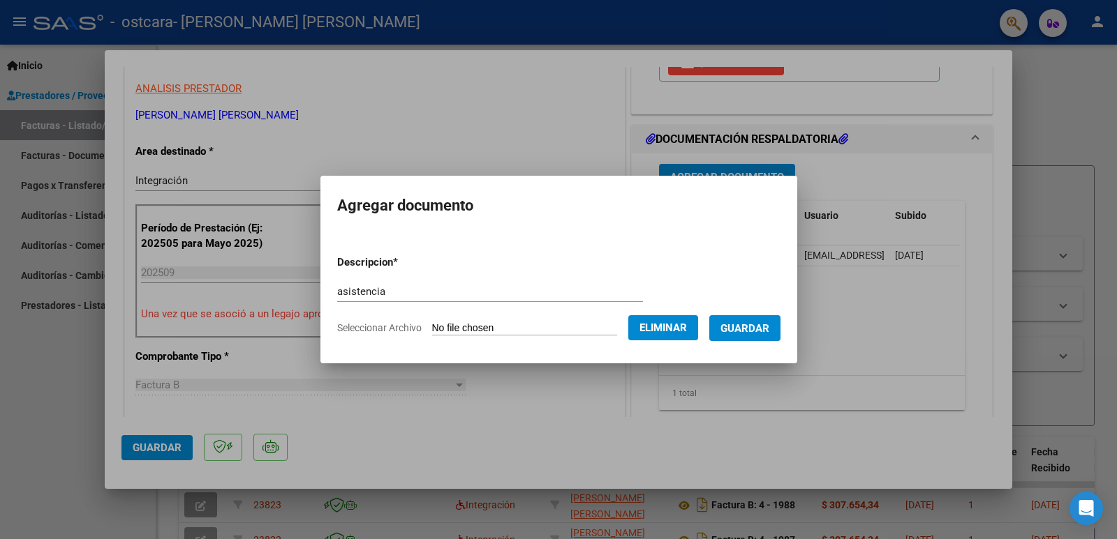
click at [769, 329] on span "Guardar" at bounding box center [744, 328] width 49 height 13
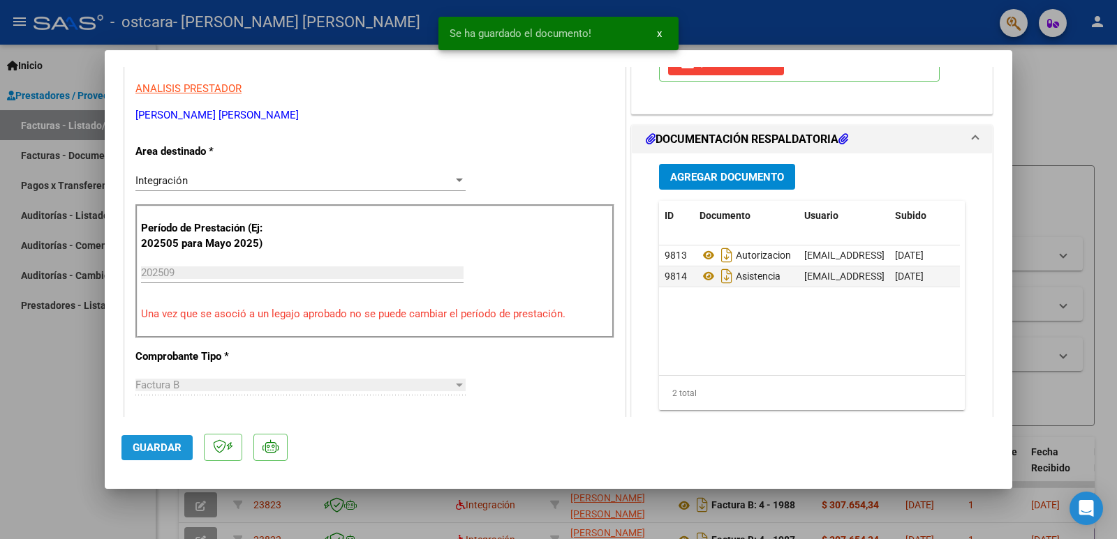
click at [165, 452] on span "Guardar" at bounding box center [157, 448] width 49 height 13
click at [9, 421] on div at bounding box center [558, 269] width 1117 height 539
type input "$ 0,00"
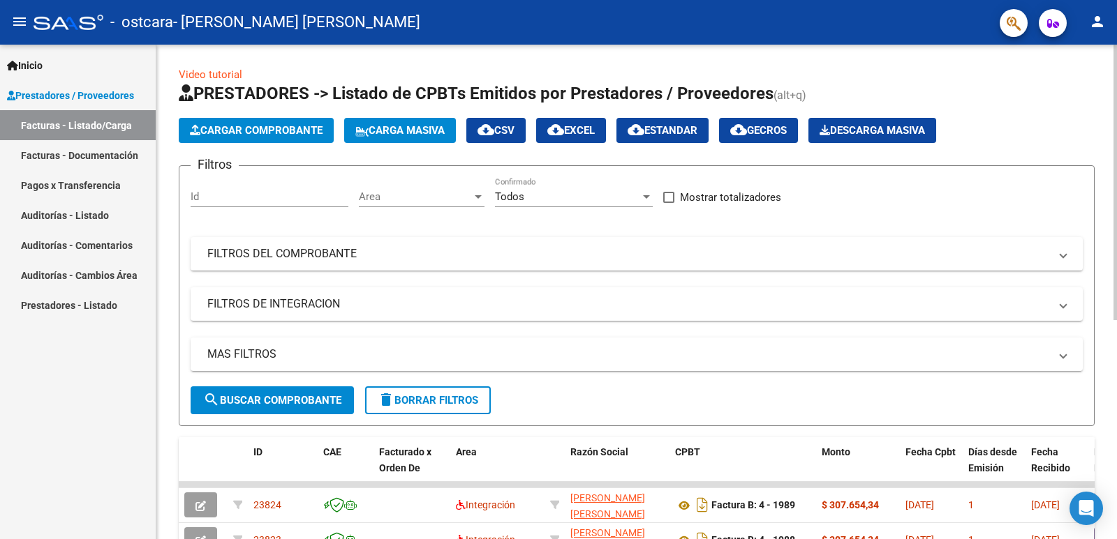
click at [258, 132] on span "Cargar Comprobante" at bounding box center [256, 130] width 133 height 13
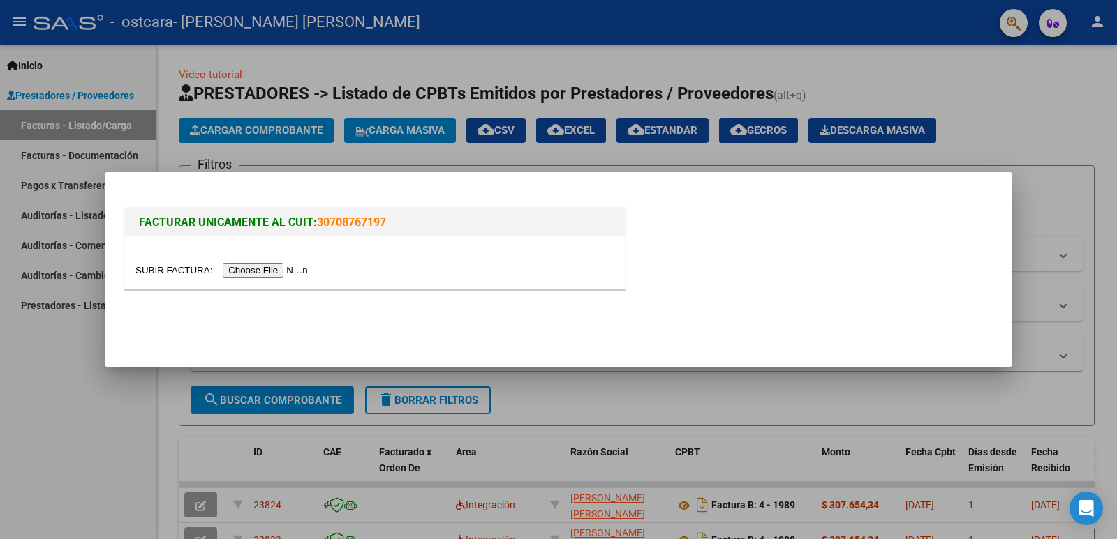
click at [275, 272] on input "file" at bounding box center [223, 270] width 177 height 15
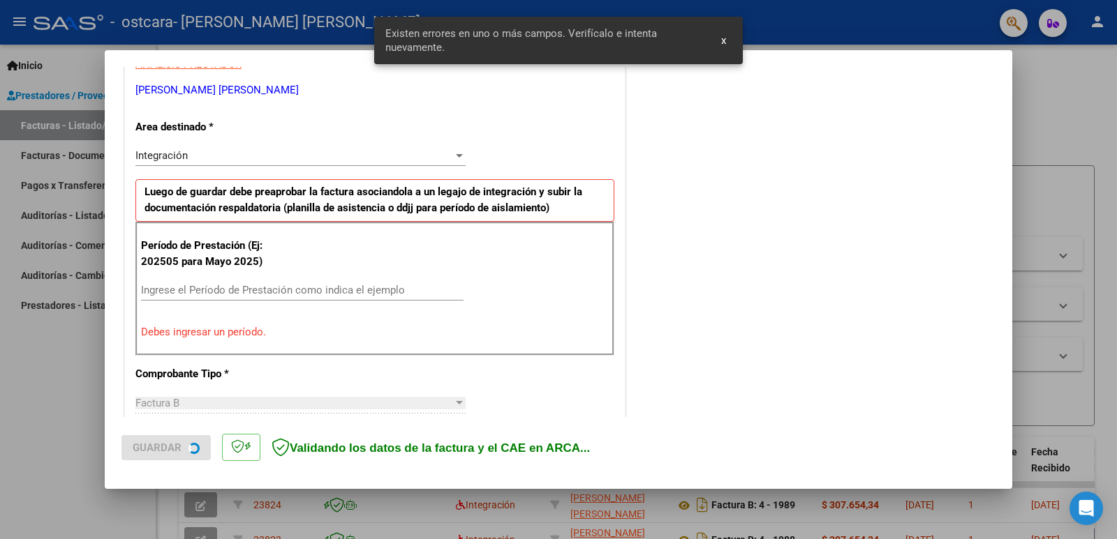
scroll to position [285, 0]
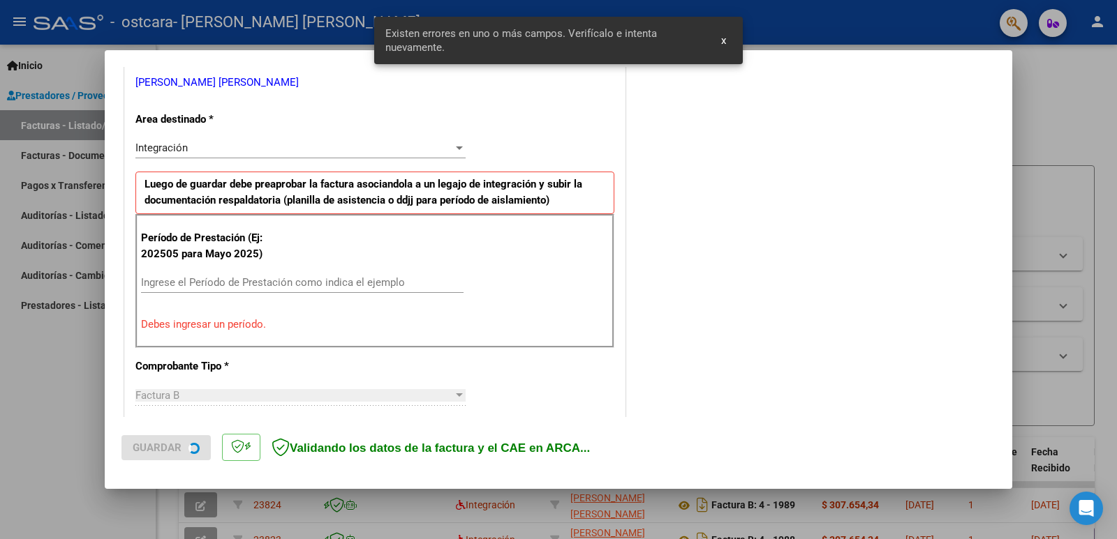
click at [262, 283] on input "Ingrese el Período de Prestación como indica el ejemplo" at bounding box center [302, 282] width 322 height 13
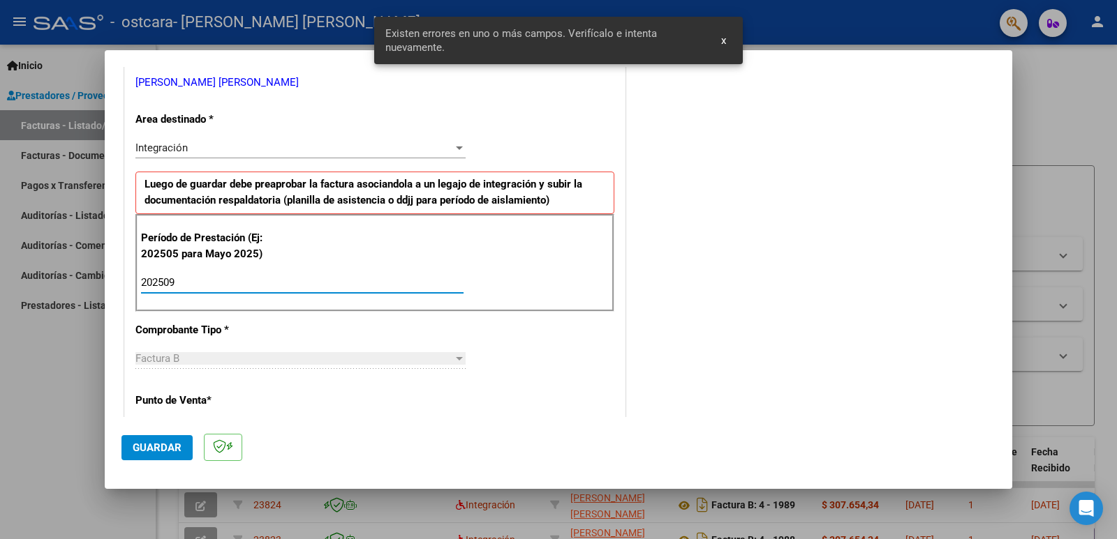
type input "202509"
click at [151, 457] on button "Guardar" at bounding box center [156, 447] width 71 height 25
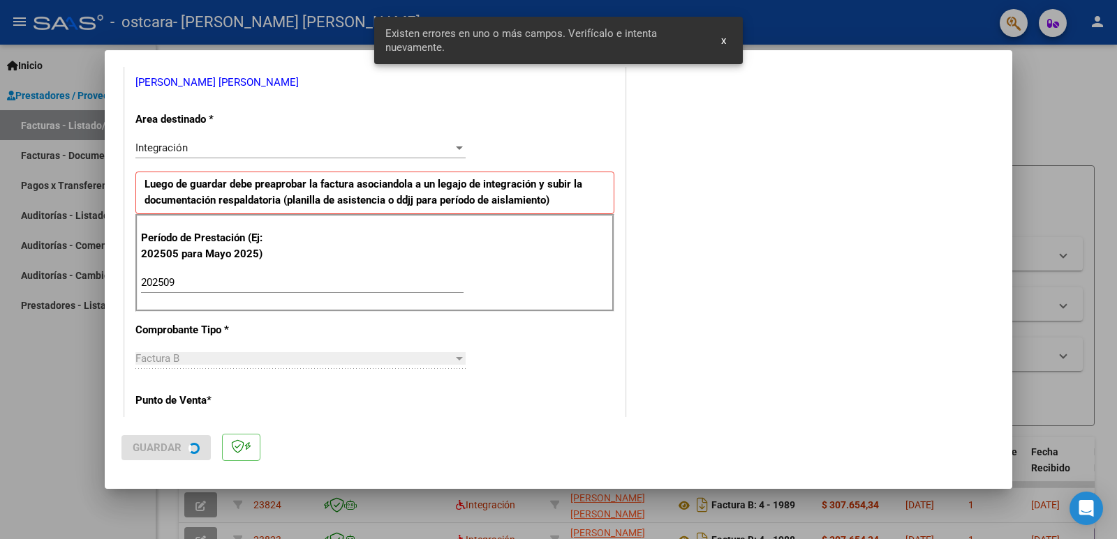
scroll to position [0, 0]
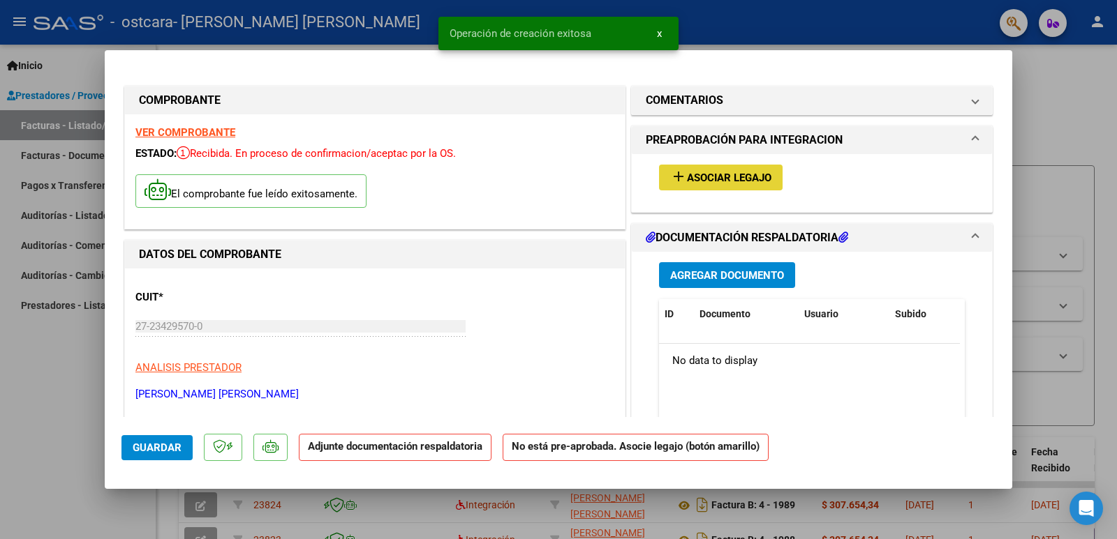
click at [703, 188] on button "add Asociar Legajo" at bounding box center [721, 178] width 124 height 26
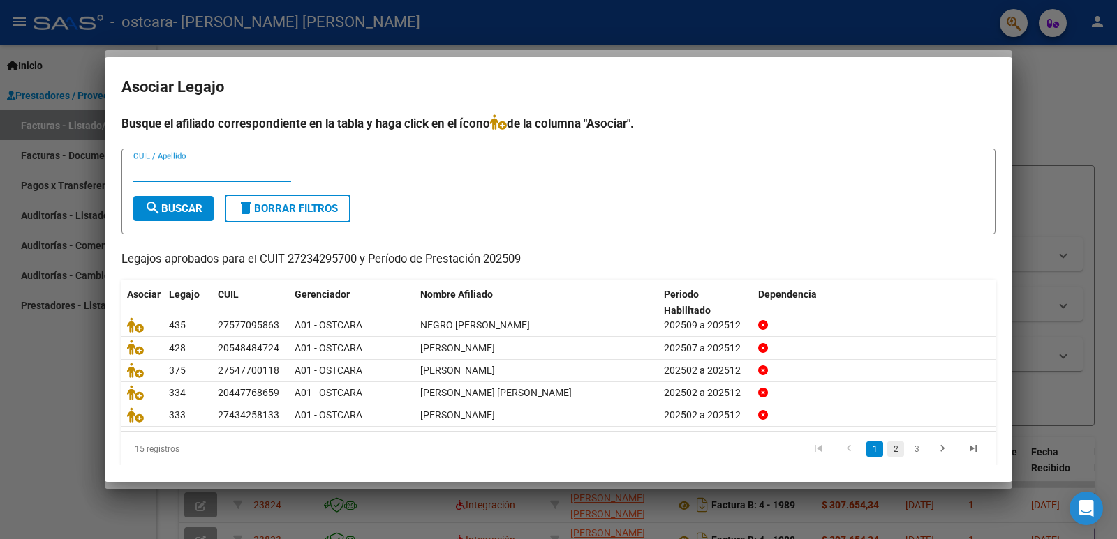
click at [887, 457] on link "2" at bounding box center [895, 449] width 17 height 15
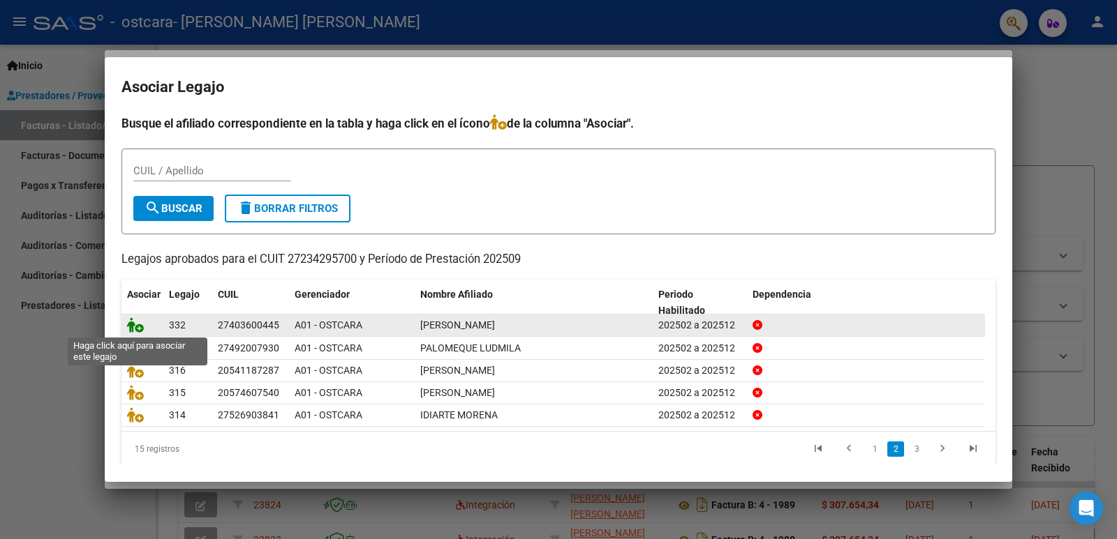
click at [137, 329] on icon at bounding box center [135, 325] width 17 height 15
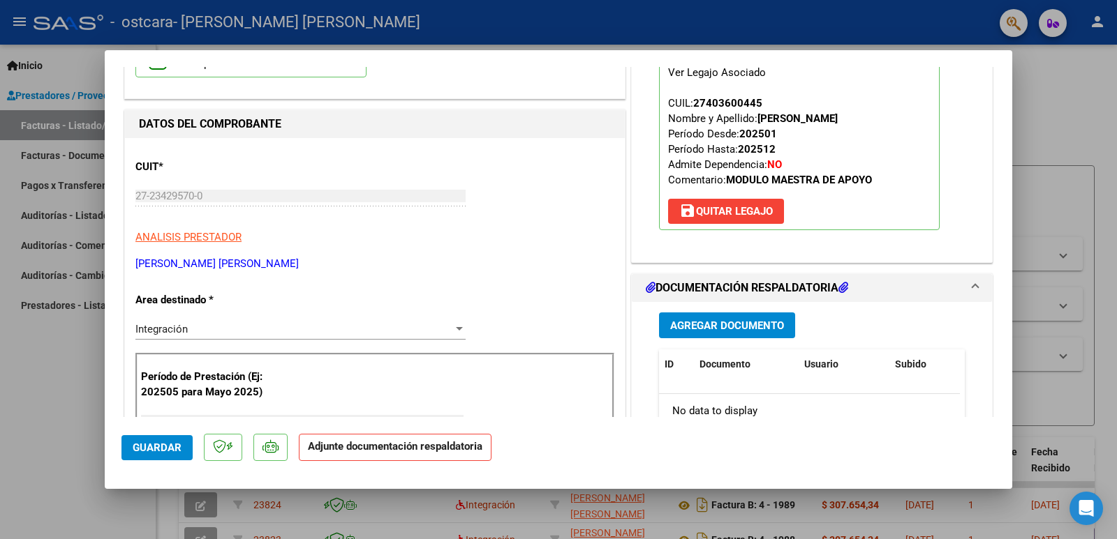
scroll to position [209, 0]
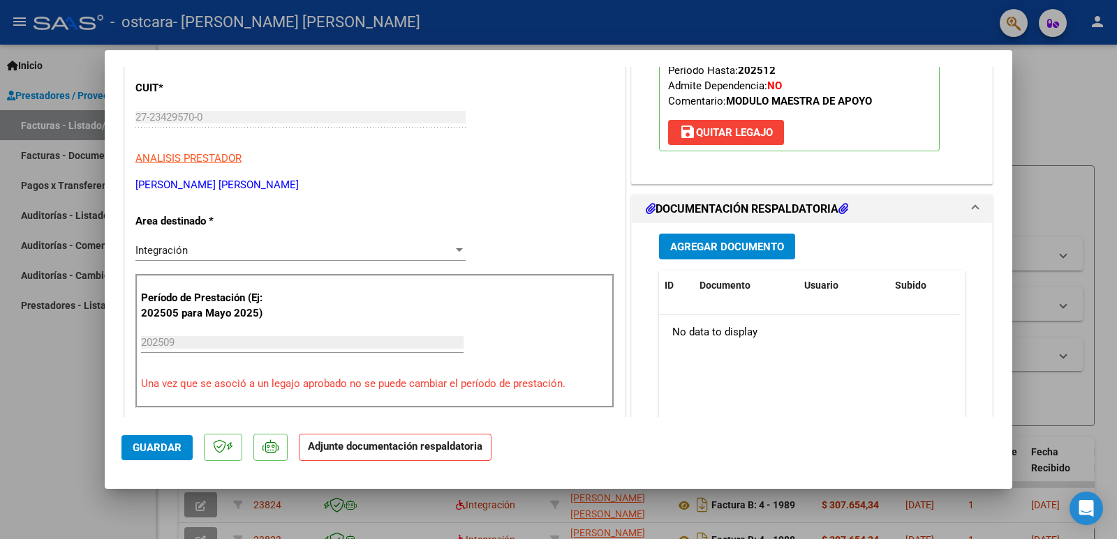
click at [706, 251] on span "Agregar Documento" at bounding box center [727, 247] width 114 height 13
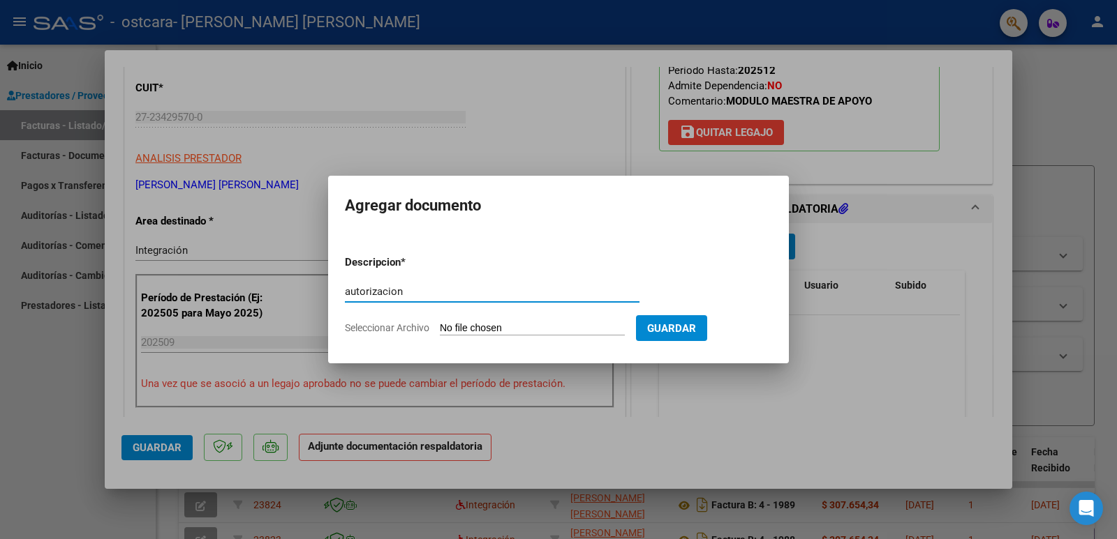
type input "autorizacion"
click at [481, 324] on input "Seleccionar Archivo" at bounding box center [532, 328] width 185 height 13
type input "C:\fakepath\[PERSON_NAME] AUT MAE 2025.pdf"
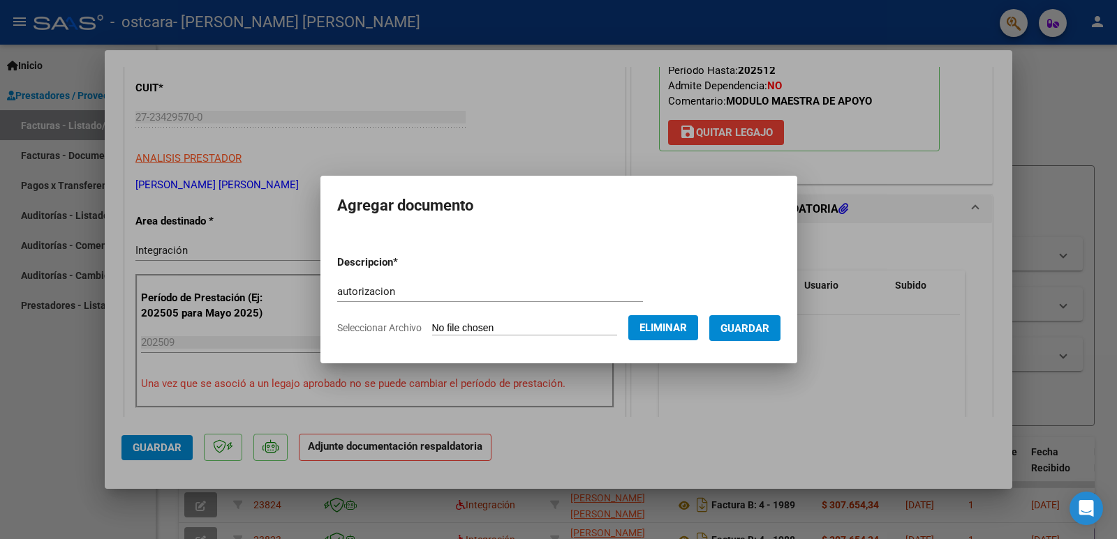
click at [755, 329] on span "Guardar" at bounding box center [744, 328] width 49 height 13
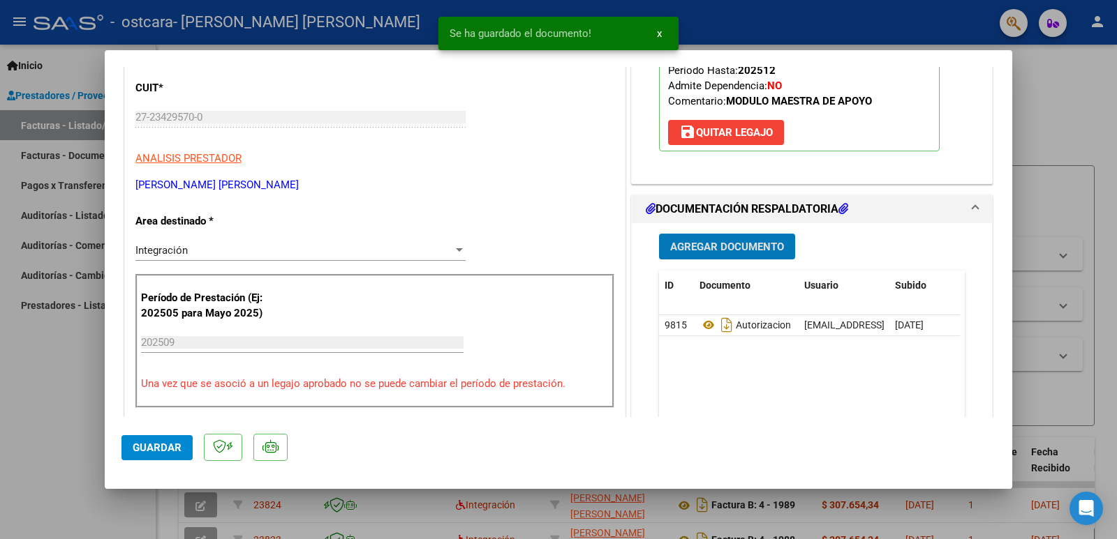
click at [717, 248] on span "Agregar Documento" at bounding box center [727, 247] width 114 height 13
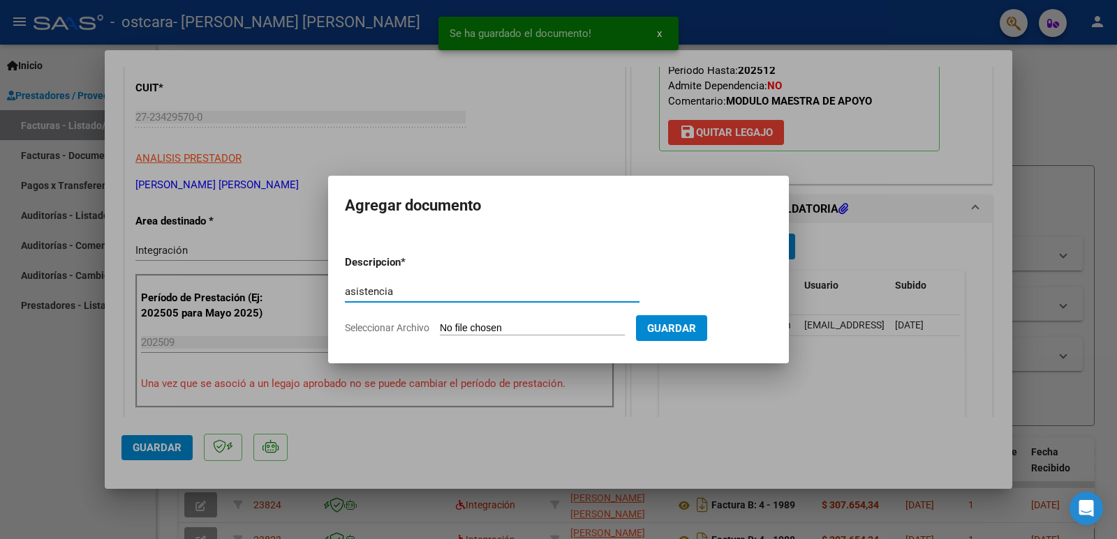
type input "asistencia"
click at [507, 327] on input "Seleccionar Archivo" at bounding box center [532, 328] width 185 height 13
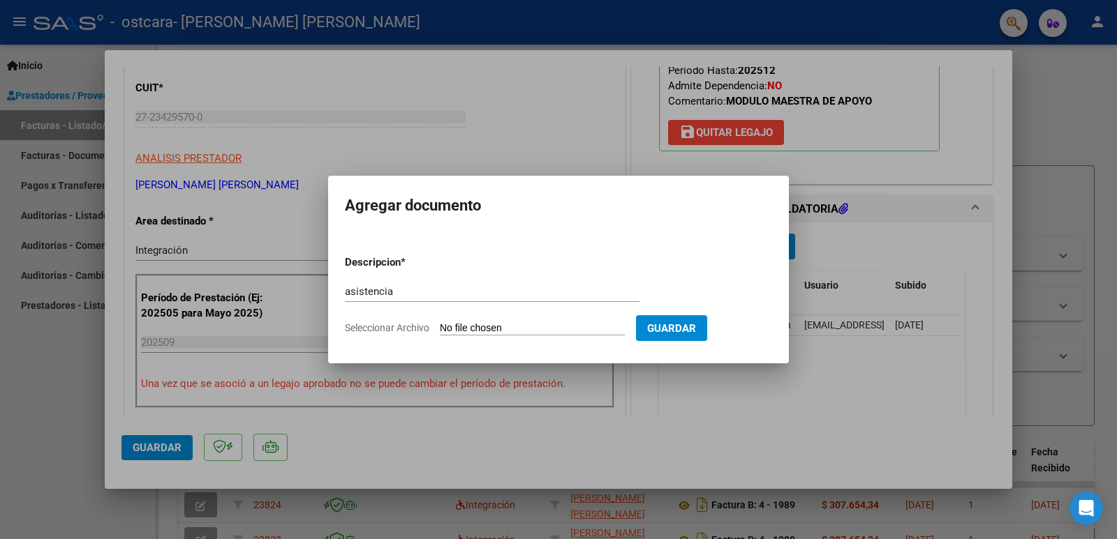
type input "C:\fakepath\asistencia [PERSON_NAME] [DATE].pdf"
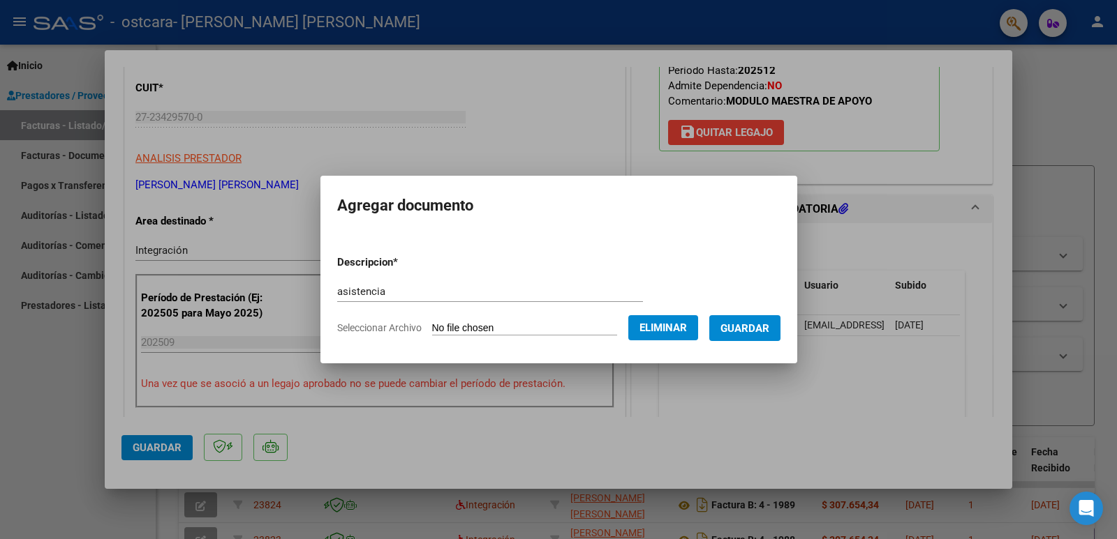
click at [749, 326] on span "Guardar" at bounding box center [744, 328] width 49 height 13
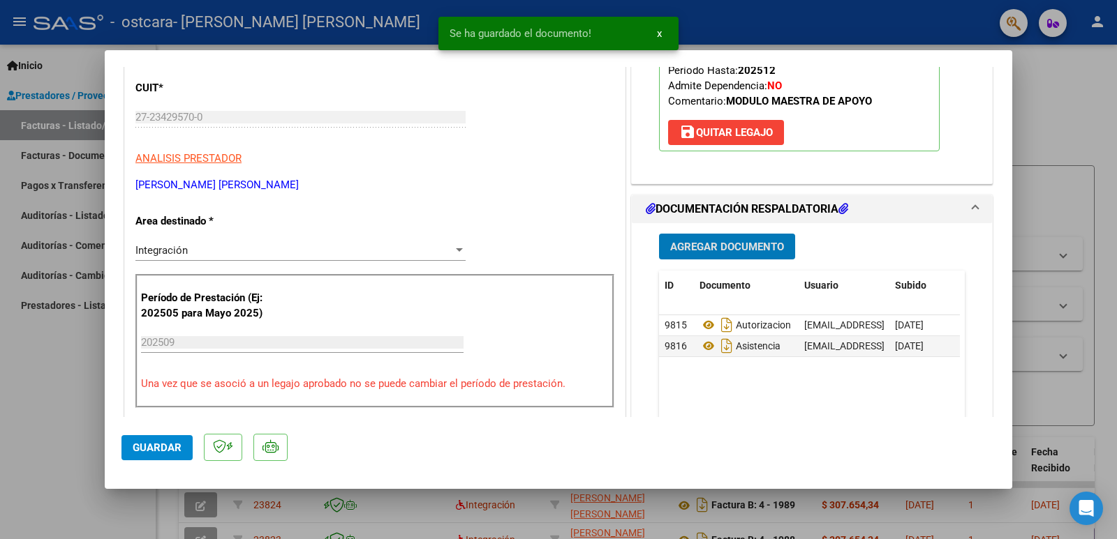
click at [168, 450] on span "Guardar" at bounding box center [157, 448] width 49 height 13
click at [41, 387] on div at bounding box center [558, 269] width 1117 height 539
type input "$ 0,00"
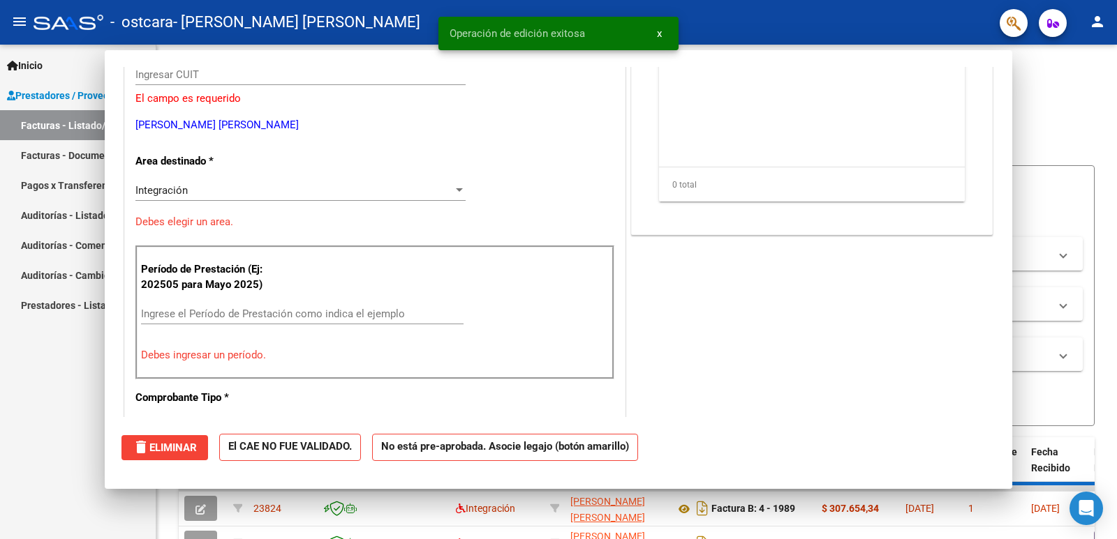
scroll to position [167, 0]
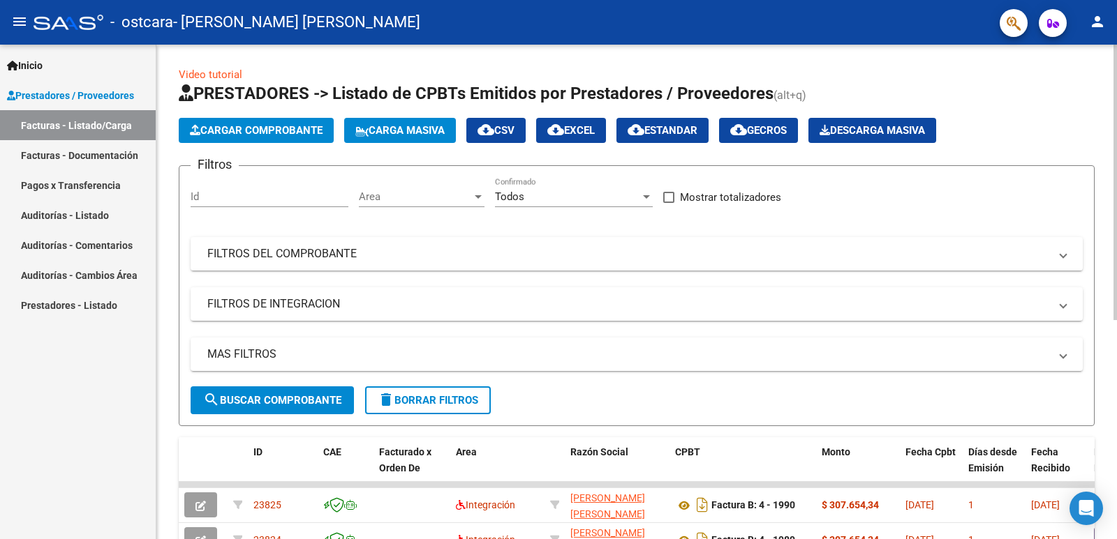
click at [301, 137] on button "Cargar Comprobante" at bounding box center [256, 130] width 155 height 25
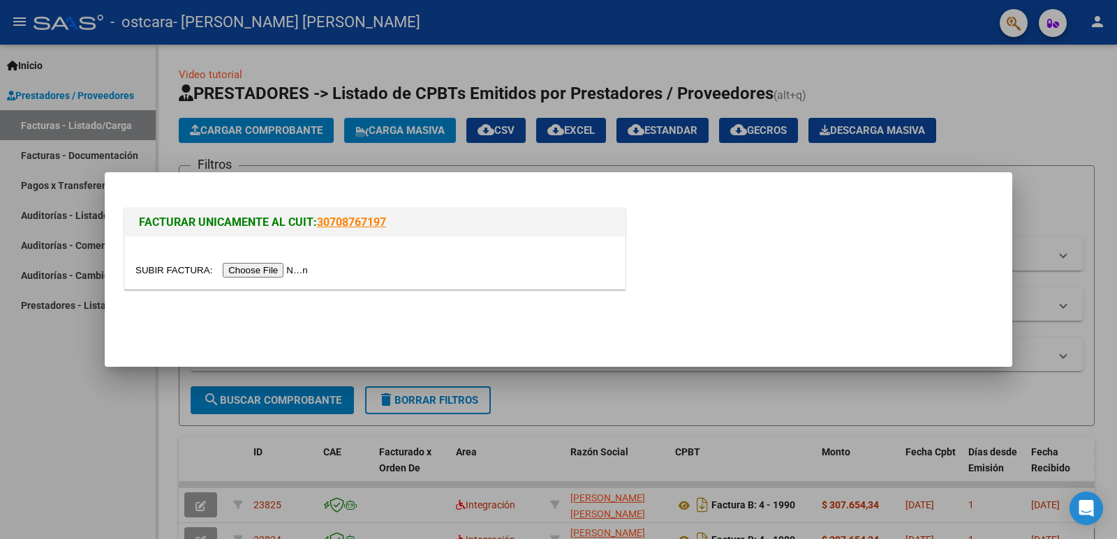
click at [268, 269] on input "file" at bounding box center [223, 270] width 177 height 15
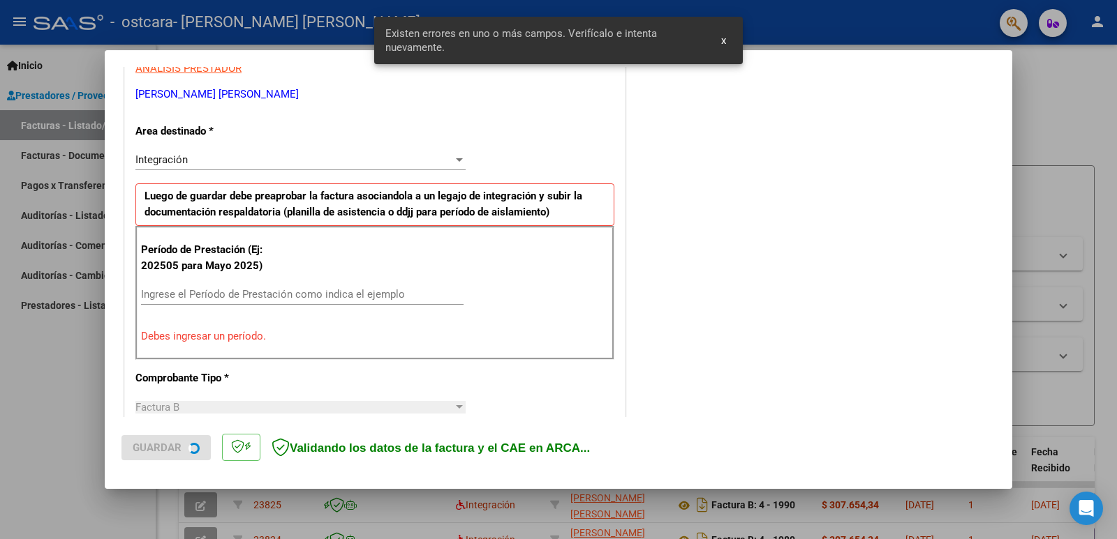
scroll to position [285, 0]
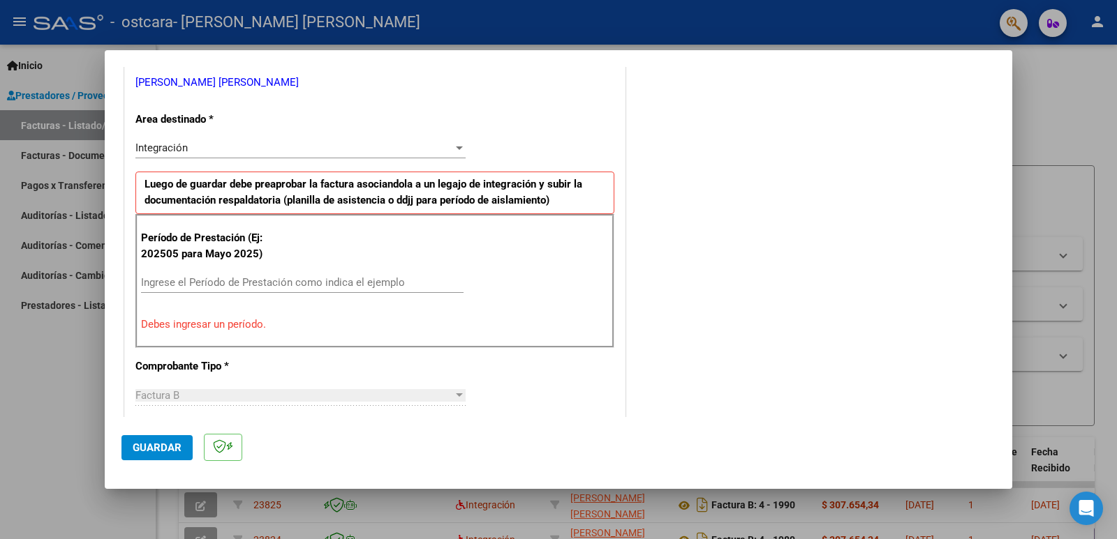
click at [299, 279] on input "Ingrese el Período de Prestación como indica el ejemplo" at bounding box center [302, 282] width 322 height 13
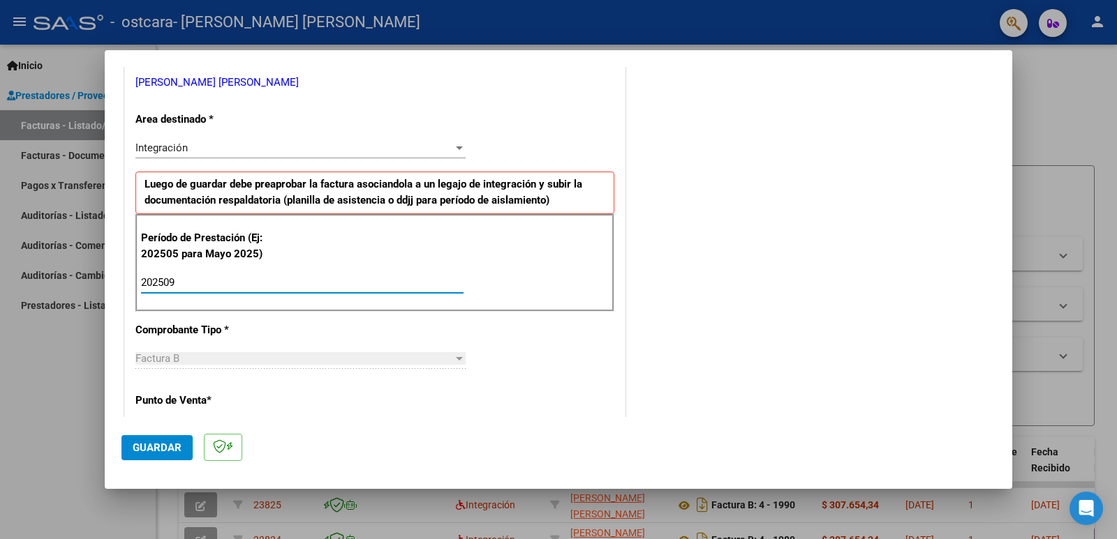
type input "202509"
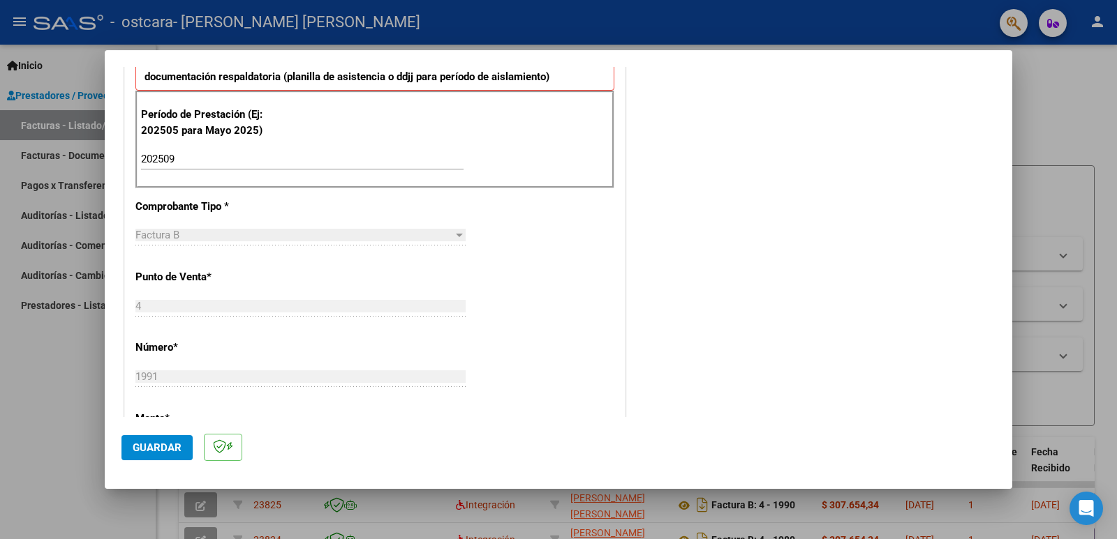
scroll to position [424, 0]
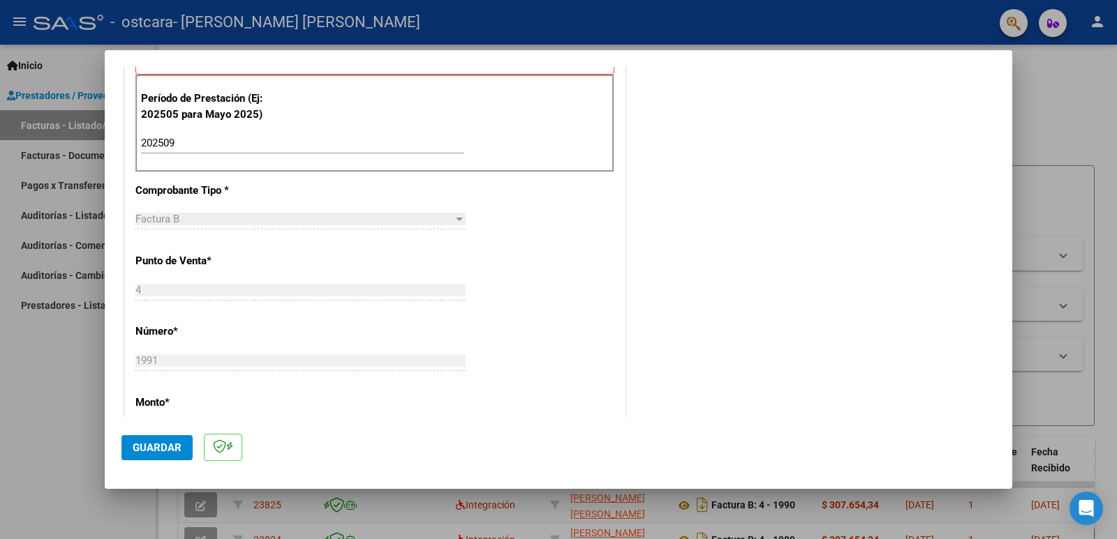
click at [151, 444] on span "Guardar" at bounding box center [157, 448] width 49 height 13
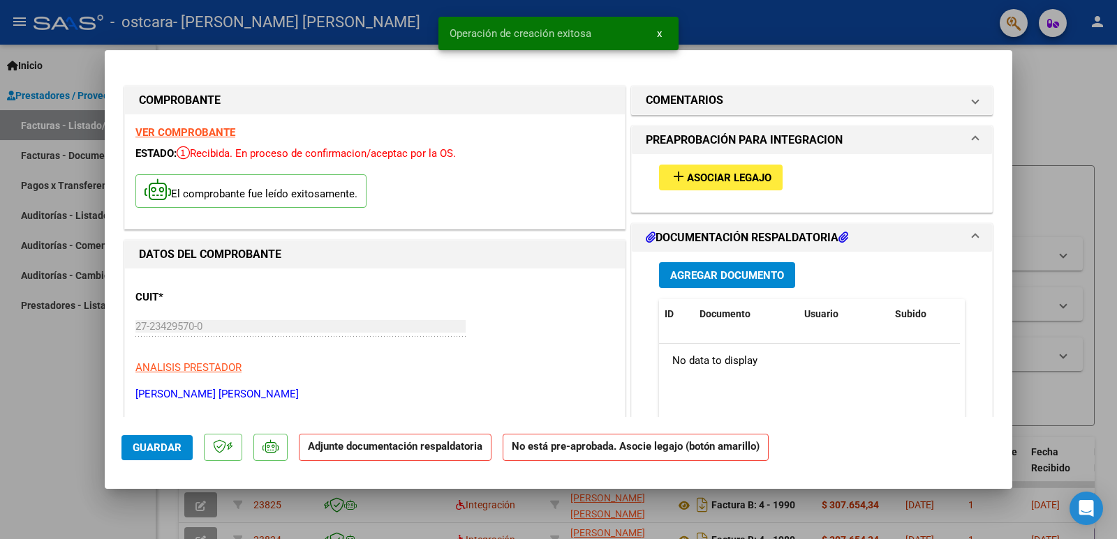
click at [717, 195] on div "add Asociar Legajo" at bounding box center [811, 177] width 327 height 47
click at [717, 184] on span "Asociar Legajo" at bounding box center [729, 178] width 84 height 13
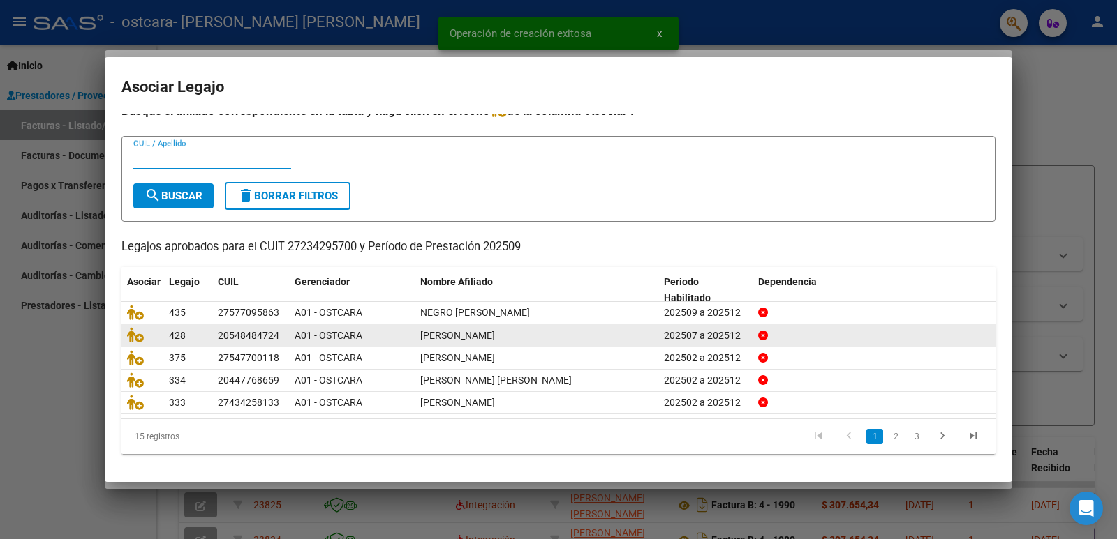
scroll to position [16, 0]
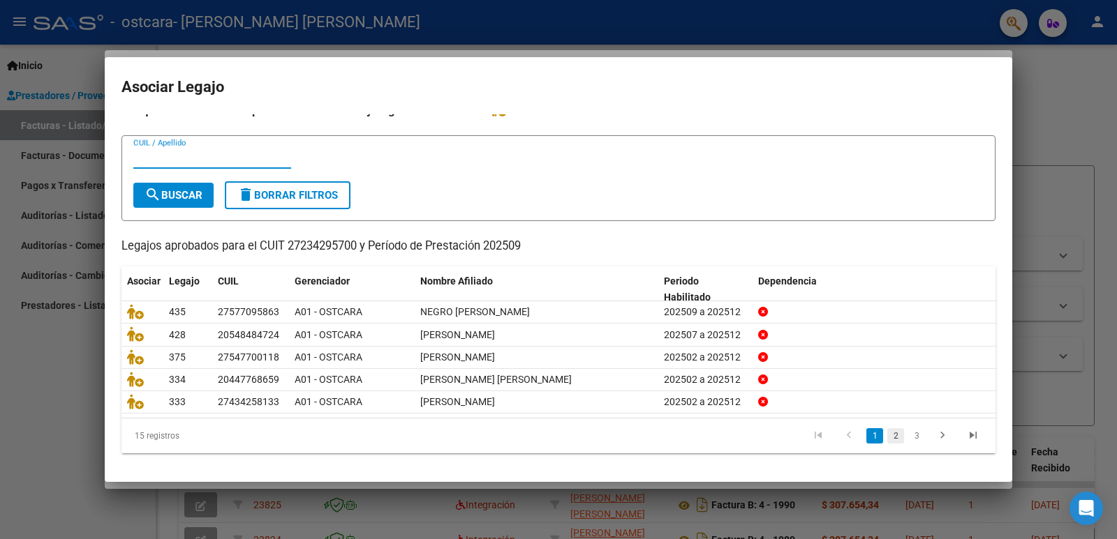
click at [887, 440] on link "2" at bounding box center [895, 435] width 17 height 15
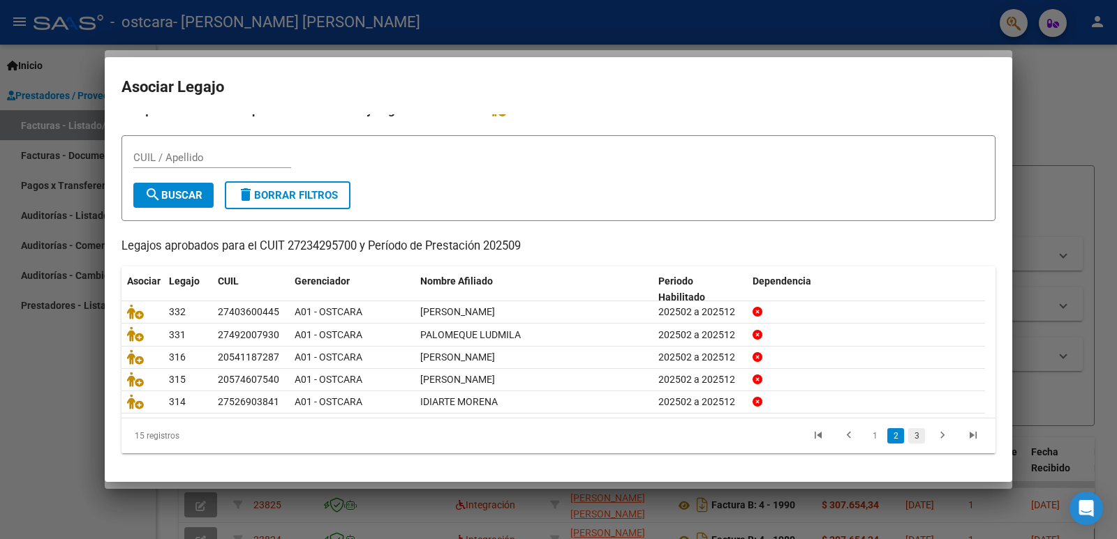
click at [908, 438] on link "3" at bounding box center [916, 435] width 17 height 15
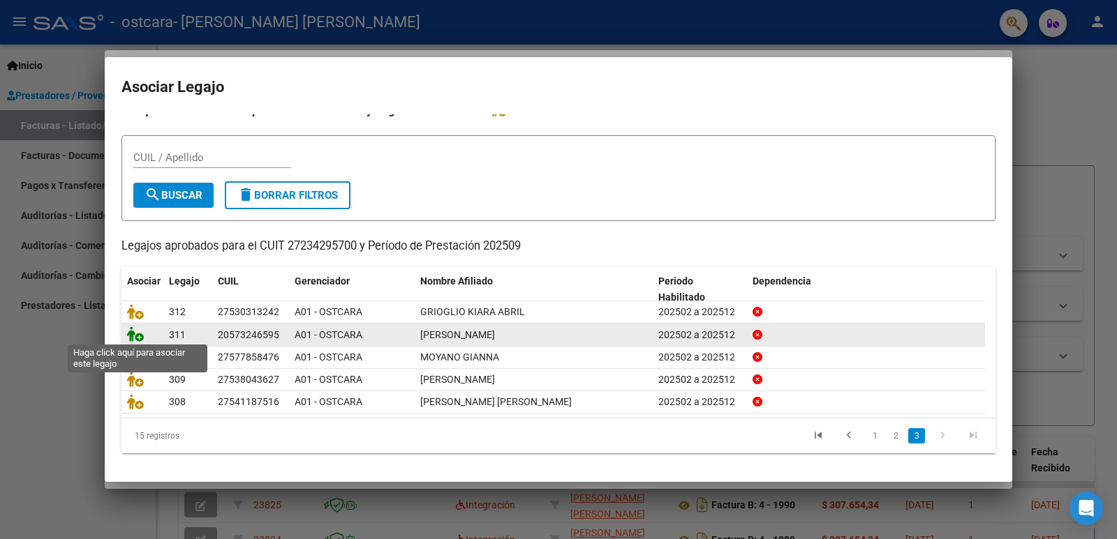
click at [132, 333] on icon at bounding box center [135, 334] width 17 height 15
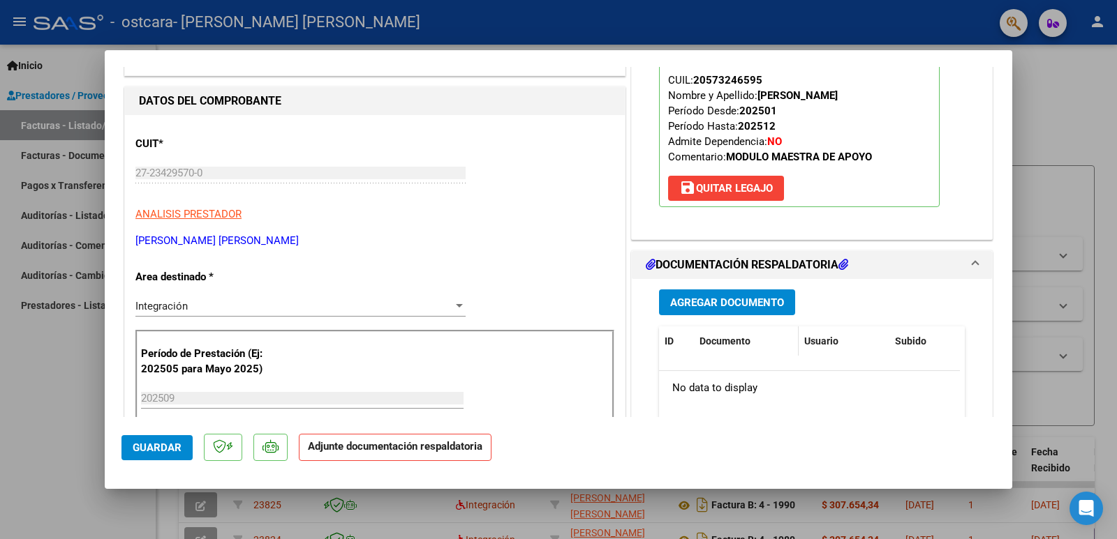
scroll to position [209, 0]
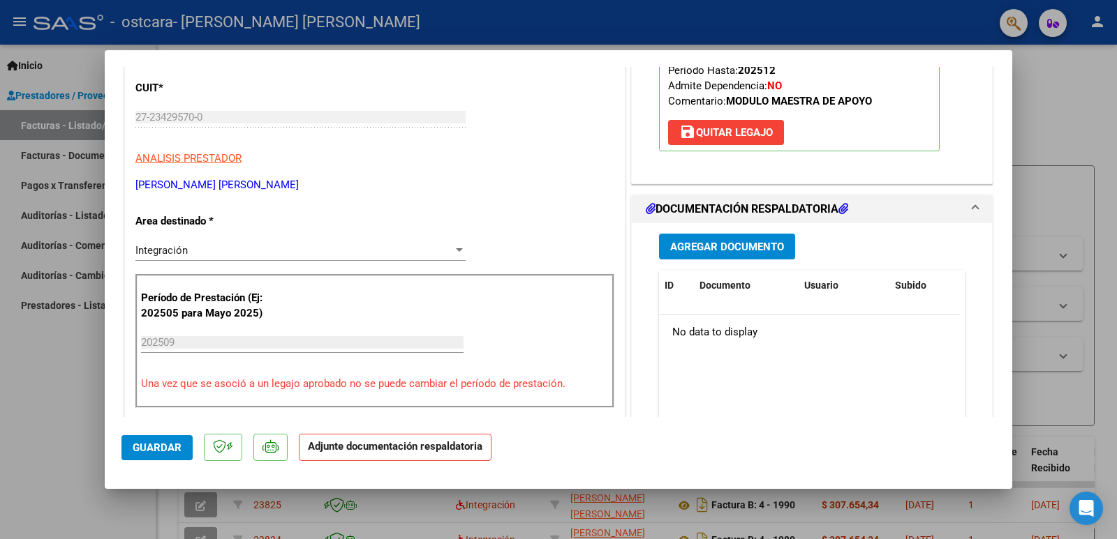
click at [725, 255] on button "Agregar Documento" at bounding box center [727, 247] width 136 height 26
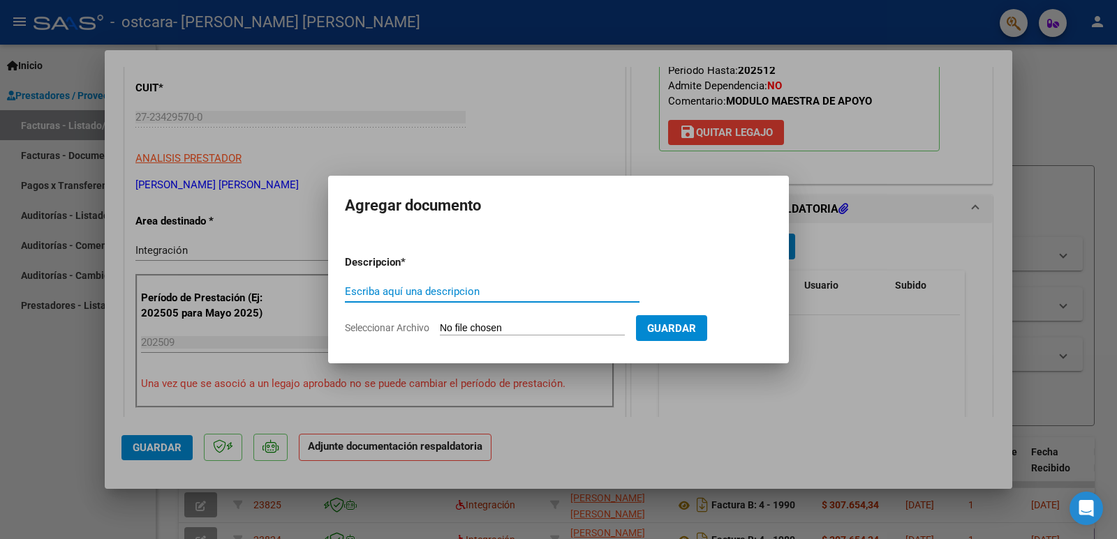
click at [408, 290] on input "Escriba aquí una descripcion" at bounding box center [492, 291] width 294 height 13
type input "autorizacion"
click at [472, 332] on input "Seleccionar Archivo" at bounding box center [532, 328] width 185 height 13
type input "C:\fakepath\[PERSON_NAME].pdf"
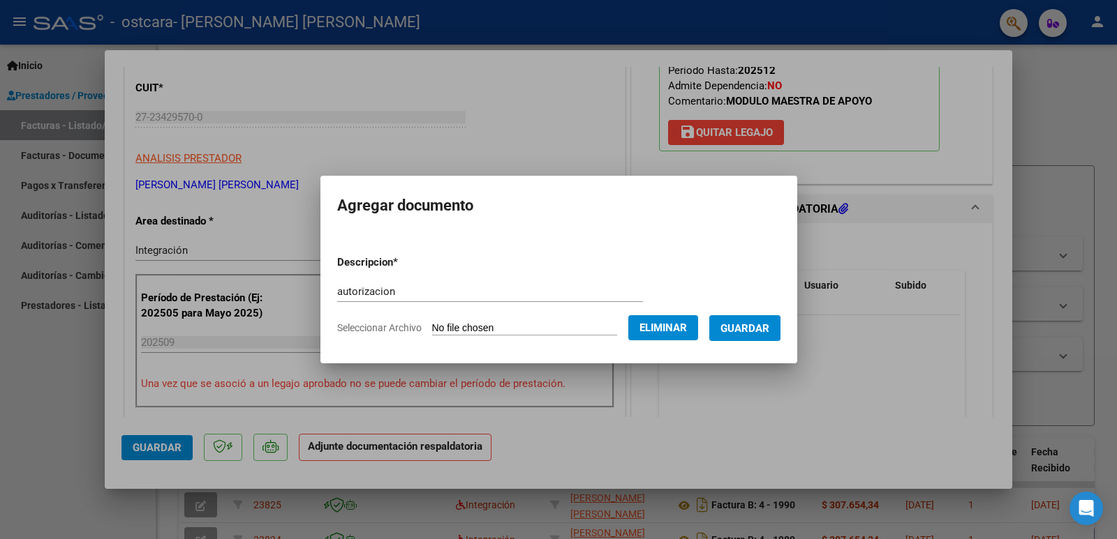
click at [755, 322] on span "Guardar" at bounding box center [744, 328] width 49 height 13
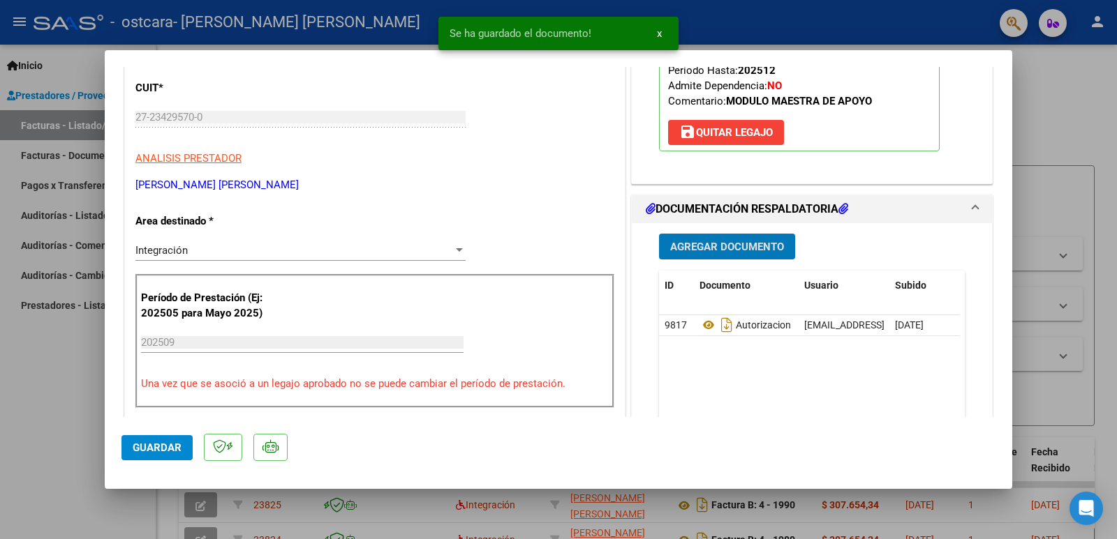
click at [733, 242] on span "Agregar Documento" at bounding box center [727, 247] width 114 height 13
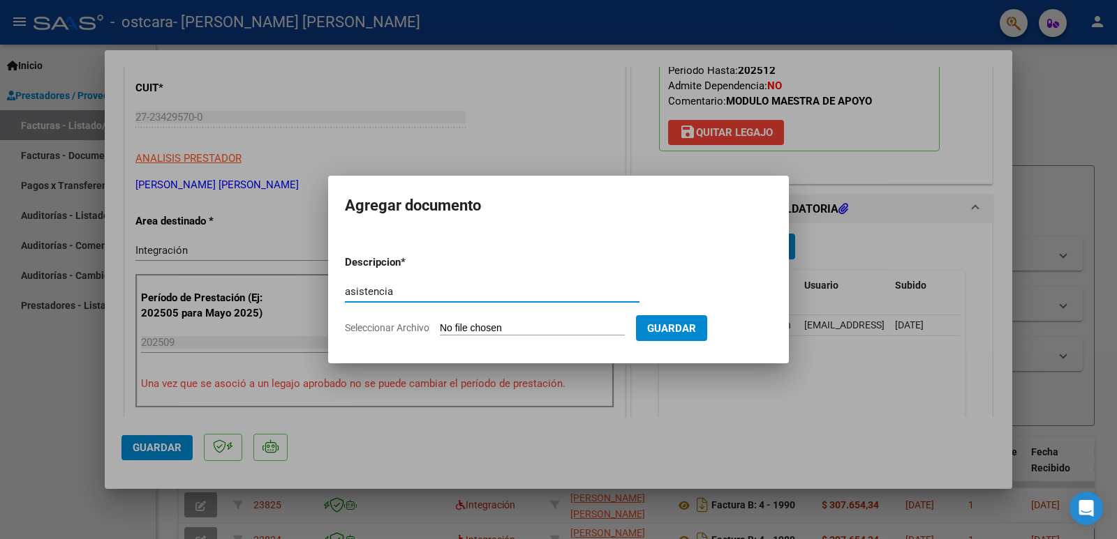
type input "asistencia"
click at [539, 326] on input "Seleccionar Archivo" at bounding box center [532, 328] width 185 height 13
type input "C:\fakepath\asistencia [PERSON_NAME] [DATE].pdf"
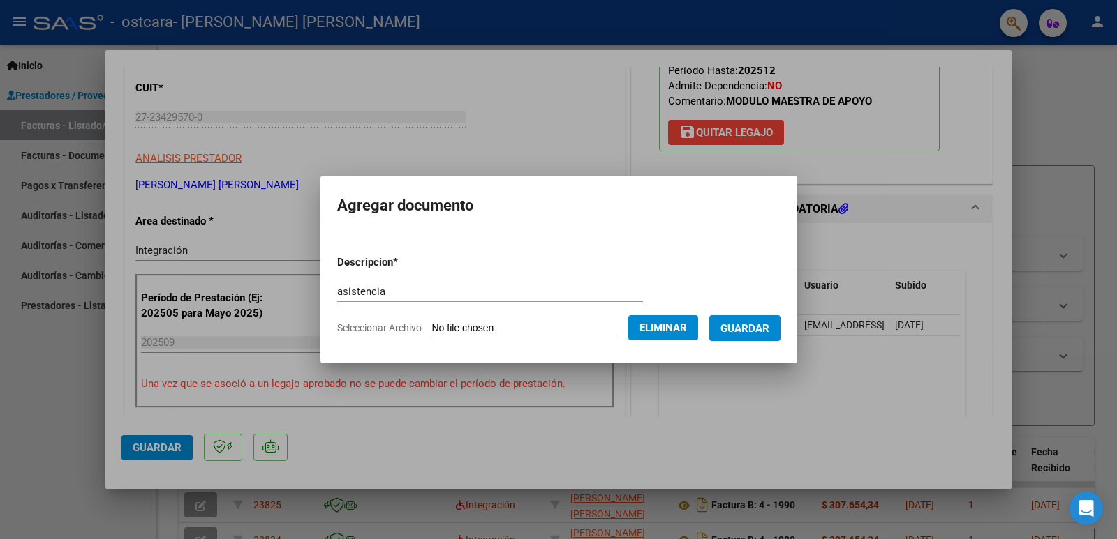
click at [752, 325] on span "Guardar" at bounding box center [744, 328] width 49 height 13
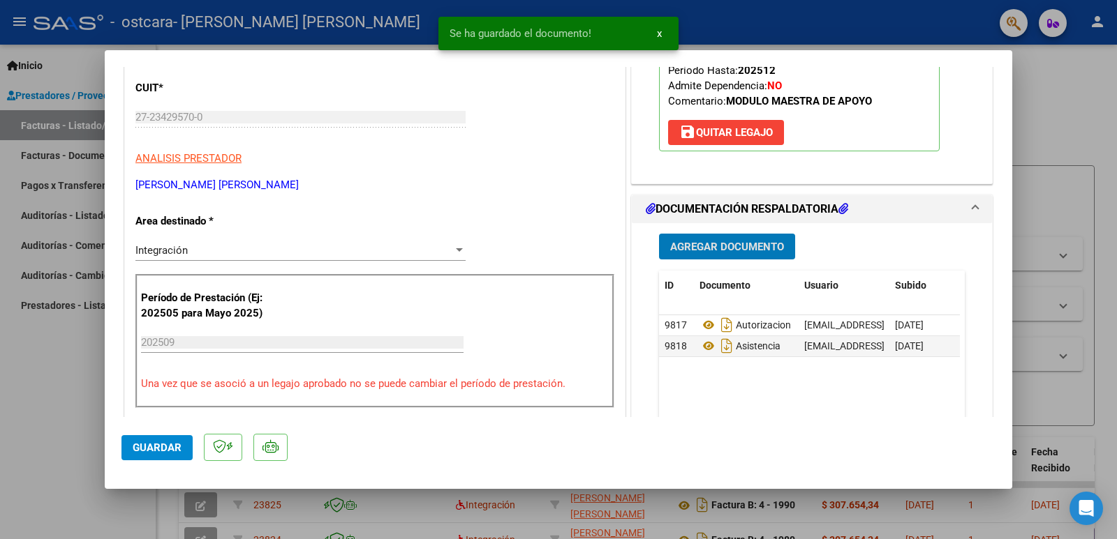
click at [147, 447] on span "Guardar" at bounding box center [157, 448] width 49 height 13
click at [89, 428] on div at bounding box center [558, 269] width 1117 height 539
type input "$ 0,00"
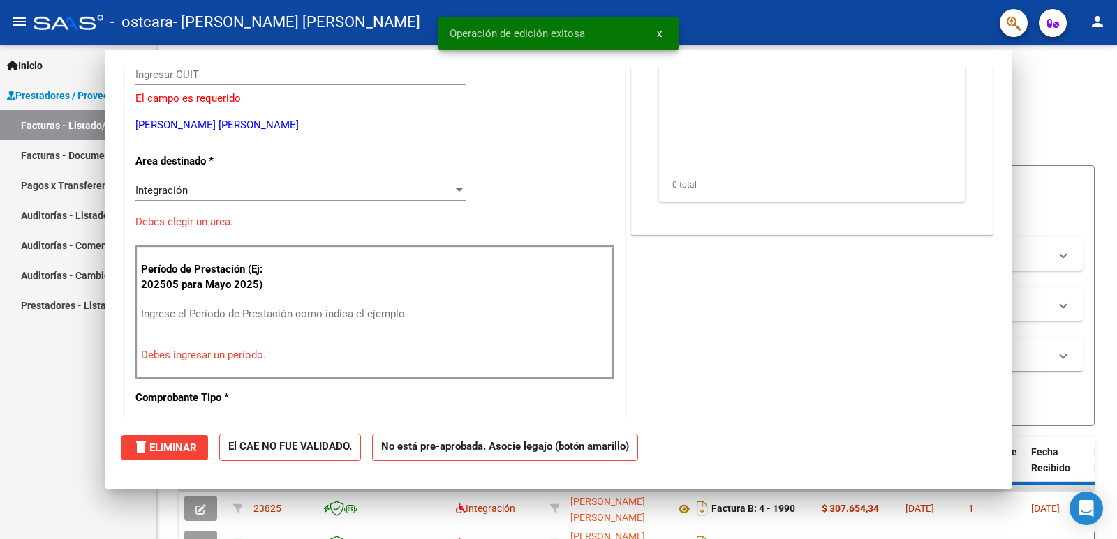
scroll to position [167, 0]
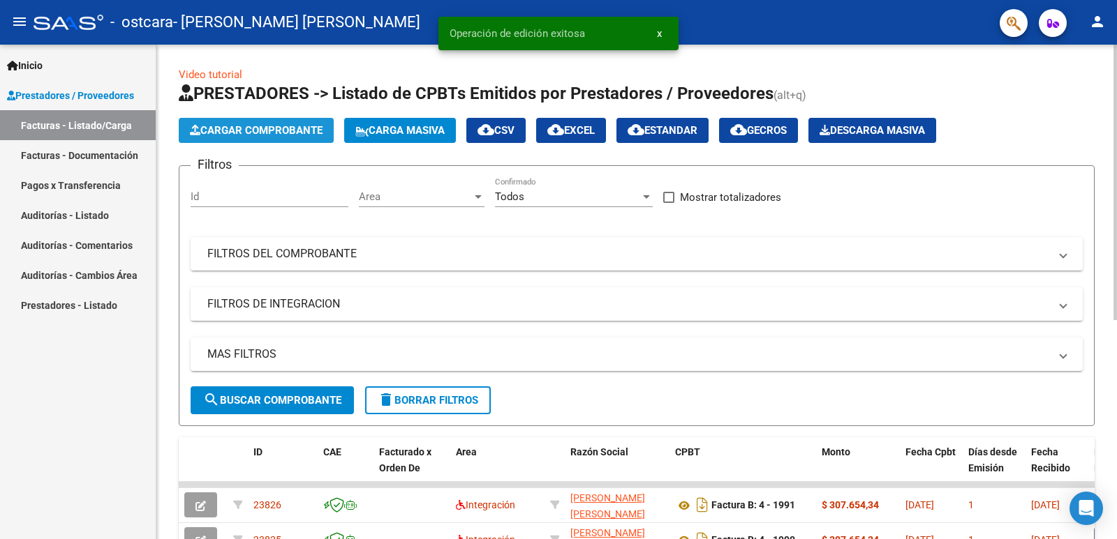
click at [257, 132] on span "Cargar Comprobante" at bounding box center [256, 130] width 133 height 13
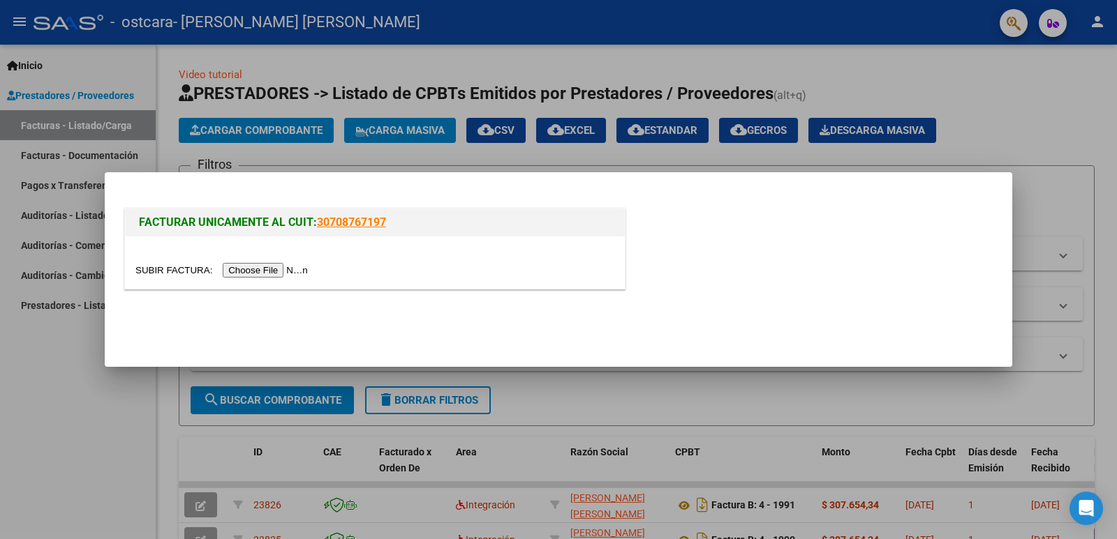
click at [260, 267] on input "file" at bounding box center [223, 270] width 177 height 15
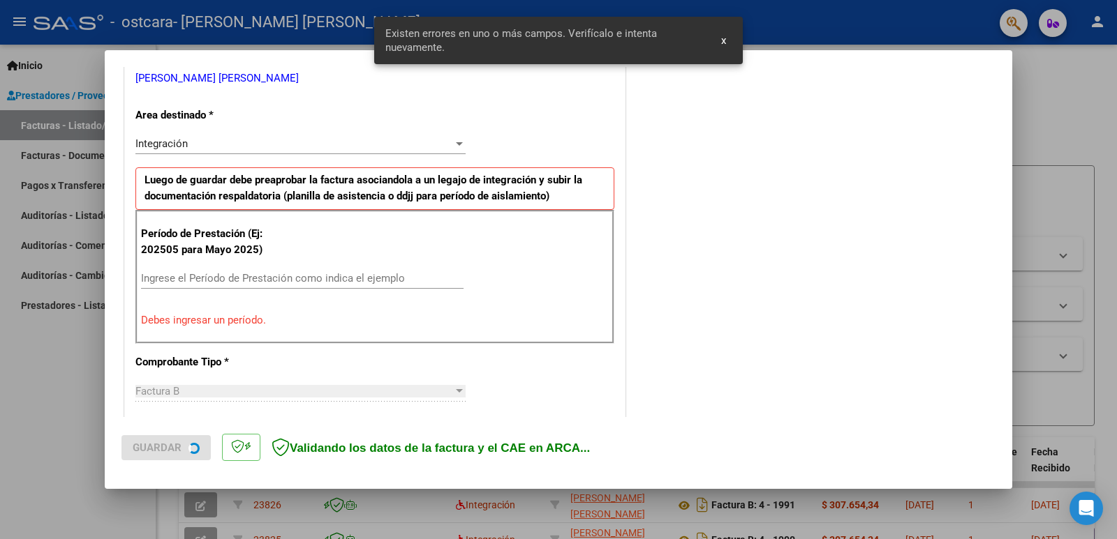
scroll to position [311, 0]
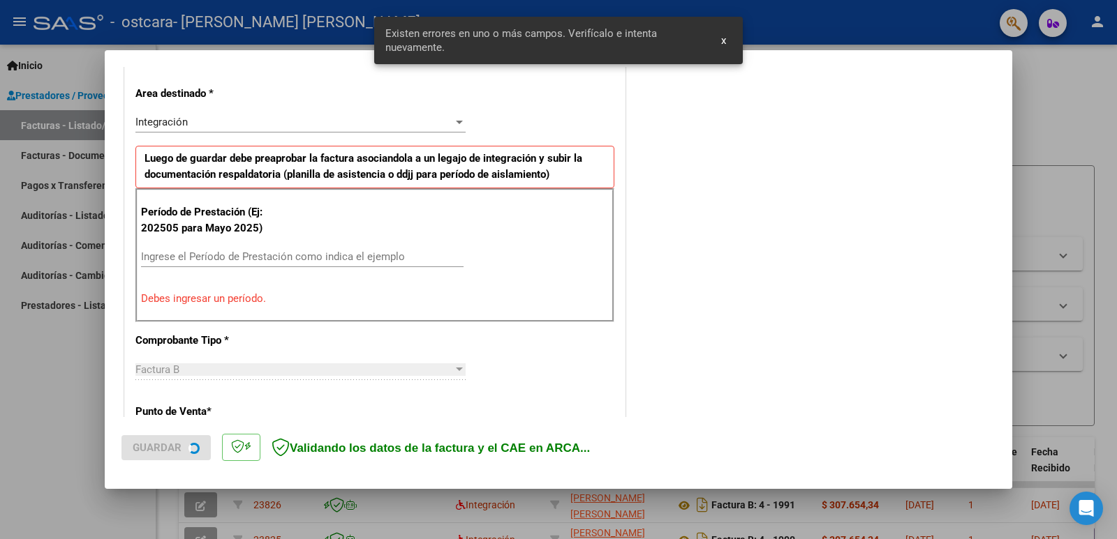
click at [256, 258] on input "Ingrese el Período de Prestación como indica el ejemplo" at bounding box center [302, 257] width 322 height 13
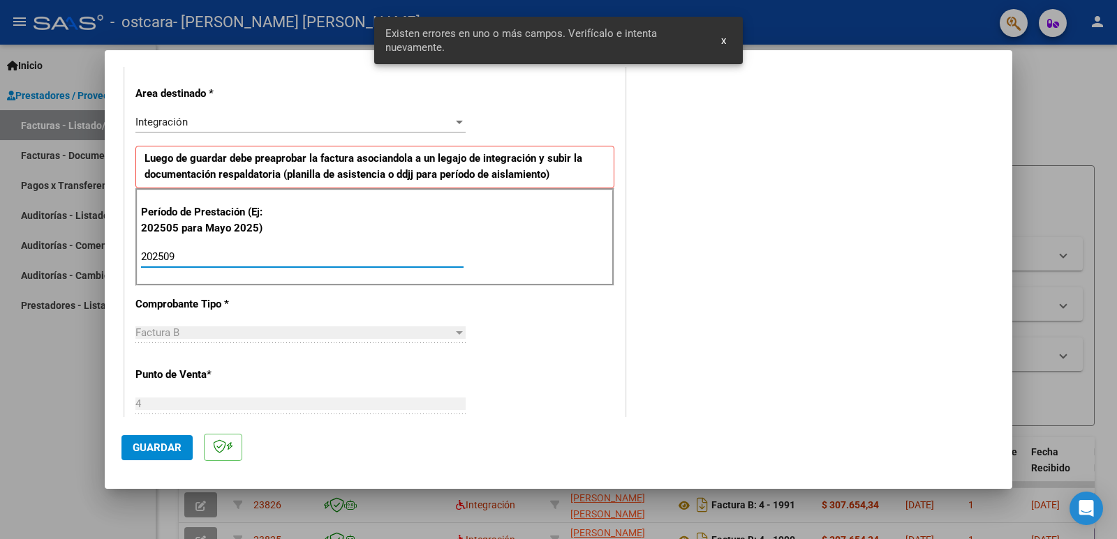
type input "202509"
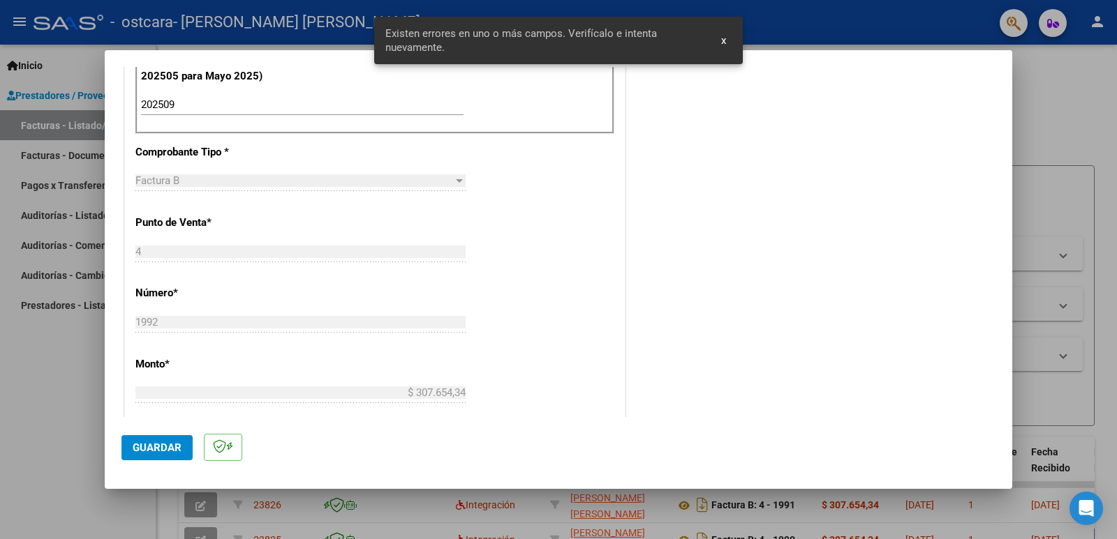
scroll to position [590, 0]
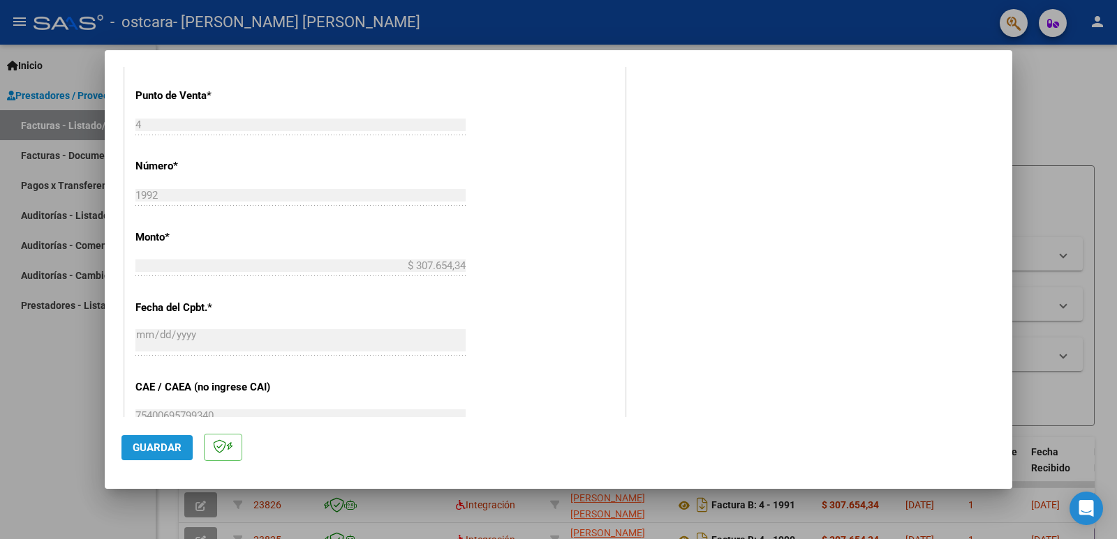
click at [163, 455] on button "Guardar" at bounding box center [156, 447] width 71 height 25
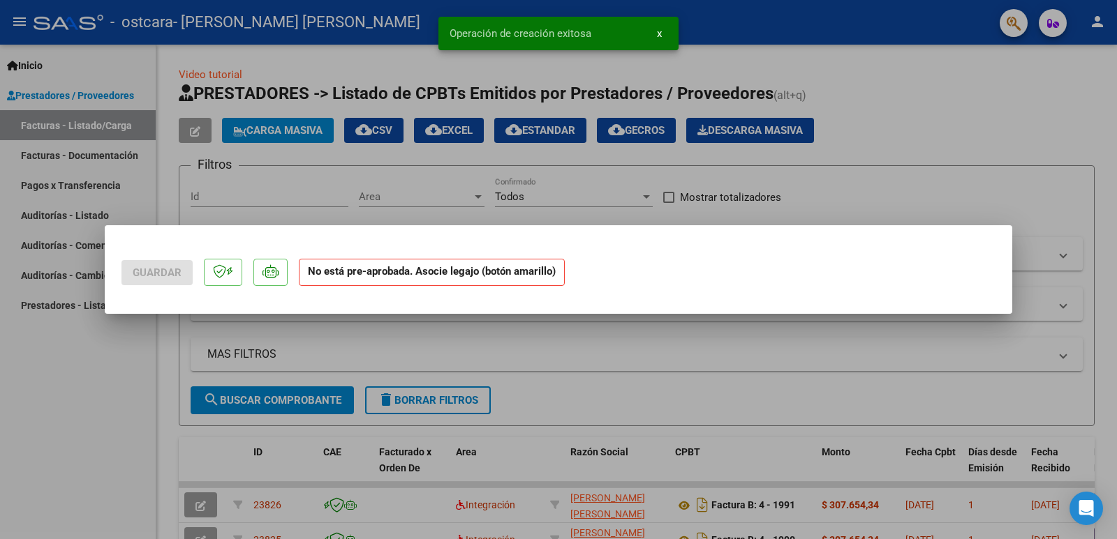
scroll to position [0, 0]
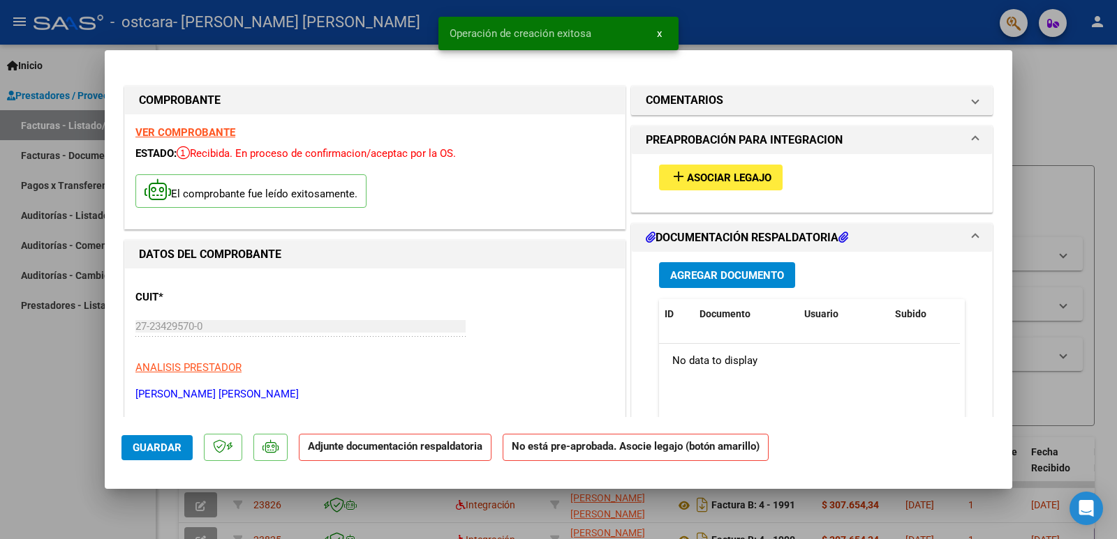
click at [692, 172] on span "Asociar Legajo" at bounding box center [729, 178] width 84 height 13
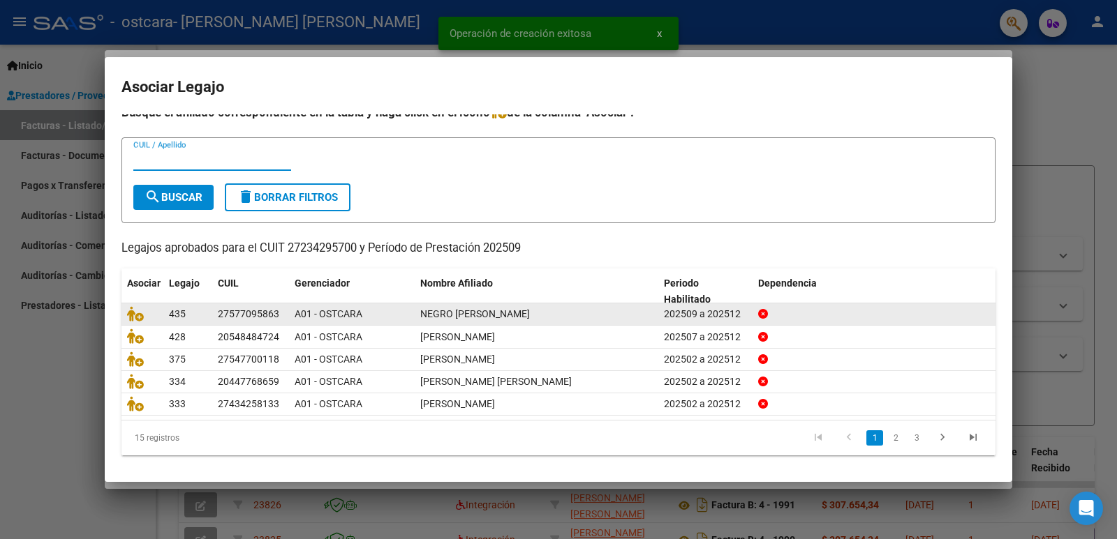
scroll to position [16, 0]
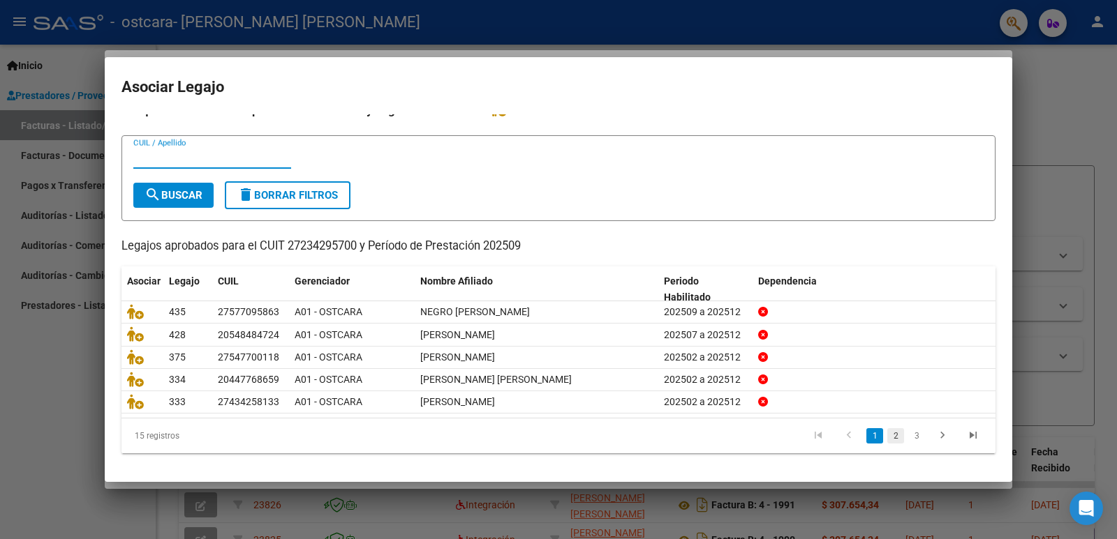
click at [889, 438] on link "2" at bounding box center [895, 435] width 17 height 15
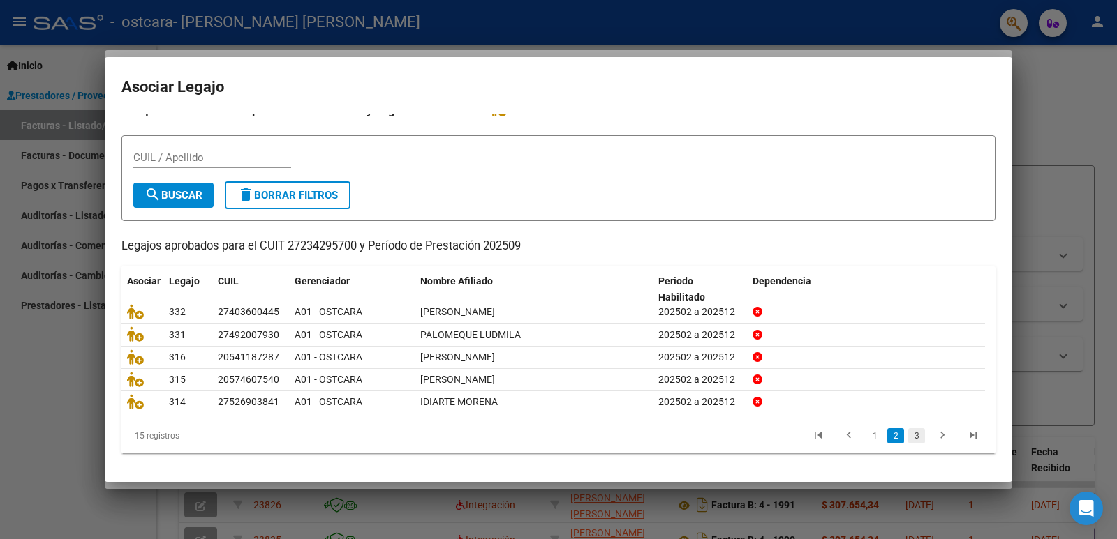
click at [908, 439] on link "3" at bounding box center [916, 435] width 17 height 15
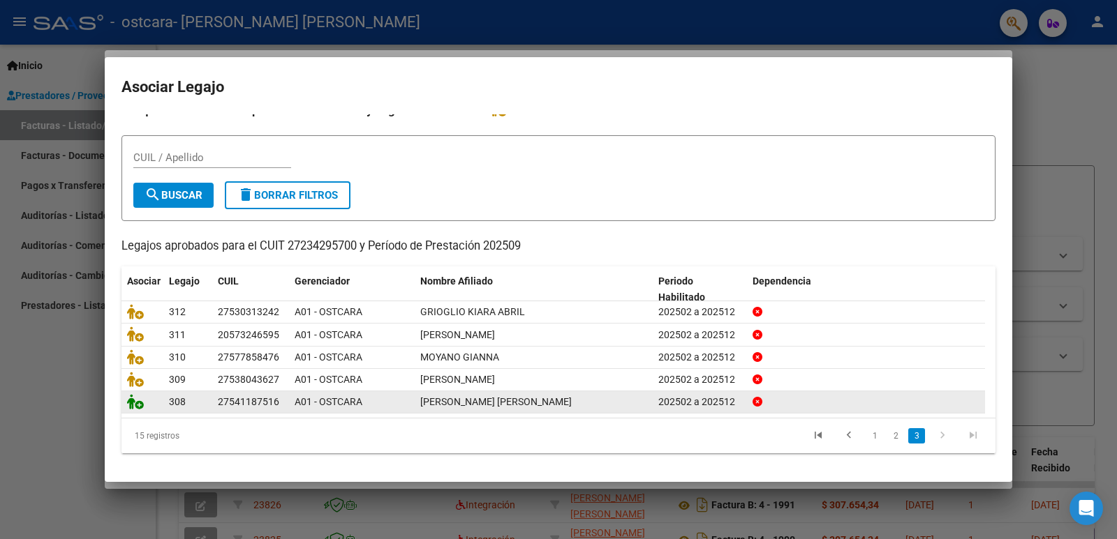
click at [135, 407] on icon at bounding box center [135, 401] width 17 height 15
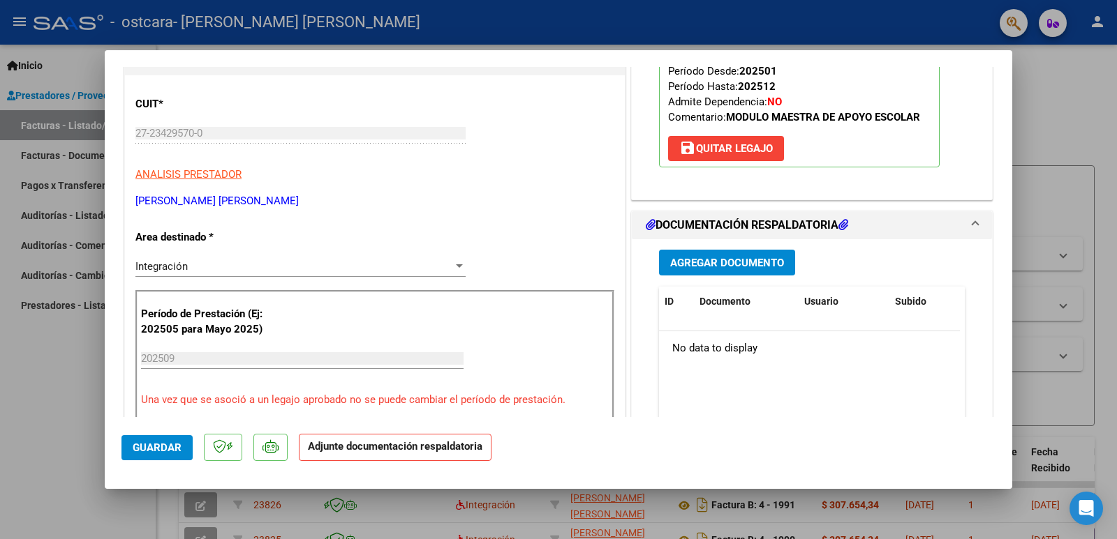
scroll to position [209, 0]
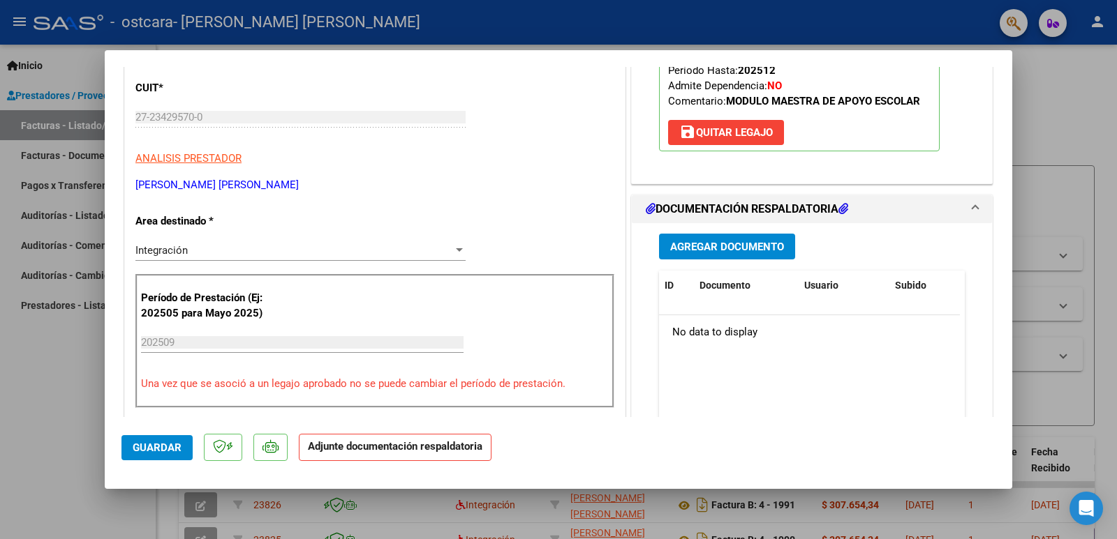
click at [696, 251] on span "Agregar Documento" at bounding box center [727, 247] width 114 height 13
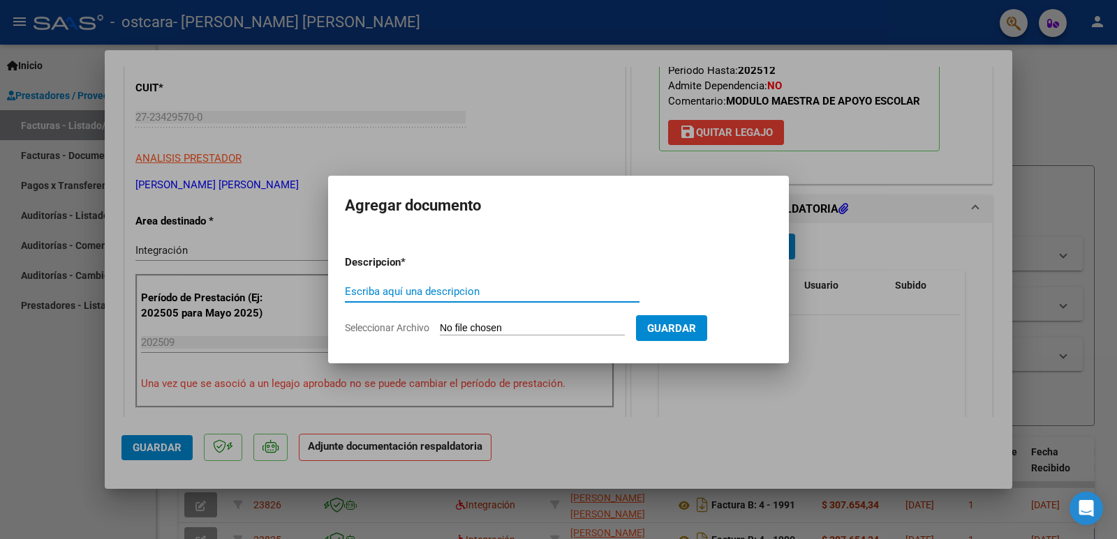
click at [535, 304] on div "Escriba aquí una descripcion" at bounding box center [492, 298] width 294 height 34
click at [537, 295] on input "Escriba aquí una descripcion" at bounding box center [492, 291] width 294 height 13
type input "autorizacion"
click at [498, 327] on input "Seleccionar Archivo" at bounding box center [532, 328] width 185 height 13
type input "C:\fakepath\[PERSON_NAME] AUT MAE 2025.pdf"
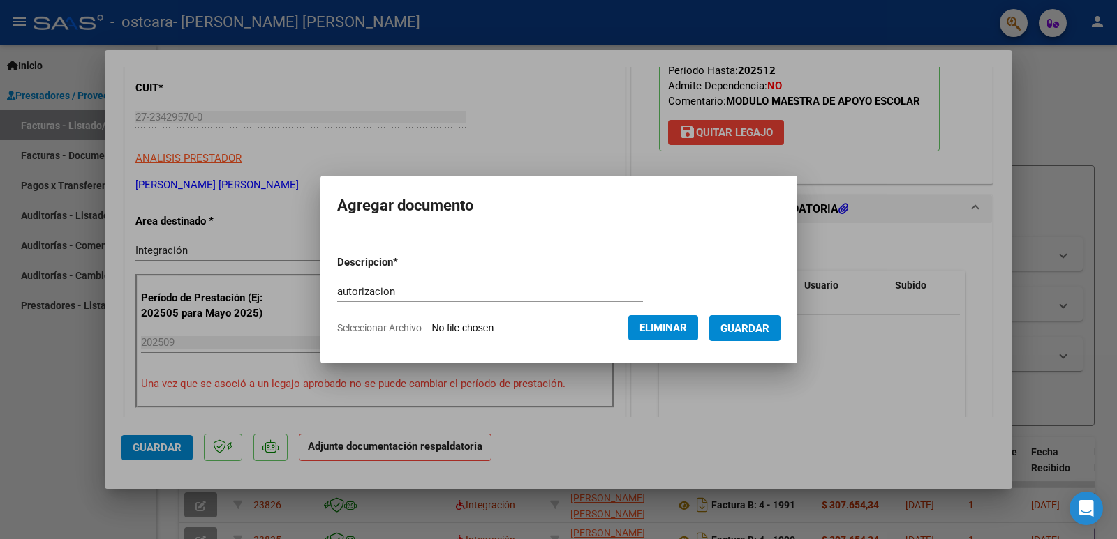
click at [760, 337] on button "Guardar" at bounding box center [744, 328] width 71 height 26
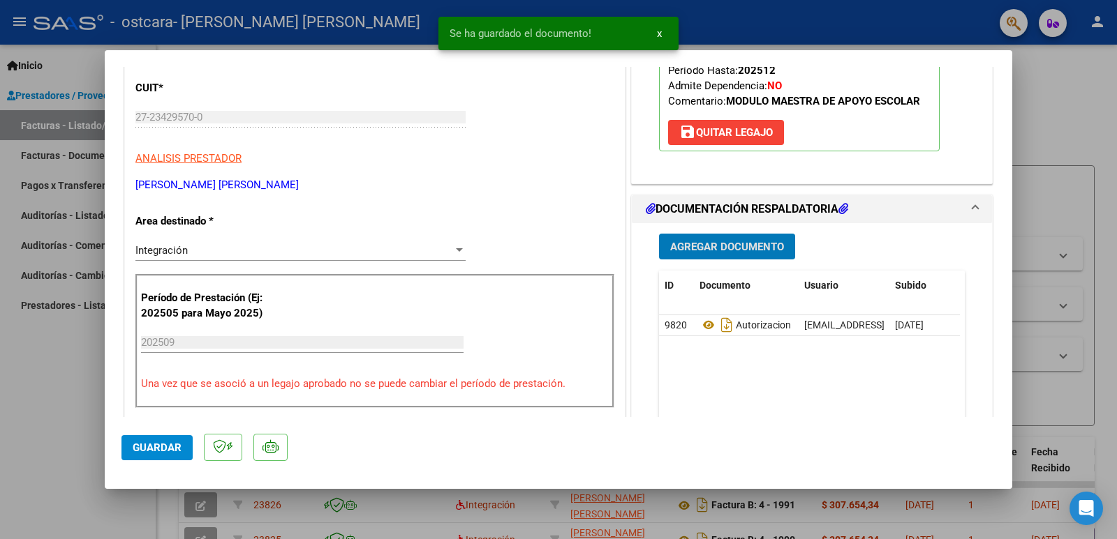
click at [716, 230] on div "Agregar Documento ID Documento Usuario Subido Acción 9820 Autorizacion [EMAIL_A…" at bounding box center [811, 362] width 327 height 278
click at [716, 244] on span "Agregar Documento" at bounding box center [727, 247] width 114 height 13
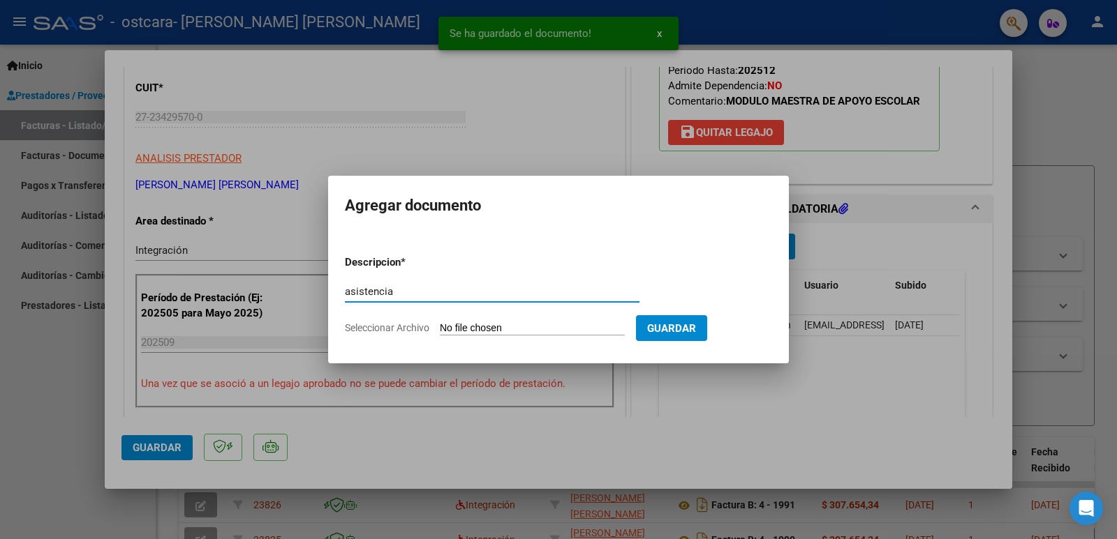
type input "asistencia"
click at [527, 330] on input "Seleccionar Archivo" at bounding box center [532, 328] width 185 height 13
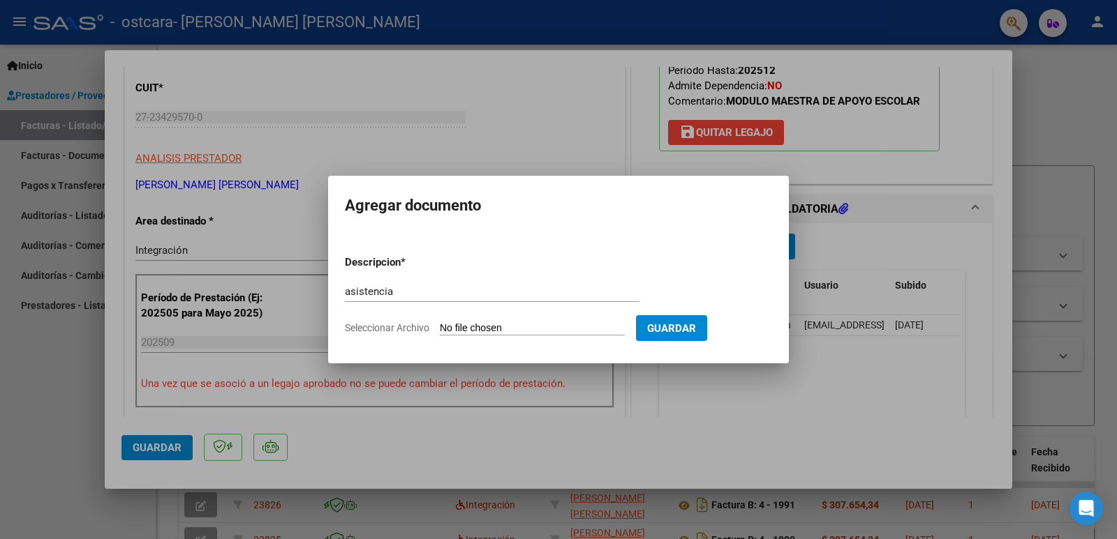
type input "C:\fakepath\asistencia [PERSON_NAME] [DATE].pdf"
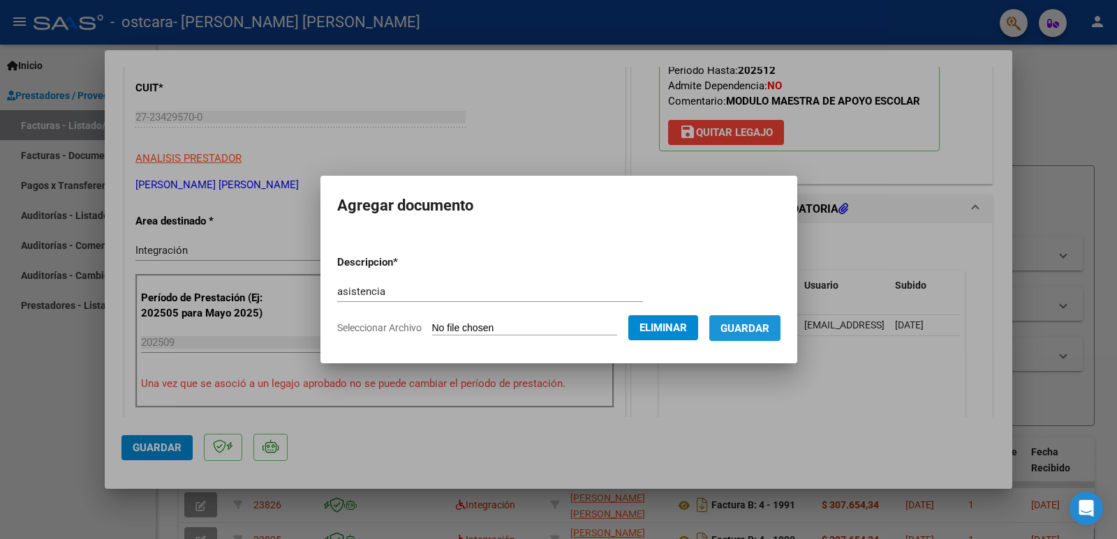
click at [762, 323] on span "Guardar" at bounding box center [744, 328] width 49 height 13
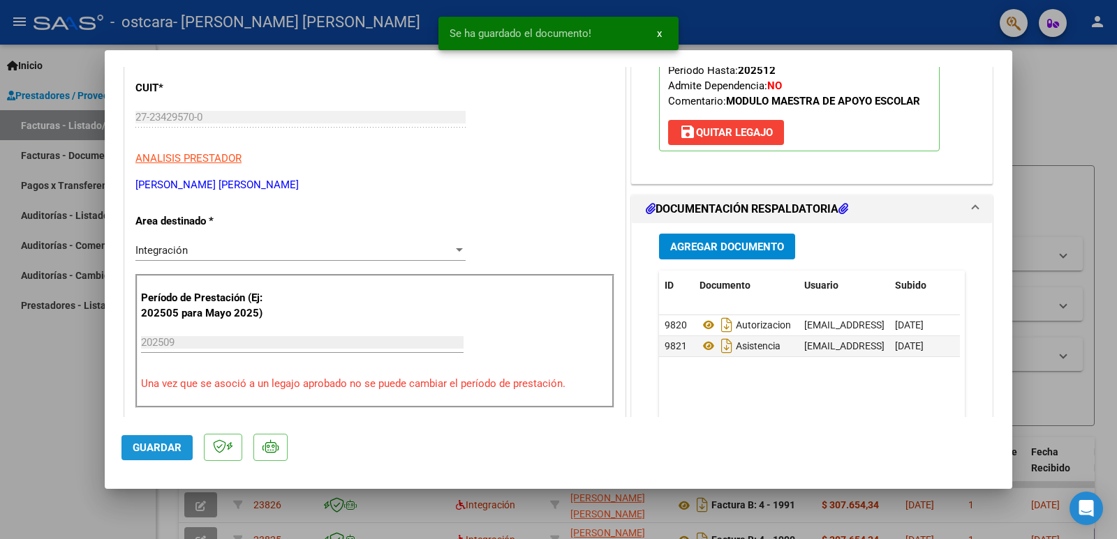
click at [144, 452] on span "Guardar" at bounding box center [157, 448] width 49 height 13
click at [24, 428] on div at bounding box center [558, 269] width 1117 height 539
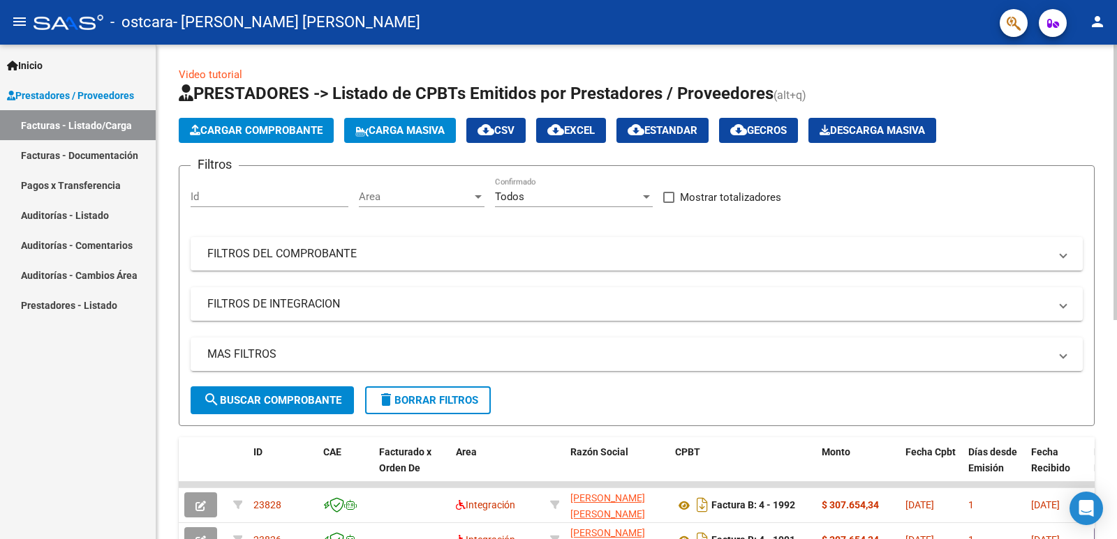
click at [252, 119] on button "Cargar Comprobante" at bounding box center [256, 130] width 155 height 25
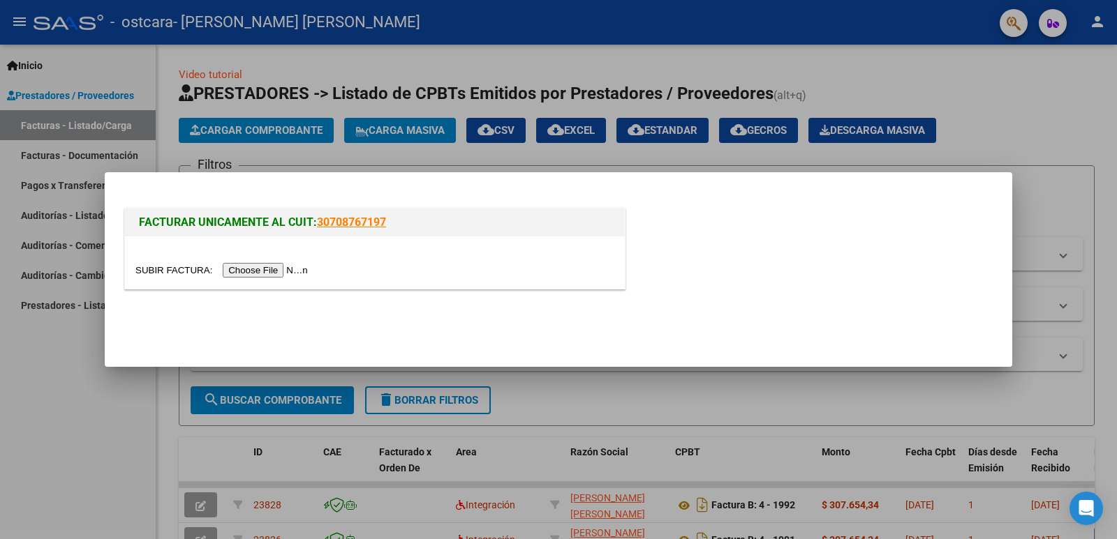
click at [278, 269] on input "file" at bounding box center [223, 270] width 177 height 15
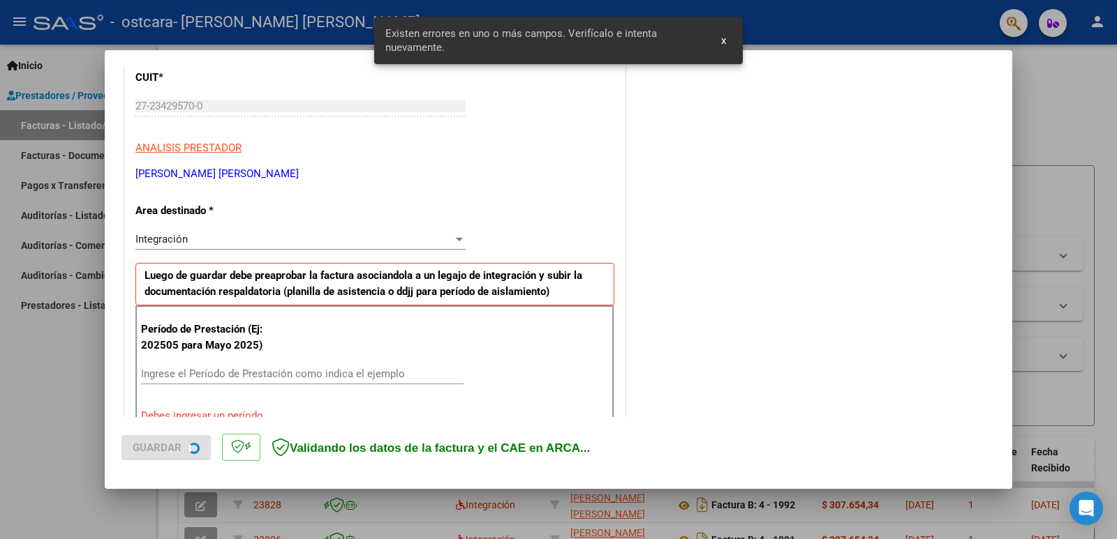
scroll to position [285, 0]
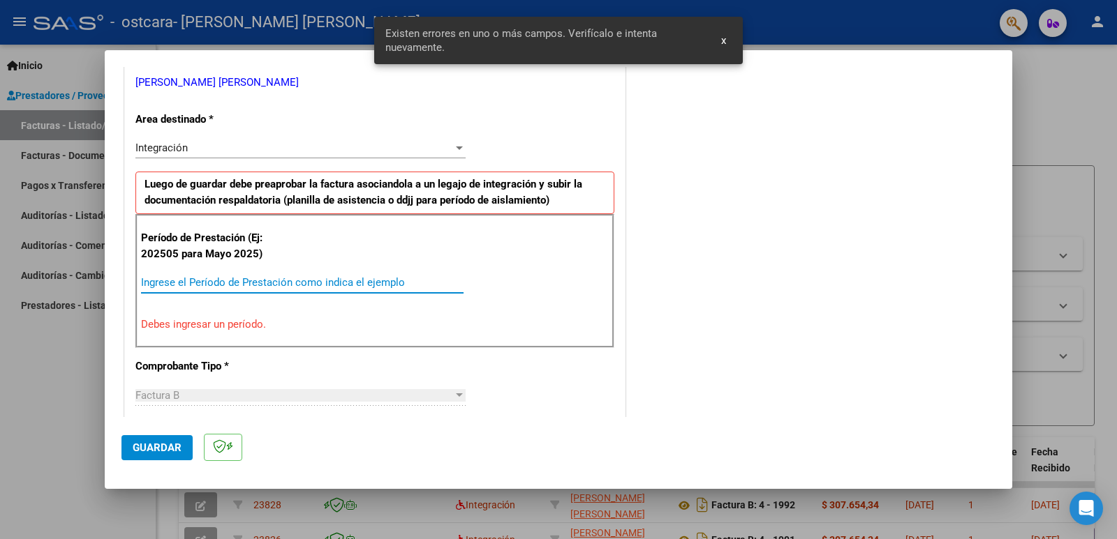
click at [246, 280] on input "Ingrese el Período de Prestación como indica el ejemplo" at bounding box center [302, 282] width 322 height 13
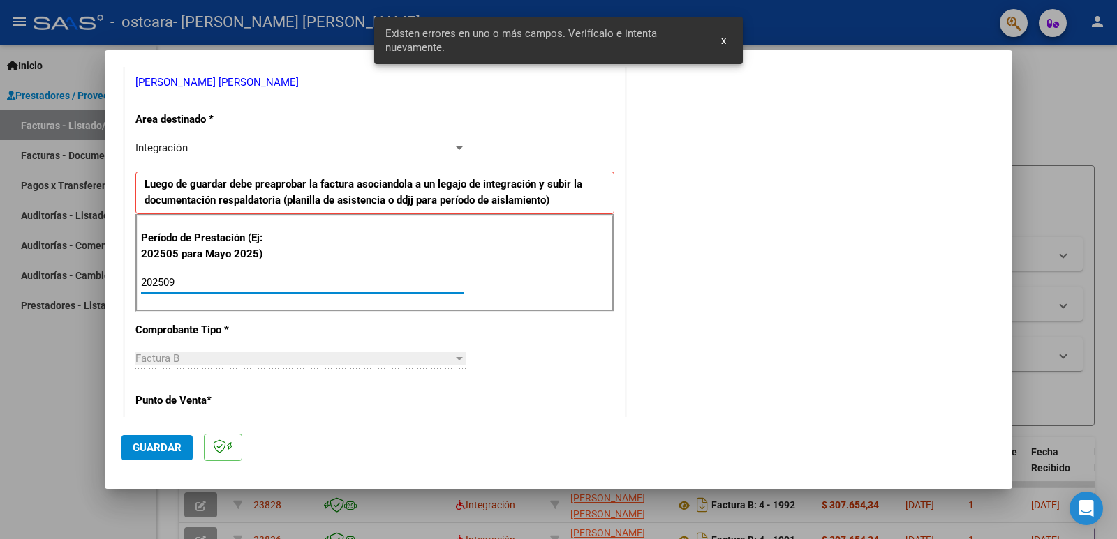
type input "202509"
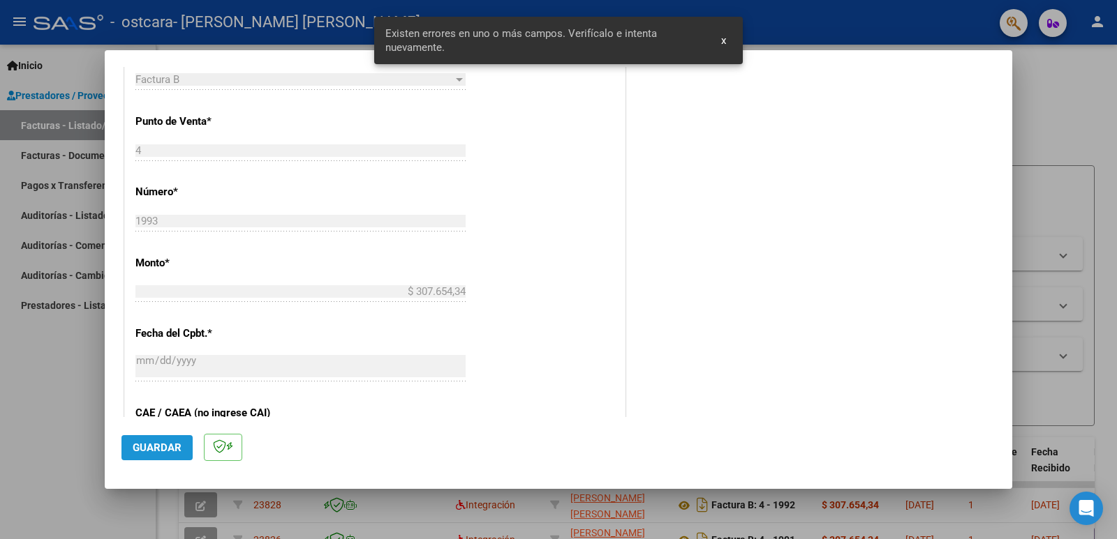
click at [162, 452] on span "Guardar" at bounding box center [157, 448] width 49 height 13
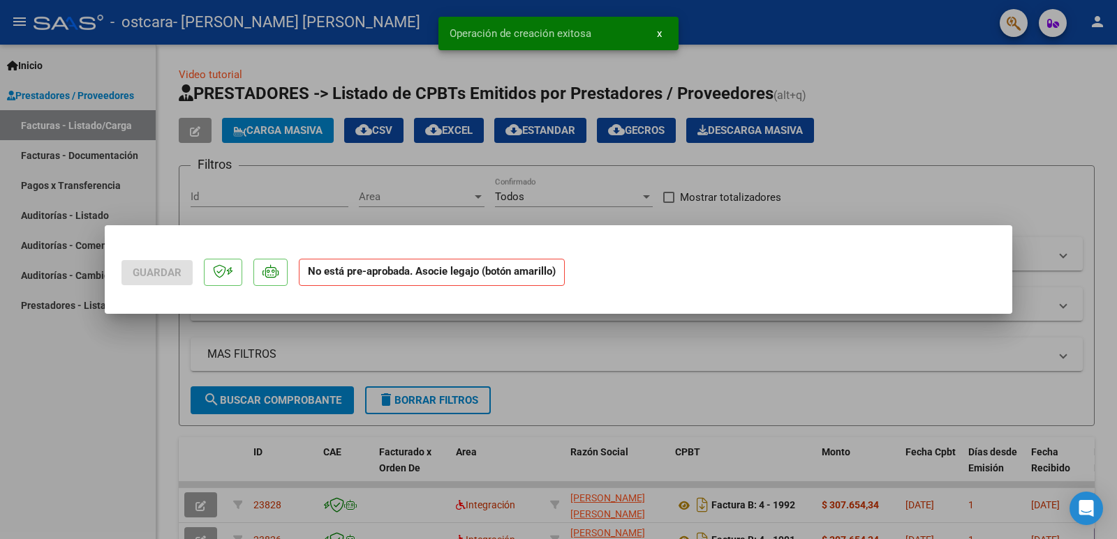
scroll to position [0, 0]
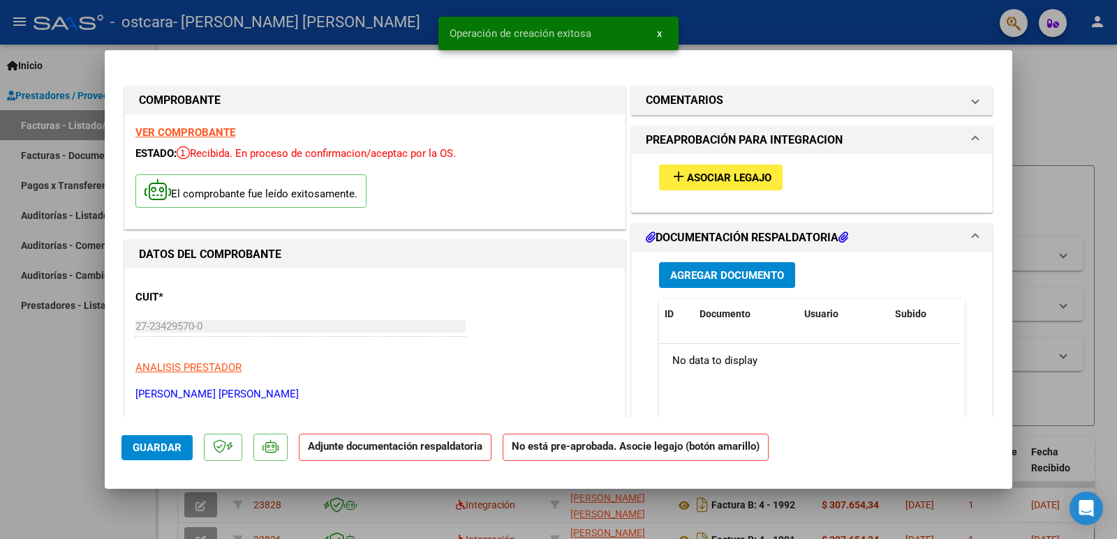
click at [754, 180] on span "Asociar Legajo" at bounding box center [729, 178] width 84 height 13
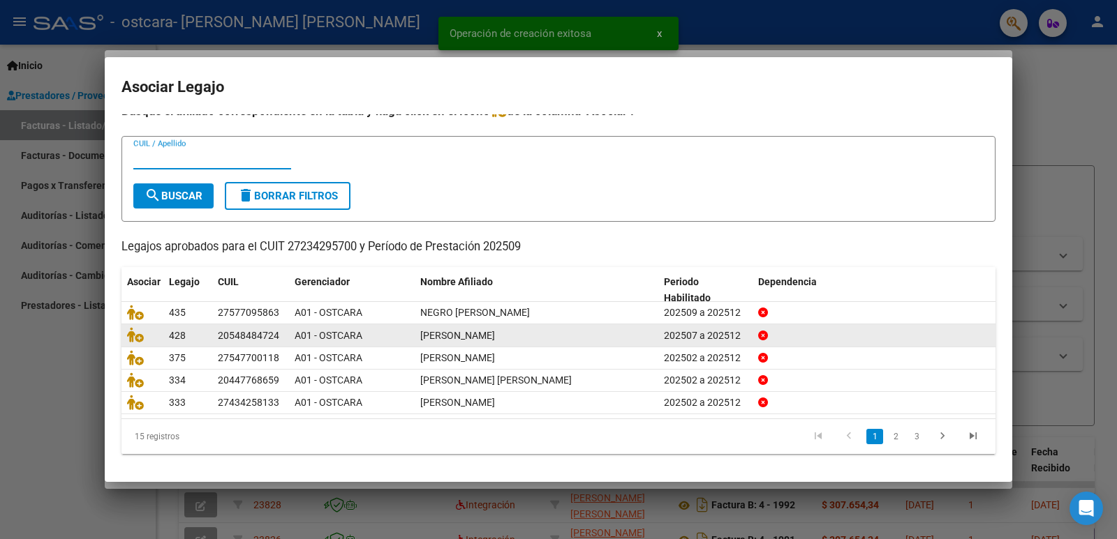
scroll to position [16, 0]
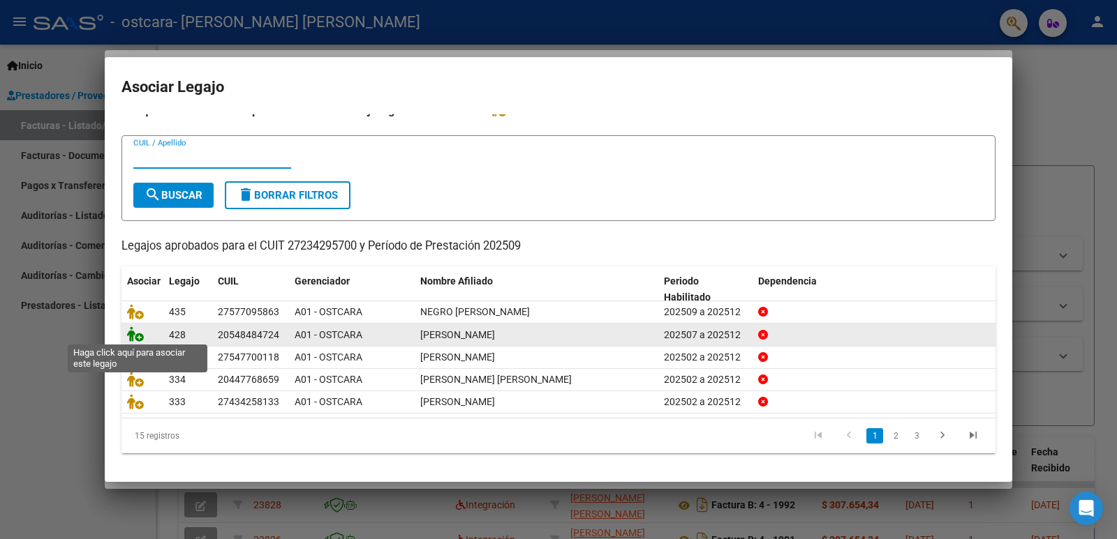
click at [135, 334] on icon at bounding box center [135, 334] width 17 height 15
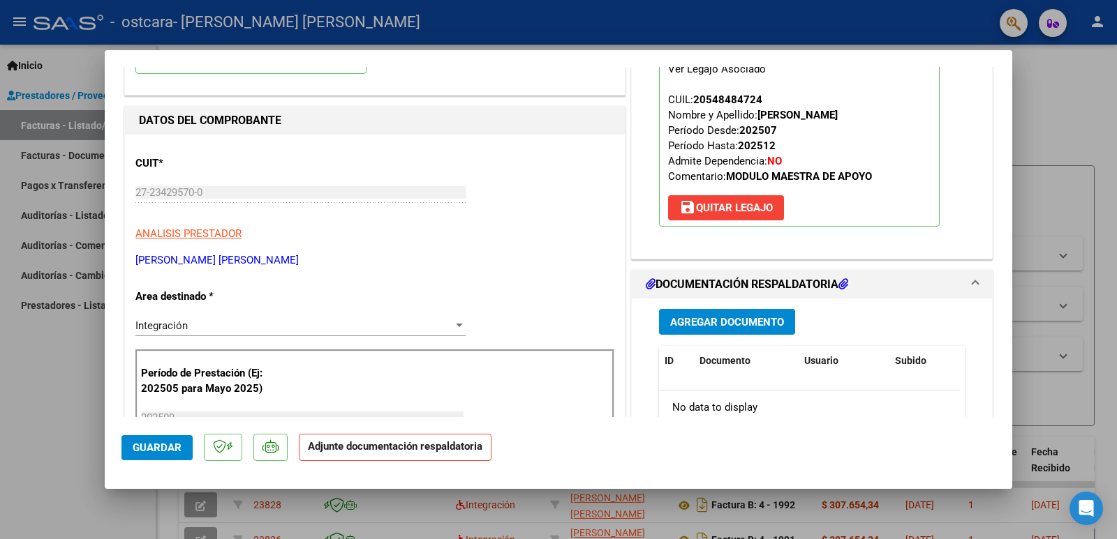
scroll to position [140, 0]
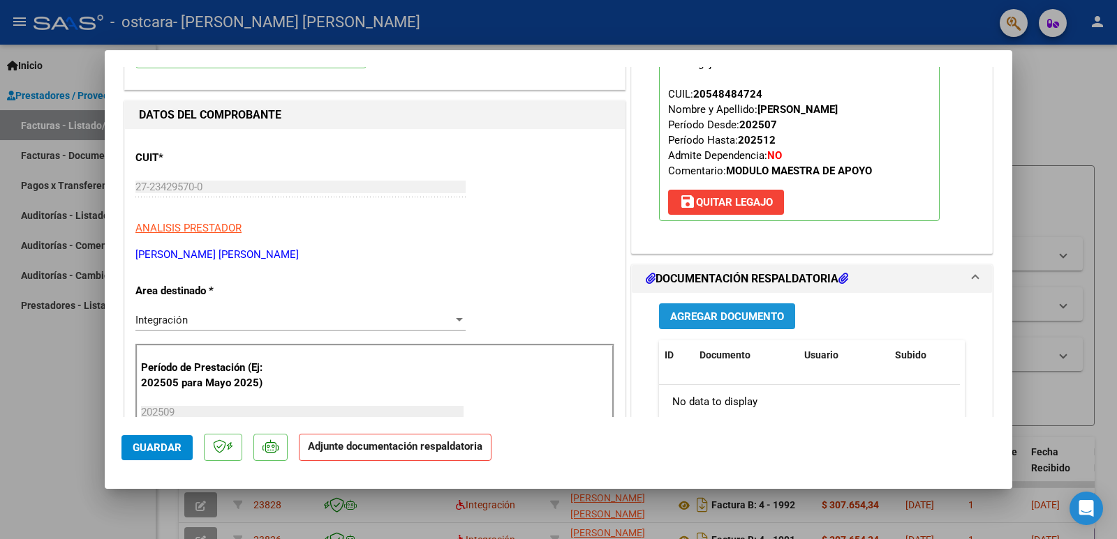
click at [725, 315] on span "Agregar Documento" at bounding box center [727, 317] width 114 height 13
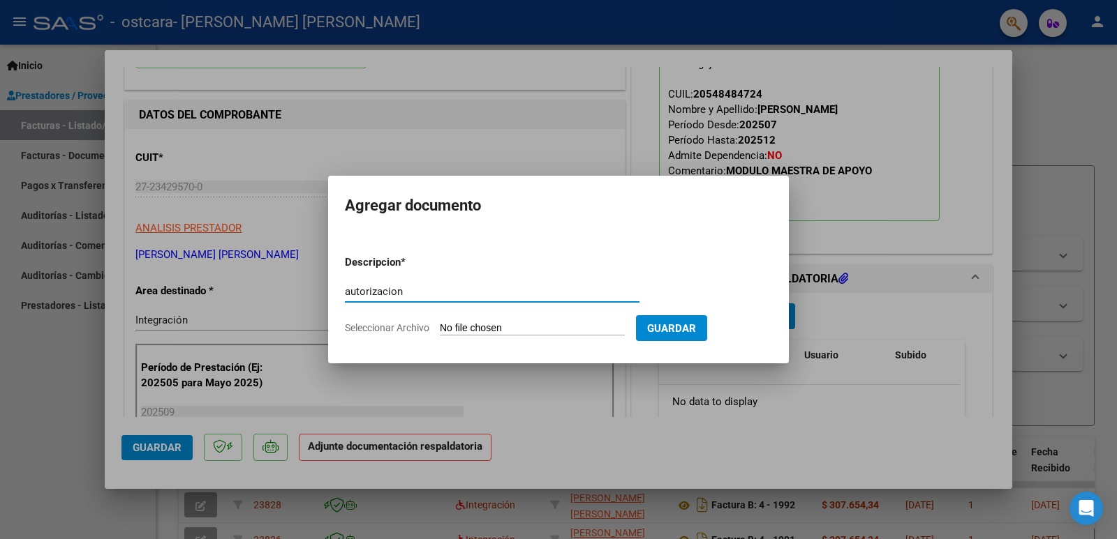
type input "autorizacion"
click at [583, 331] on input "Seleccionar Archivo" at bounding box center [532, 328] width 185 height 13
type input "C:\fakepath\[PERSON_NAME] AUT MMA [DATE].pdf"
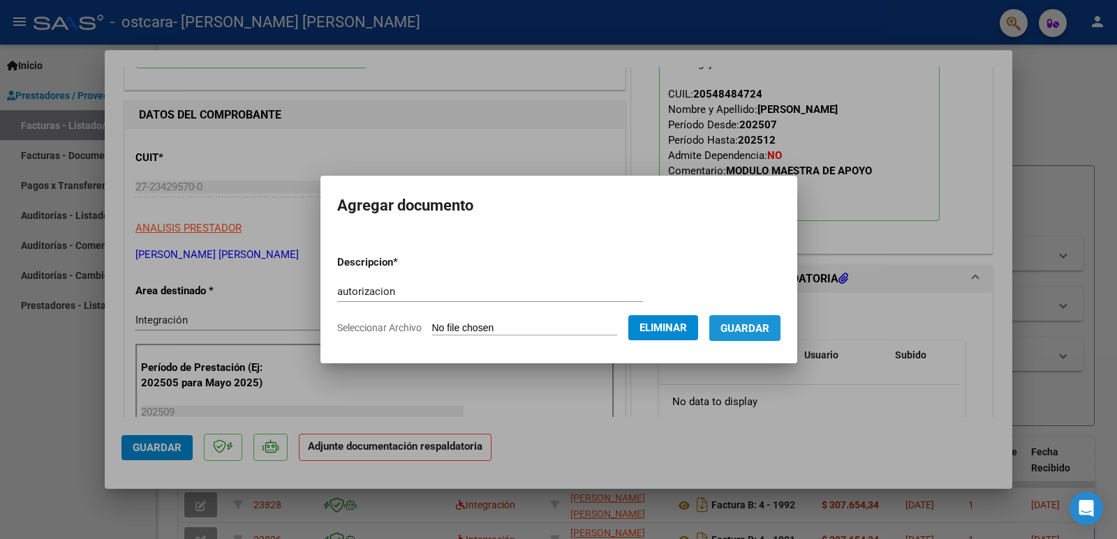
click at [756, 332] on span "Guardar" at bounding box center [744, 328] width 49 height 13
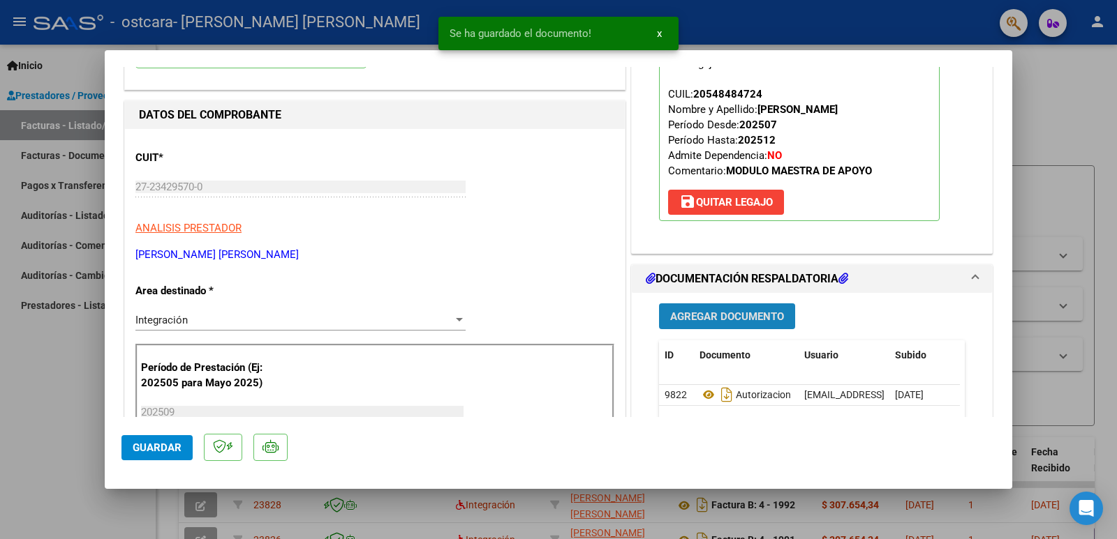
click at [743, 313] on span "Agregar Documento" at bounding box center [727, 317] width 114 height 13
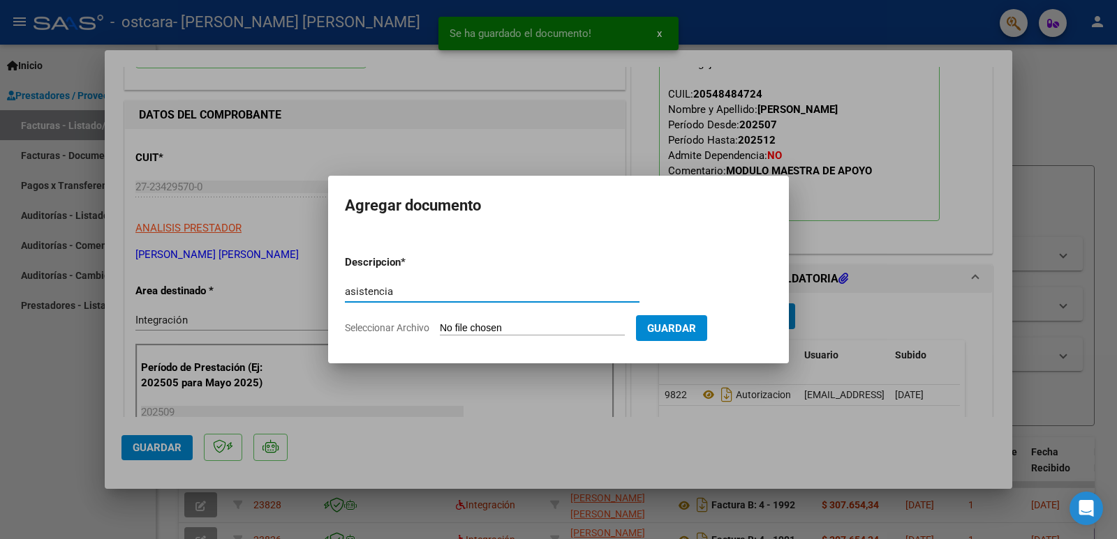
type input "asistencia"
click at [491, 332] on input "Seleccionar Archivo" at bounding box center [532, 328] width 185 height 13
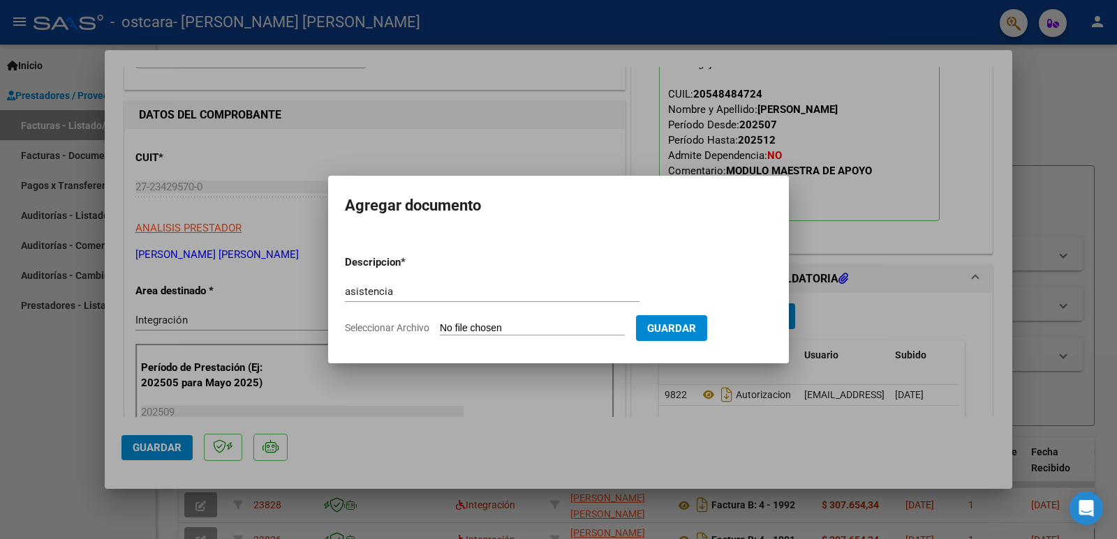
type input "C:\fakepath\asistencia [PERSON_NAME] [DATE].pdf"
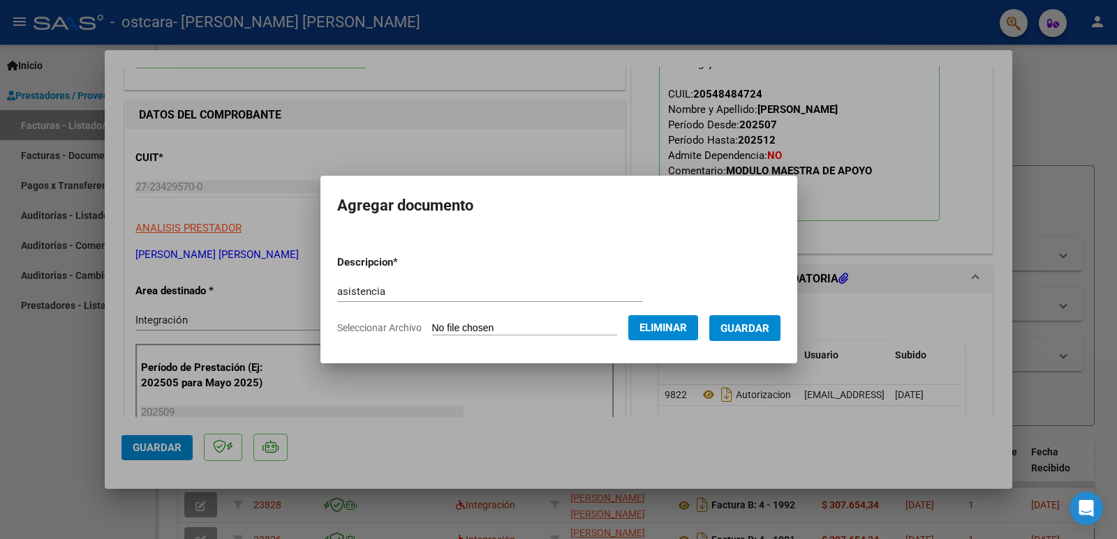
click at [747, 326] on span "Guardar" at bounding box center [744, 328] width 49 height 13
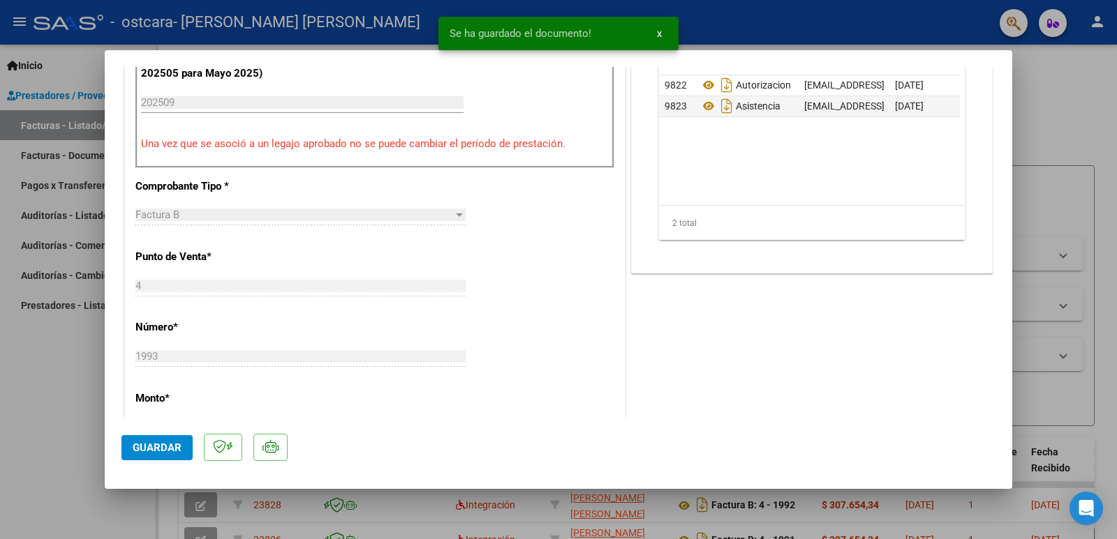
scroll to position [628, 0]
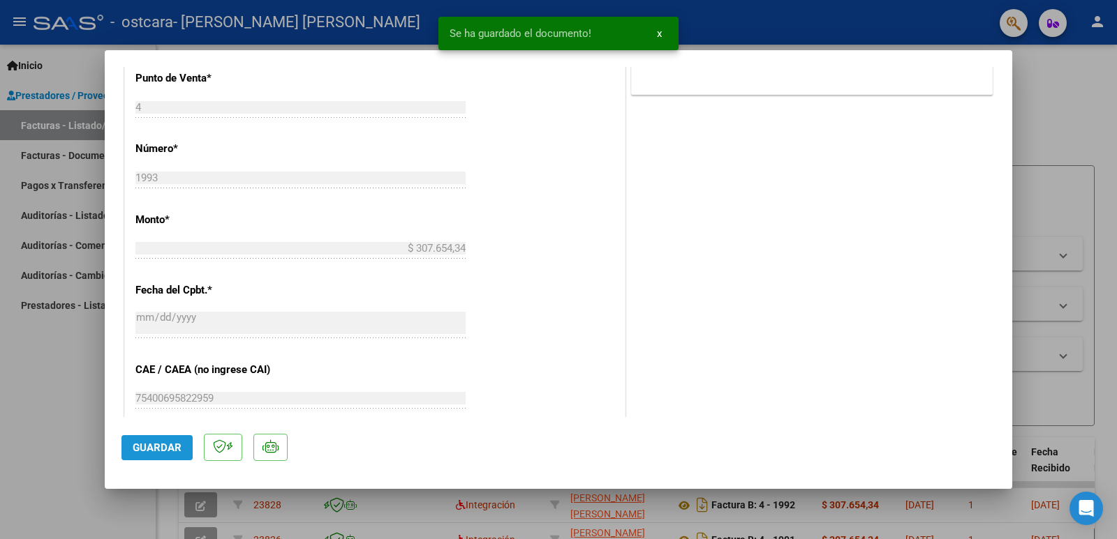
click at [150, 445] on span "Guardar" at bounding box center [157, 448] width 49 height 13
click at [80, 412] on div at bounding box center [558, 269] width 1117 height 539
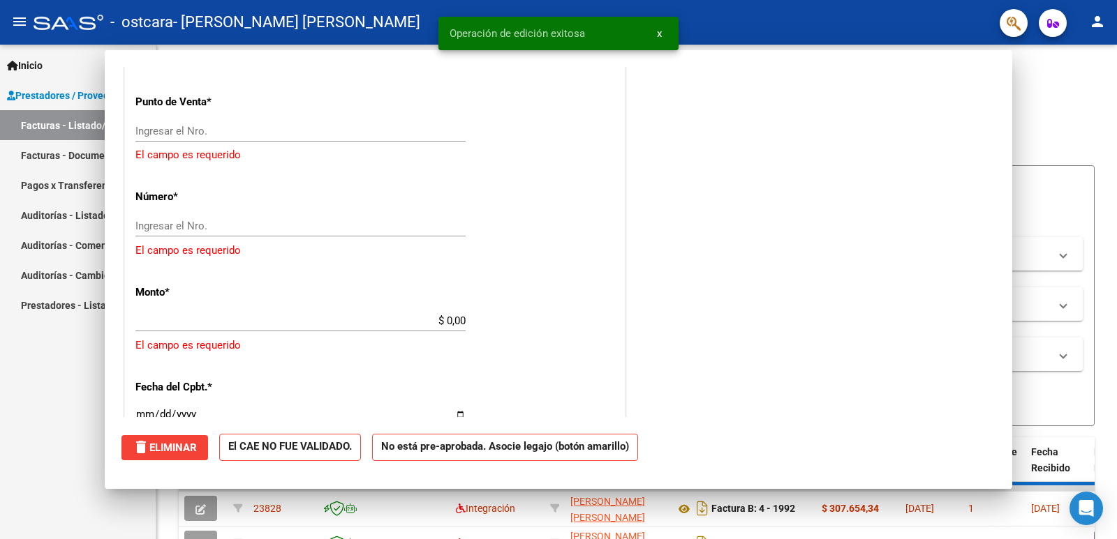
scroll to position [0, 0]
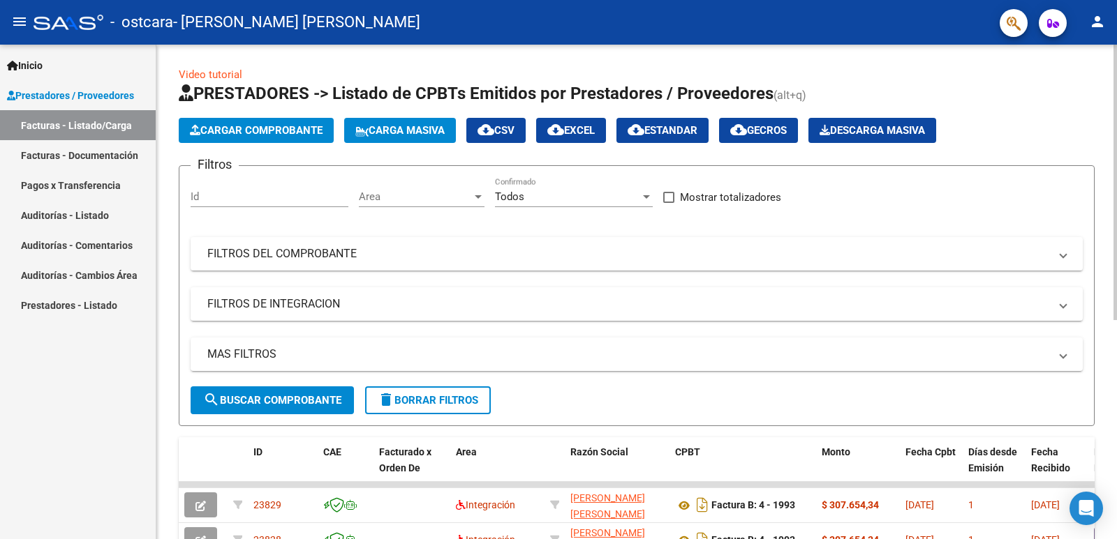
click at [246, 124] on span "Cargar Comprobante" at bounding box center [256, 130] width 133 height 13
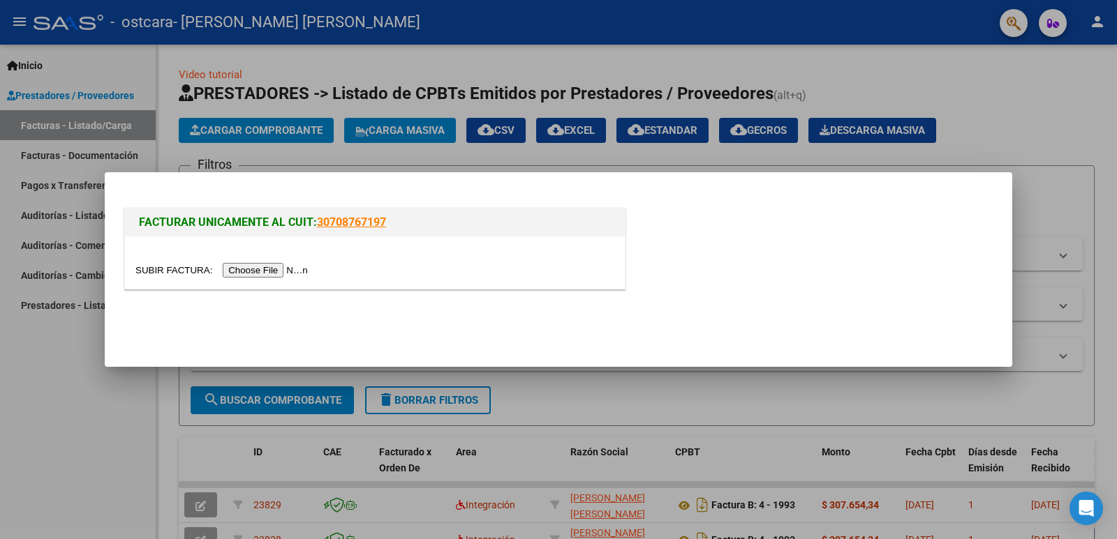
drag, startPoint x: 271, startPoint y: 262, endPoint x: 268, endPoint y: 270, distance: 8.8
click at [271, 262] on div at bounding box center [375, 263] width 500 height 52
click at [268, 270] on input "file" at bounding box center [223, 270] width 177 height 15
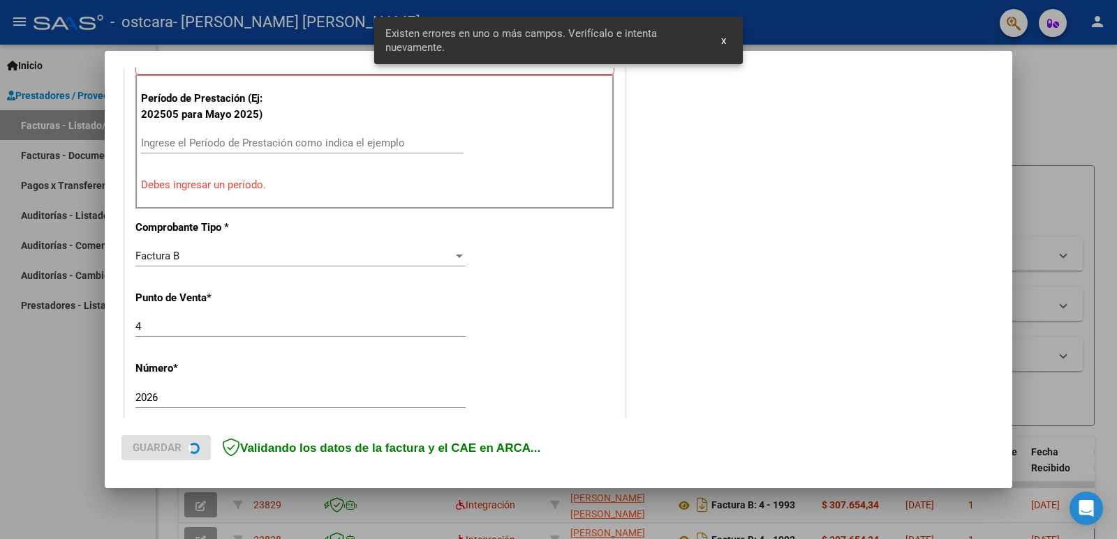
scroll to position [428, 0]
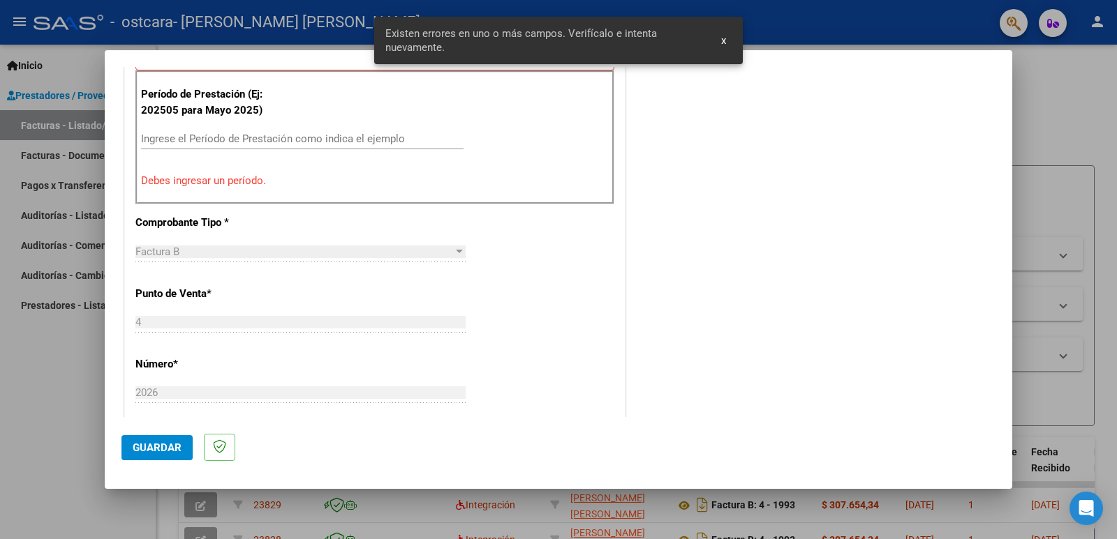
click at [314, 135] on input "Ingrese el Período de Prestación como indica el ejemplo" at bounding box center [302, 139] width 322 height 13
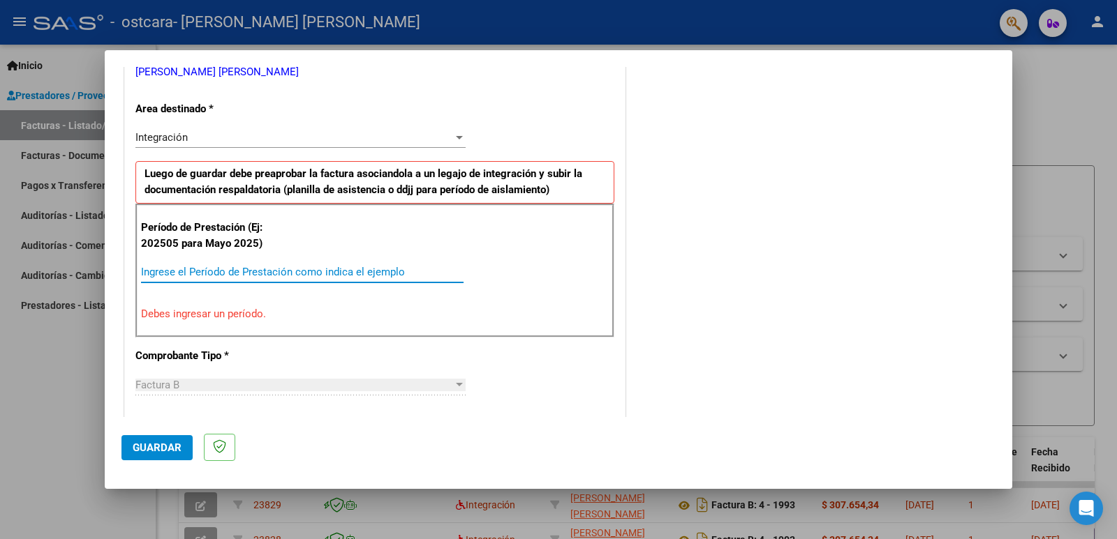
scroll to position [209, 0]
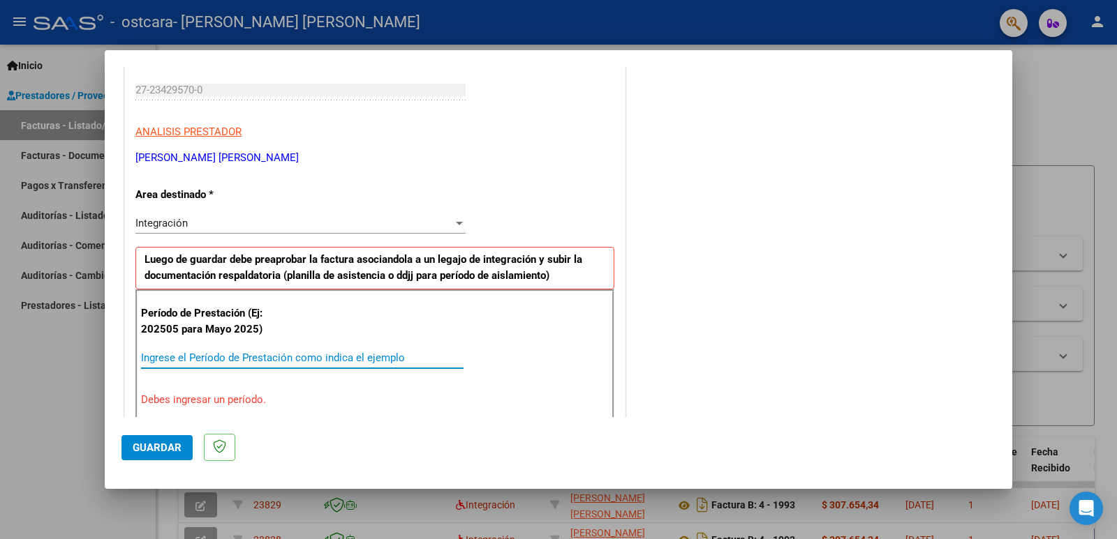
click at [278, 359] on input "Ingrese el Período de Prestación como indica el ejemplo" at bounding box center [302, 358] width 322 height 13
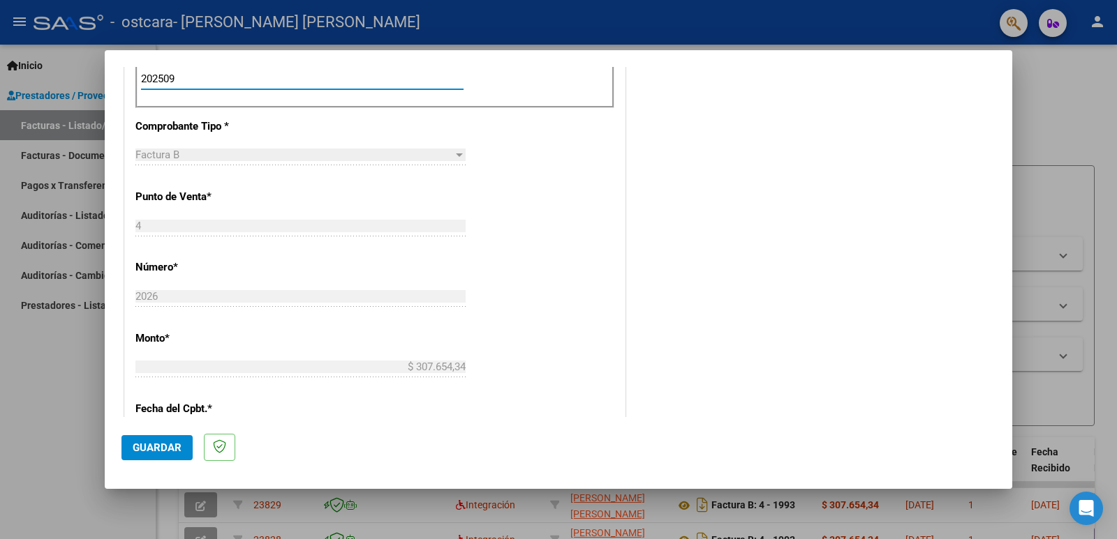
type input "202509"
click at [165, 449] on span "Guardar" at bounding box center [157, 448] width 49 height 13
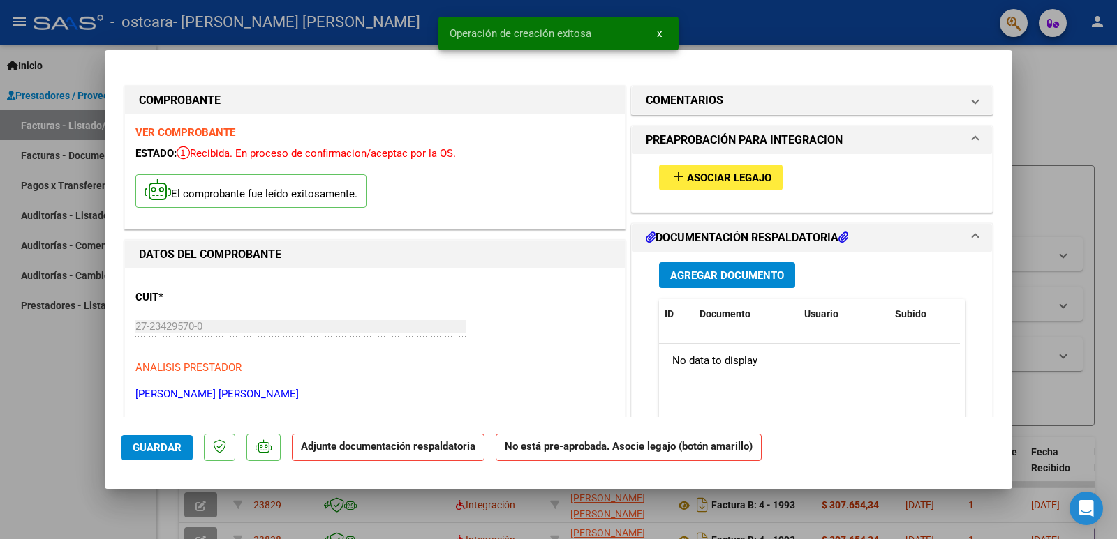
click at [712, 183] on span "Asociar Legajo" at bounding box center [729, 178] width 84 height 13
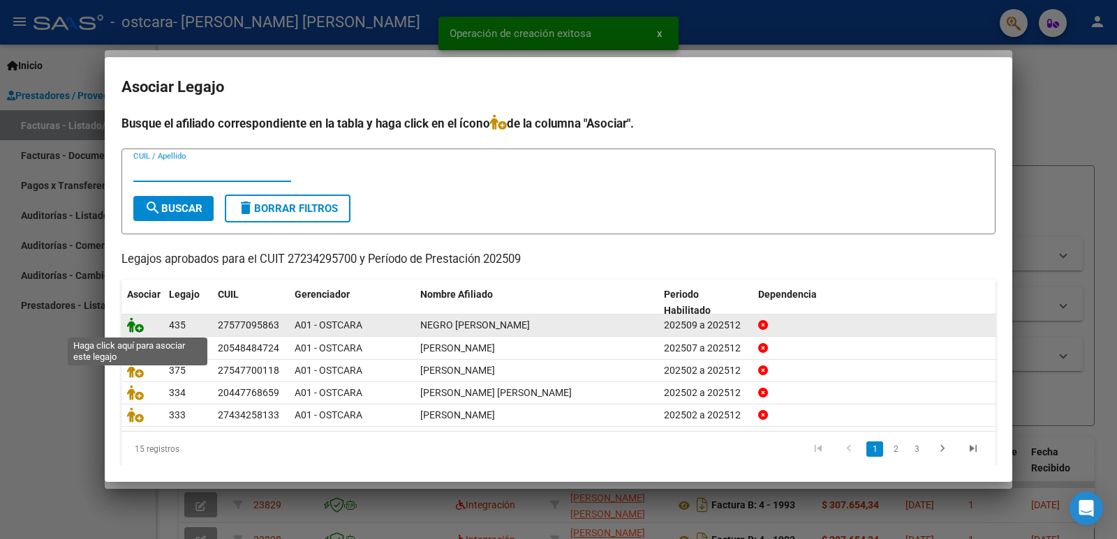
click at [136, 327] on icon at bounding box center [135, 325] width 17 height 15
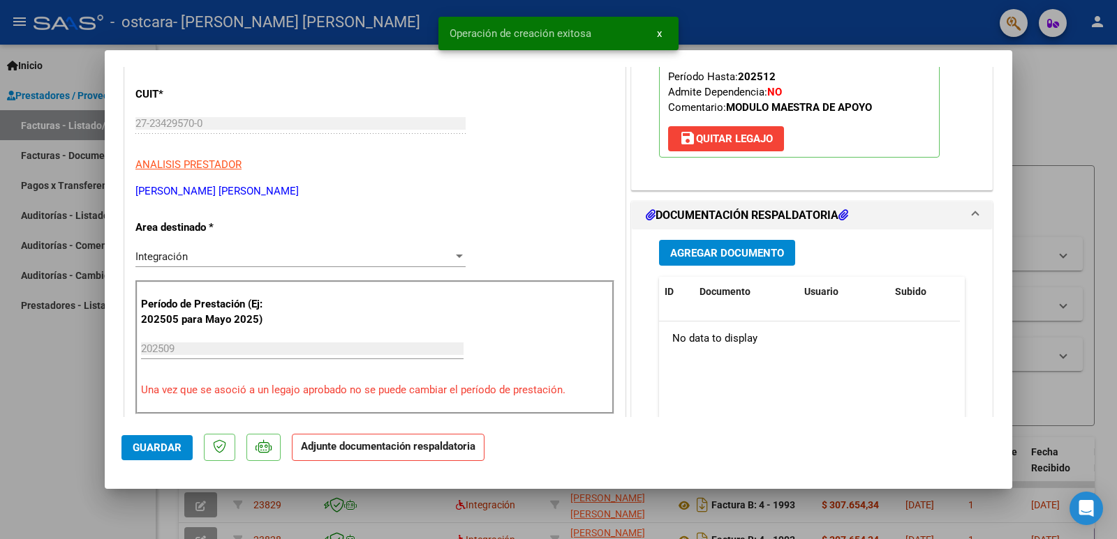
scroll to position [209, 0]
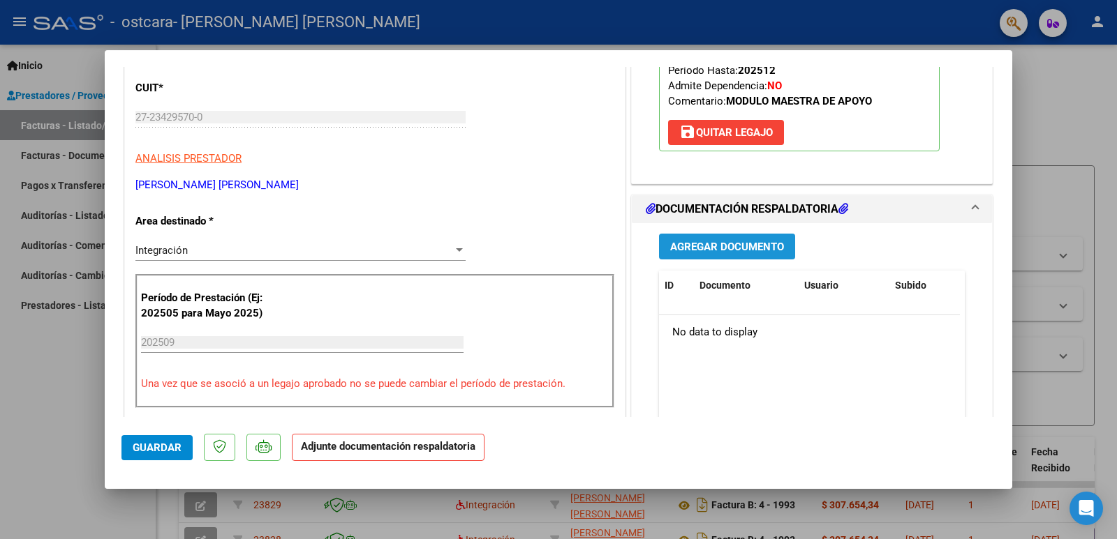
click at [752, 248] on span "Agregar Documento" at bounding box center [727, 247] width 114 height 13
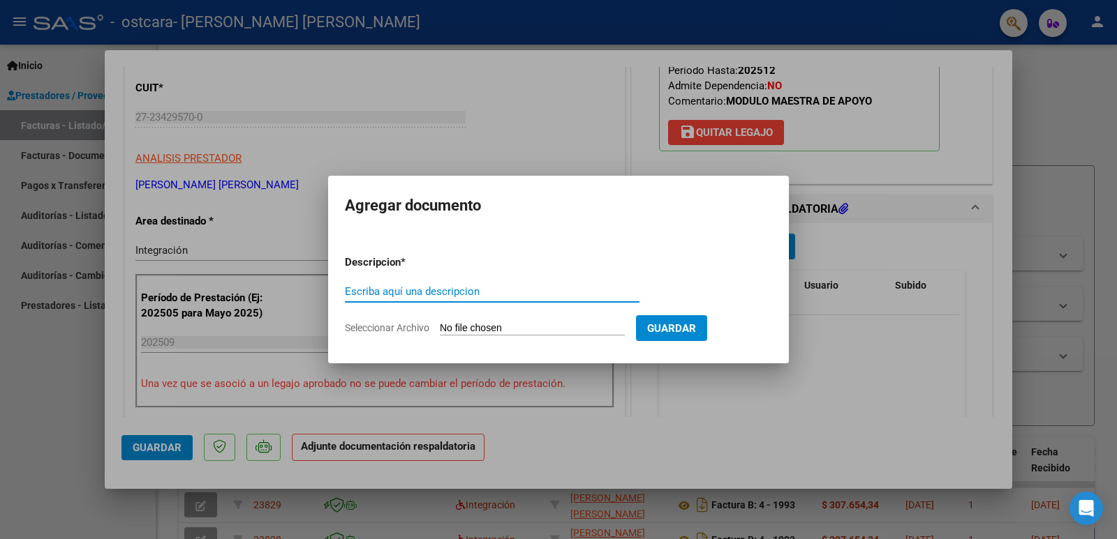
click at [406, 295] on input "Escriba aquí una descripcion" at bounding box center [492, 291] width 294 height 13
type input "AUTORIZACIONB"
click at [516, 328] on input "Seleccionar Archivo" at bounding box center [532, 328] width 185 height 13
type input "C:\fakepath\NEGRO [PERSON_NAME] AUT MMA [DATE].pdf"
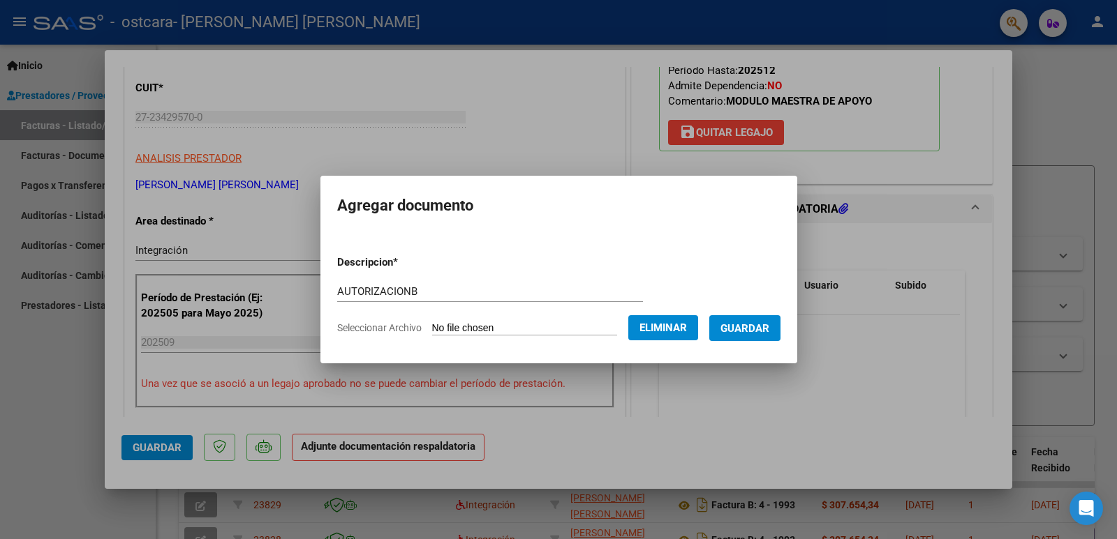
click at [750, 332] on span "Guardar" at bounding box center [744, 328] width 49 height 13
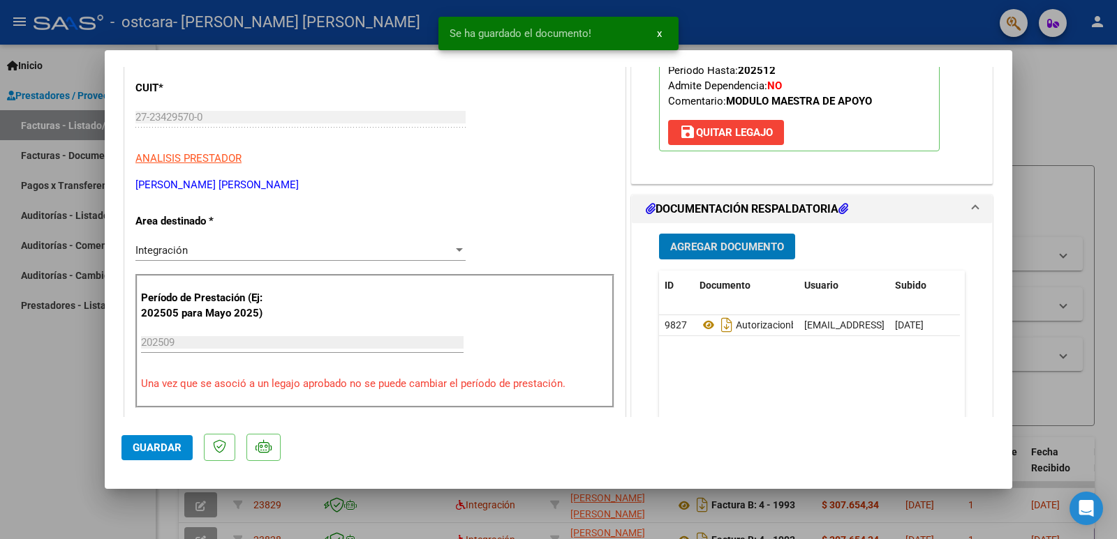
click at [717, 251] on span "Agregar Documento" at bounding box center [727, 247] width 114 height 13
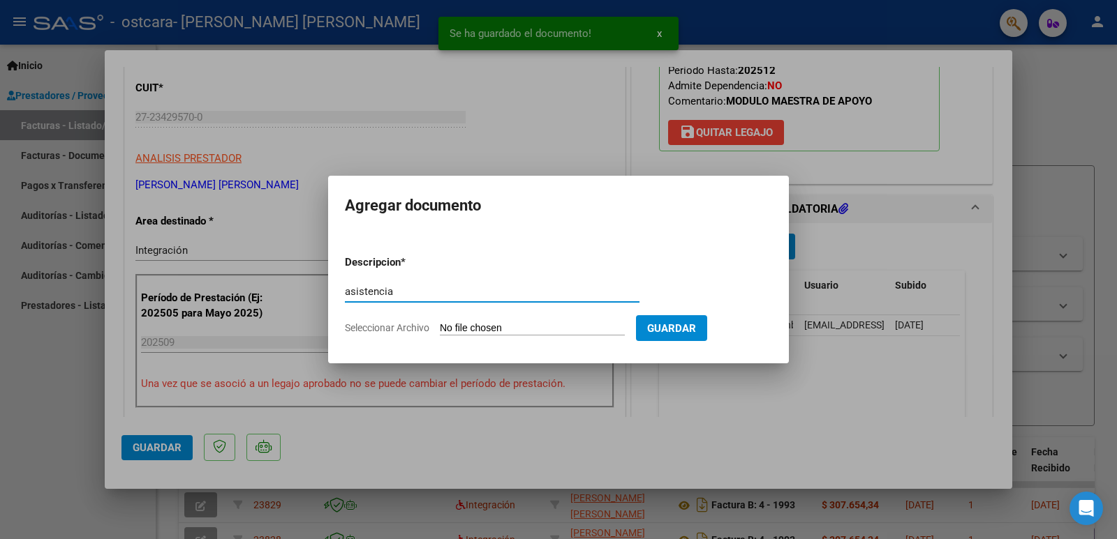
type input "asistencia"
click at [514, 326] on input "Seleccionar Archivo" at bounding box center [532, 328] width 185 height 13
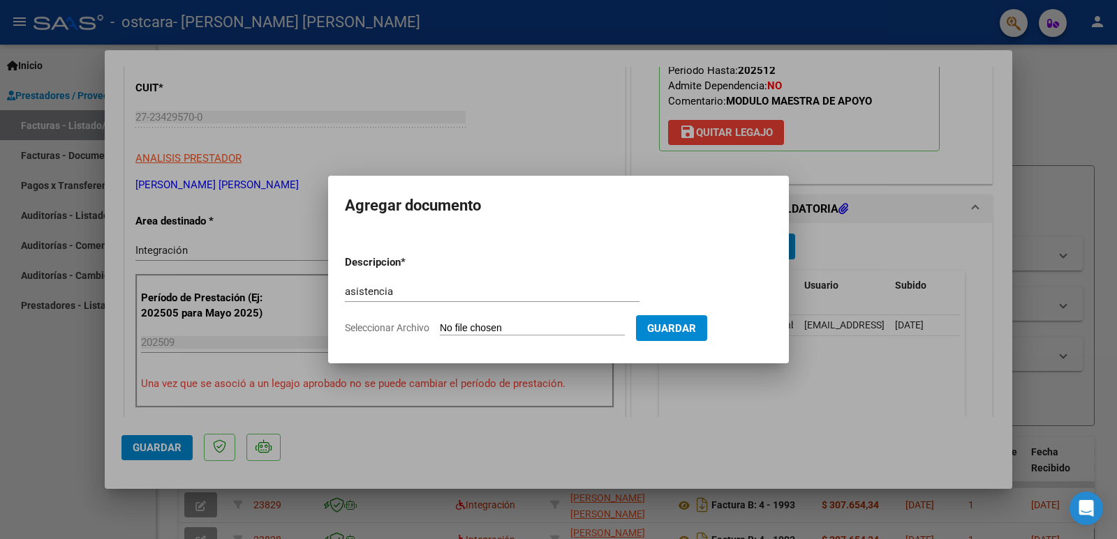
type input "C:\fakepath\asistencia [PERSON_NAME] negro [DATE].pdf"
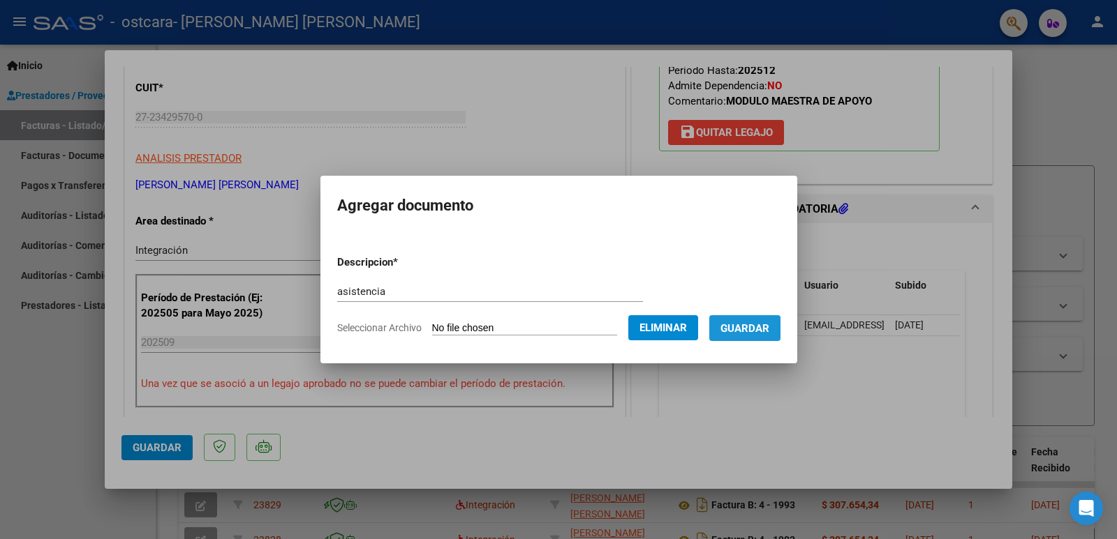
click at [763, 328] on span "Guardar" at bounding box center [744, 328] width 49 height 13
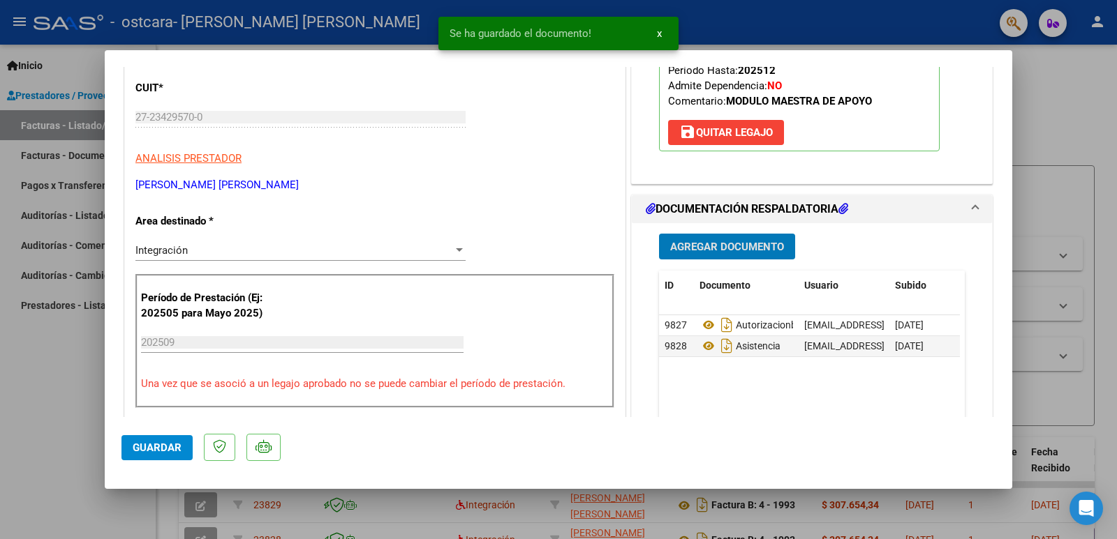
click at [724, 249] on span "Agregar Documento" at bounding box center [727, 247] width 114 height 13
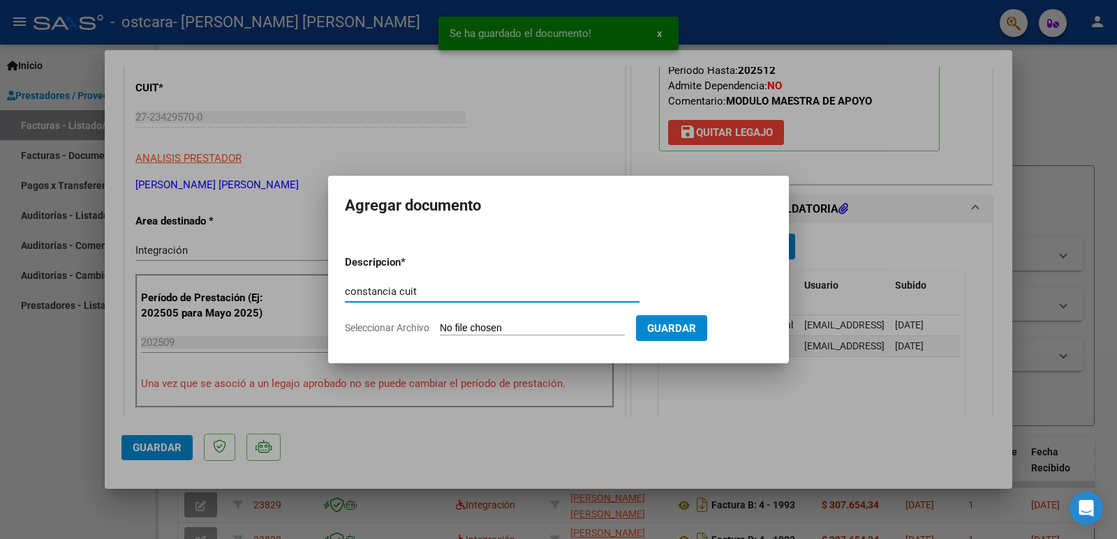
type input "constancia cuit"
click at [487, 314] on div "constancia cuit Escriba aquí una descripcion" at bounding box center [492, 298] width 294 height 34
click at [491, 325] on input "Seleccionar Archivo" at bounding box center [532, 328] width 185 height 13
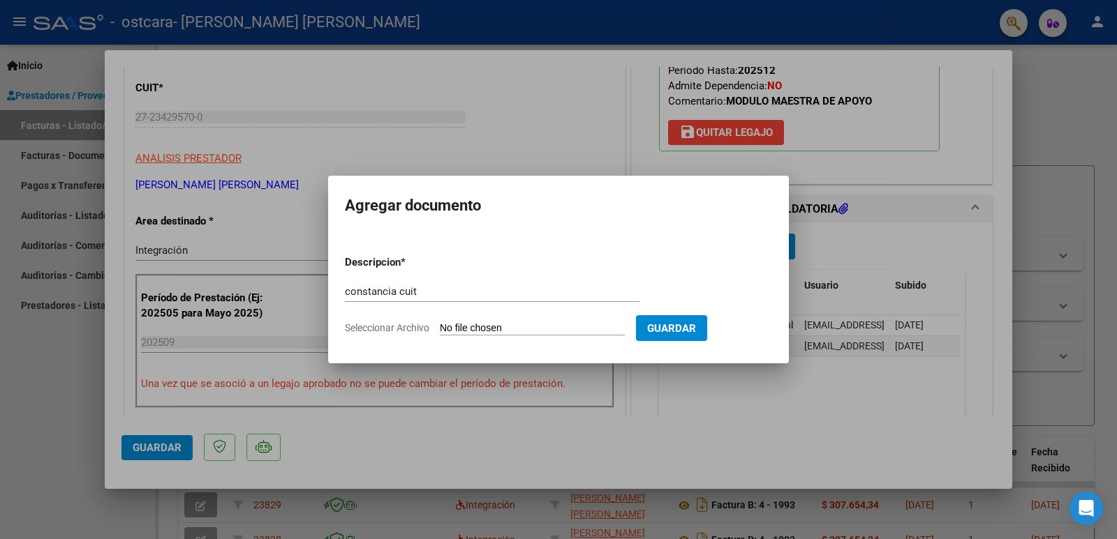
type input "C:\fakepath\constancia c [DATE].pdf"
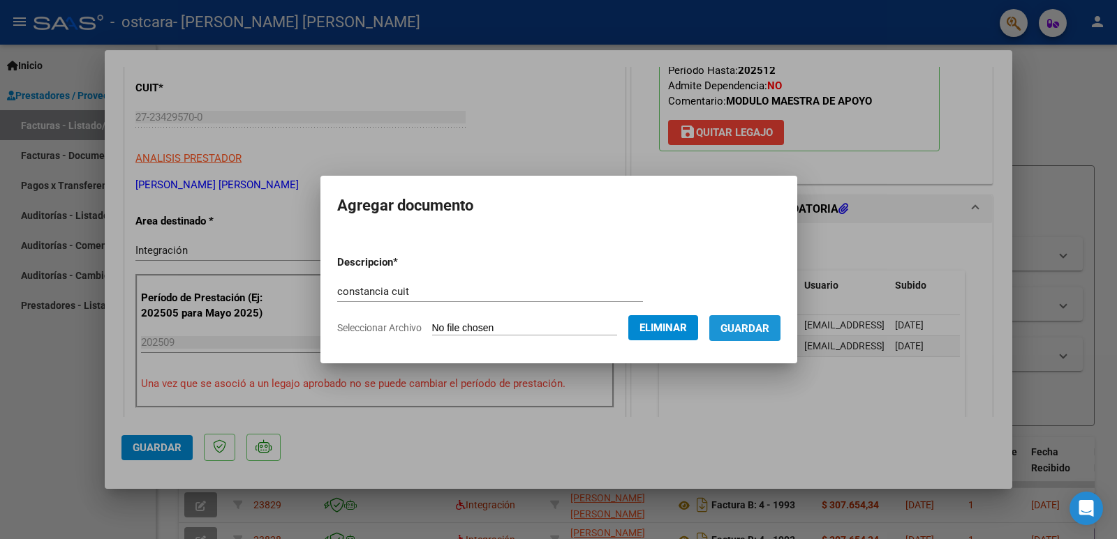
click at [751, 331] on span "Guardar" at bounding box center [744, 328] width 49 height 13
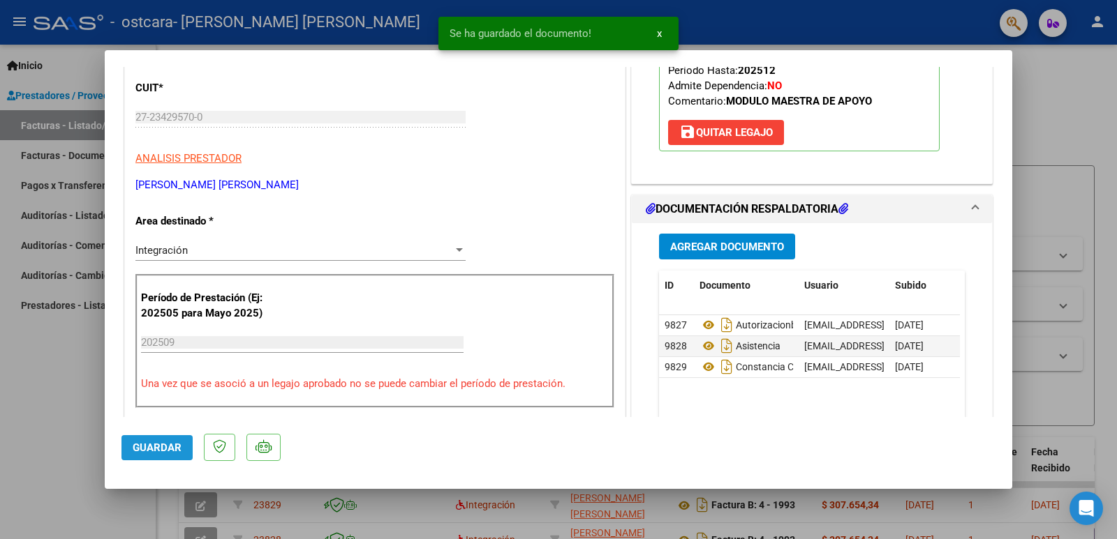
click at [152, 448] on span "Guardar" at bounding box center [157, 448] width 49 height 13
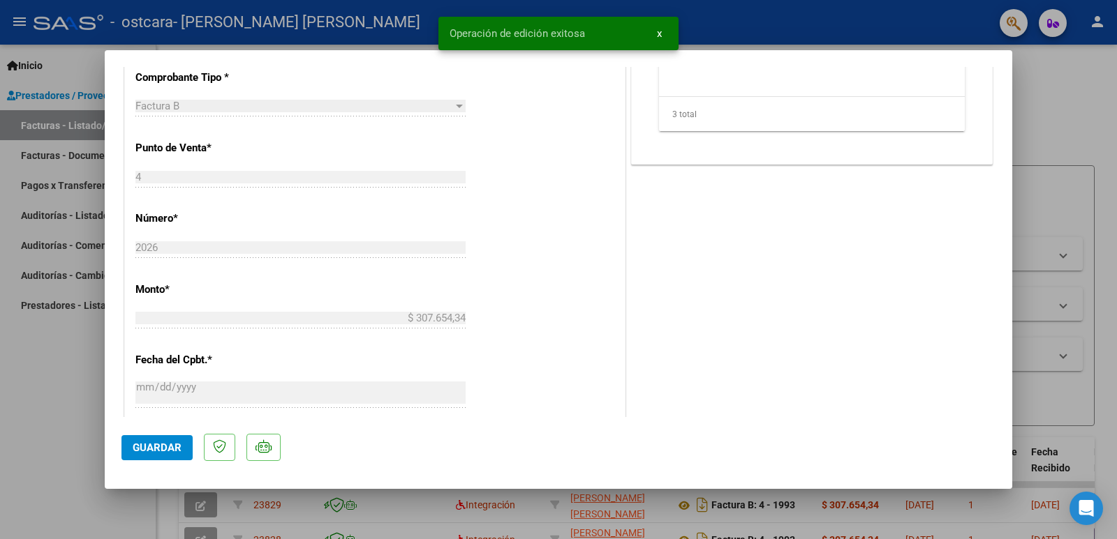
click at [16, 422] on div at bounding box center [558, 269] width 1117 height 539
type input "$ 0,00"
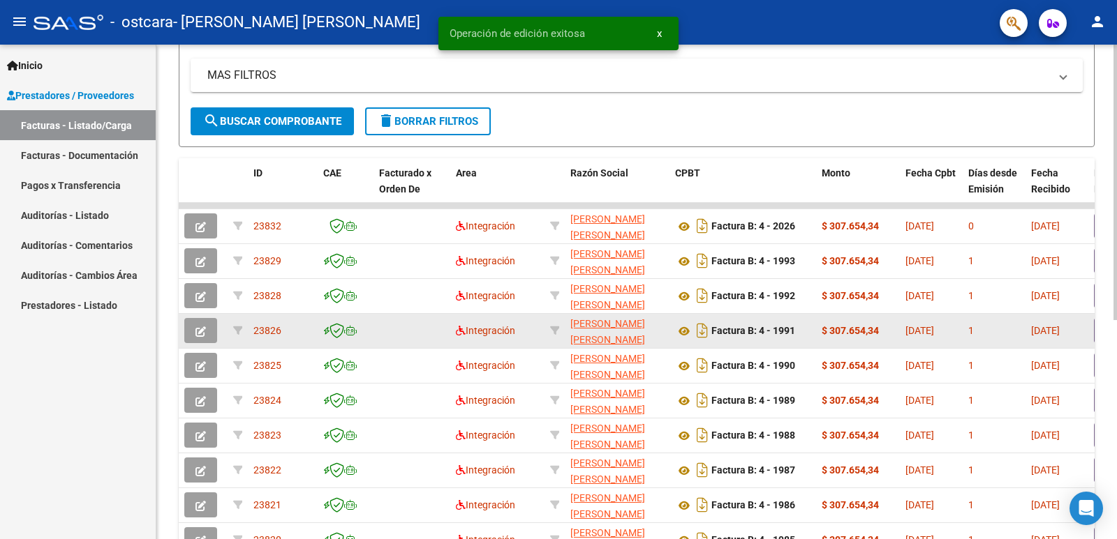
scroll to position [34, 0]
